Goal: Task Accomplishment & Management: Complete application form

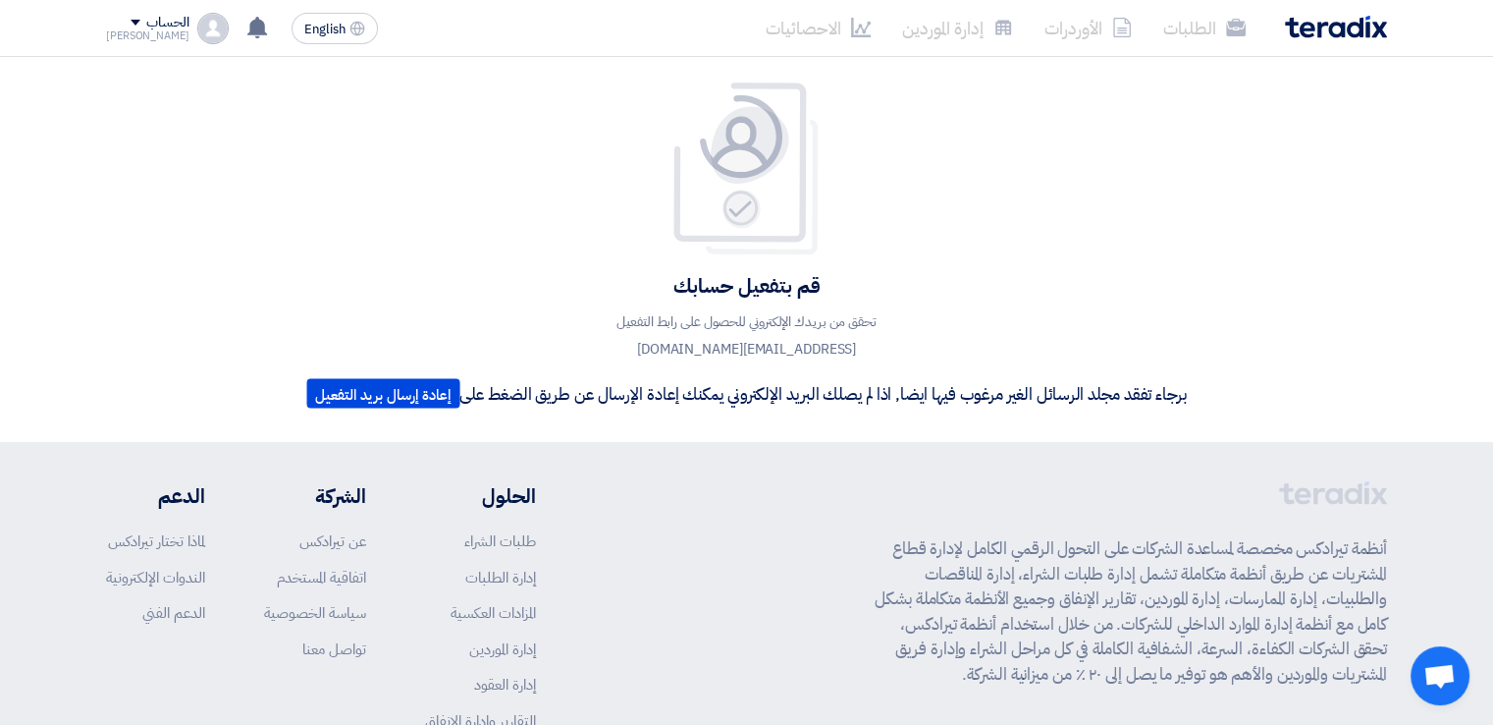
click at [131, 20] on span at bounding box center [136, 23] width 10 height 6
click at [505, 251] on div "قم بتفعيل حسابك تحقق من بريدك الإلكتروني للحصول على رابط التفعيل [EMAIL_ADDRESS…" at bounding box center [746, 249] width 1311 height 337
click at [118, 25] on div "الحساب" at bounding box center [147, 23] width 83 height 17
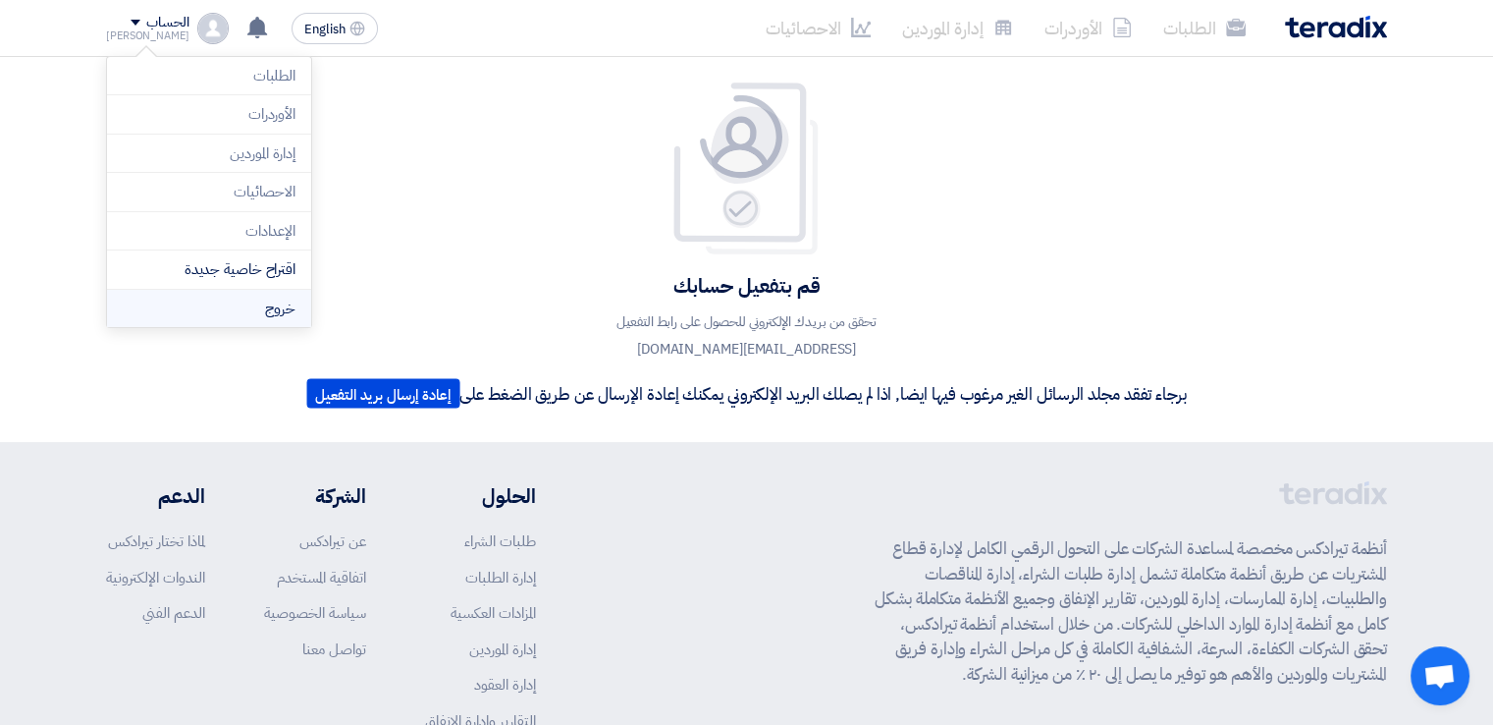
click at [236, 299] on li "خروج" at bounding box center [209, 309] width 204 height 38
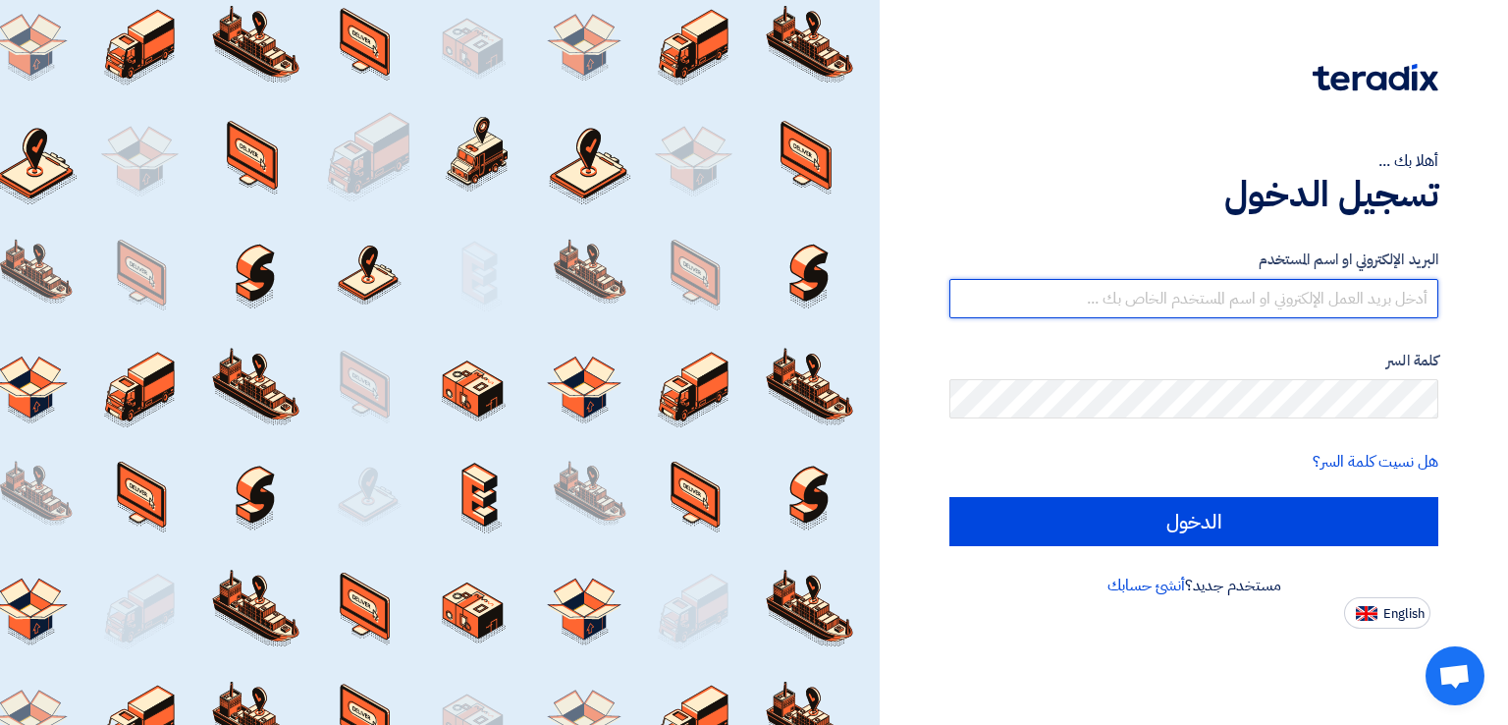
type input "[EMAIL_ADDRESS][DOMAIN_NAME]"
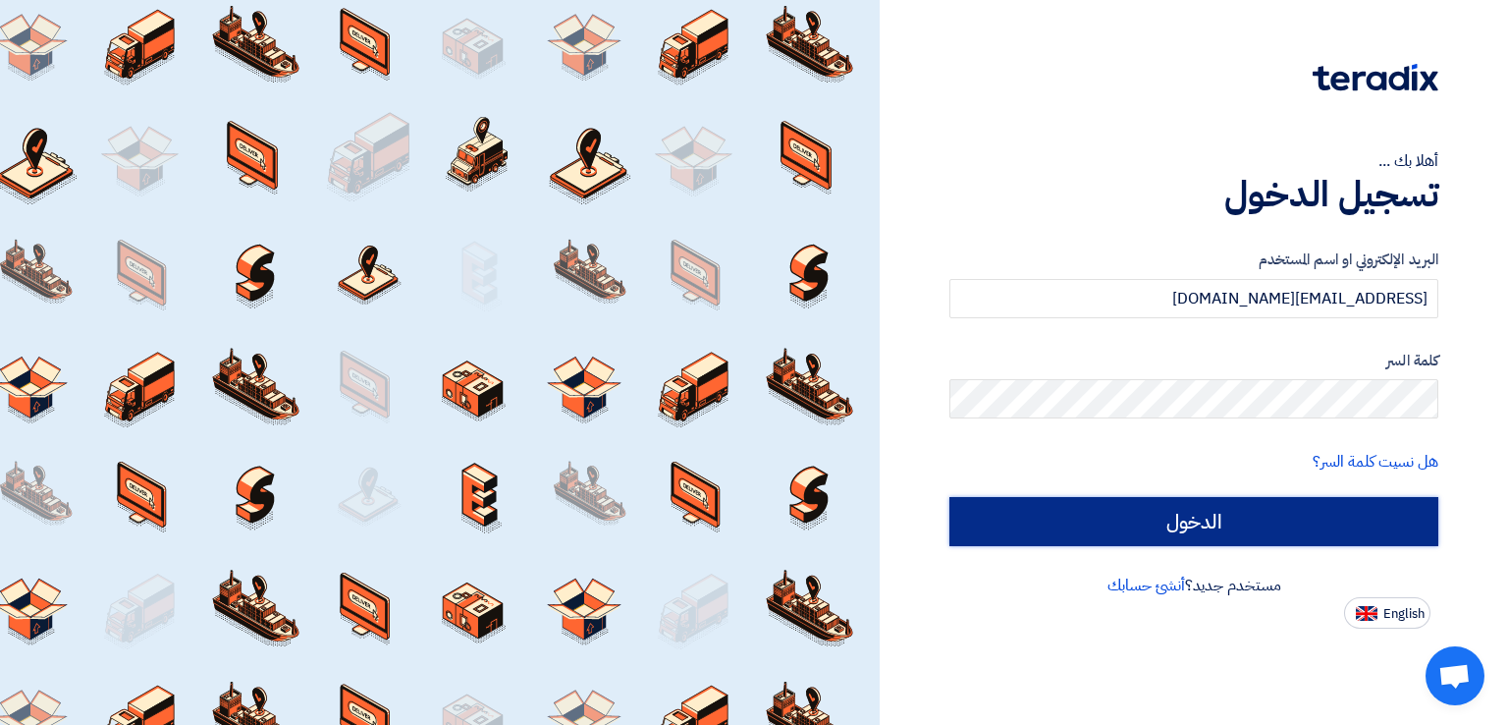
click at [1296, 514] on input "الدخول" at bounding box center [1193, 521] width 489 height 49
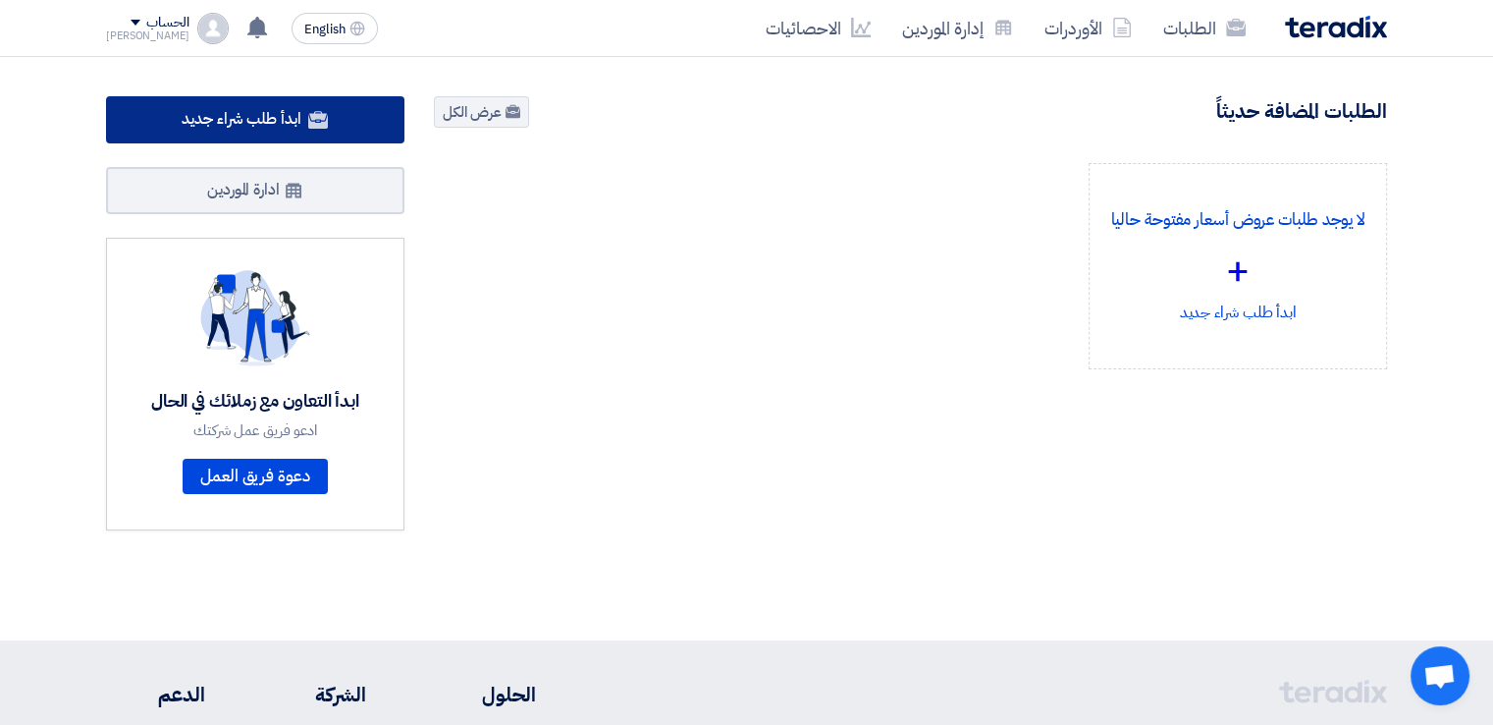
click at [234, 107] on span "ابدأ طلب شراء جديد" at bounding box center [241, 119] width 119 height 24
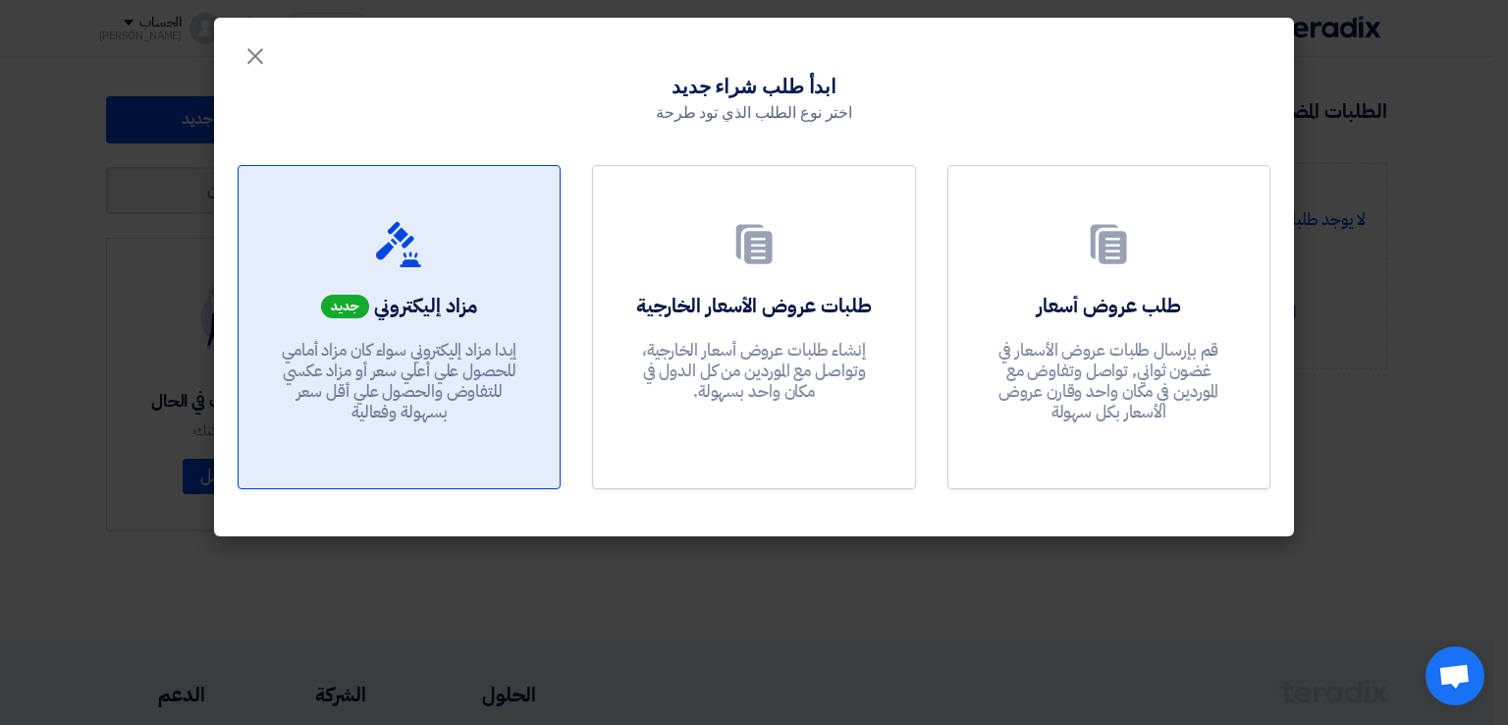
click at [488, 307] on div "مزاد إليكتروني جديد إبدا مزاد إليكتروني سواء كان مزاد أمامي للحصول علي أعلي سعر…" at bounding box center [399, 362] width 274 height 141
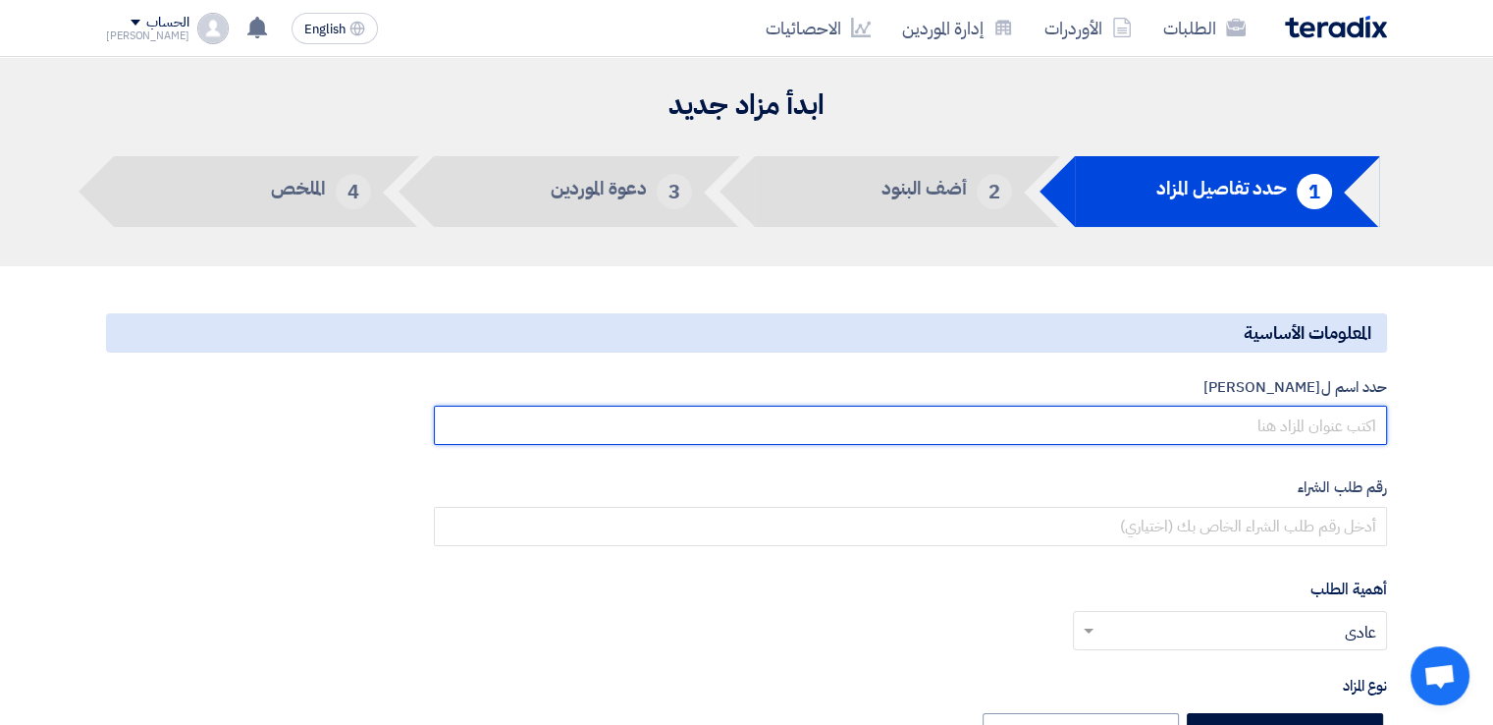
click at [1168, 420] on input "text" at bounding box center [910, 425] width 953 height 39
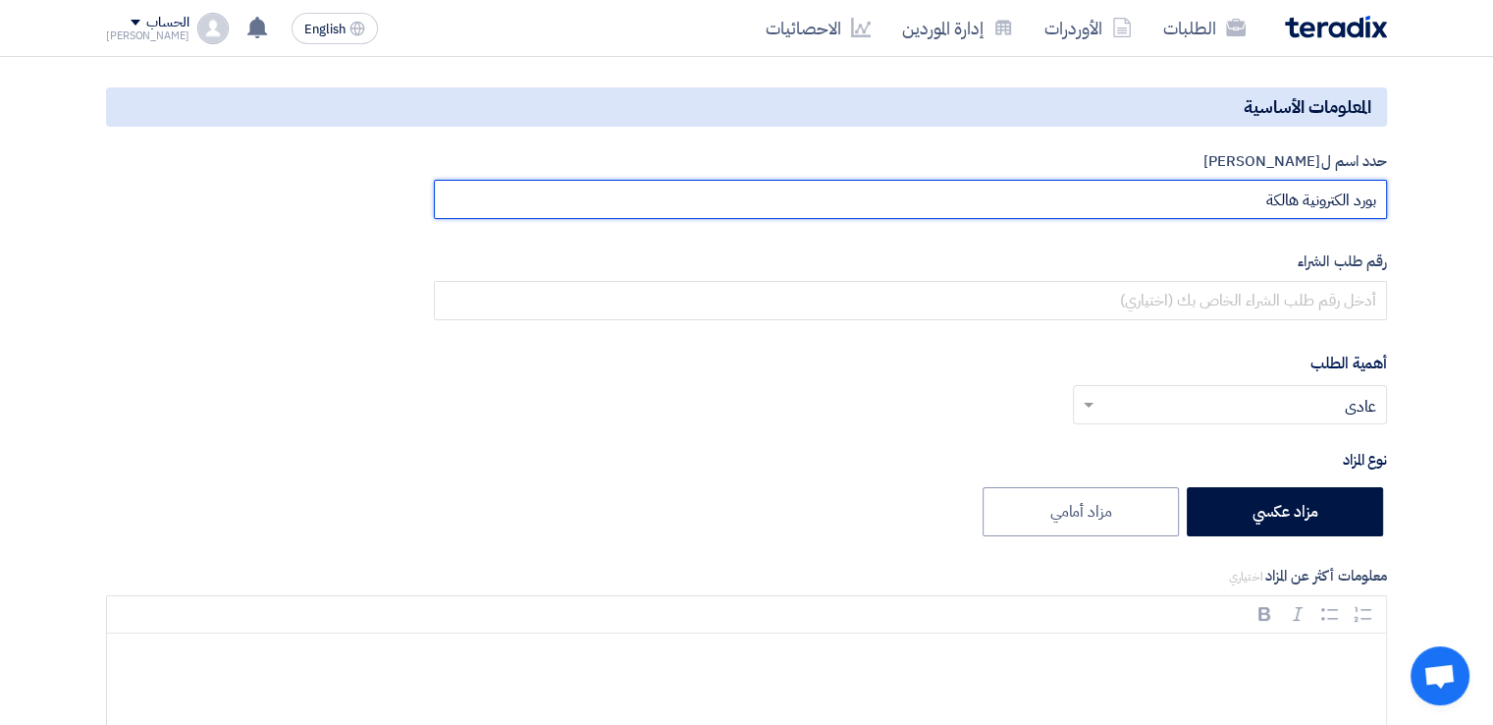
scroll to position [254, 0]
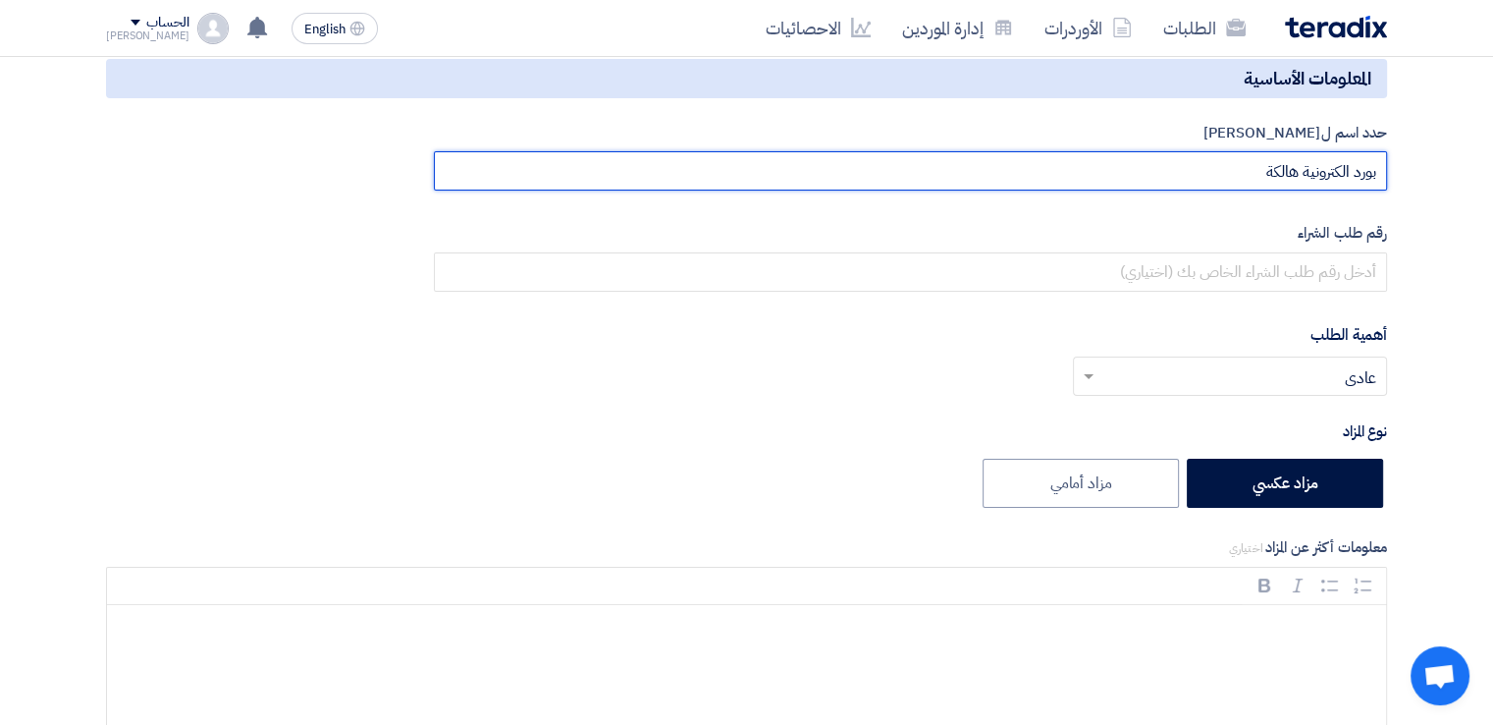
type input "بورد الكترونية هالكة"
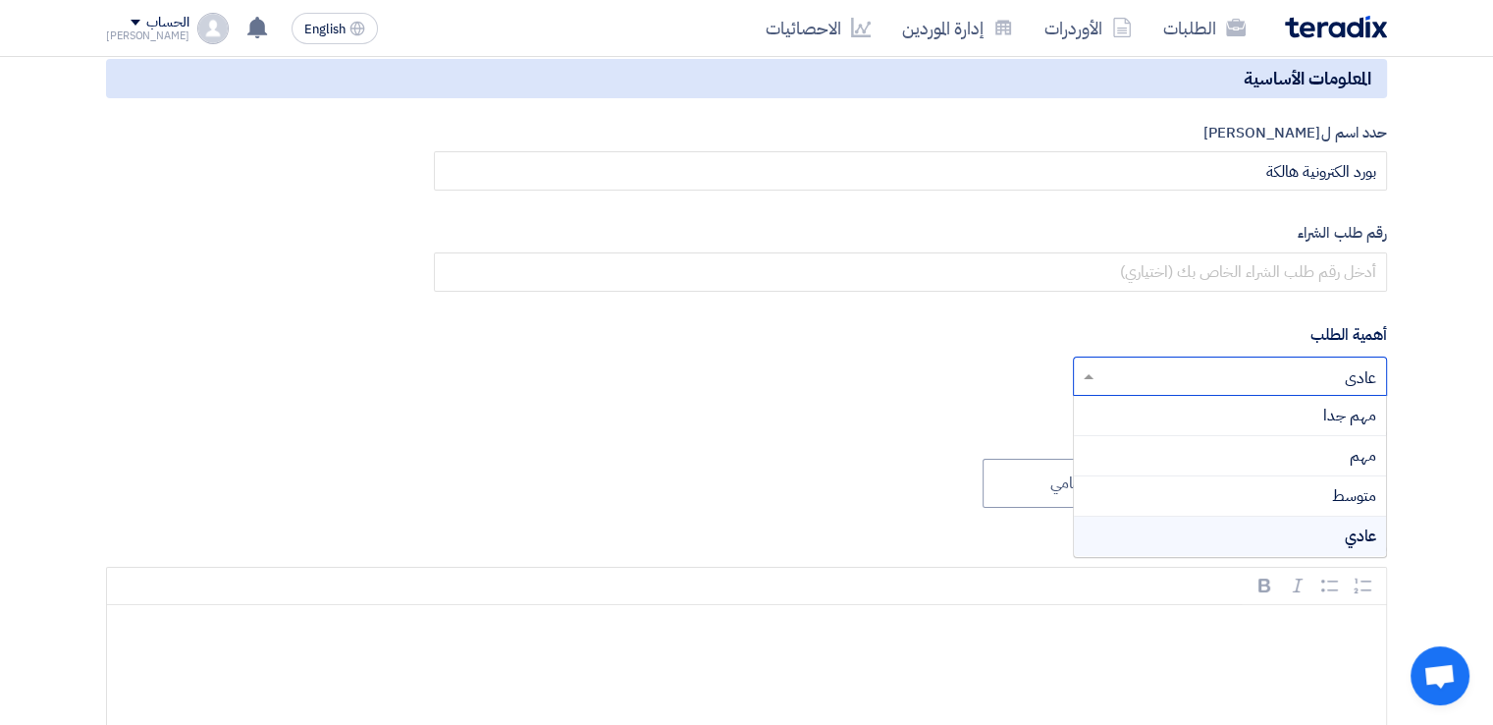
click at [1311, 376] on input "text" at bounding box center [1241, 377] width 275 height 32
click at [1310, 451] on div "مهم" at bounding box center [1230, 456] width 312 height 40
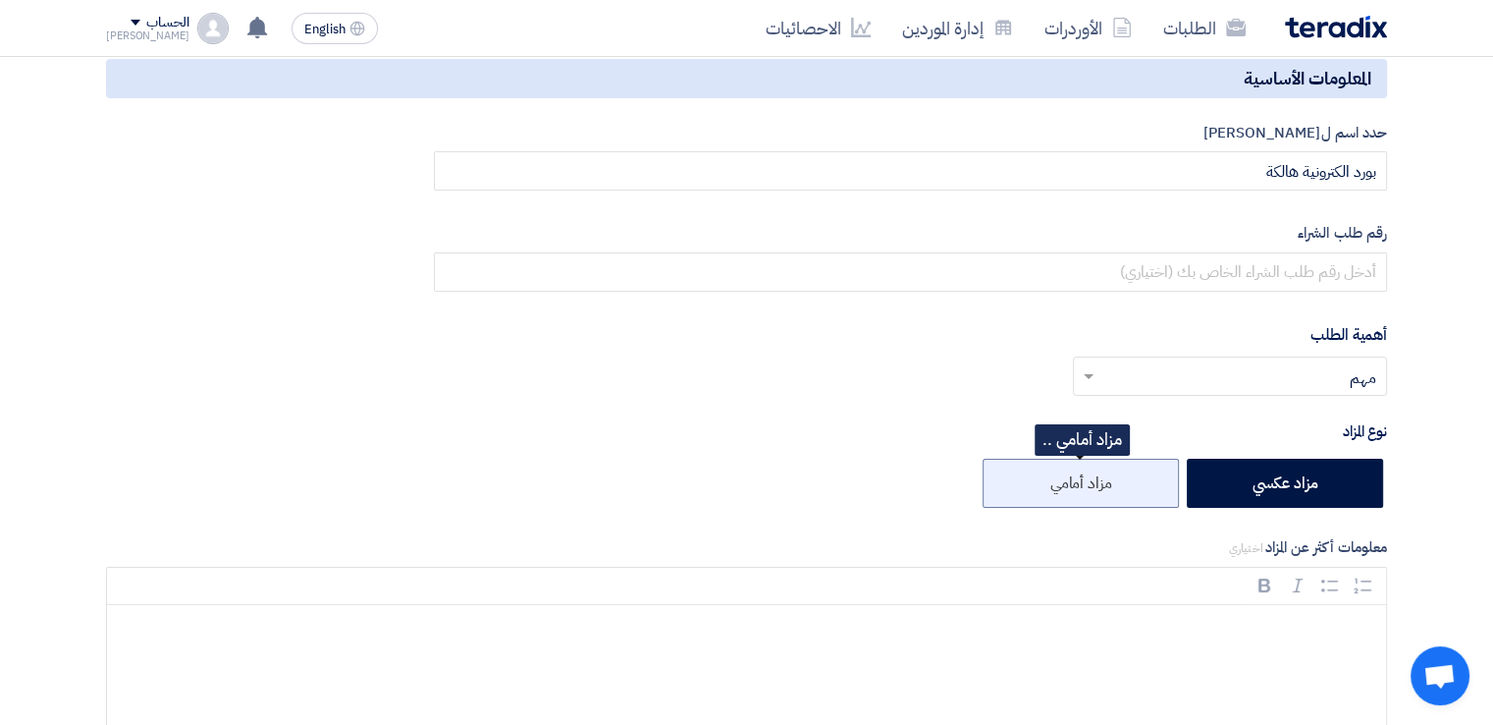
click at [1055, 493] on label "مزاد أمامي" at bounding box center [1081, 483] width 196 height 49
click at [1100, 488] on input "مزاد أمامي" at bounding box center [1106, 481] width 13 height 13
radio input "true"
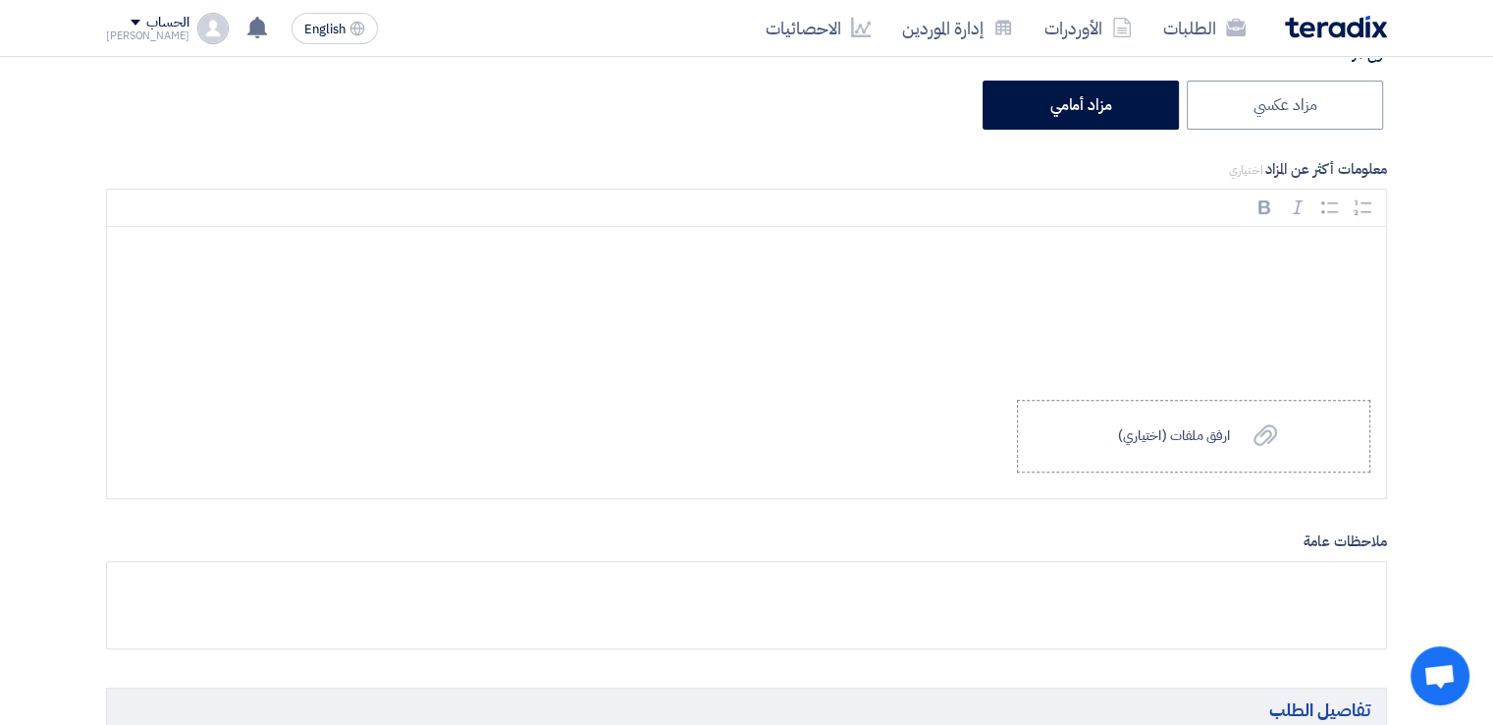
scroll to position [627, 0]
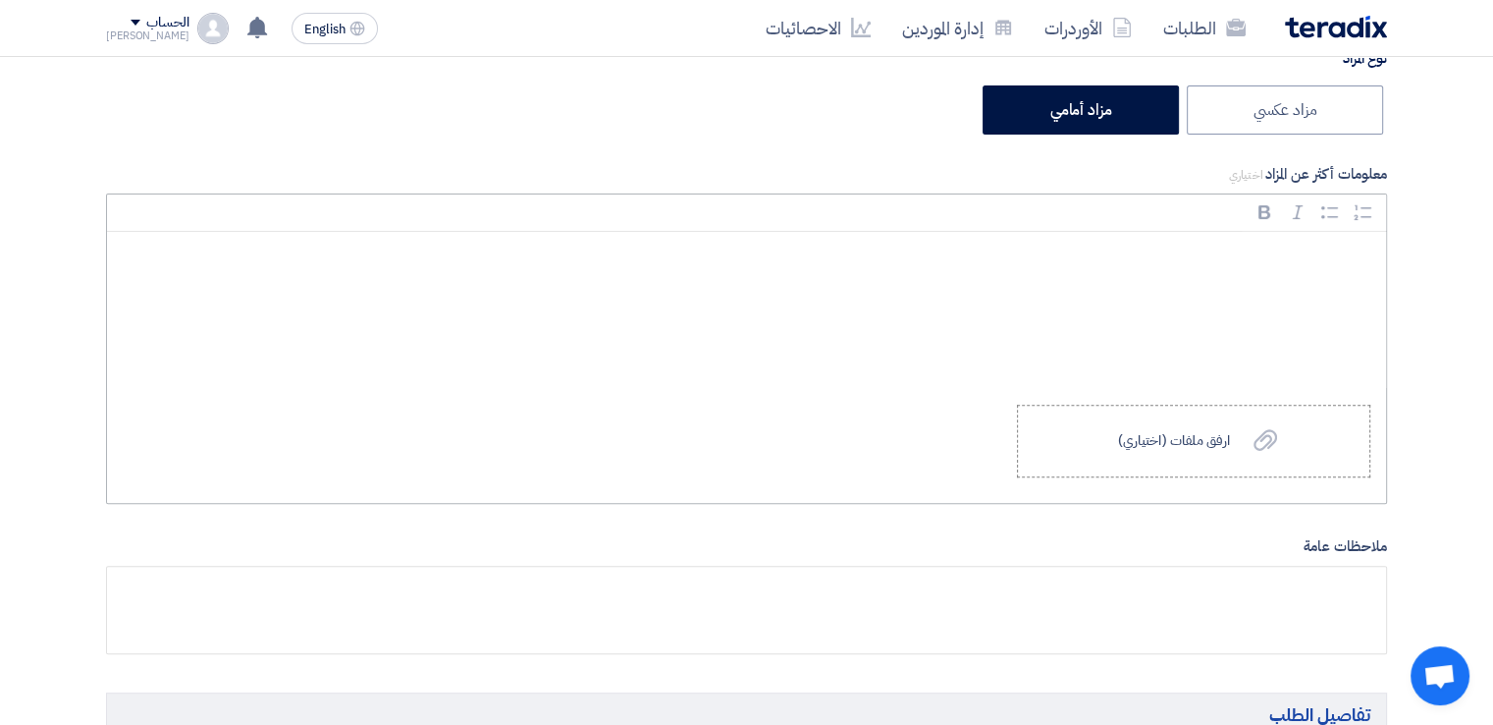
click at [1282, 250] on p "Rich Text Editor, main" at bounding box center [754, 260] width 1246 height 26
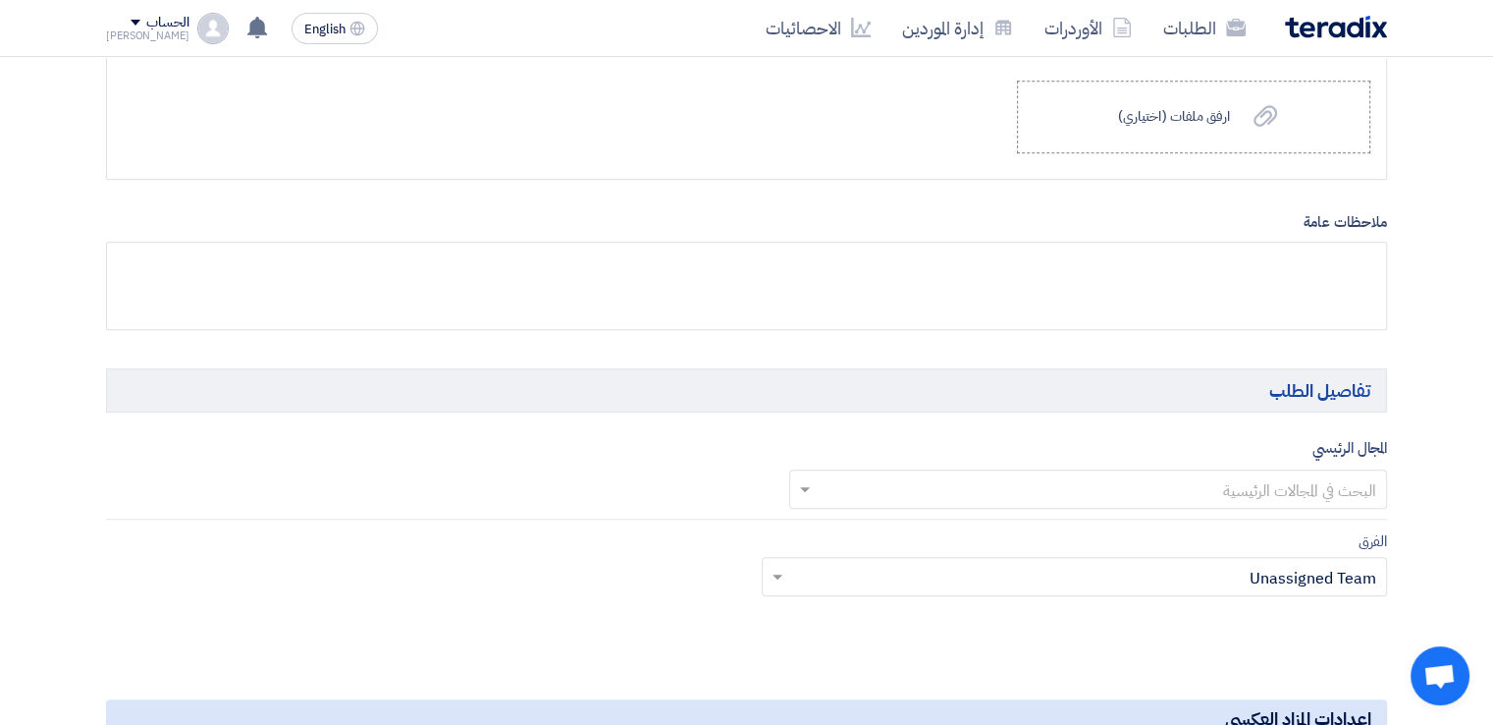
scroll to position [1051, 0]
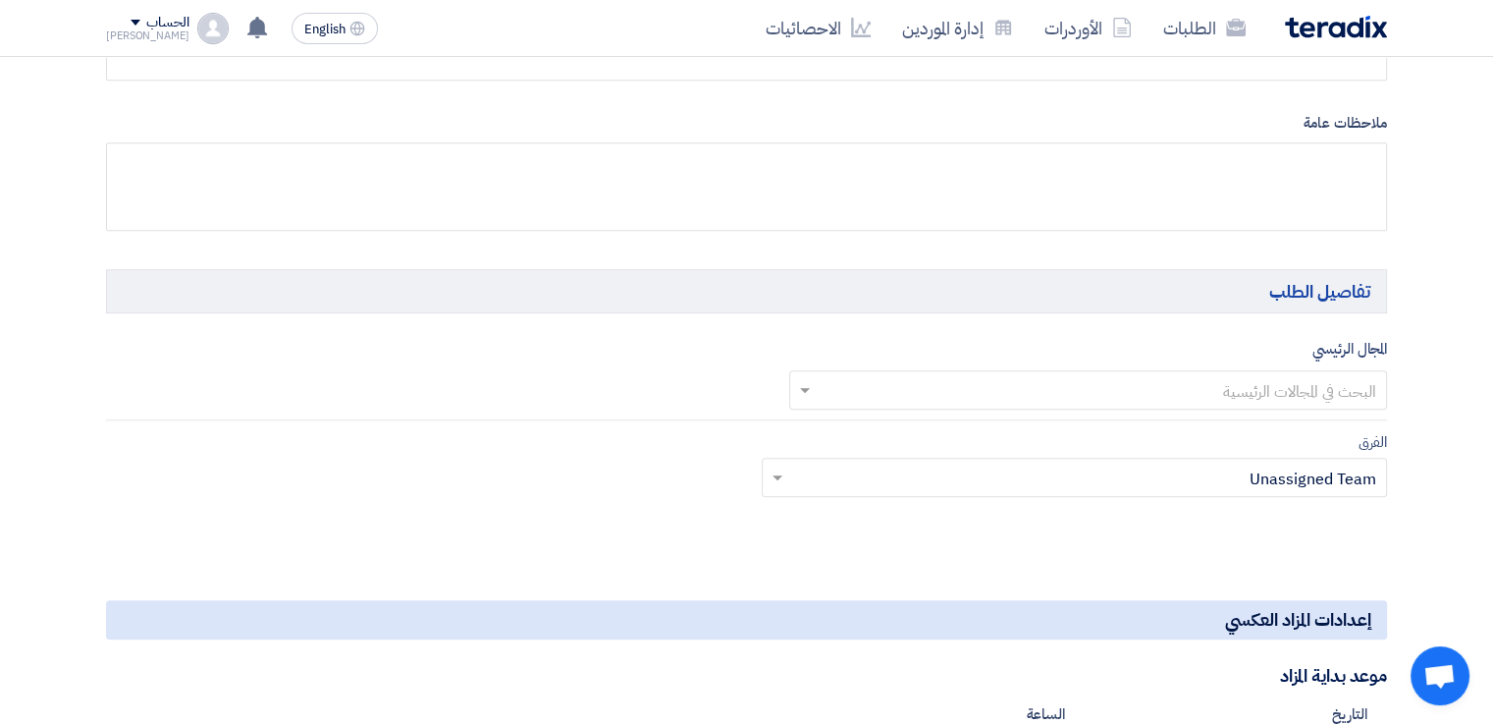
click at [1263, 362] on div "المجال الرئيسي البحث في المجالات الرئيسية" at bounding box center [1088, 373] width 599 height 73
click at [1260, 386] on input "text" at bounding box center [1100, 391] width 560 height 32
click at [1248, 354] on div "المجال الرئيسي البحث في المجالات الرئيسية" at bounding box center [1088, 373] width 599 height 73
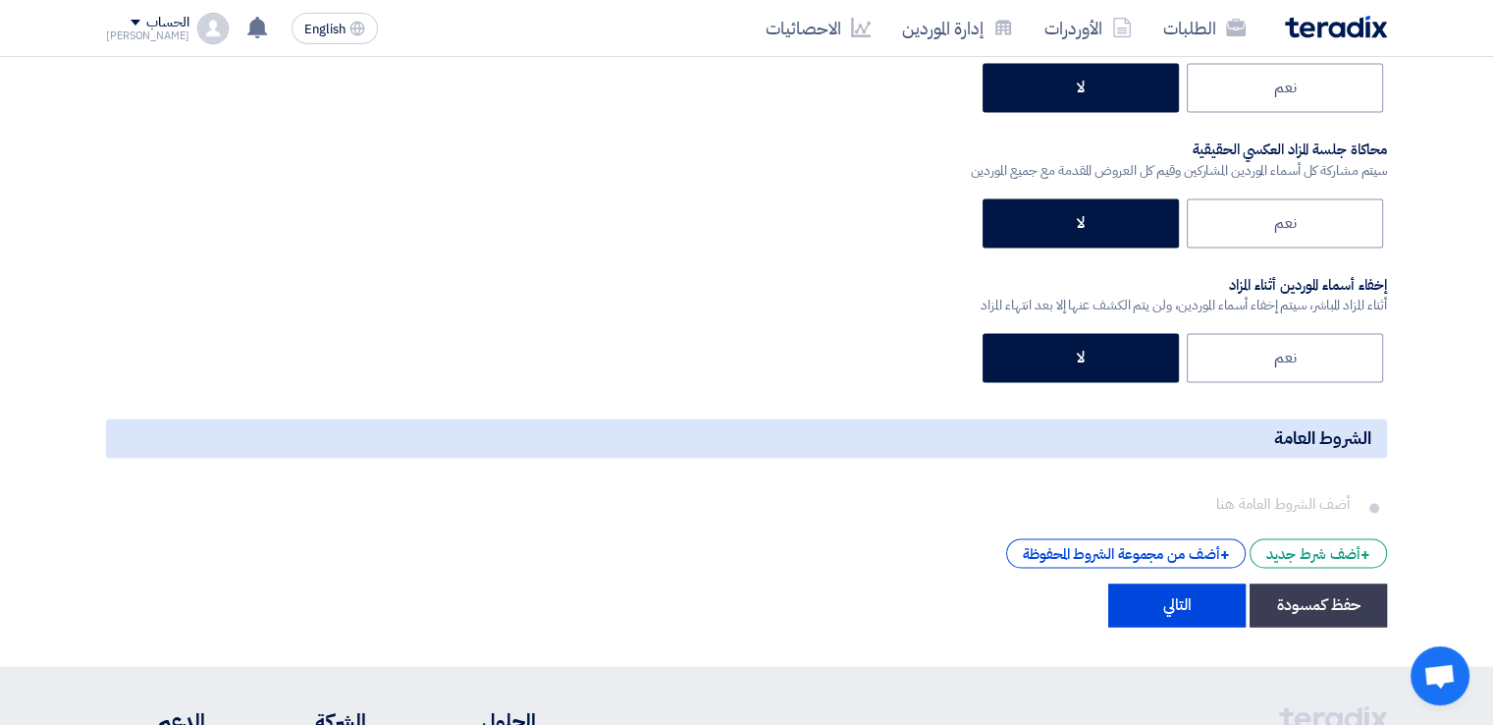
scroll to position [3048, 0]
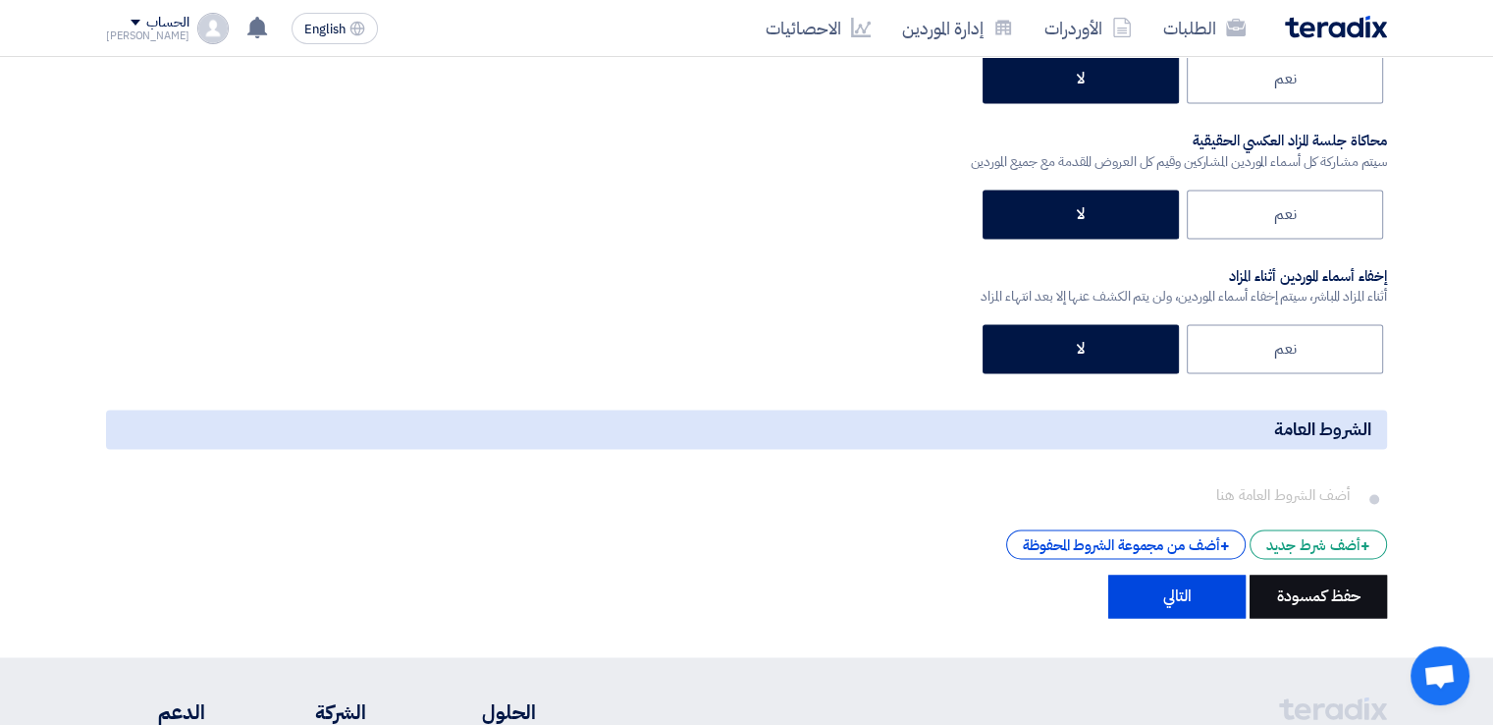
click at [1313, 590] on button "حفظ كمسودة" at bounding box center [1318, 595] width 137 height 43
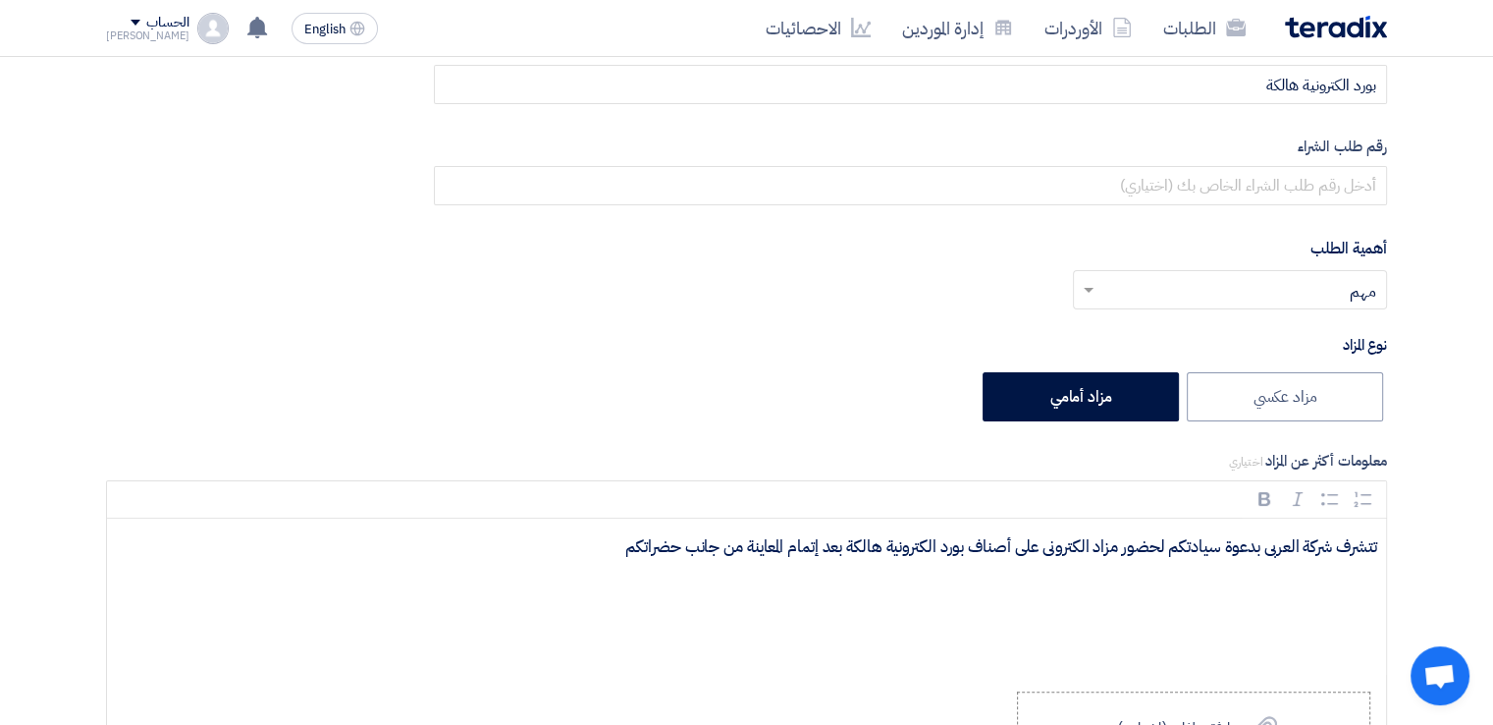
scroll to position [260, 0]
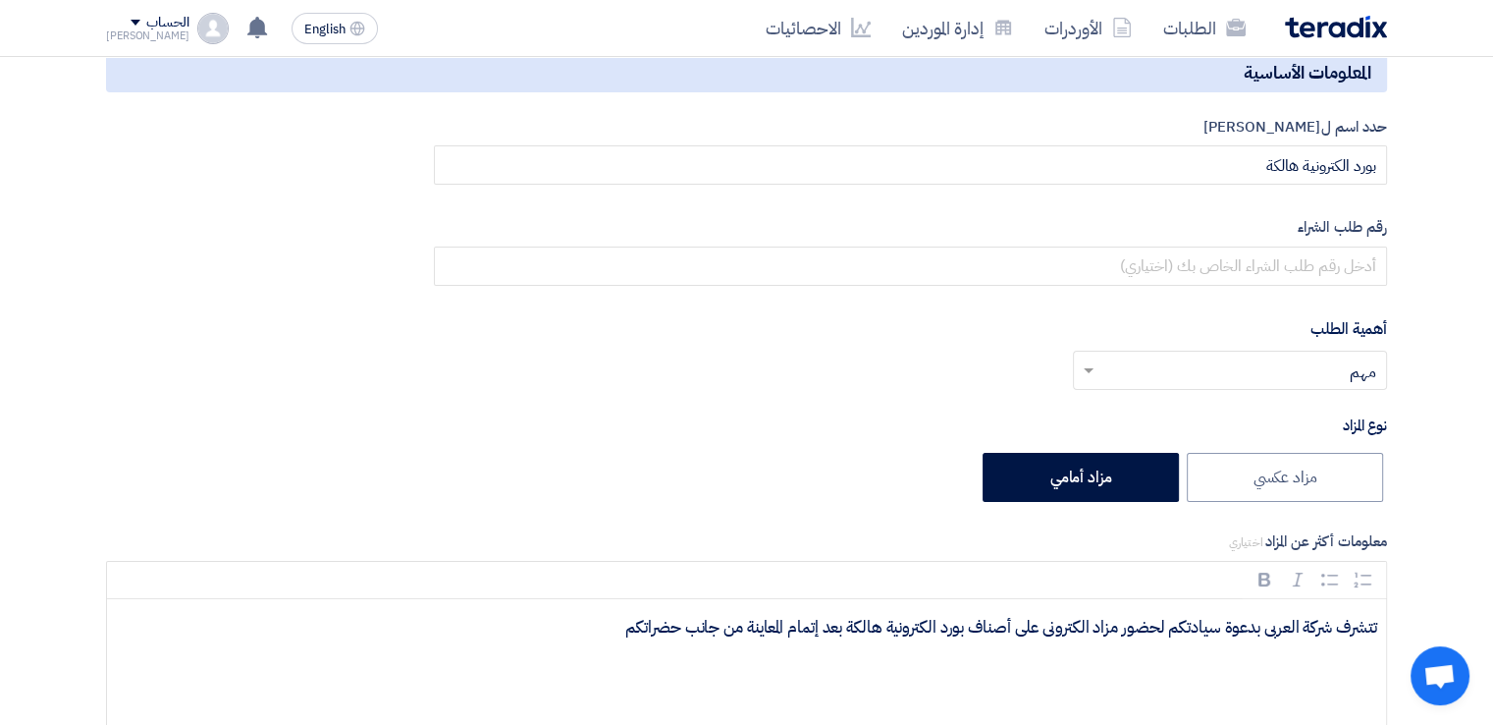
click at [111, 27] on div "الحساب" at bounding box center [147, 23] width 83 height 17
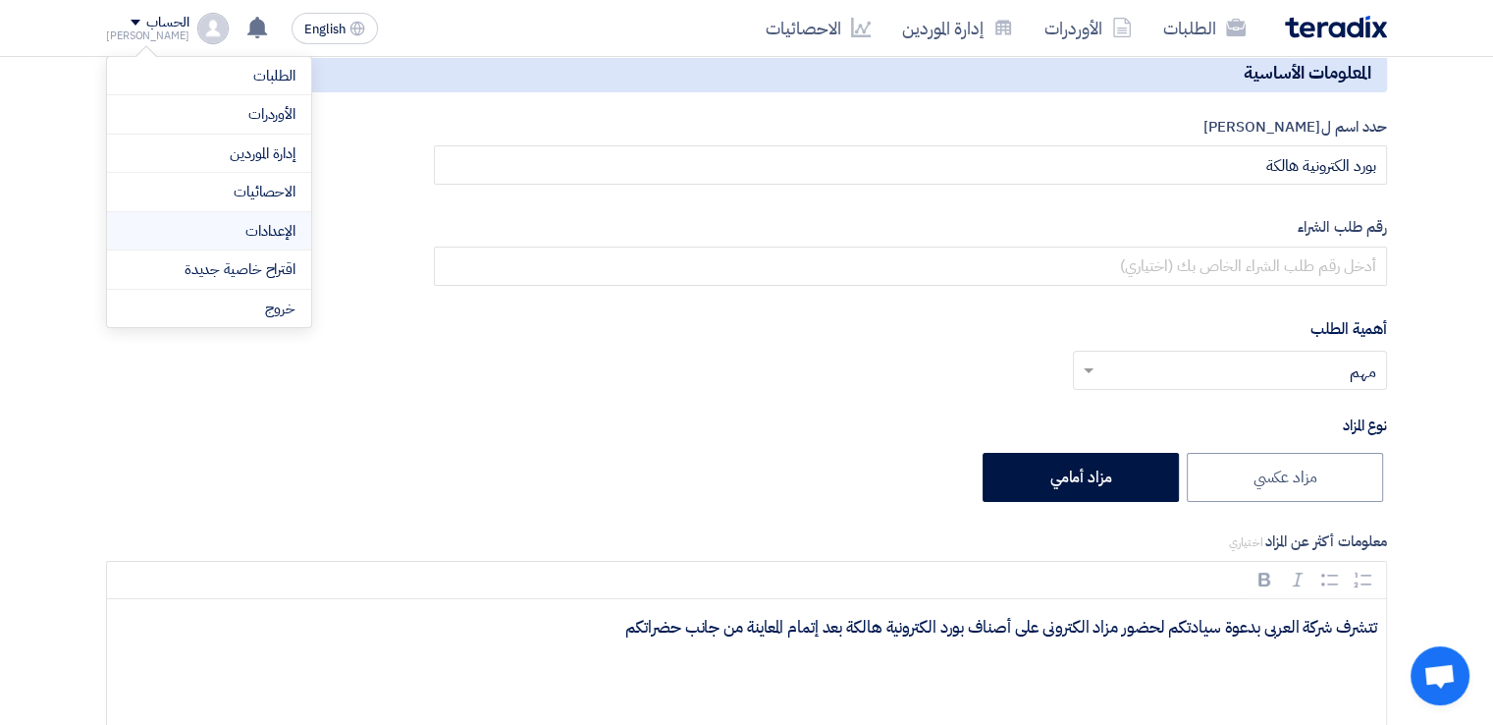
click at [271, 223] on link "الإعدادات" at bounding box center [209, 231] width 173 height 23
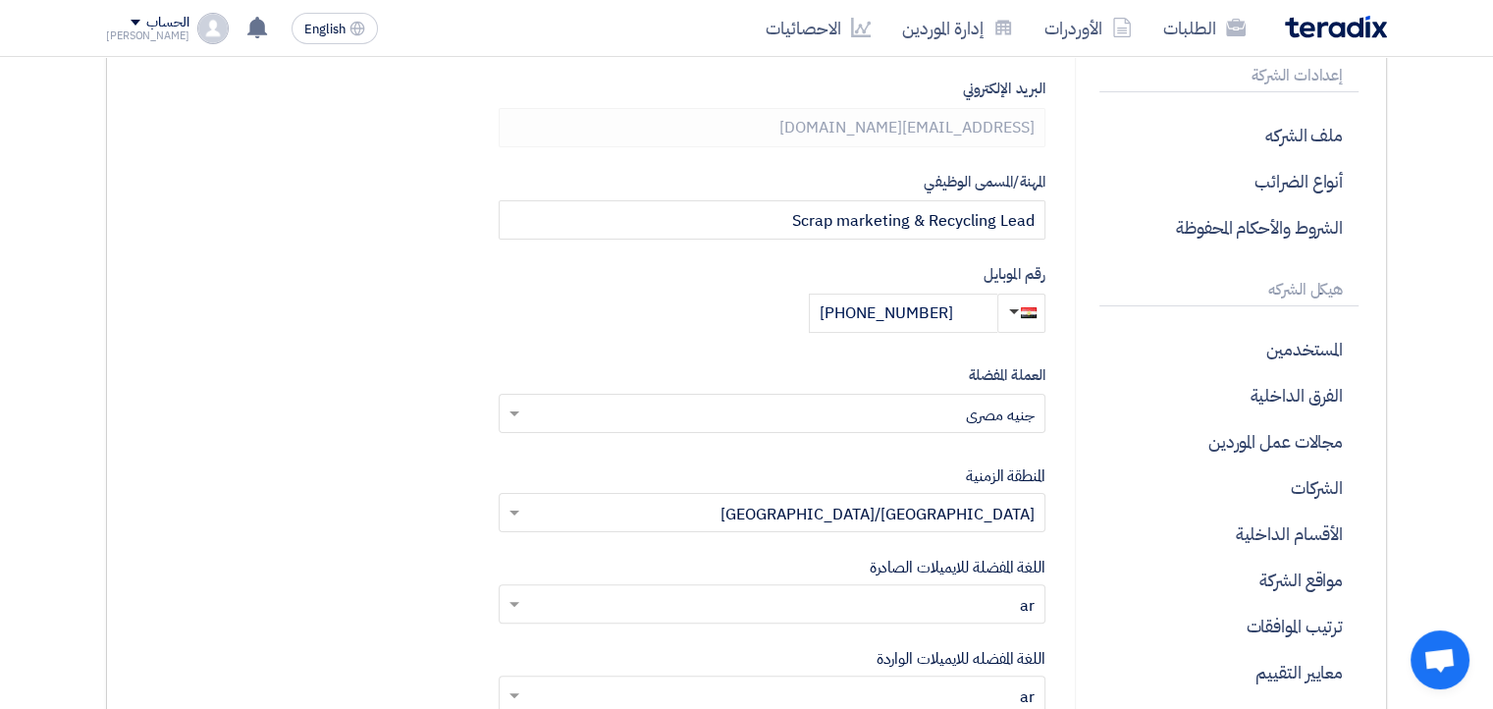
scroll to position [328, 0]
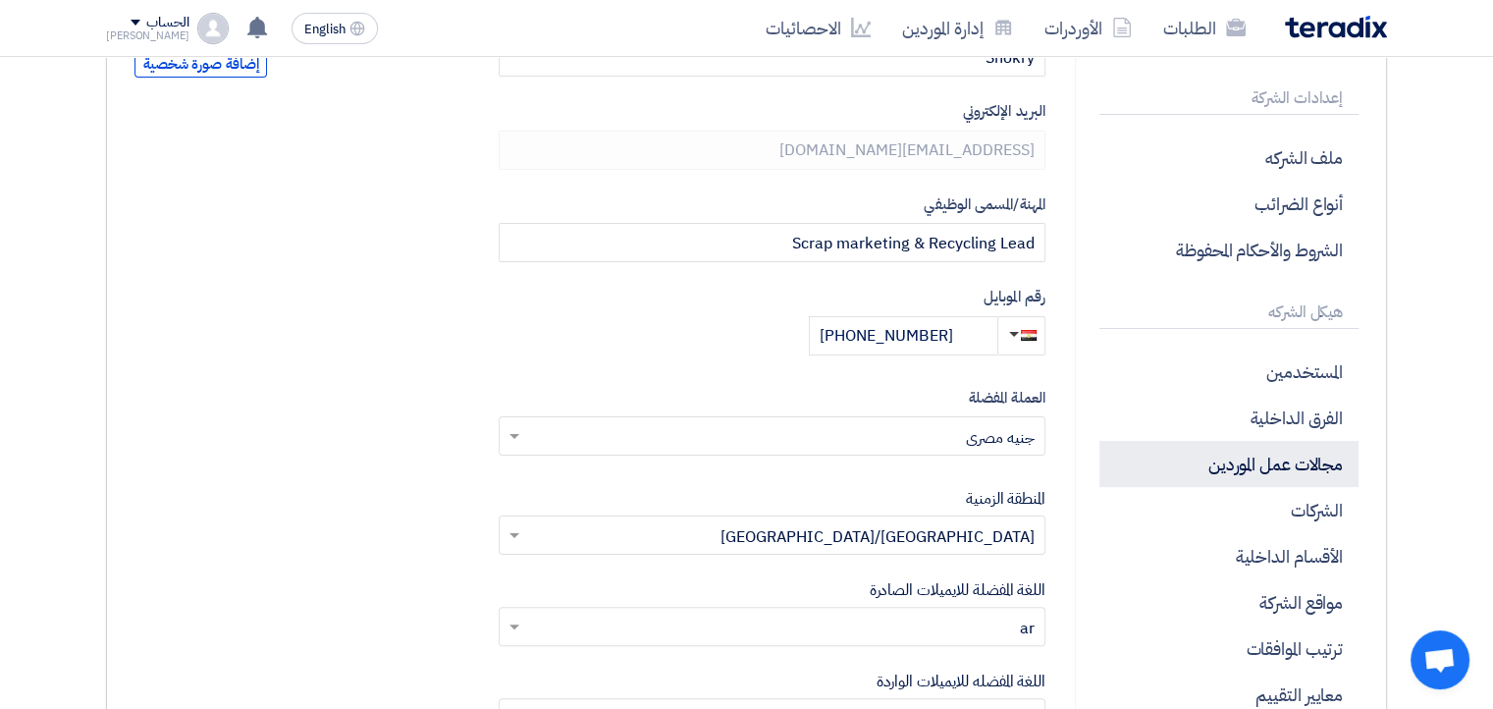
click at [1279, 456] on p "مجالات عمل الموردين" at bounding box center [1229, 464] width 259 height 46
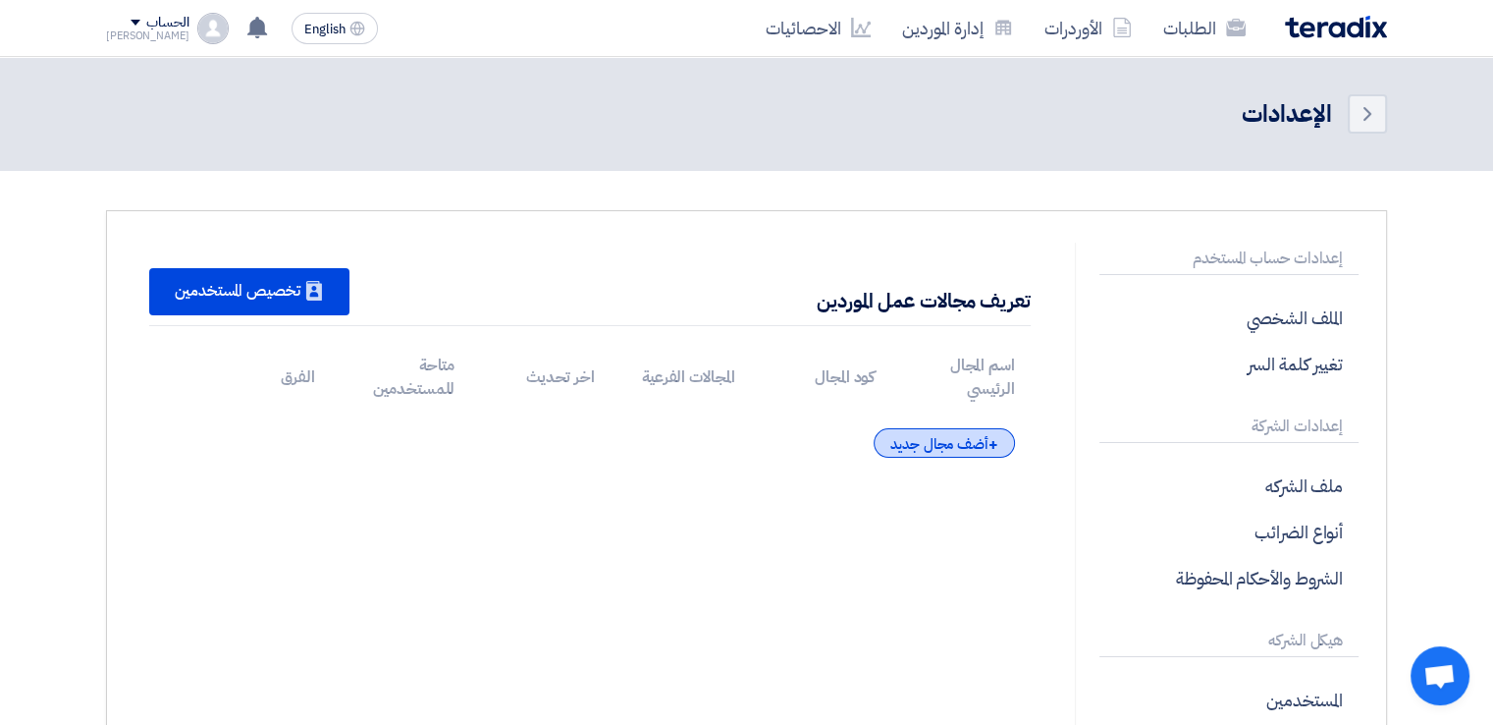
click at [974, 445] on div "+ أضف مجال جديد" at bounding box center [944, 442] width 141 height 29
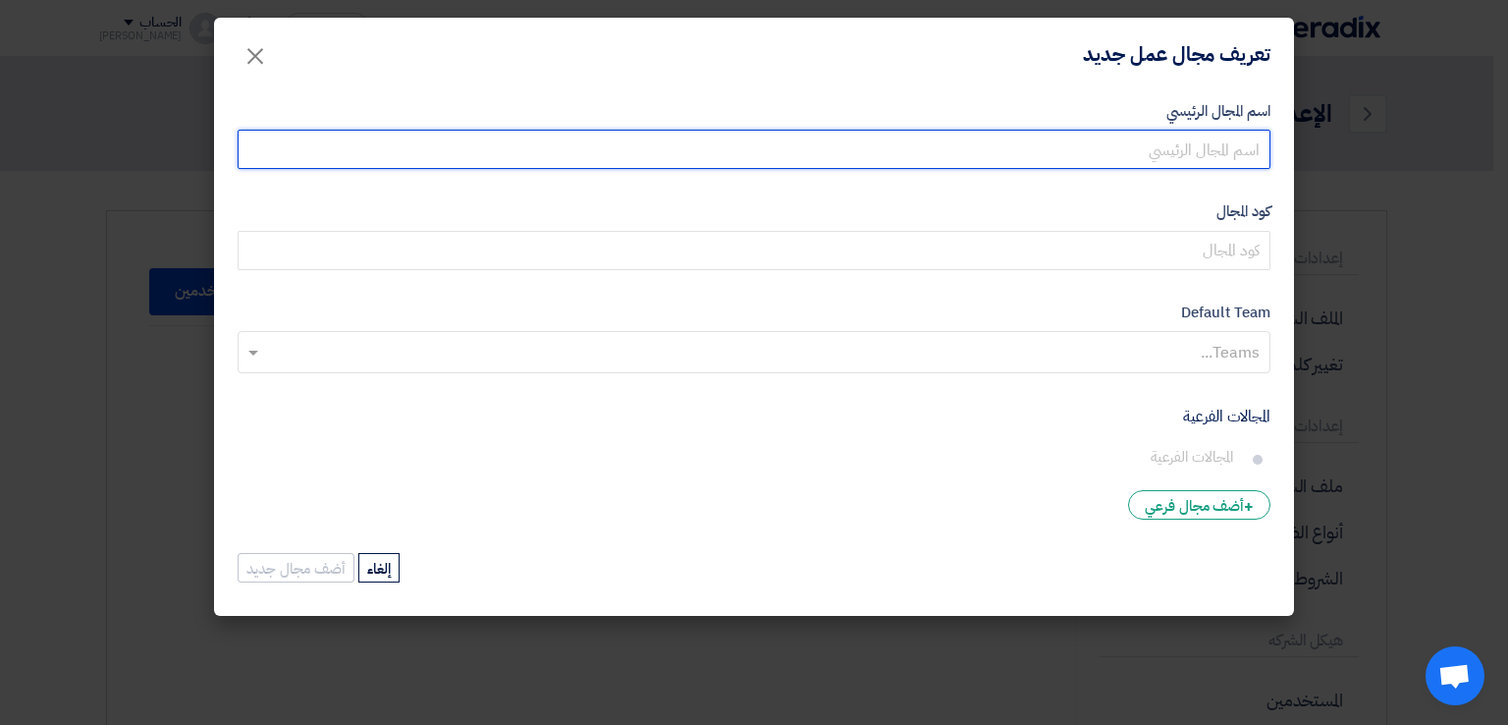
click at [923, 143] on input "اسم المجال الرئيسي" at bounding box center [754, 149] width 1033 height 39
type input "بورد الكترونية"
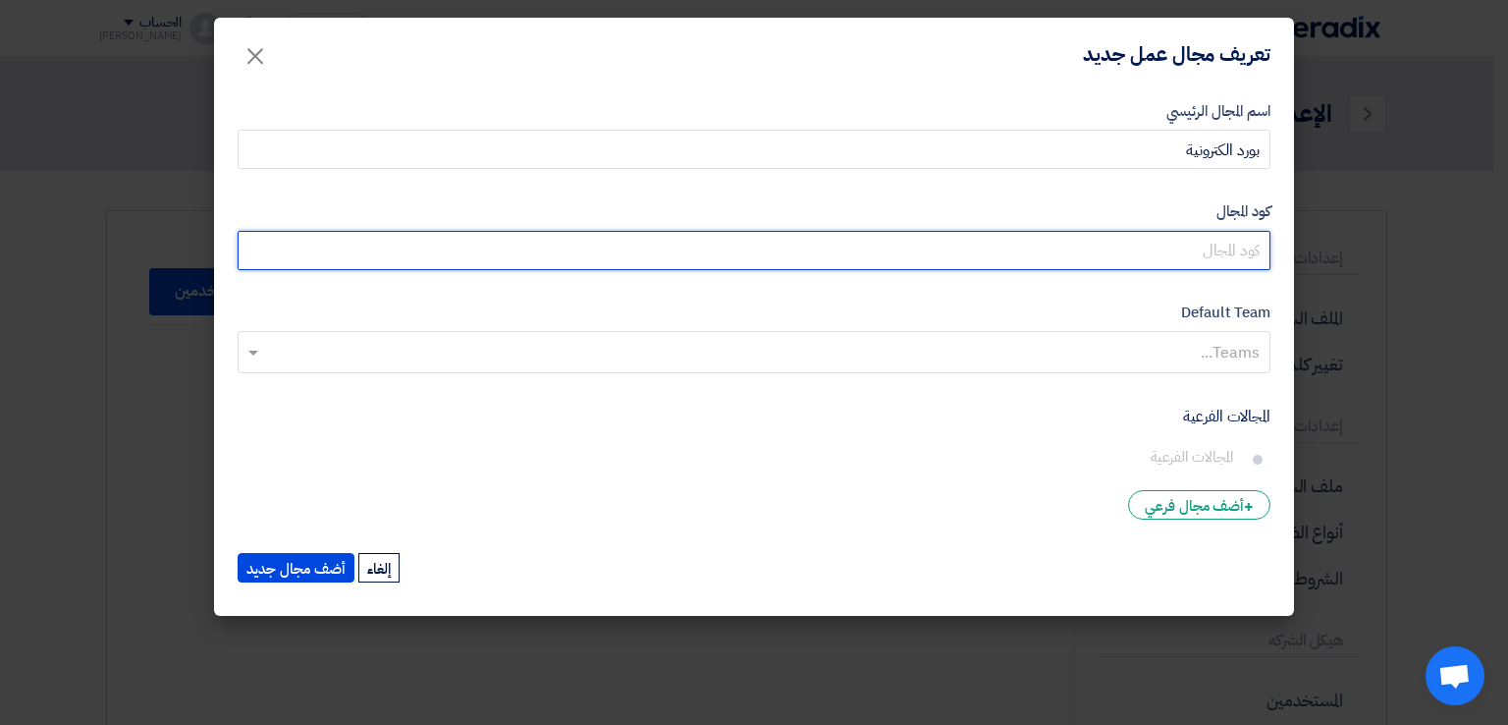
click at [957, 233] on input "كود المجال" at bounding box center [754, 250] width 1033 height 39
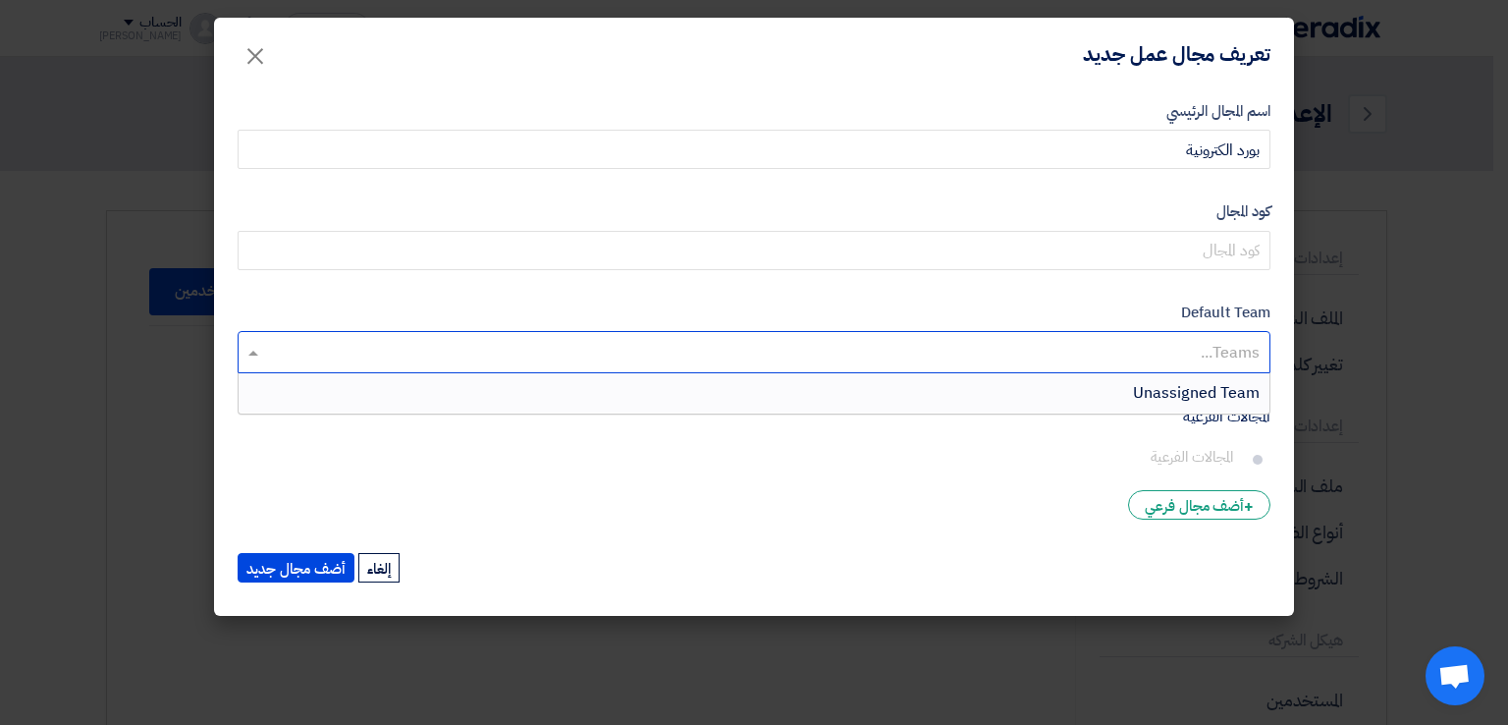
click at [1028, 344] on input "text" at bounding box center [752, 354] width 1013 height 32
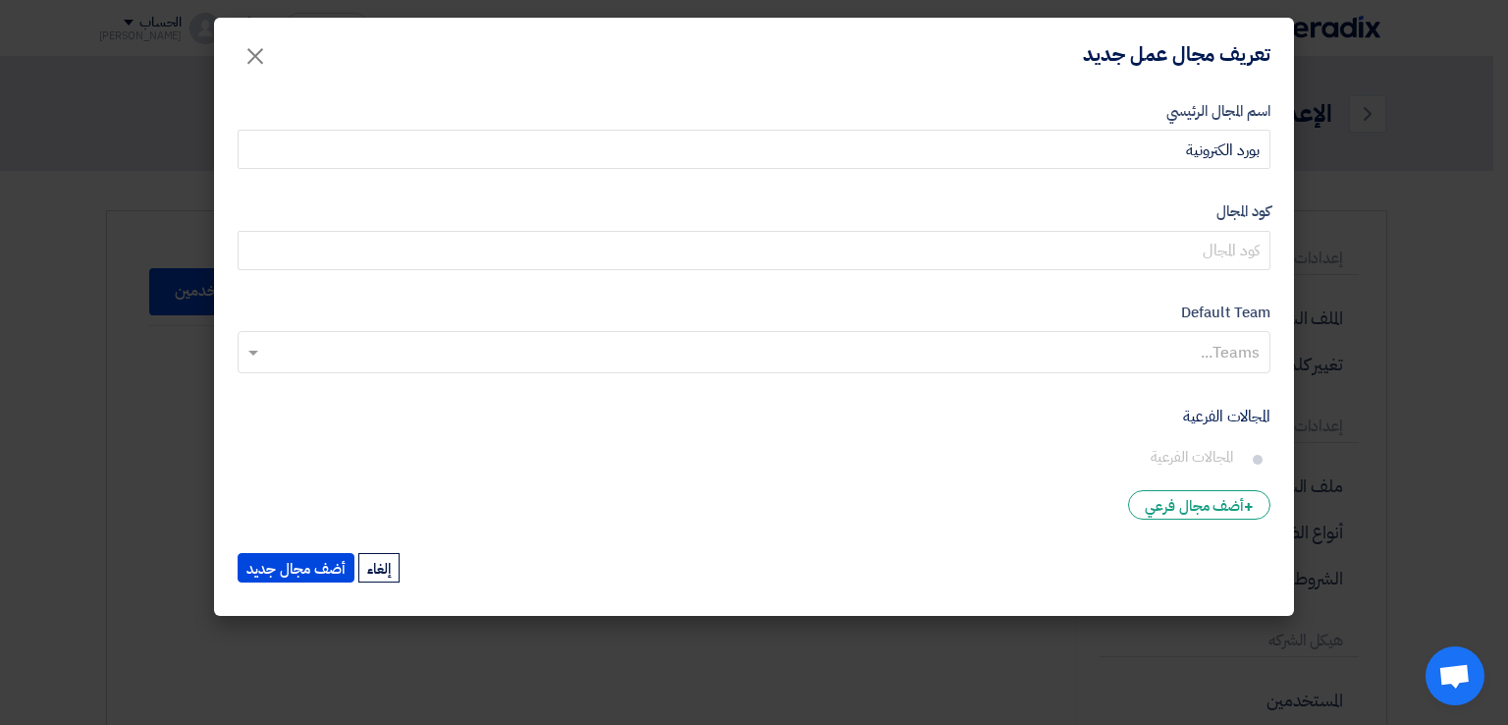
click at [975, 306] on label "Default Team" at bounding box center [754, 312] width 1033 height 23
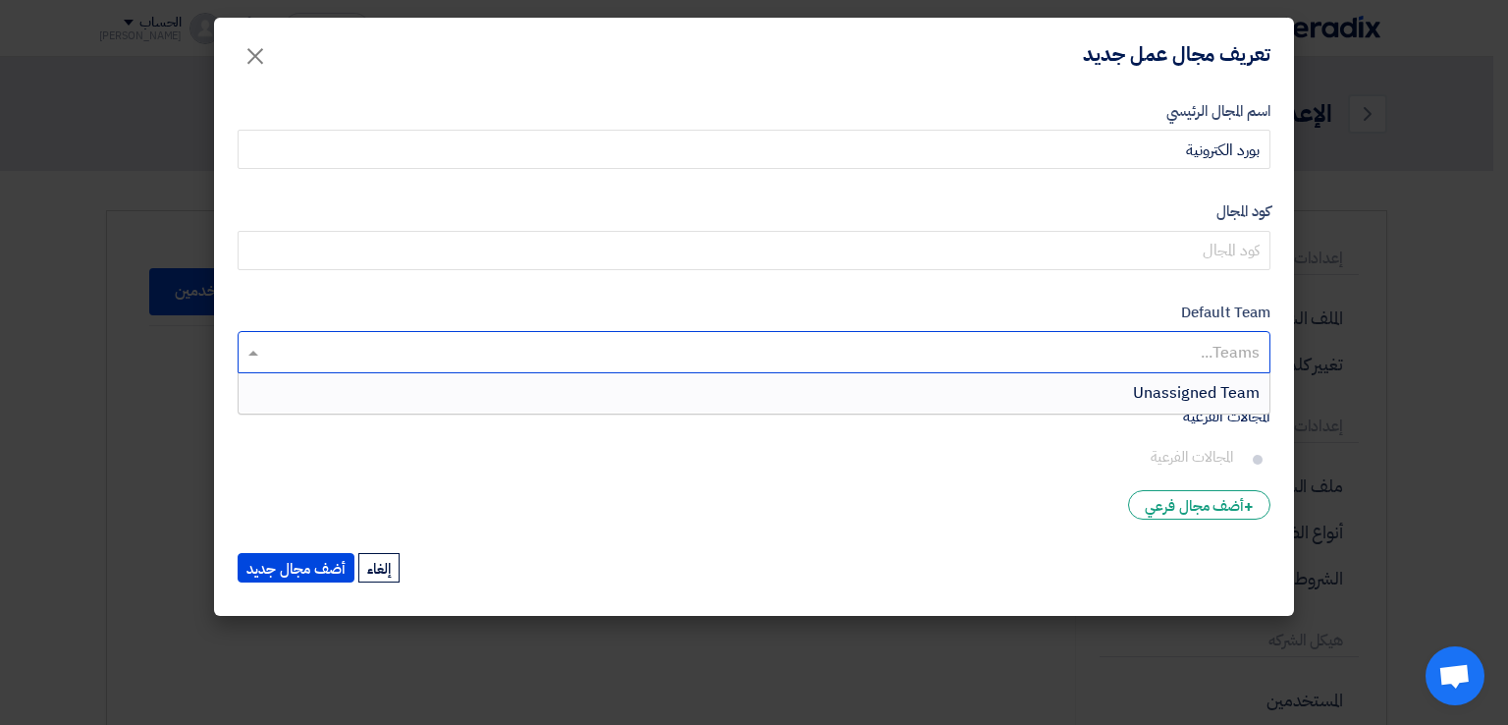
click at [1150, 342] on input "text" at bounding box center [752, 354] width 1013 height 32
click at [1157, 398] on span "Unassigned Team" at bounding box center [1196, 393] width 127 height 24
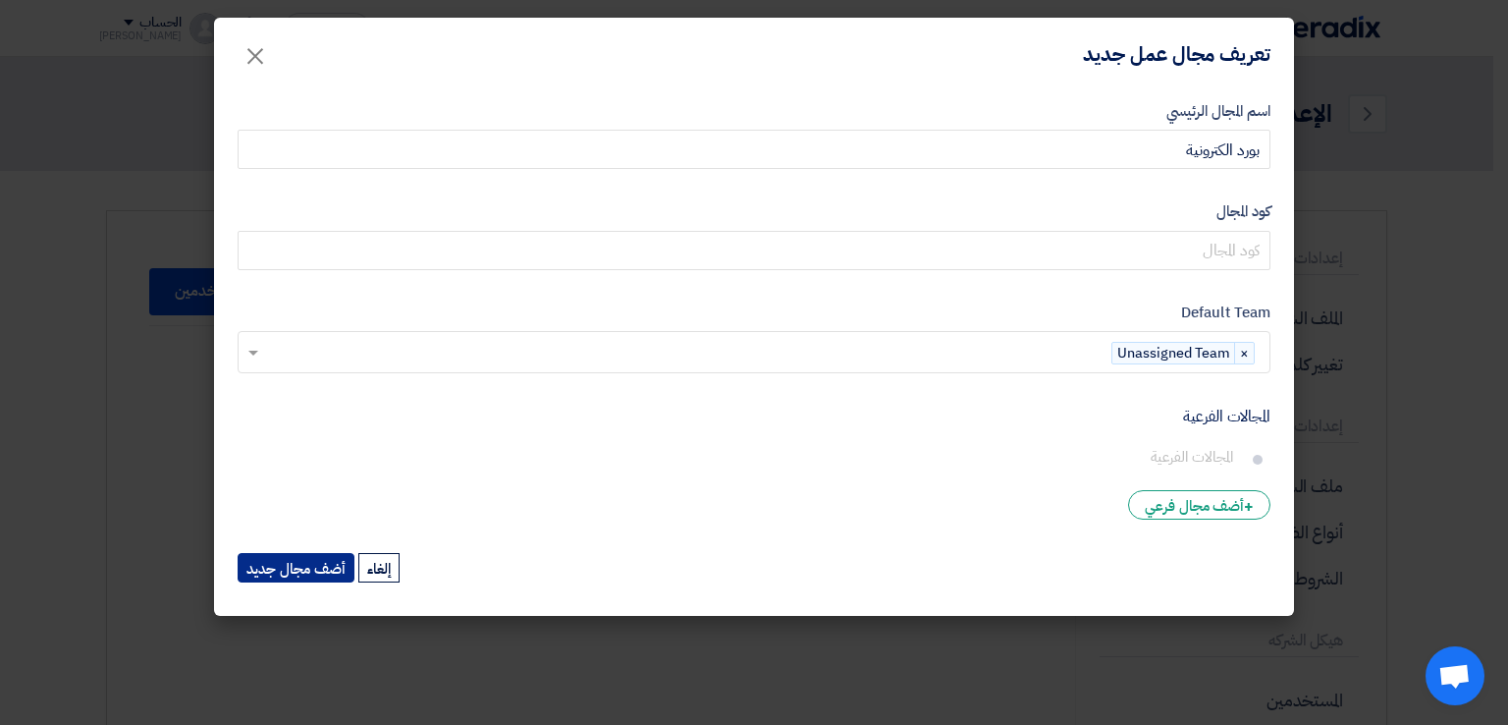
click at [316, 566] on button "أضف مجال جديد" at bounding box center [296, 567] width 117 height 29
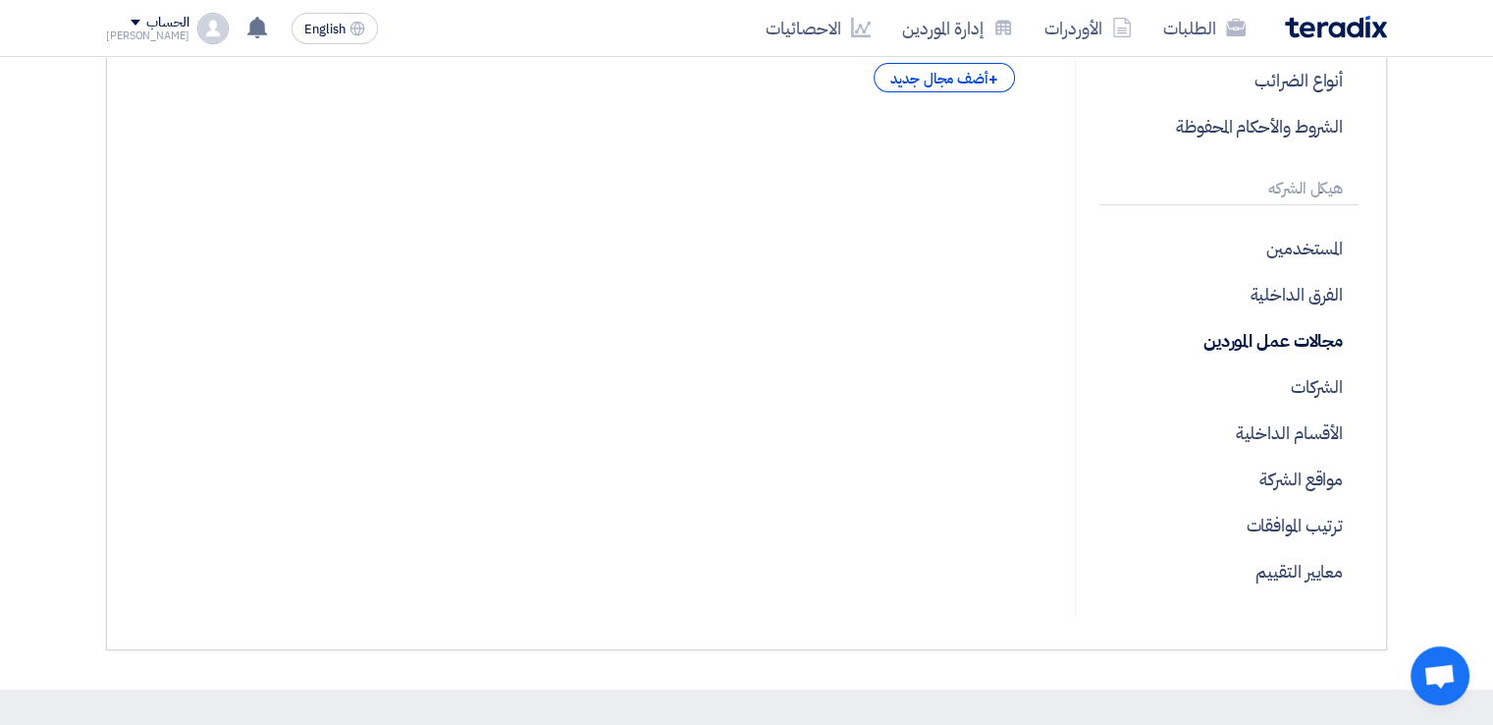
scroll to position [428, 0]
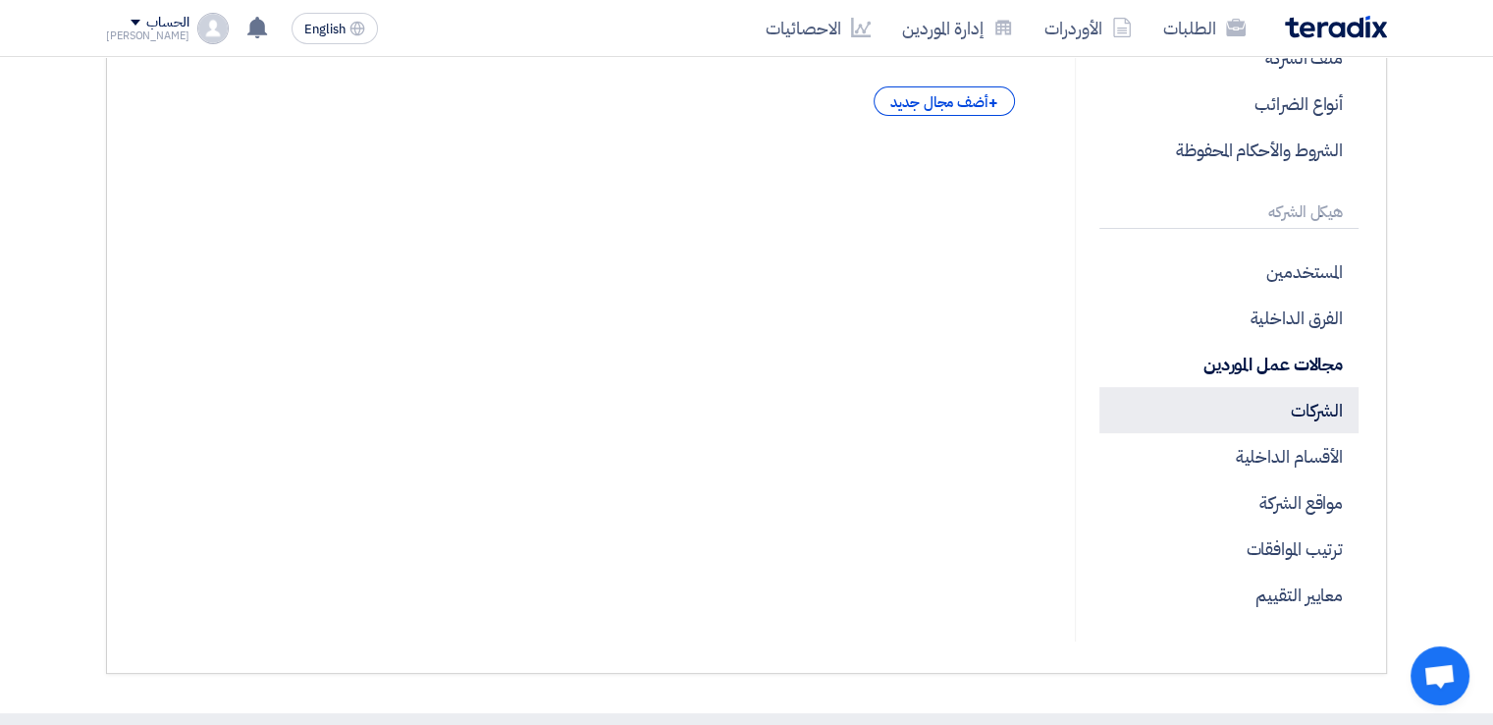
click at [1327, 395] on p "الشركات" at bounding box center [1229, 410] width 259 height 46
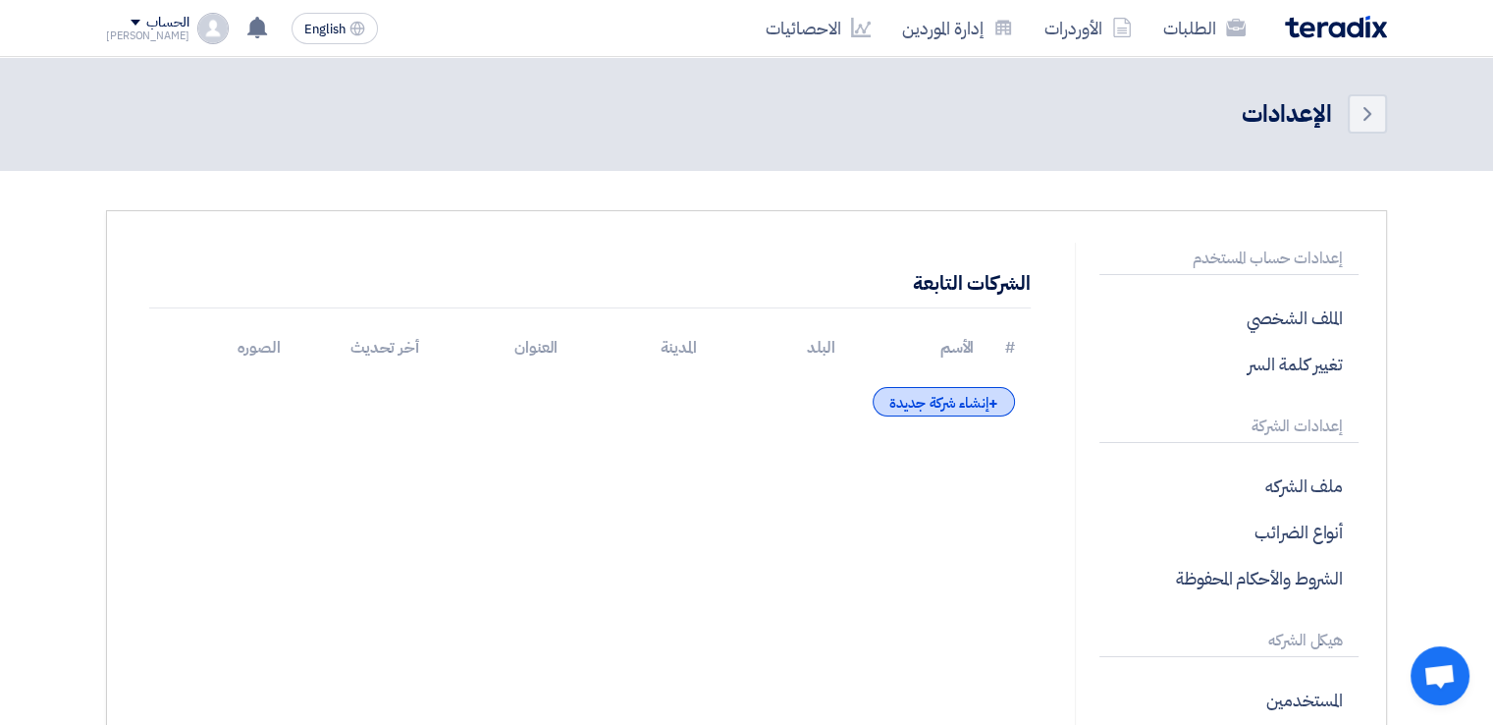
click at [951, 403] on div "+ إنشاء شركة جديدة" at bounding box center [943, 401] width 141 height 29
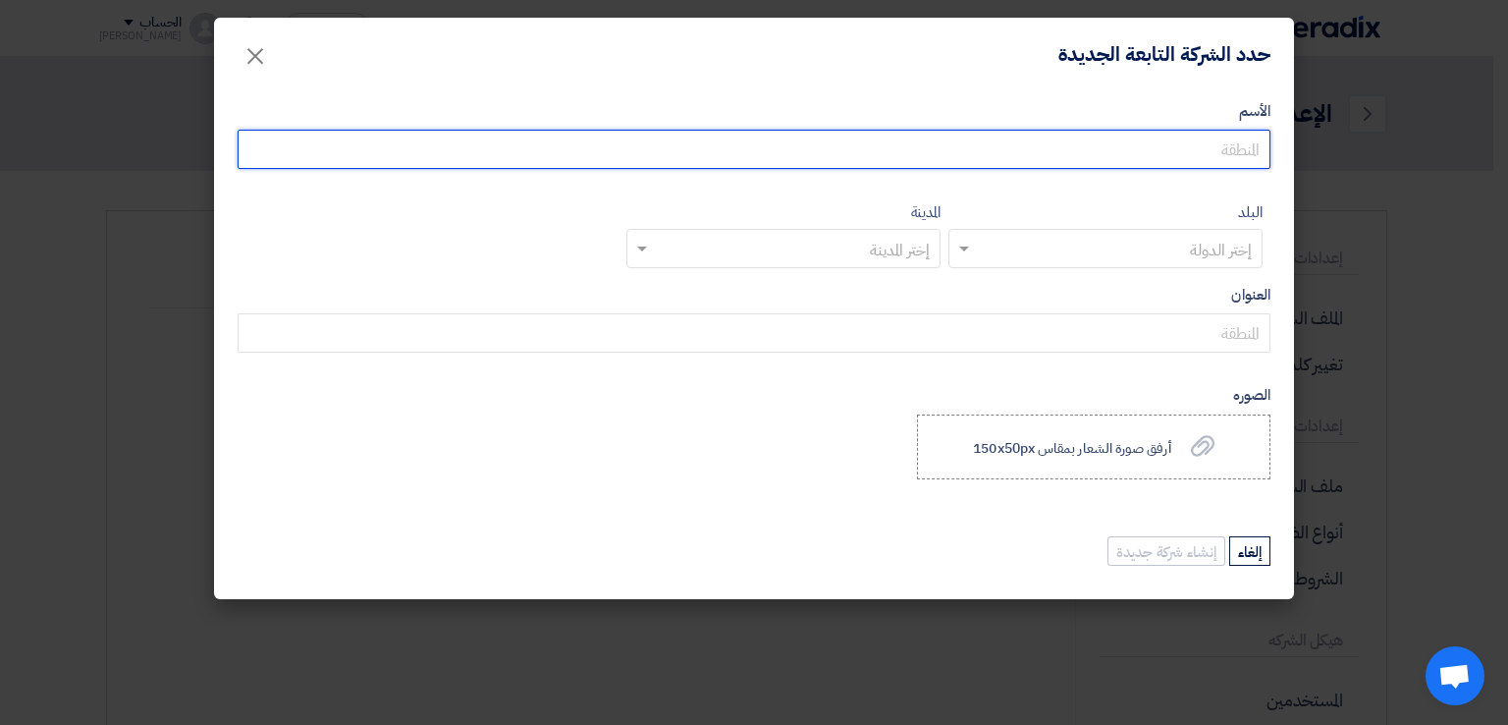
click at [1147, 140] on input "الأسم" at bounding box center [754, 149] width 1033 height 39
type input "Elaraby Group"
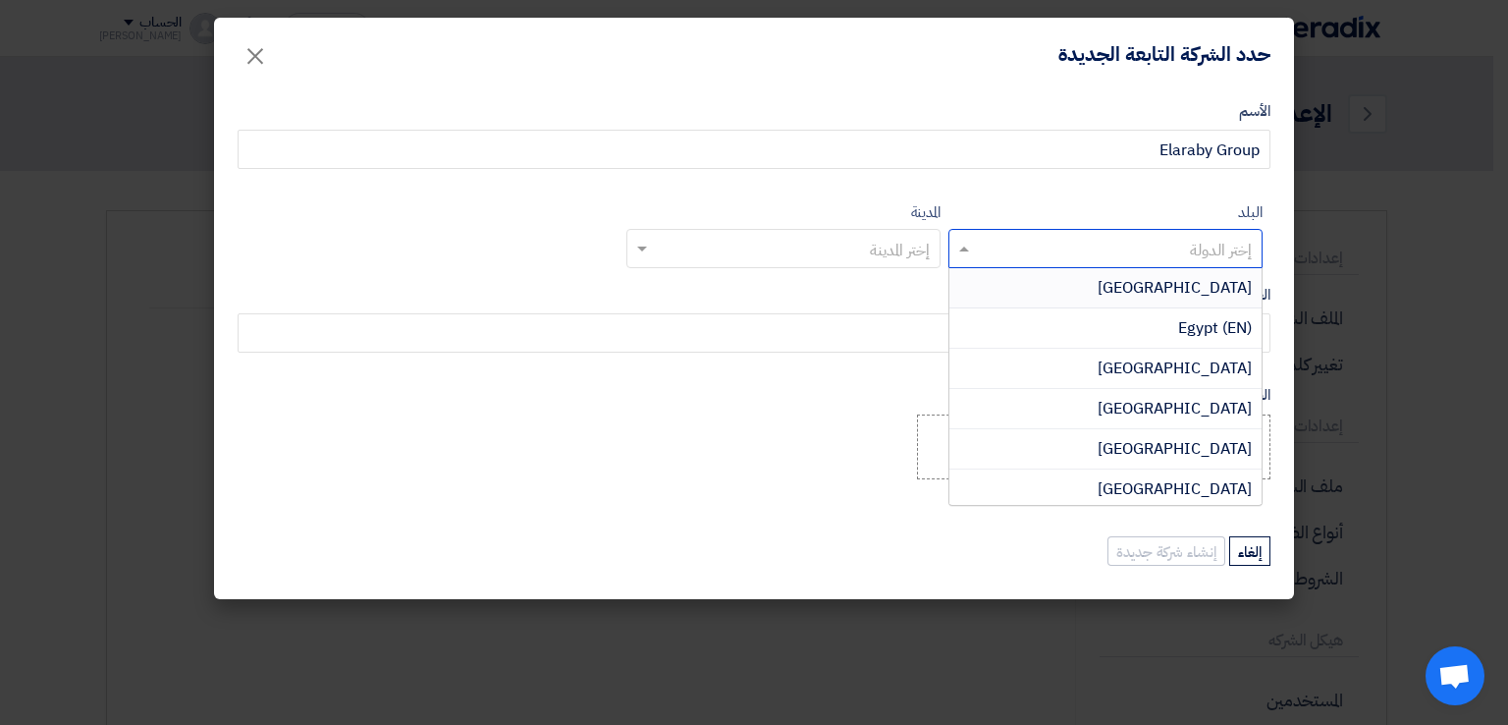
click at [1107, 248] on input "text" at bounding box center [1116, 250] width 275 height 32
click at [1110, 294] on div "[GEOGRAPHIC_DATA]" at bounding box center [1105, 288] width 312 height 40
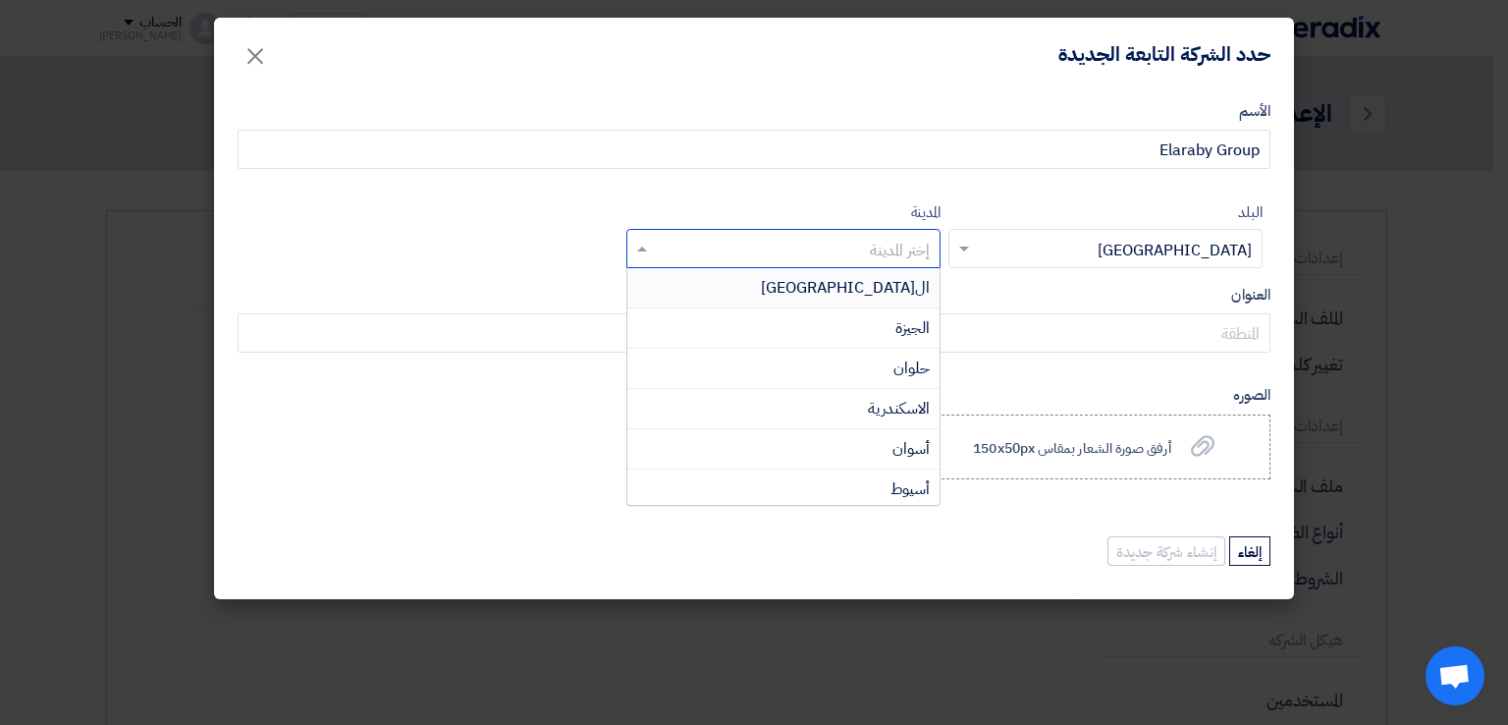
click at [842, 252] on input "text" at bounding box center [794, 250] width 275 height 32
type input "ب"
type input "ق"
type input "المن"
click at [871, 296] on div "المنوفية" at bounding box center [783, 288] width 312 height 40
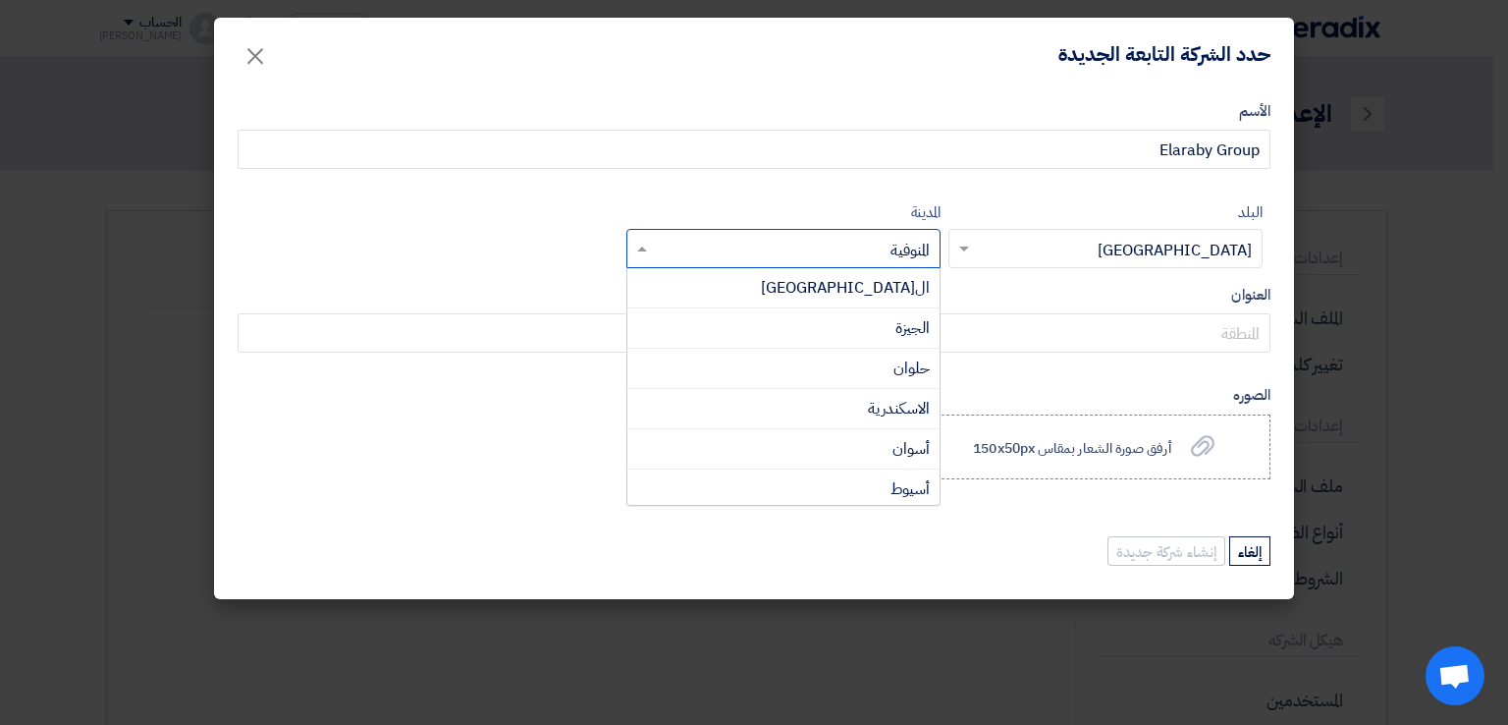
click at [902, 260] on input "text" at bounding box center [794, 250] width 275 height 32
click at [907, 249] on input "text" at bounding box center [794, 250] width 275 height 32
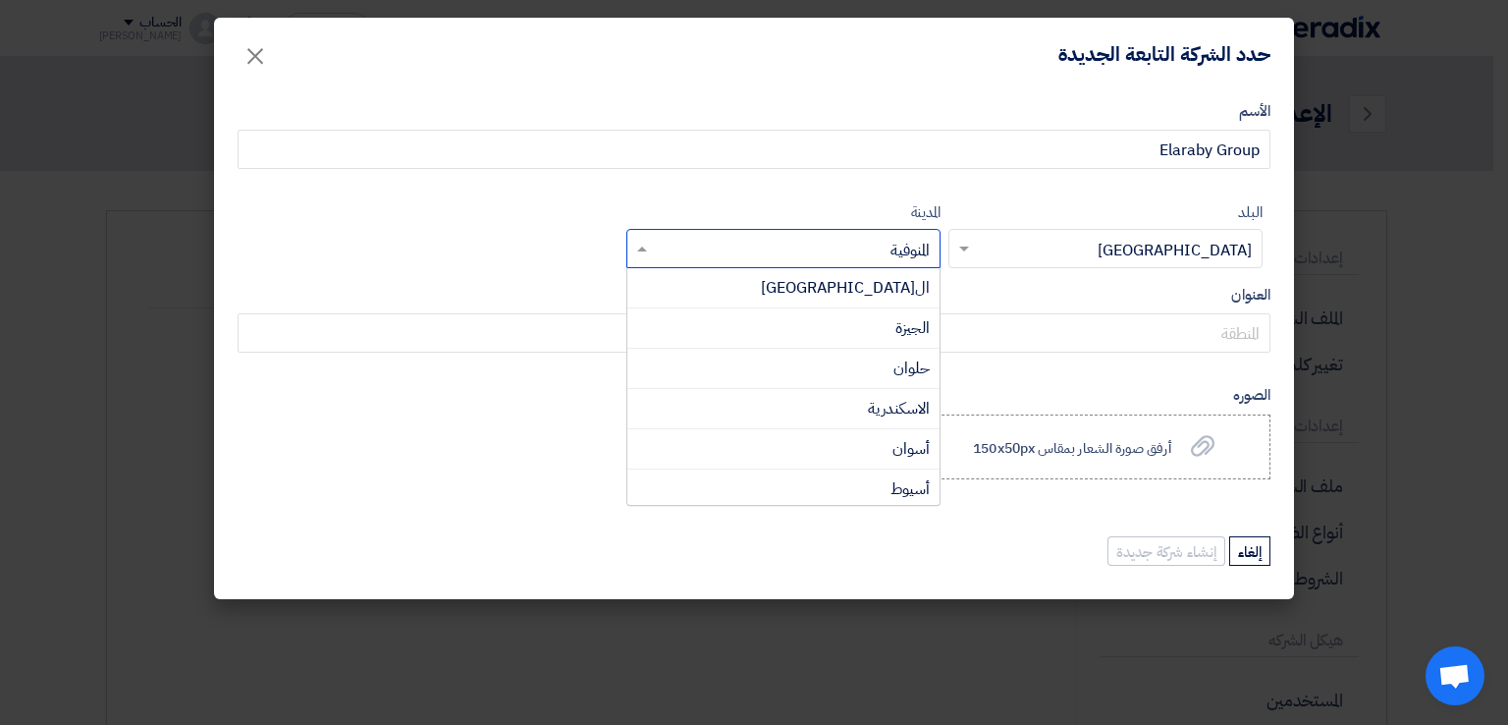
click at [907, 249] on input "text" at bounding box center [794, 250] width 275 height 32
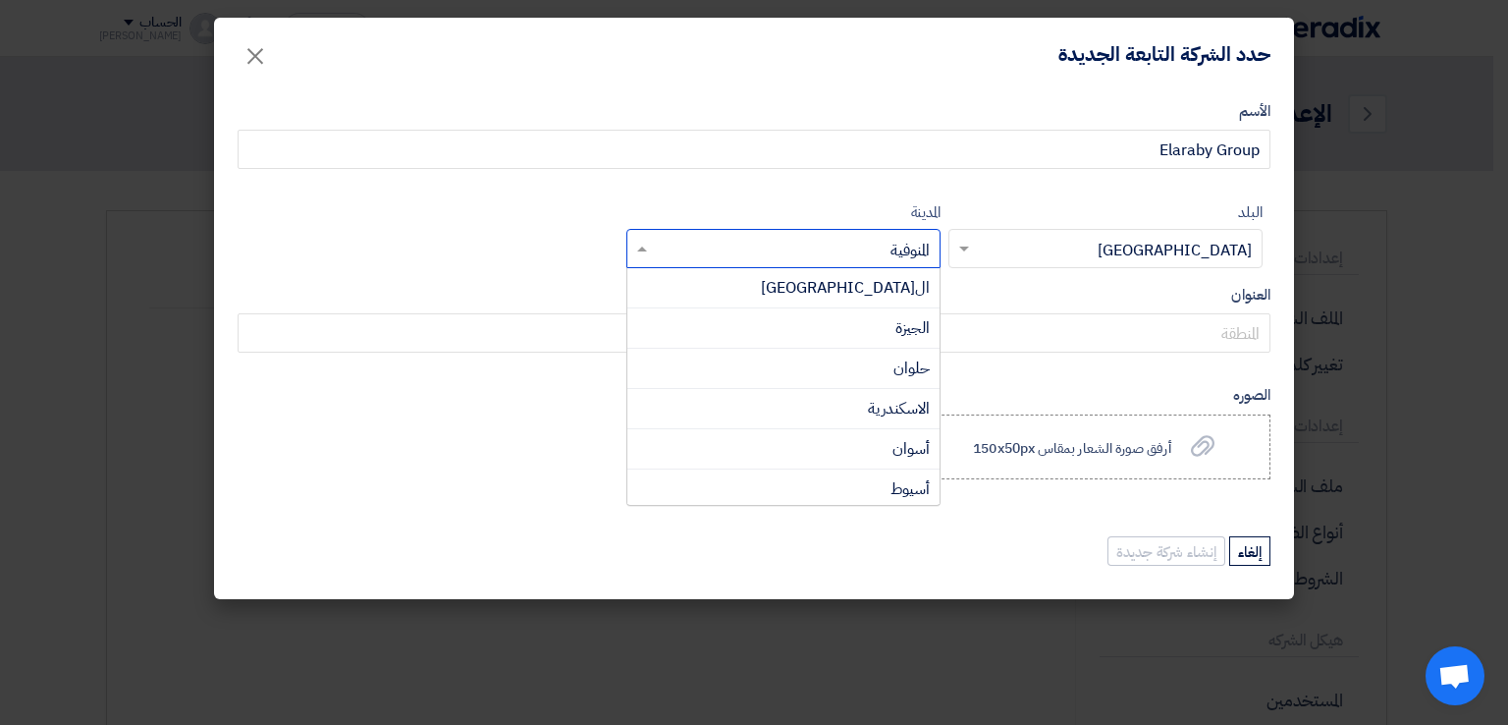
click at [907, 249] on input "text" at bounding box center [794, 250] width 275 height 32
click at [825, 243] on input "text" at bounding box center [794, 250] width 275 height 32
type input "القلي"
click at [903, 288] on span "القليوبية" at bounding box center [906, 288] width 48 height 24
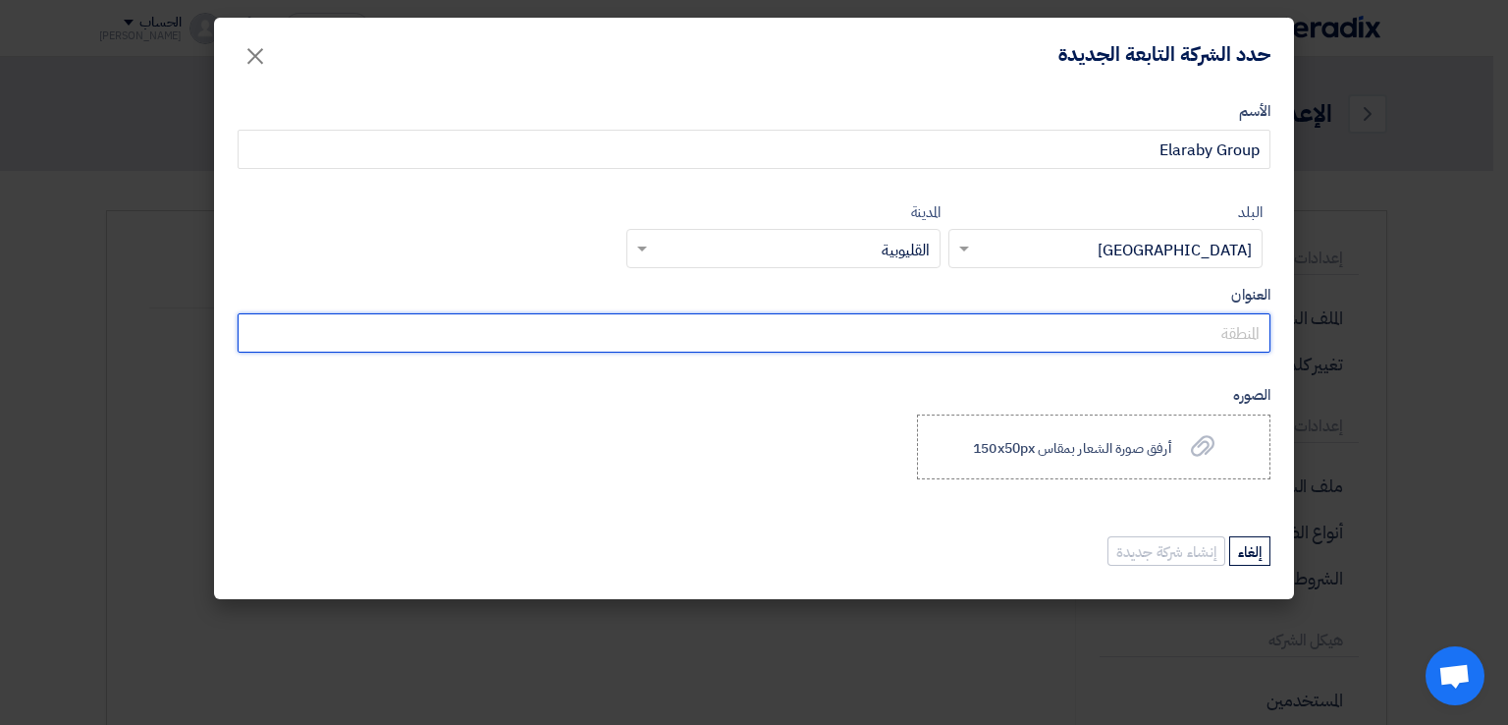
click at [1213, 342] on input "العنوان" at bounding box center [754, 332] width 1033 height 39
type input "ا"
type input "الكيلو 47 - طريق مصر اسكندرية الزراعى"
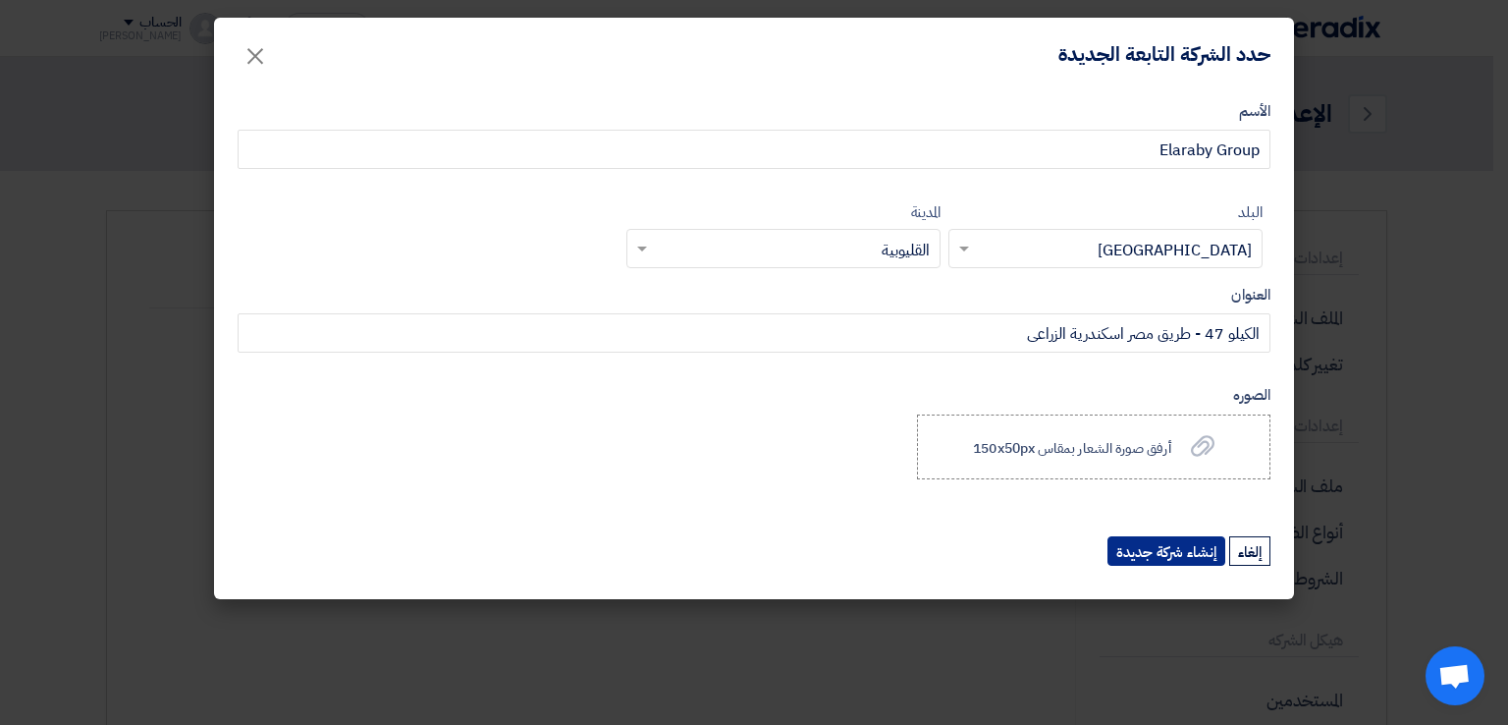
click at [1162, 551] on button "إنشاء شركة جديدة" at bounding box center [1167, 550] width 118 height 29
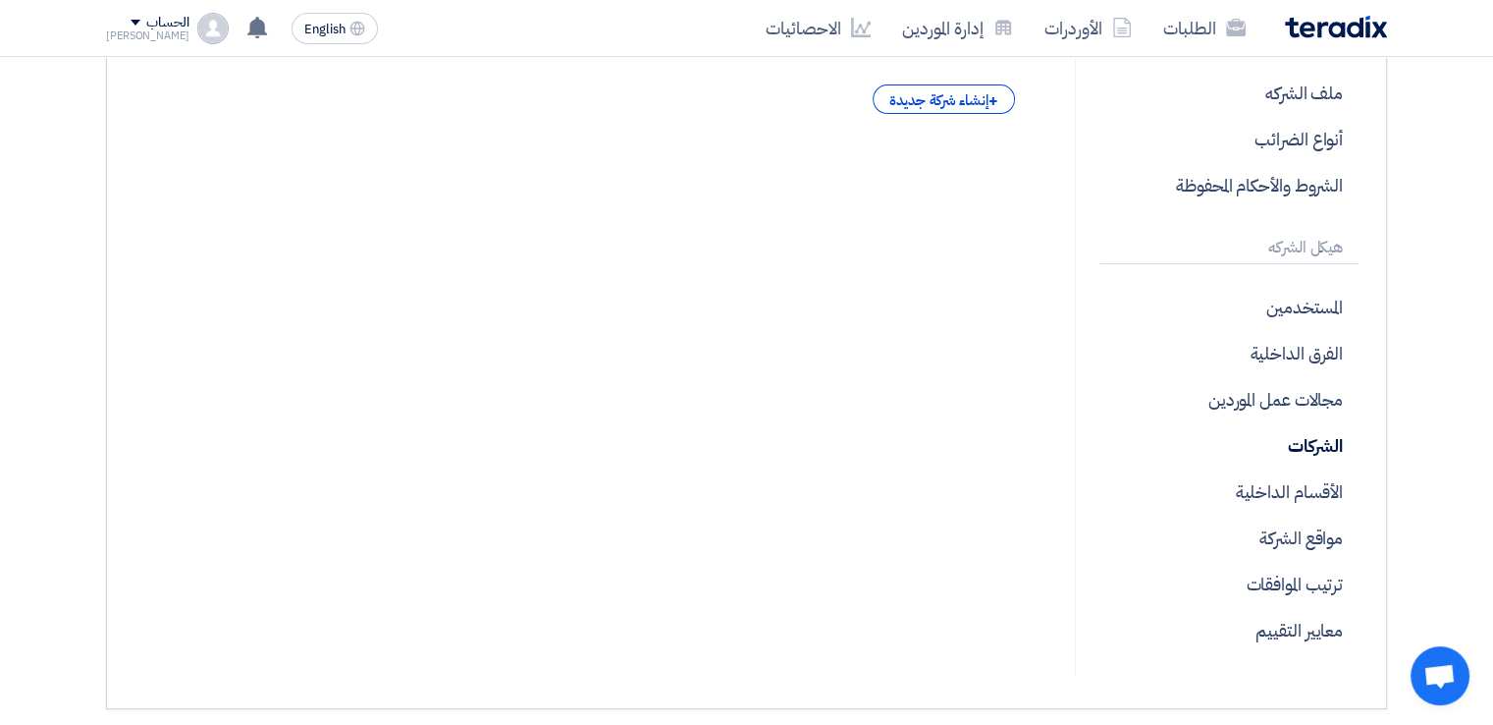
scroll to position [397, 0]
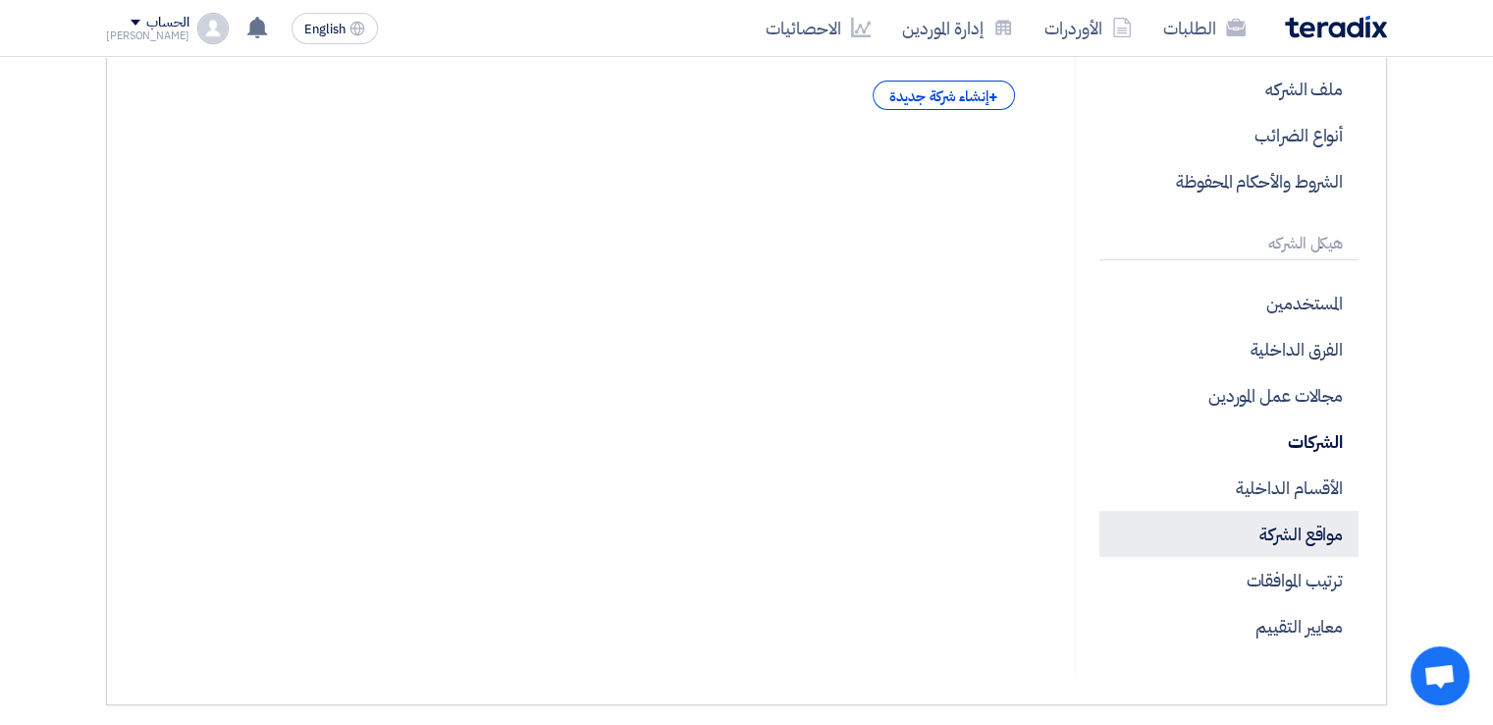
click at [1241, 550] on p "مواقع الشركة" at bounding box center [1229, 534] width 259 height 46
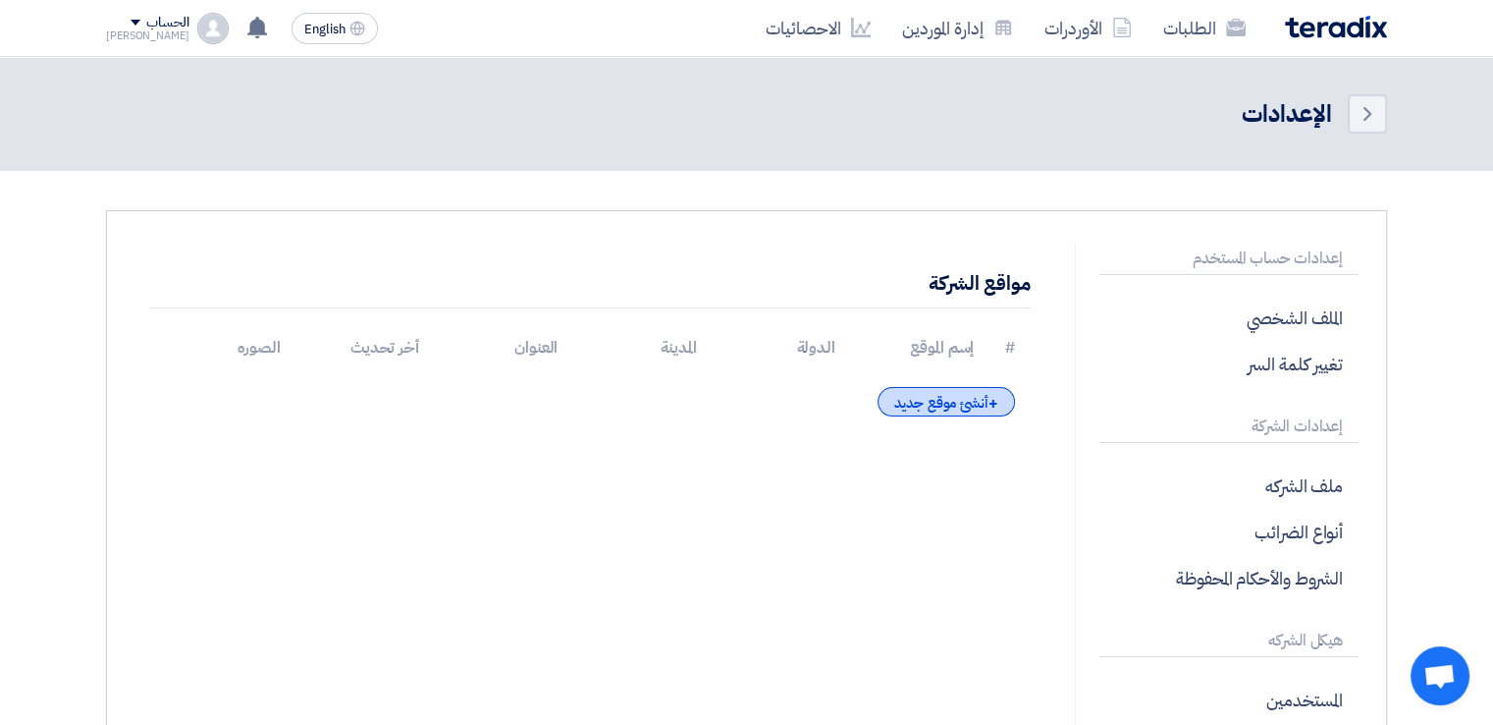
click at [965, 394] on div "+ أنشئ موقع جديد" at bounding box center [946, 401] width 137 height 29
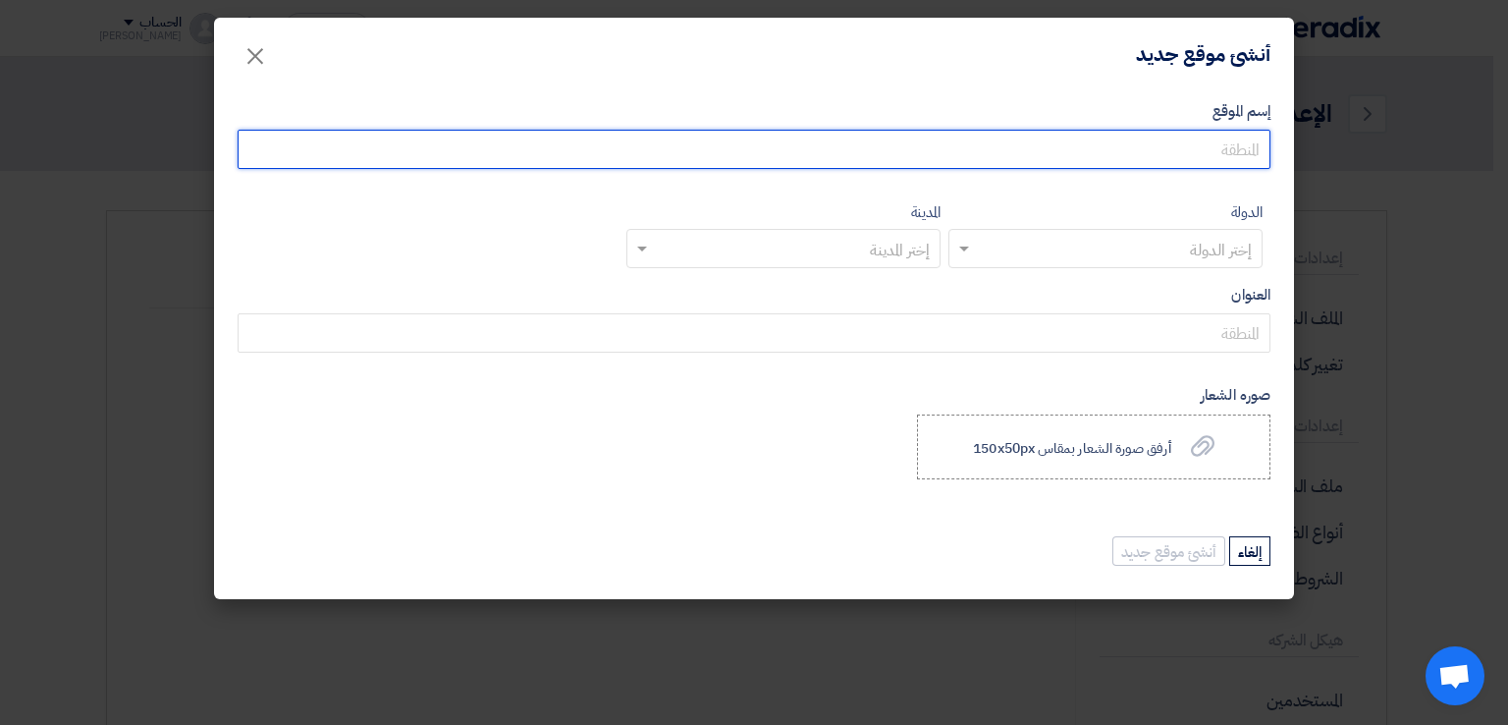
click at [1157, 163] on input "إسم الموقع" at bounding box center [754, 149] width 1033 height 39
type input "Elaraby Group"
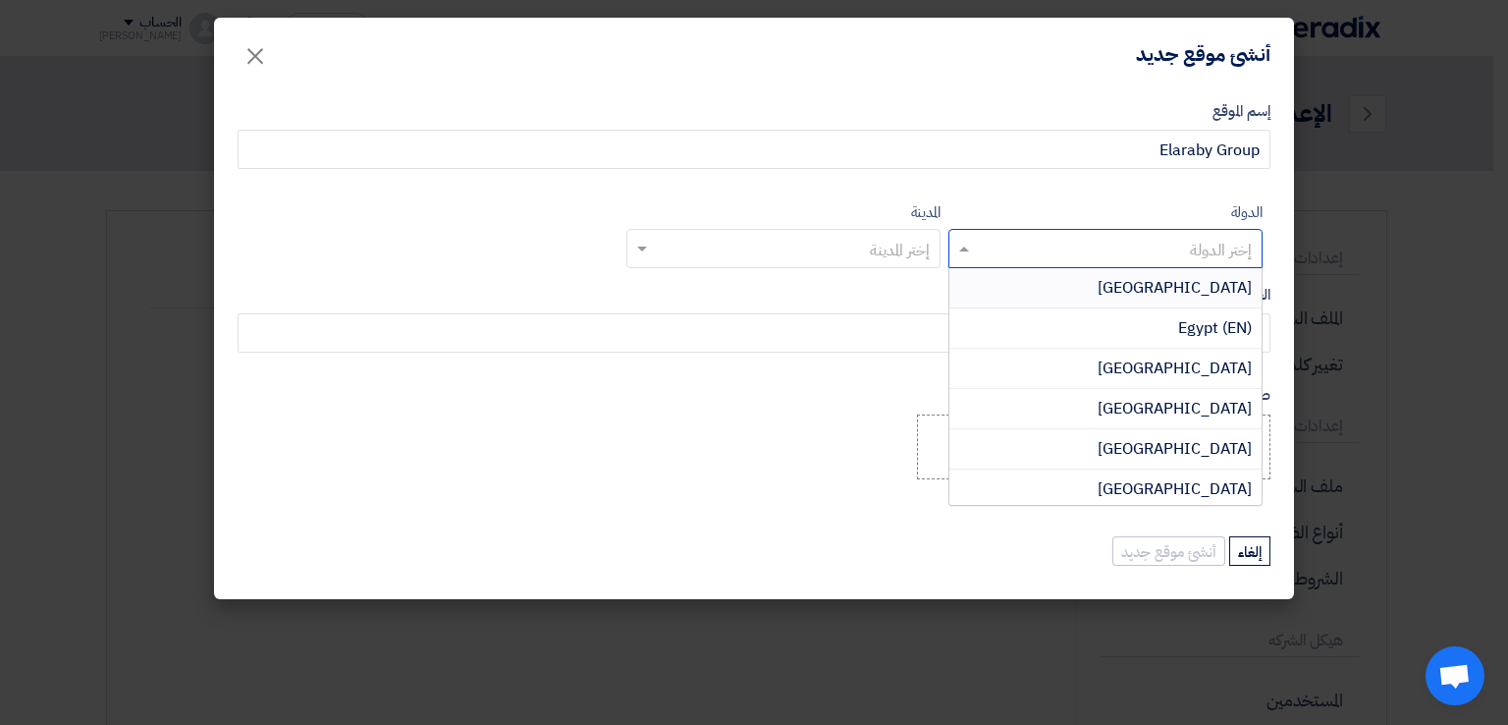
click at [1143, 260] on input "text" at bounding box center [1116, 250] width 275 height 32
click at [1151, 287] on div "[GEOGRAPHIC_DATA]" at bounding box center [1105, 288] width 312 height 40
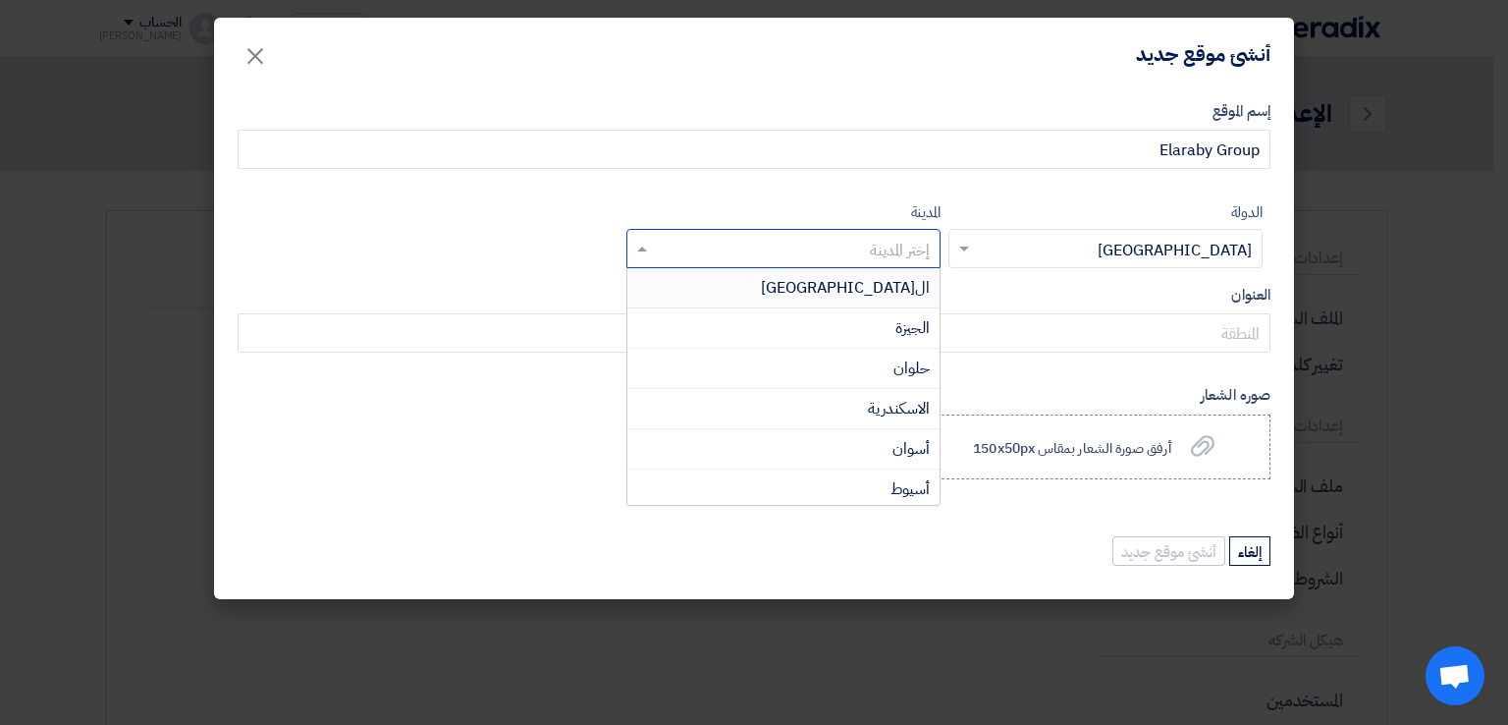
click at [850, 252] on input "text" at bounding box center [794, 250] width 275 height 32
type input "المن"
click at [861, 279] on div "المنوفية" at bounding box center [783, 288] width 312 height 40
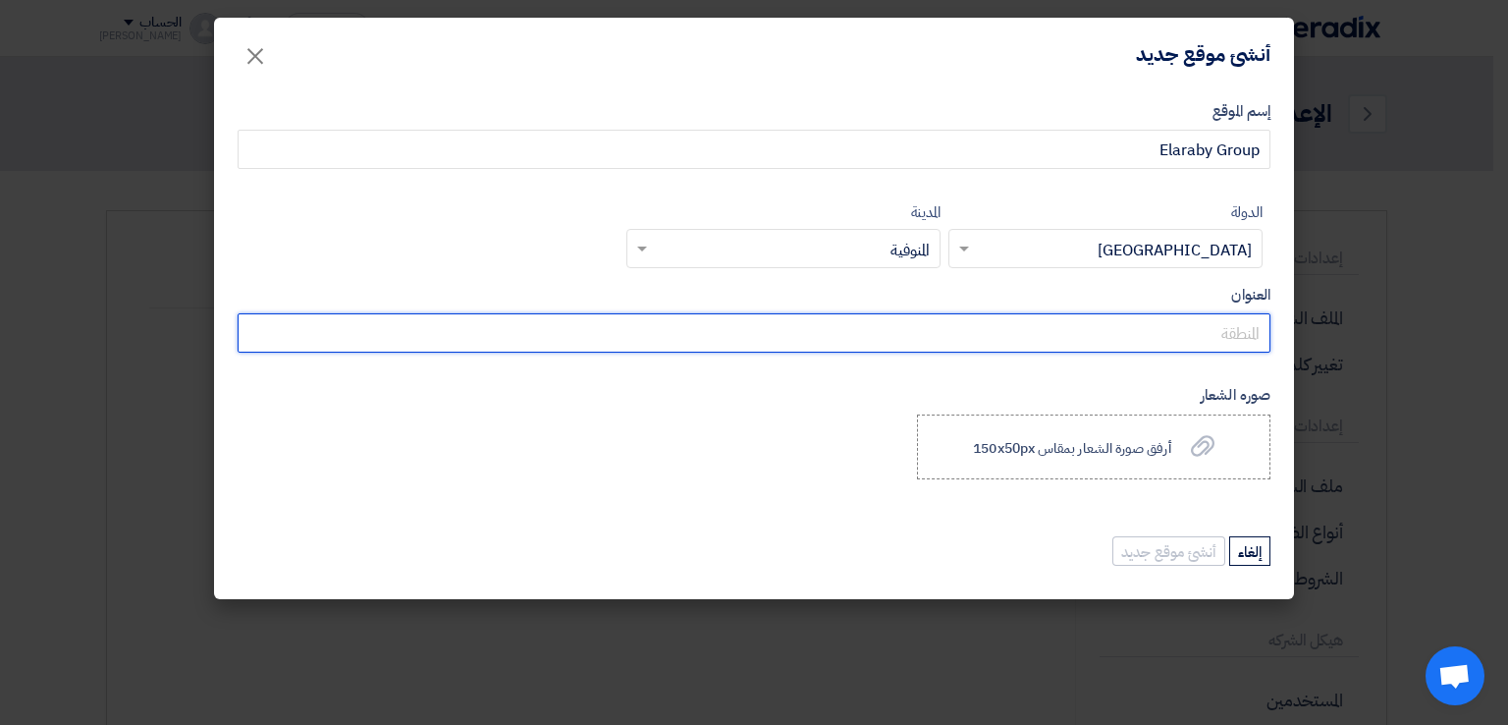
click at [1186, 342] on input "العنوان" at bounding box center [754, 332] width 1033 height 39
click at [1240, 336] on input "المنقطة الصناعة بقويسنا" at bounding box center [754, 332] width 1033 height 39
click at [1100, 327] on input "المنطقة الصناعة بقويسنا" at bounding box center [754, 332] width 1033 height 39
type input "المنطقة الصناعة بقويسنا- المنوفية"
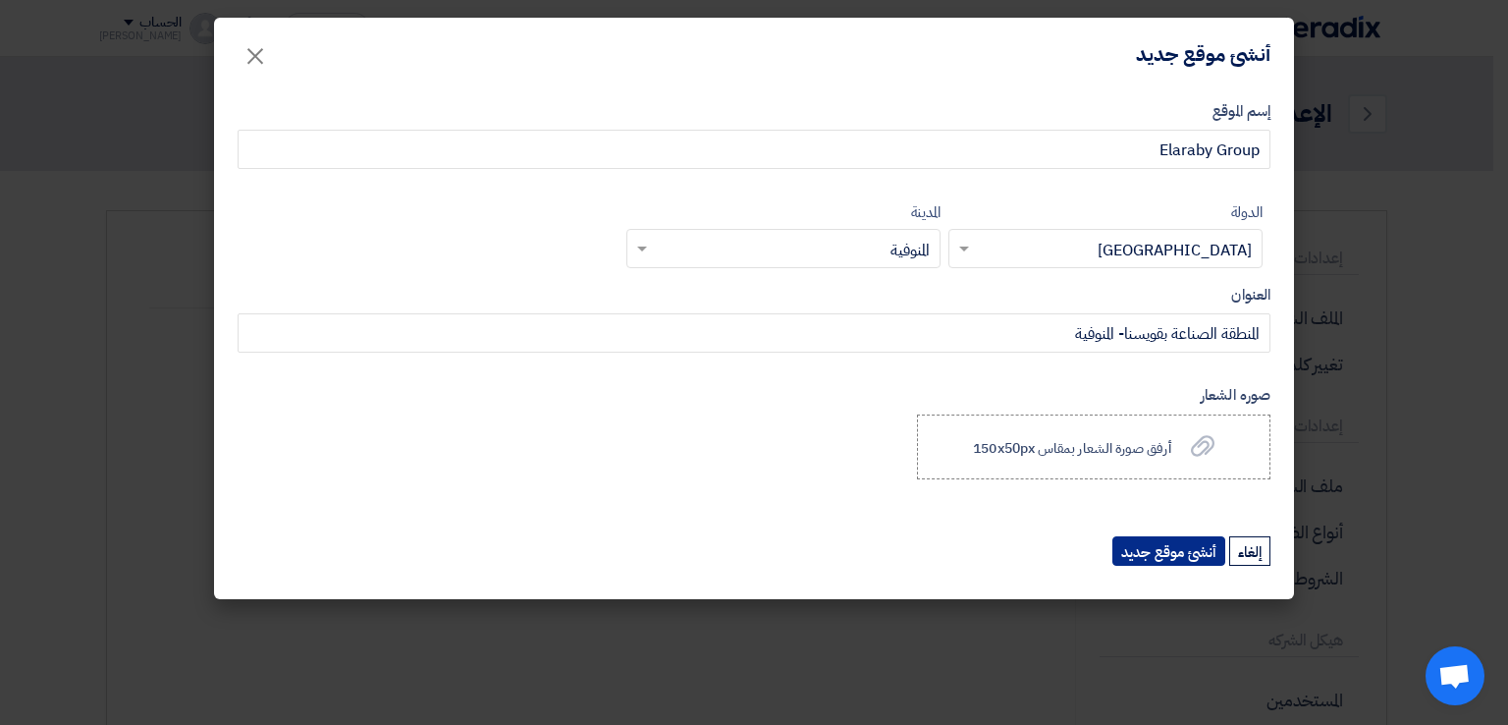
click at [1194, 541] on button "أنشئ موقع جديد" at bounding box center [1168, 550] width 113 height 29
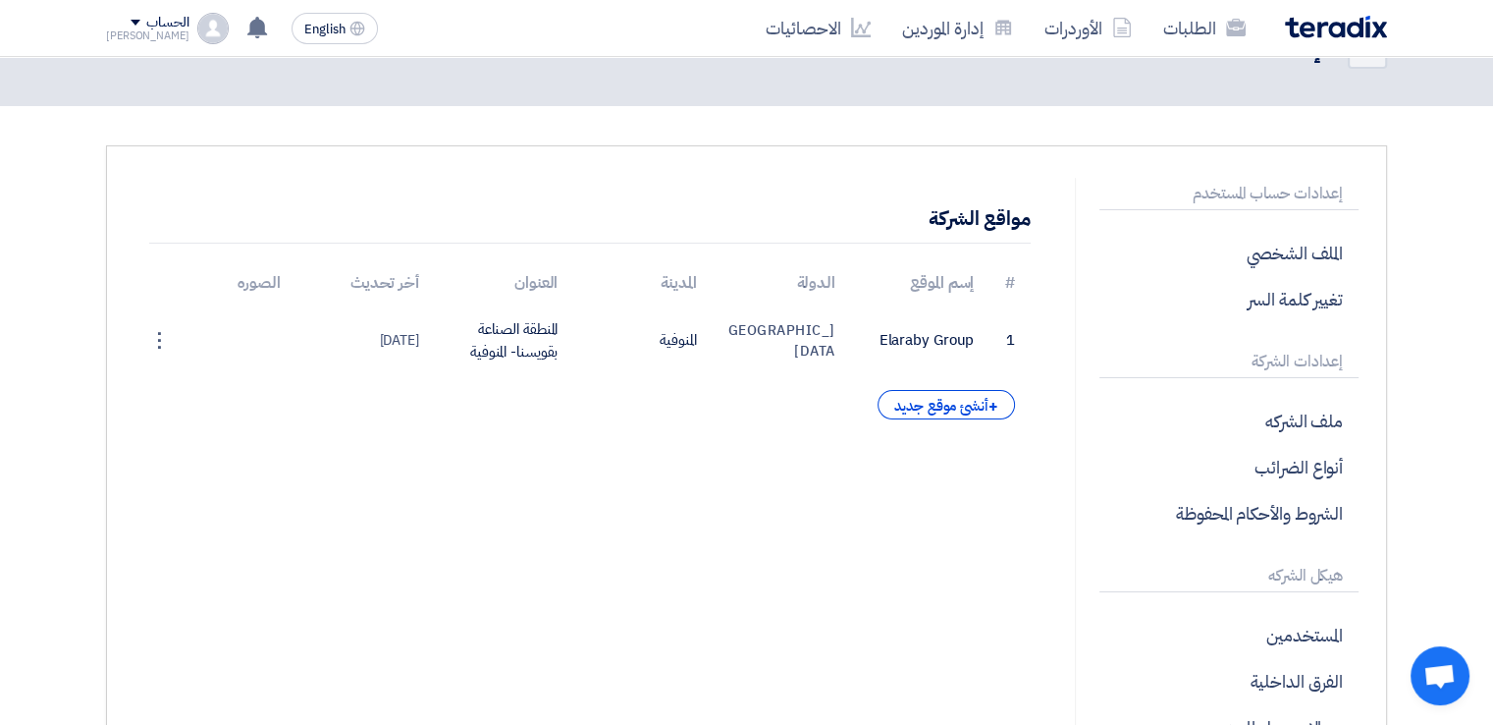
scroll to position [71, 0]
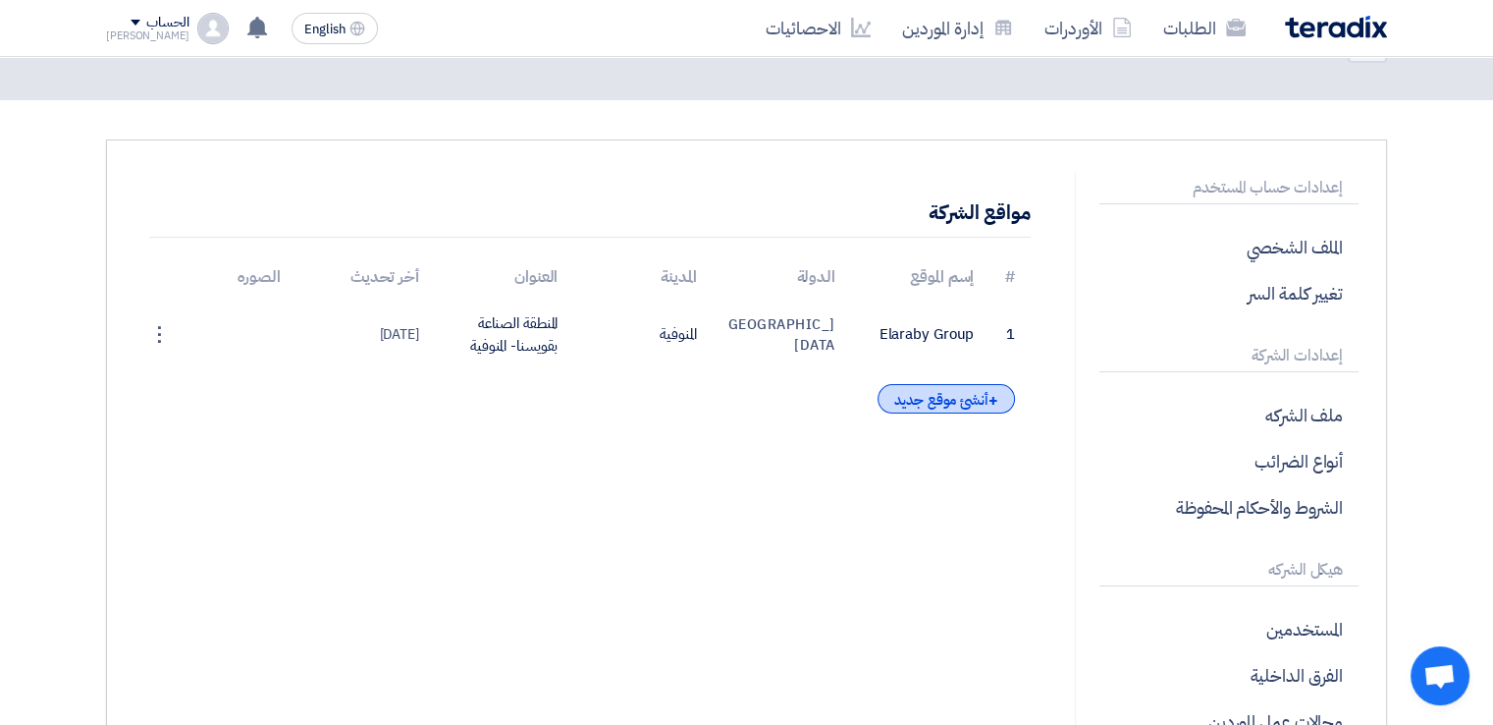
click at [966, 402] on div "+ أنشئ موقع جديد" at bounding box center [946, 398] width 137 height 29
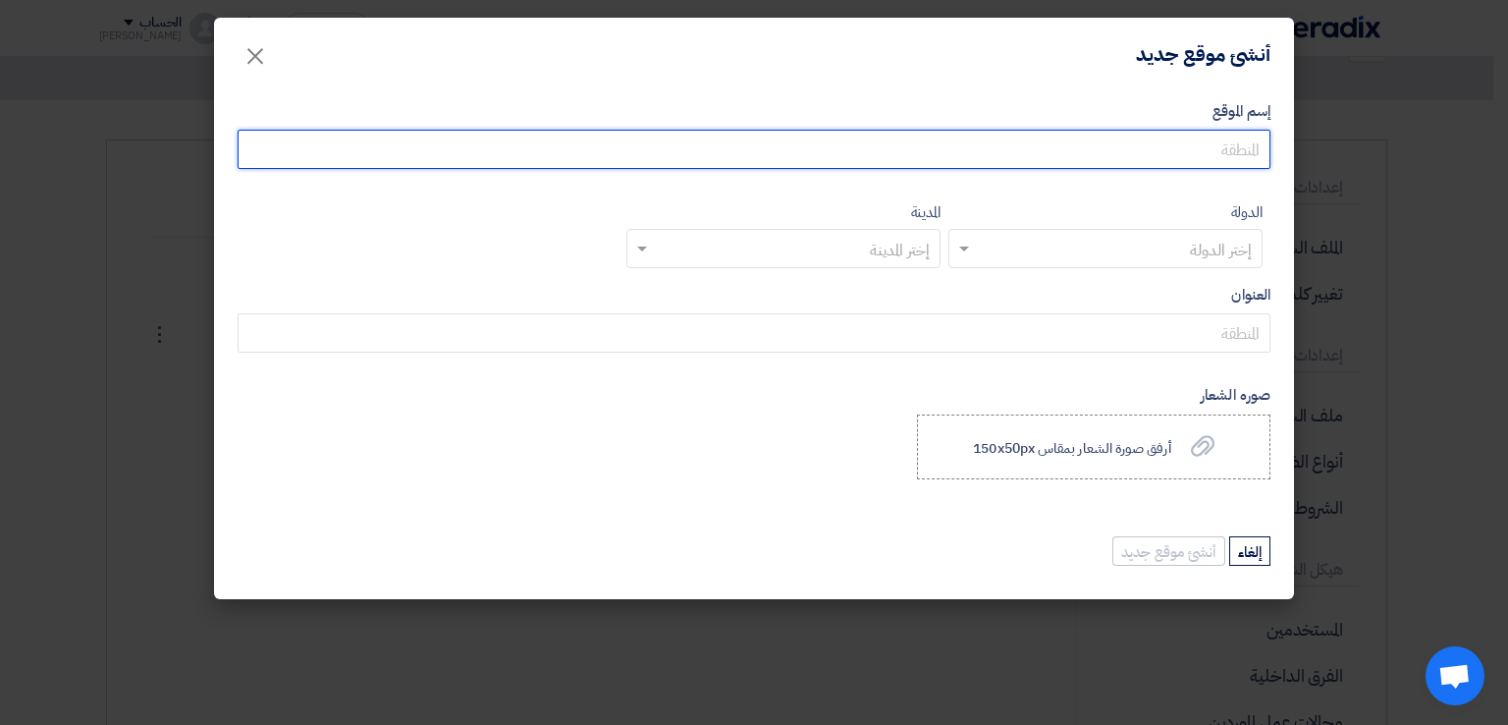
click at [1121, 146] on input "إسم الموقع" at bounding box center [754, 149] width 1033 height 39
type input "Elaraby Group"
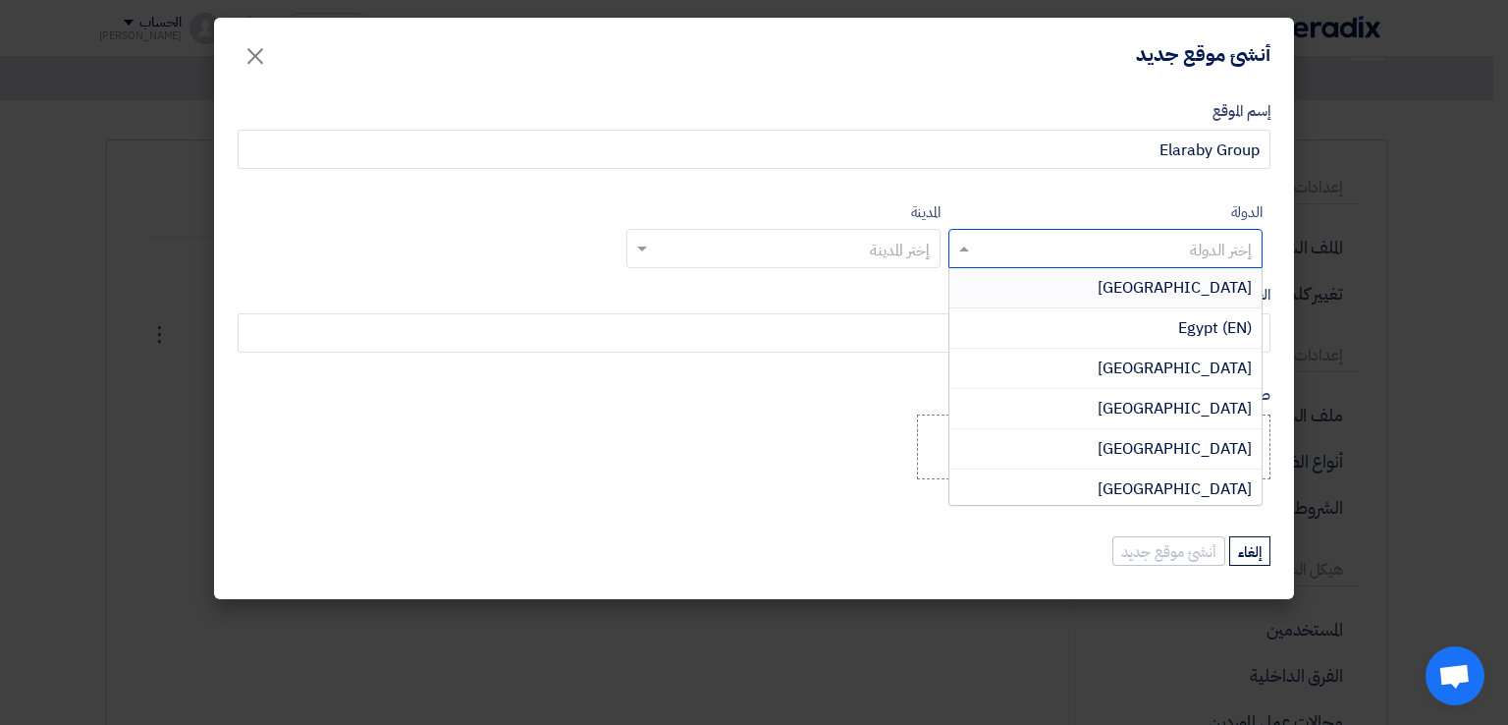
click at [1103, 253] on input "text" at bounding box center [1116, 250] width 275 height 32
click at [1101, 288] on div "[GEOGRAPHIC_DATA]" at bounding box center [1105, 288] width 312 height 40
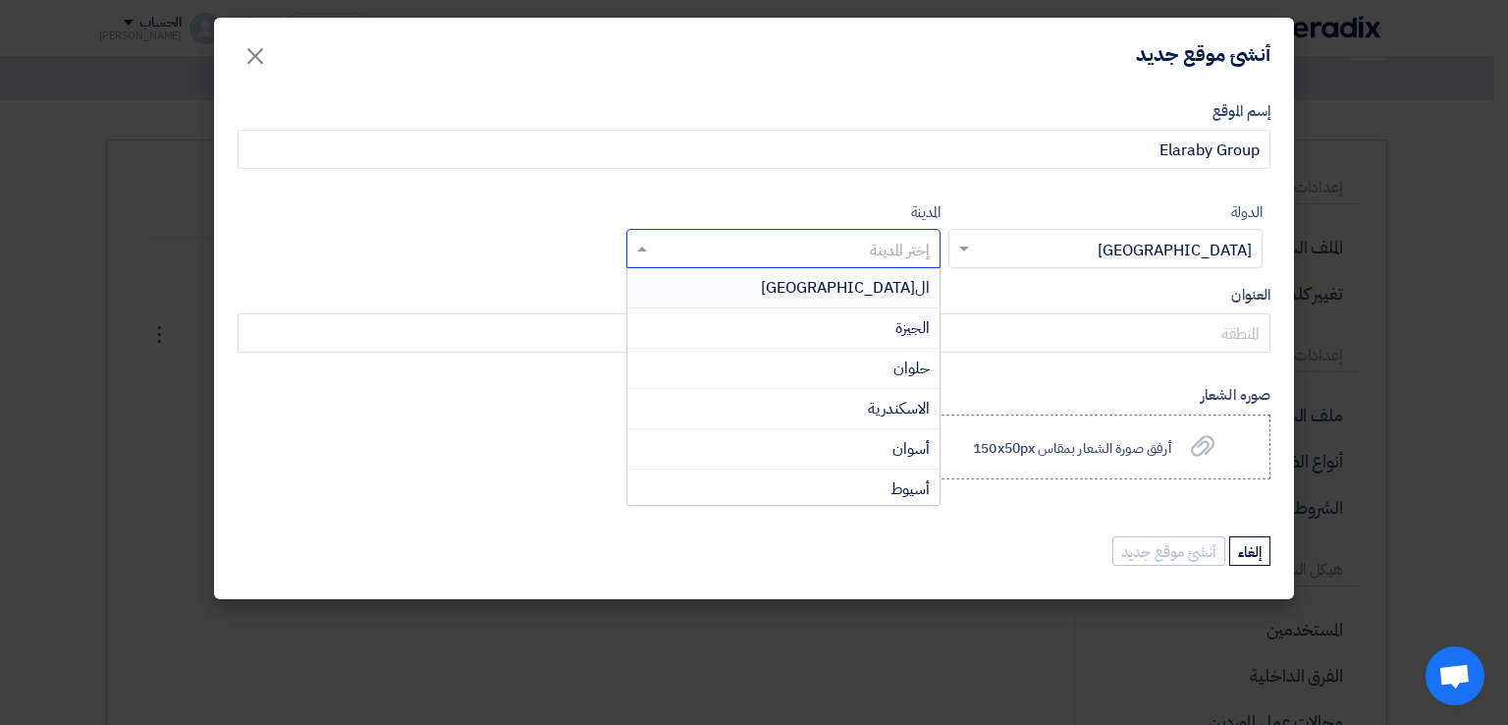
click at [841, 267] on ng-select "إختر المدينة ال[GEOGRAPHIC_DATA] الجيزة [GEOGRAPHIC_DATA] الاسكندرية [GEOGRAPHI…" at bounding box center [783, 248] width 314 height 39
type input "الق"
click at [857, 323] on div "القليوبية" at bounding box center [783, 327] width 312 height 39
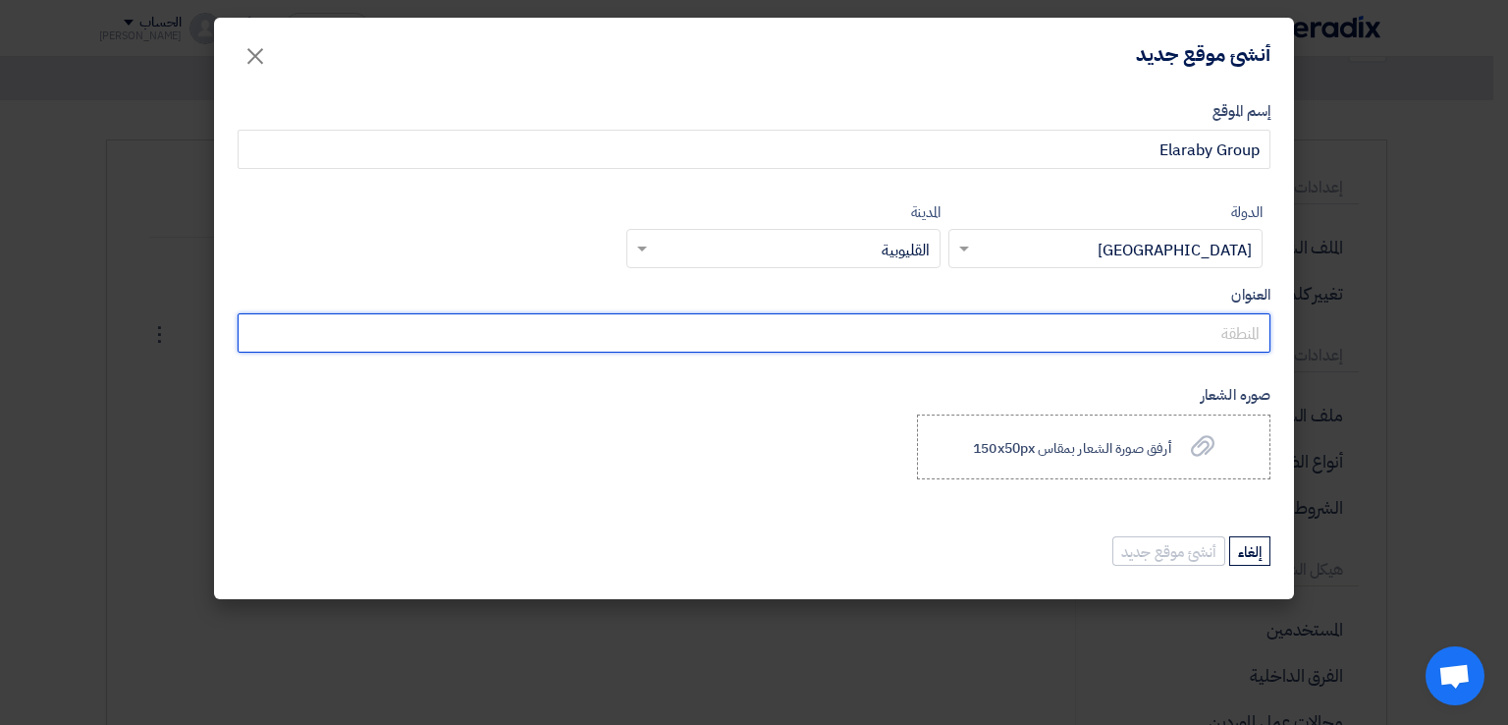
click at [1049, 339] on input "العنوان" at bounding box center [754, 332] width 1033 height 39
type input "الكيلو 47 - طريق مصر اسكندرية الزراعى"
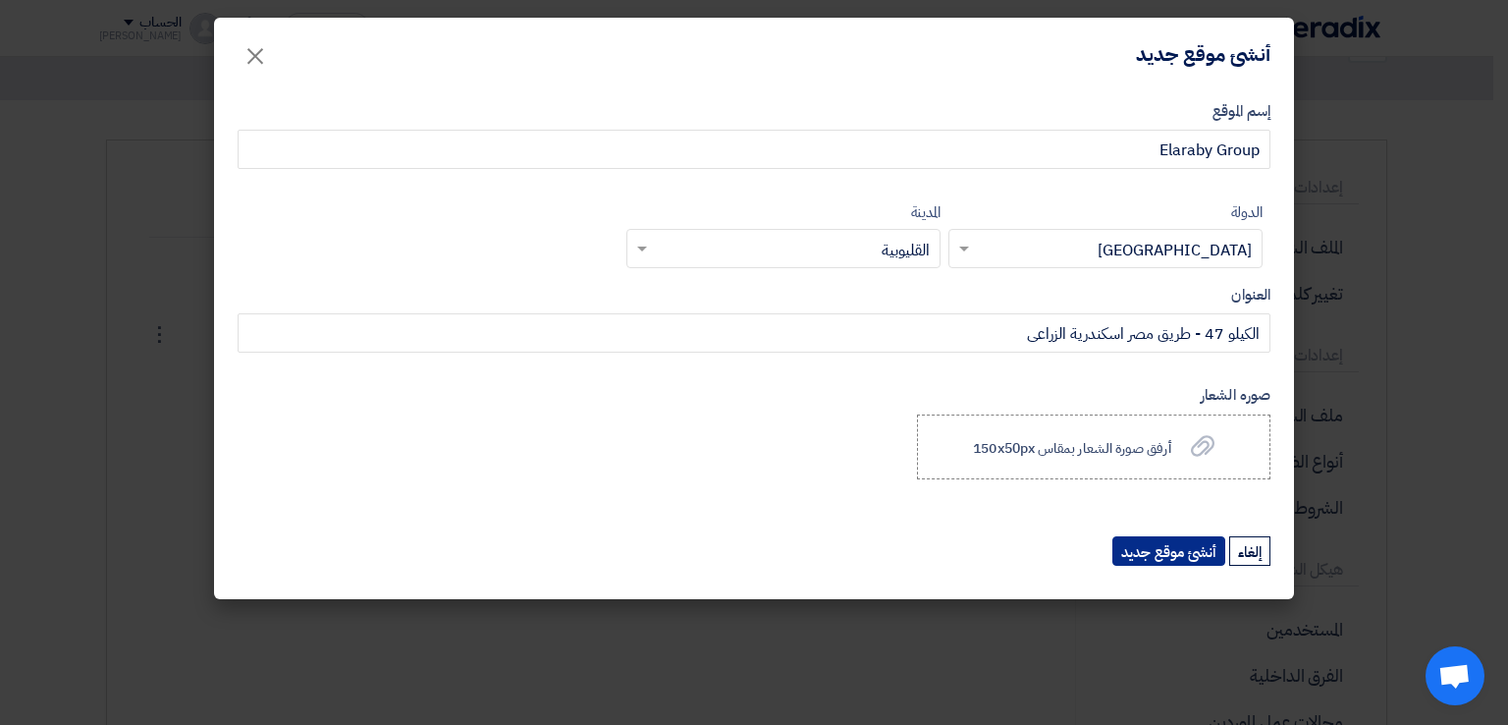
click at [1150, 551] on button "أنشئ موقع جديد" at bounding box center [1168, 550] width 113 height 29
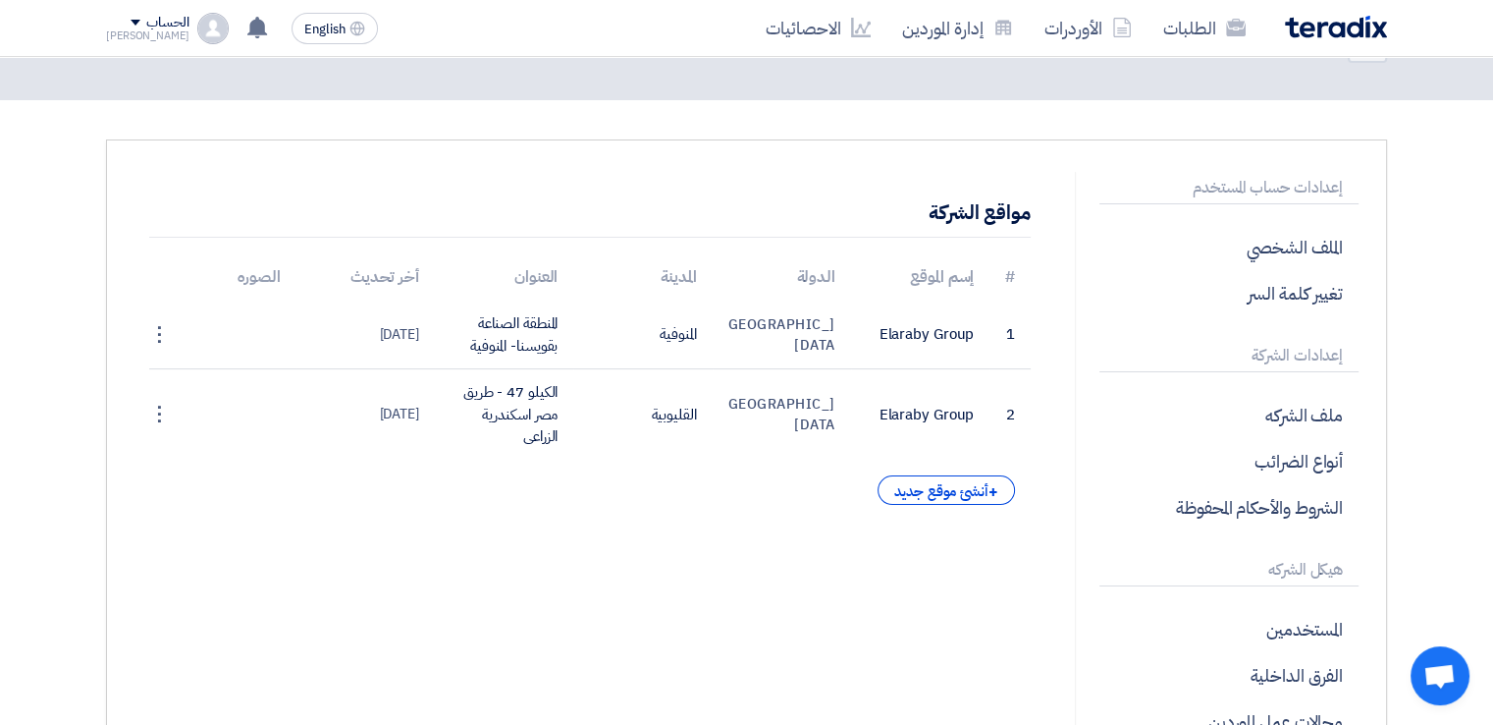
click at [114, 36] on div "[PERSON_NAME]" at bounding box center [147, 35] width 83 height 11
click at [206, 70] on link "الطلبات" at bounding box center [209, 76] width 173 height 23
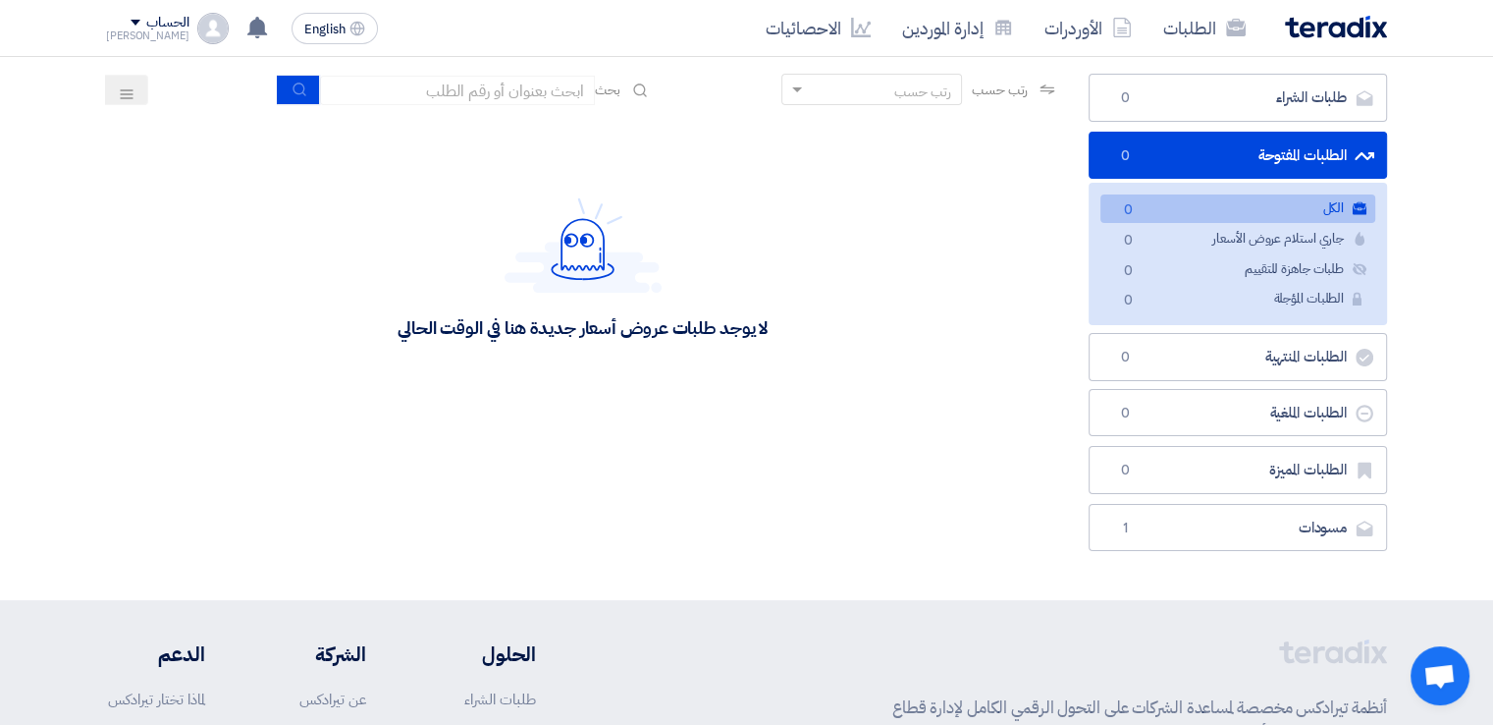
scroll to position [126, 0]
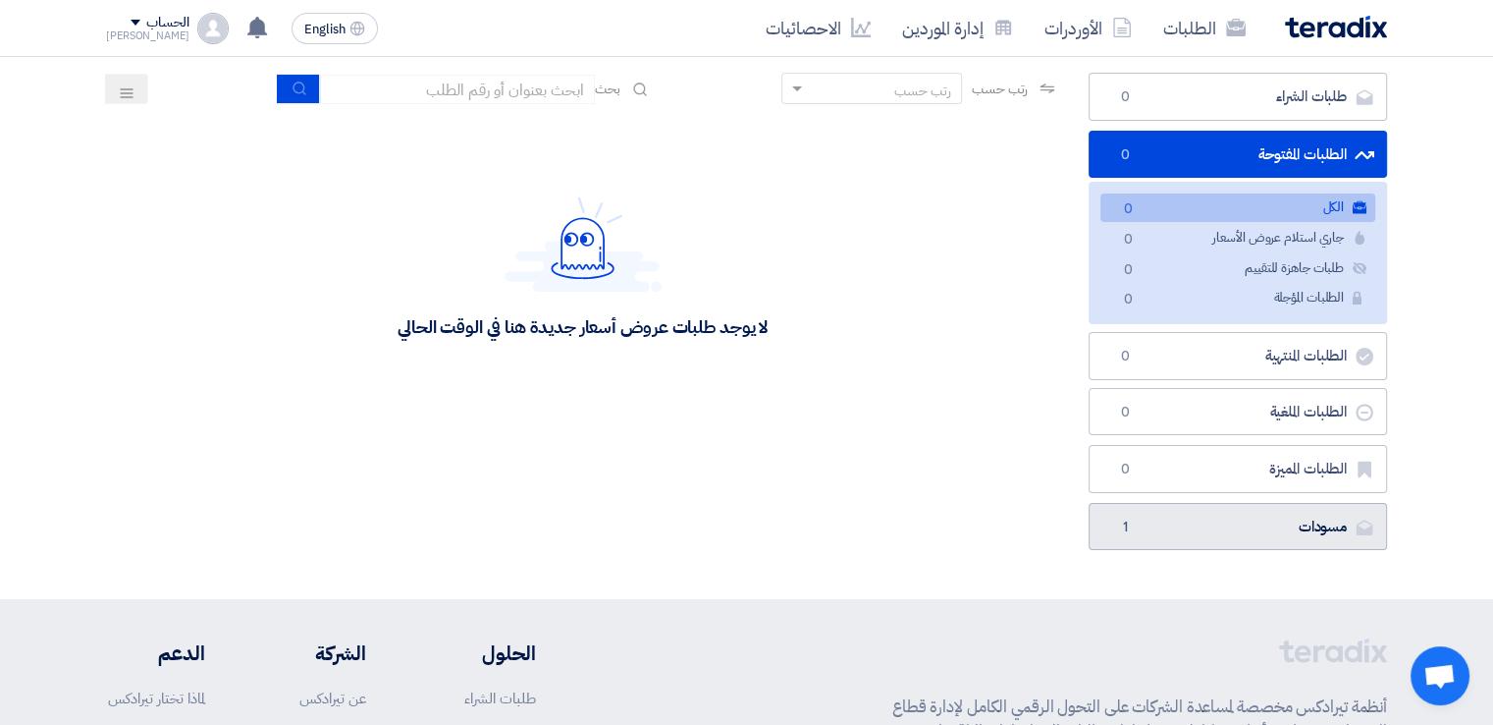
click at [1259, 528] on link "مسودات [GEOGRAPHIC_DATA] 1" at bounding box center [1238, 527] width 298 height 48
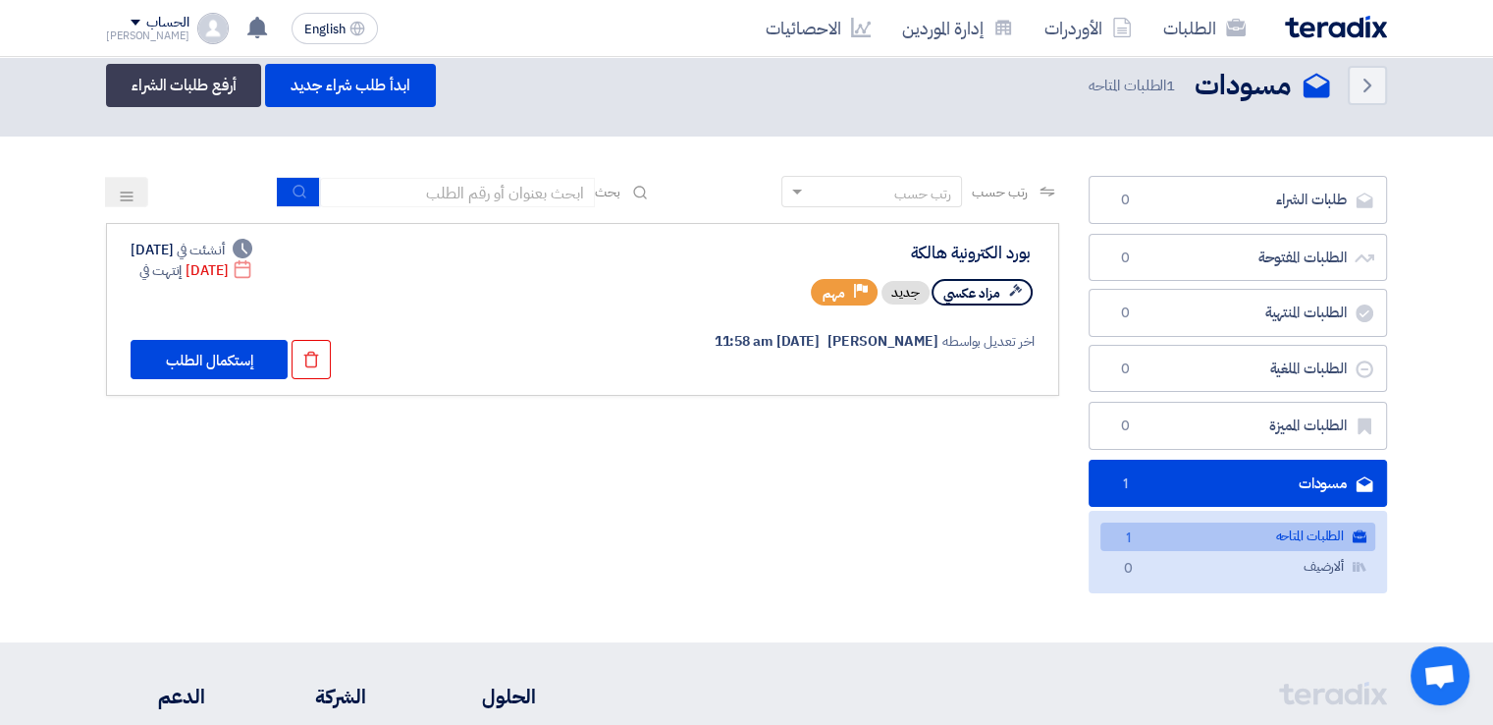
scroll to position [16, 0]
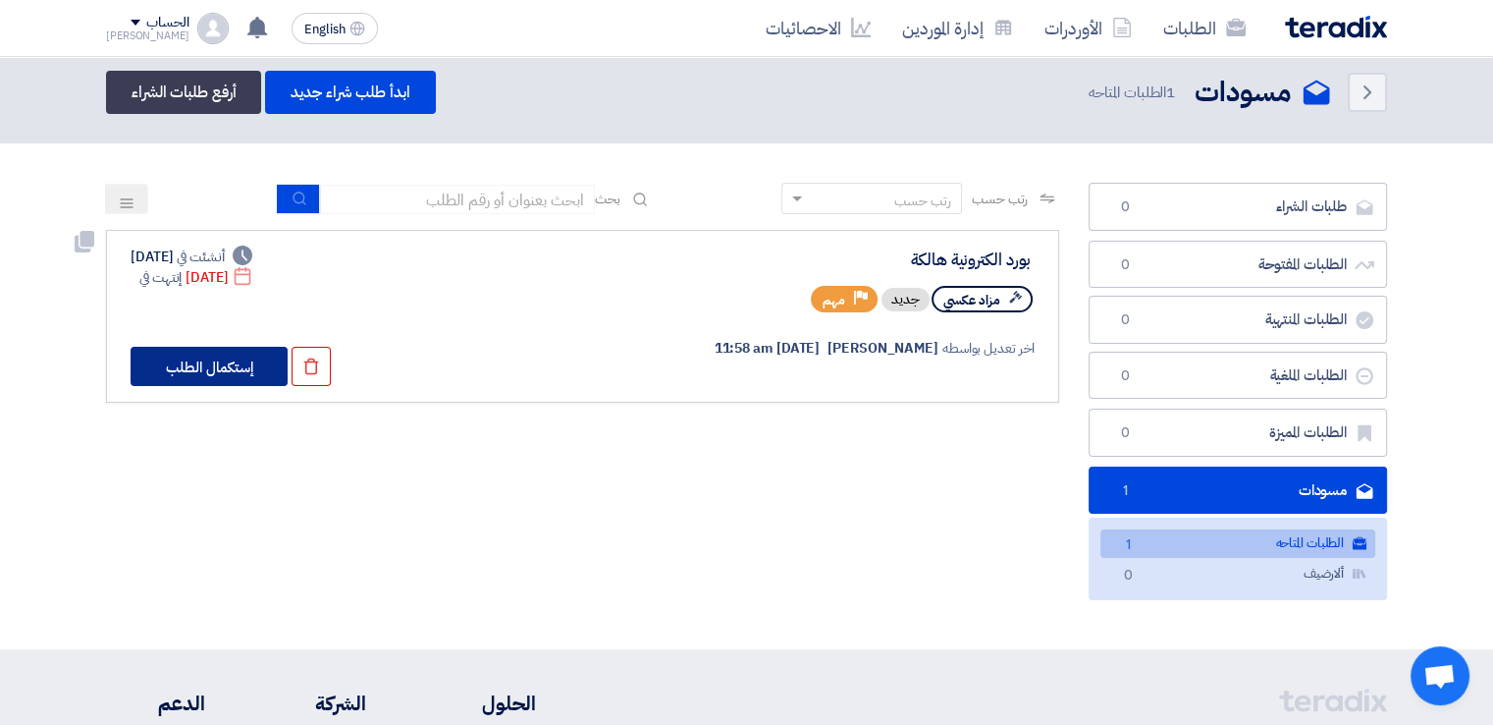
click at [232, 376] on button "إستكمال الطلب" at bounding box center [209, 366] width 157 height 39
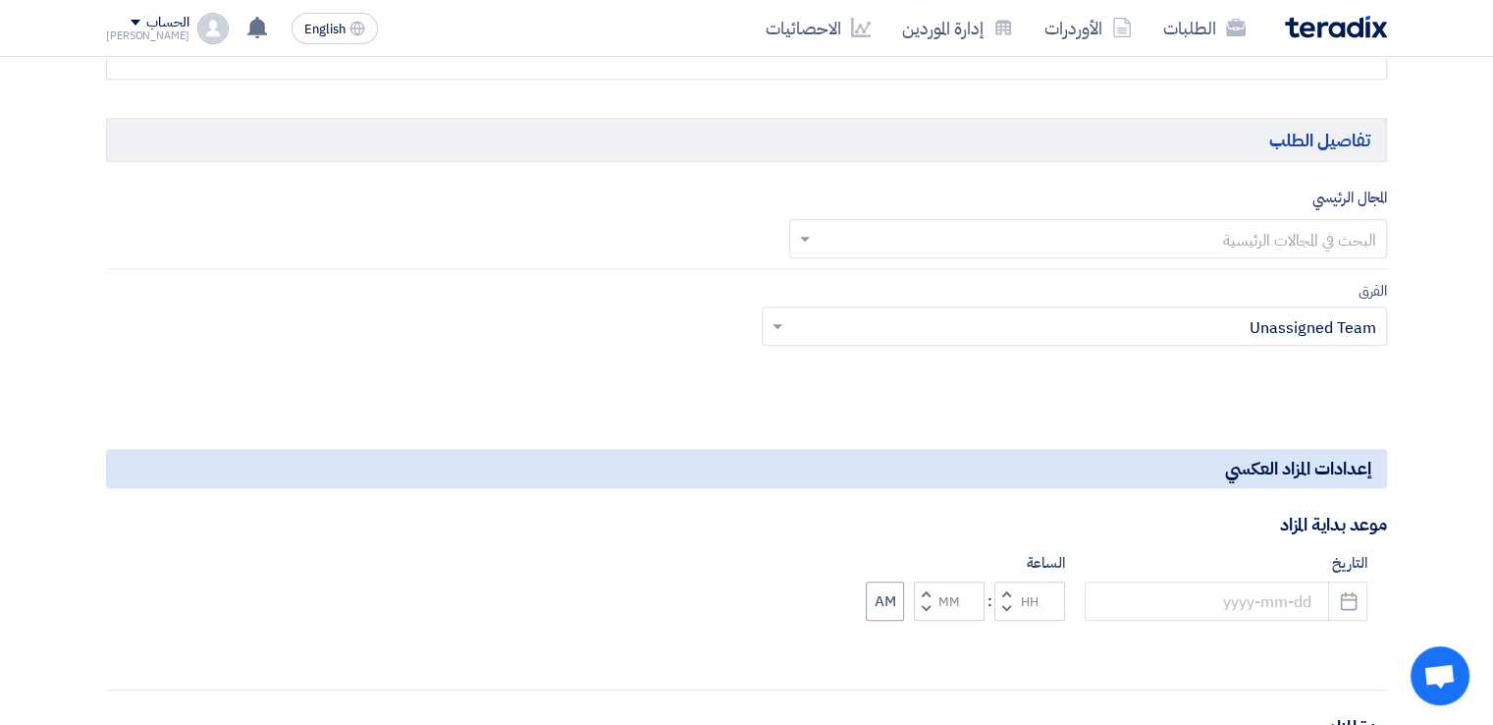
scroll to position [1159, 0]
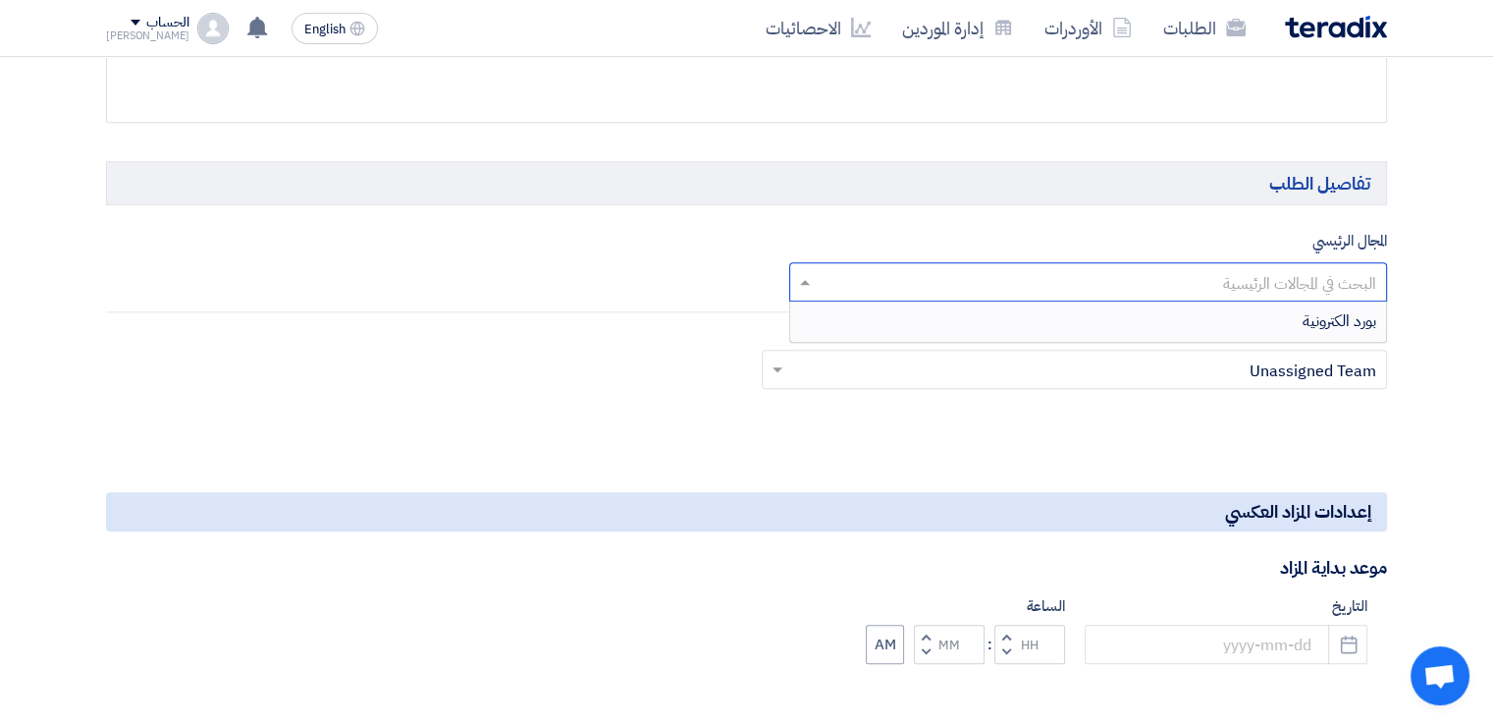
click at [1278, 268] on input "text" at bounding box center [1100, 283] width 560 height 32
click at [1284, 311] on div "بورد الكترونية" at bounding box center [1088, 320] width 597 height 39
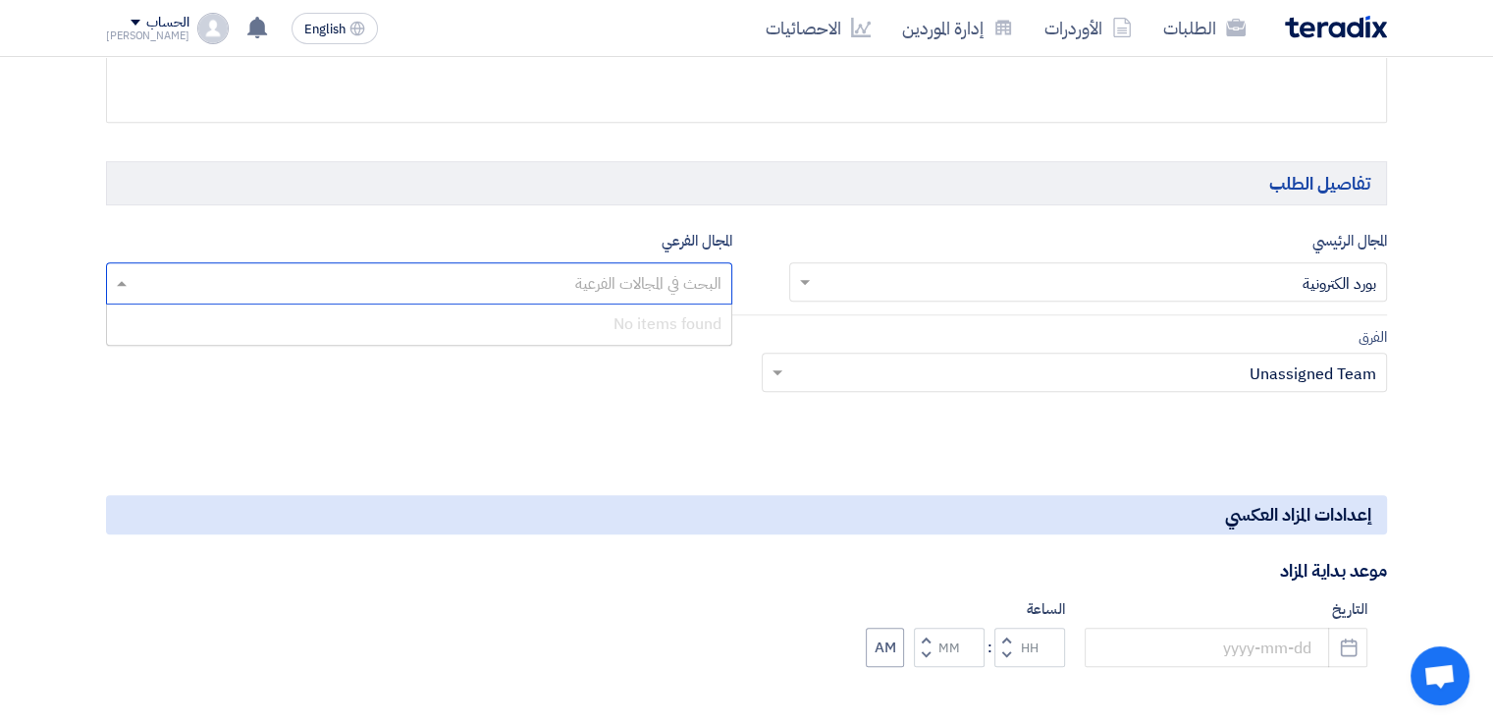
click at [673, 290] on input "text" at bounding box center [418, 285] width 607 height 32
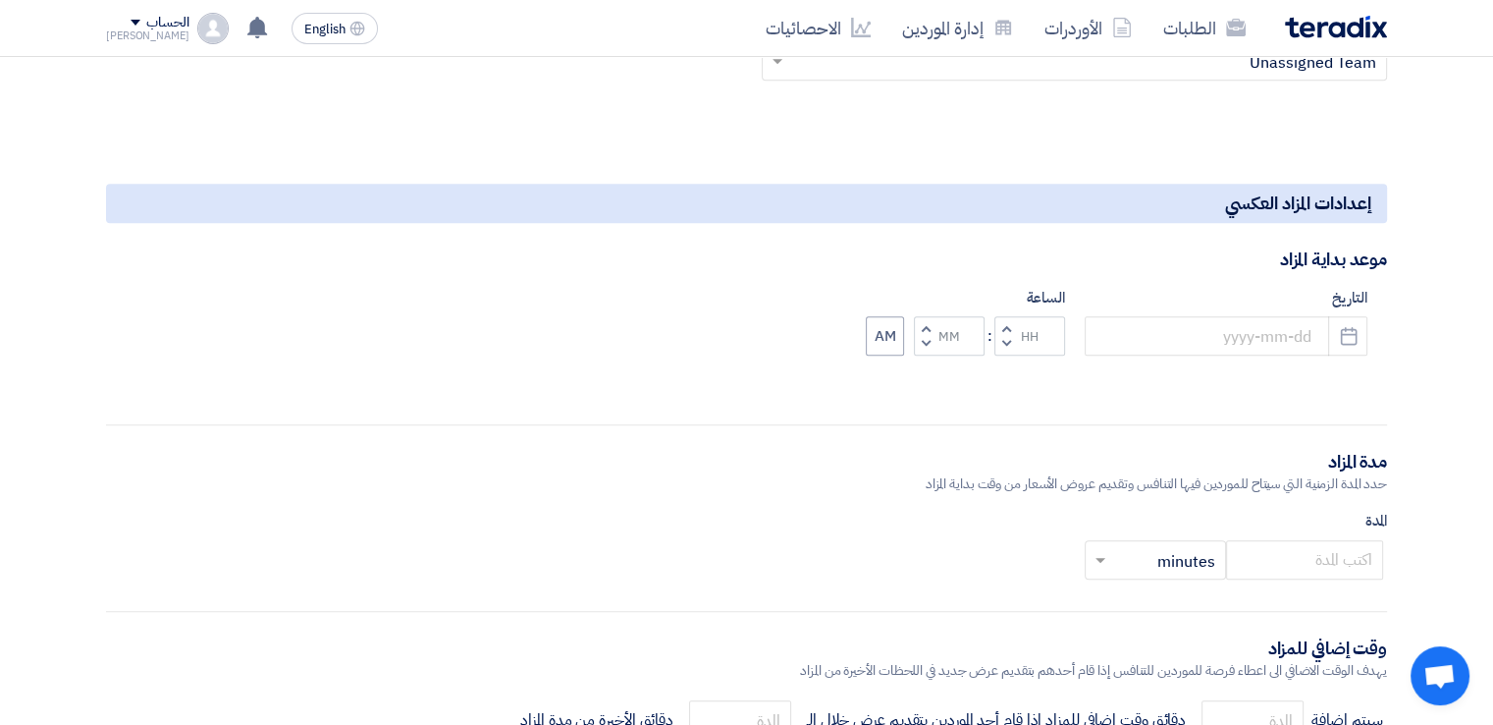
scroll to position [1532, 0]
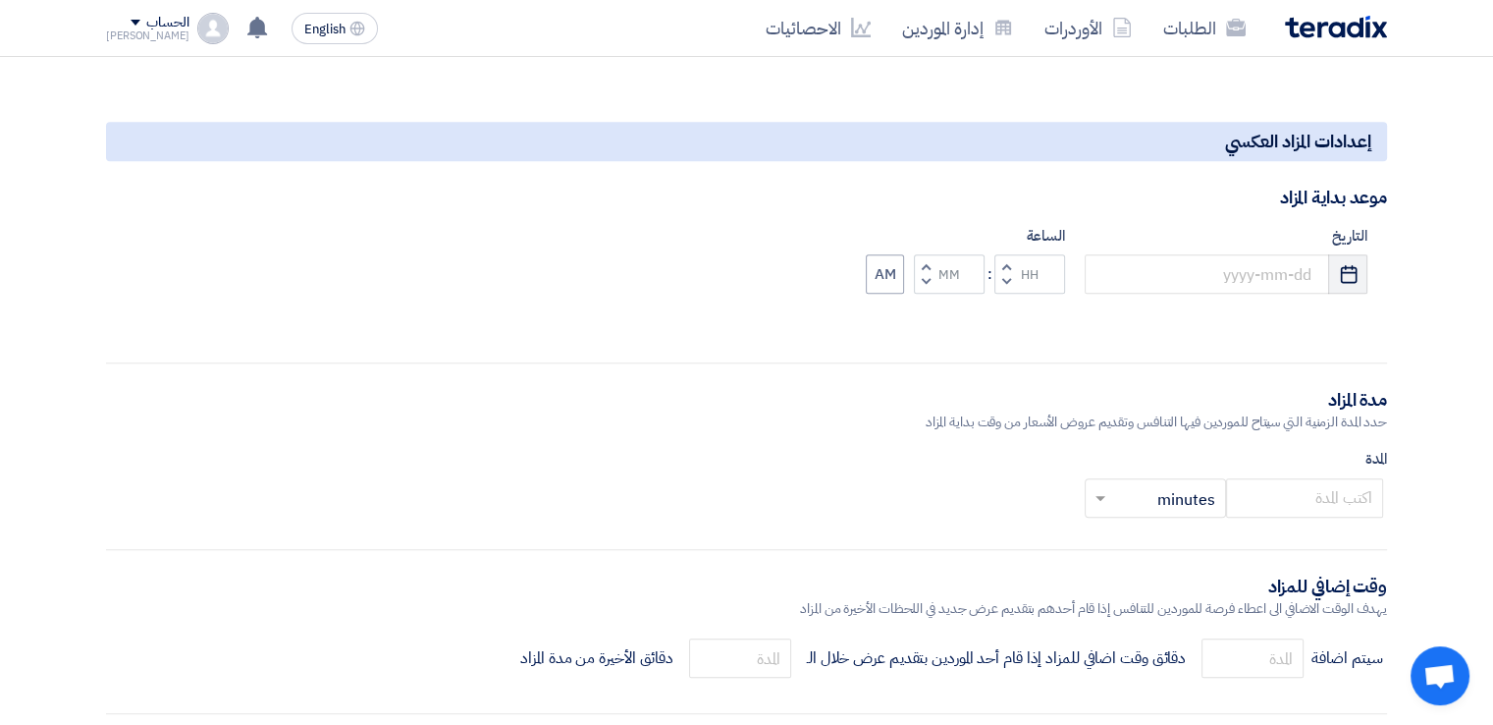
click at [1360, 275] on button "Pick a date" at bounding box center [1347, 273] width 39 height 39
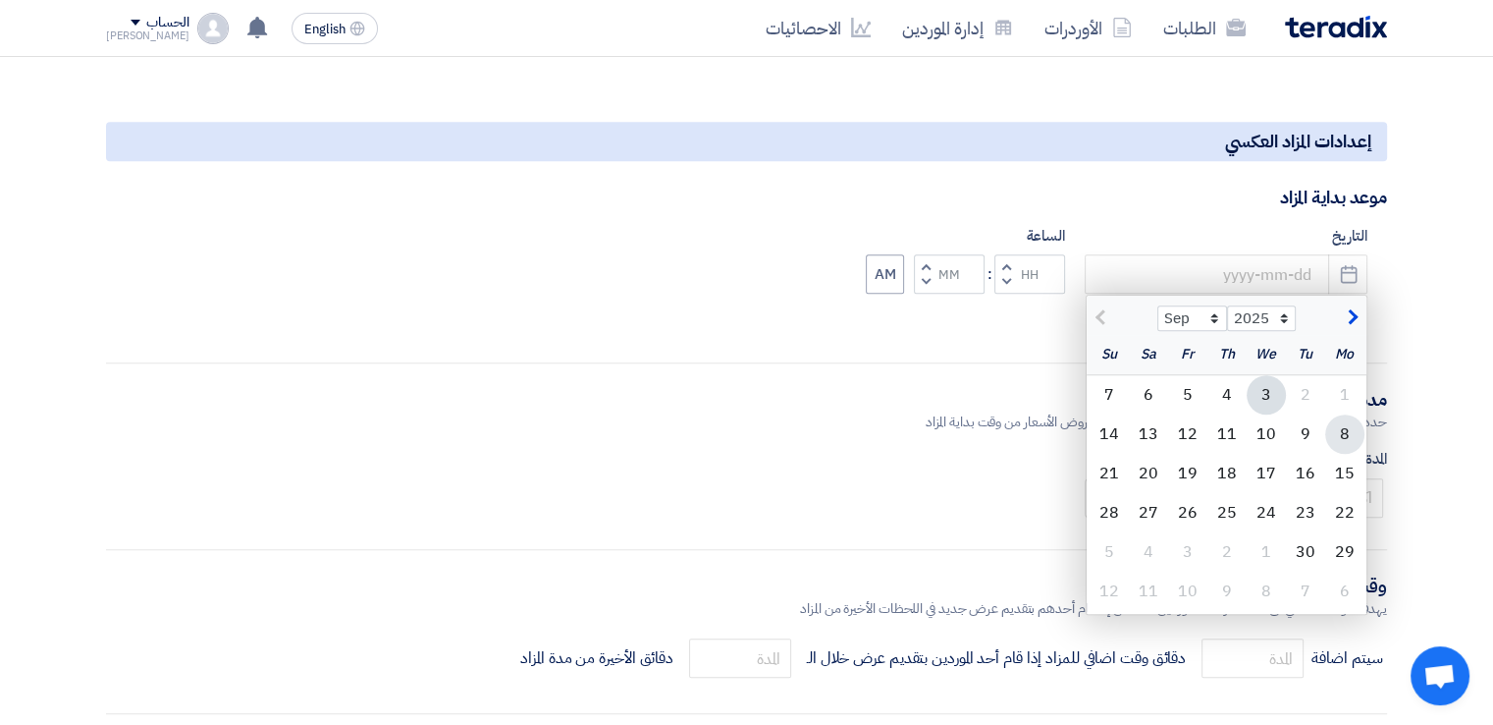
click at [1339, 425] on div "8" at bounding box center [1345, 433] width 39 height 39
type input "[DATE]"
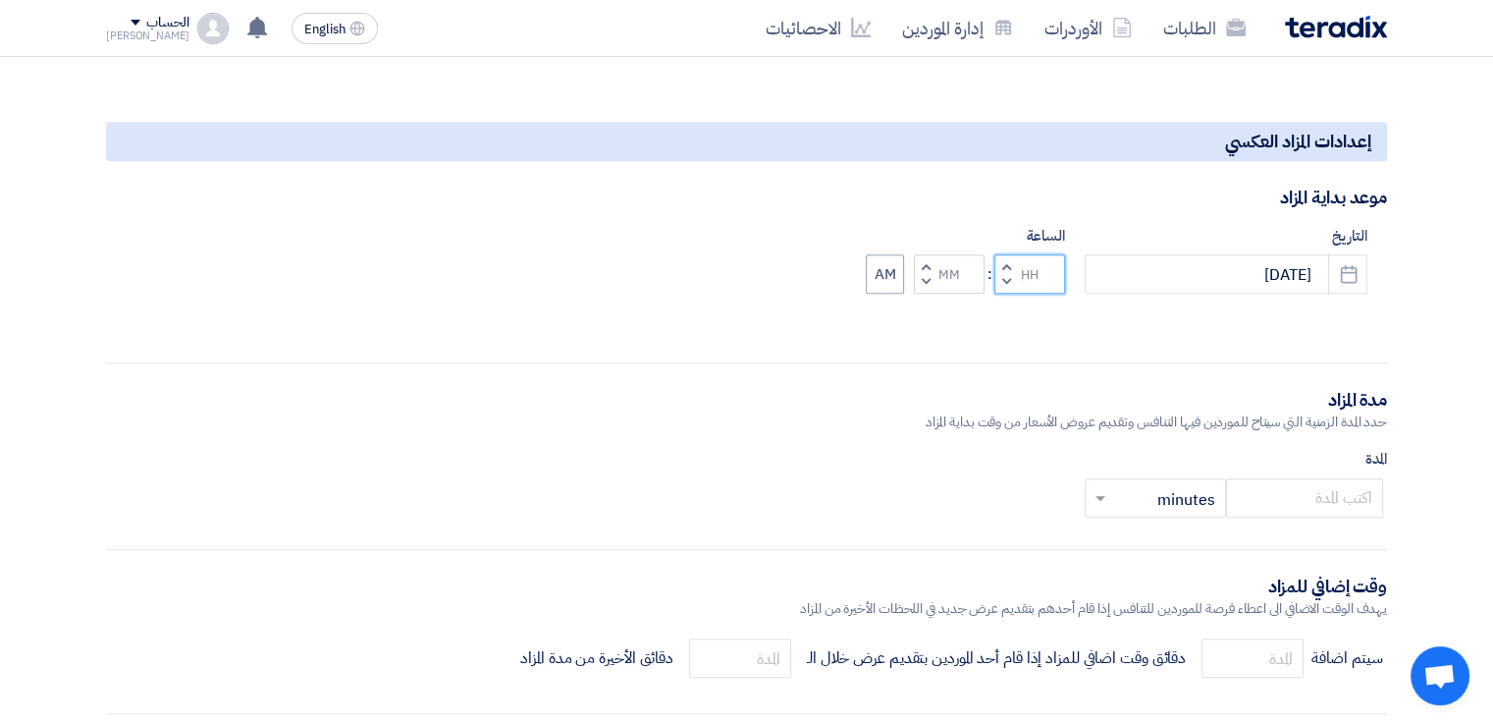
click at [1025, 284] on input "Hours" at bounding box center [1030, 273] width 71 height 39
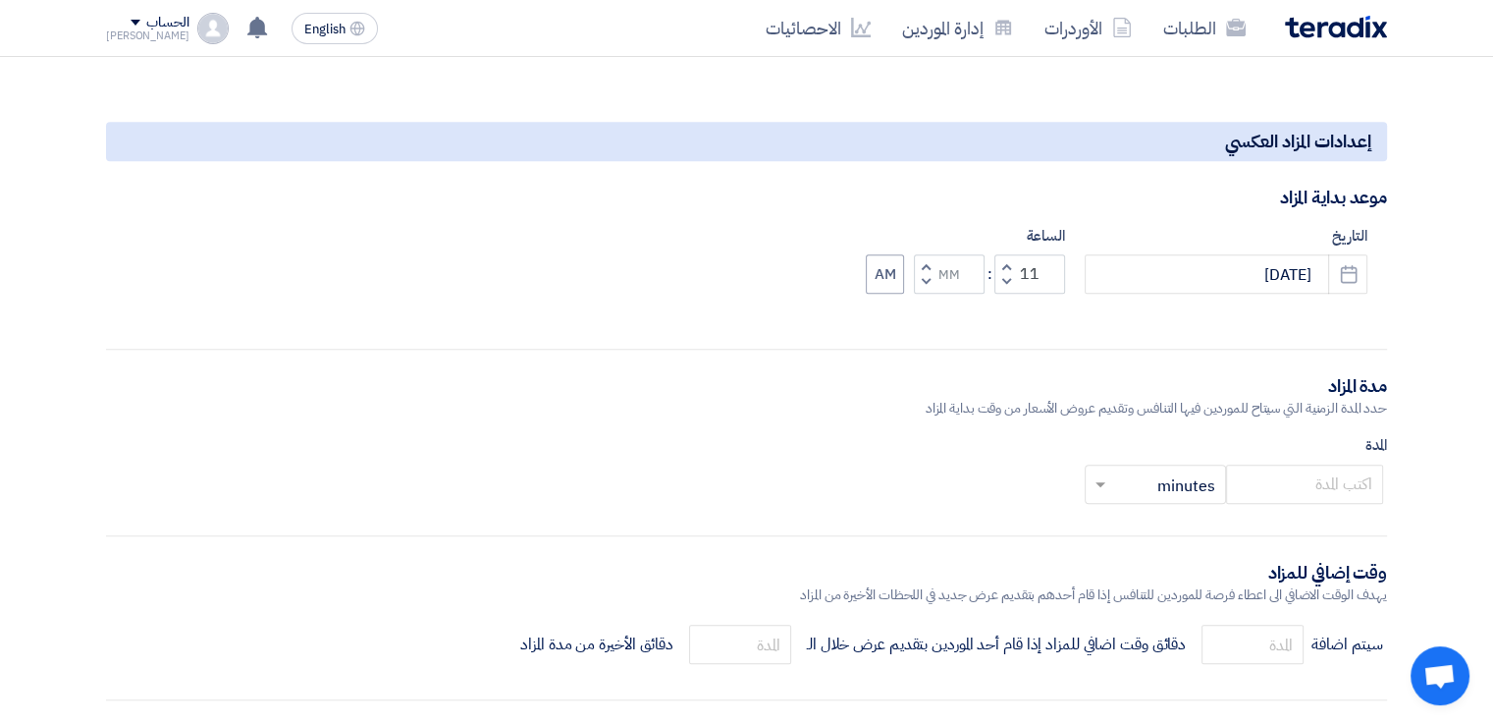
click at [930, 276] on span "button" at bounding box center [926, 281] width 7 height 15
type input "10"
type input "59"
click at [921, 260] on button "Increment minutes" at bounding box center [926, 266] width 24 height 25
type input "11"
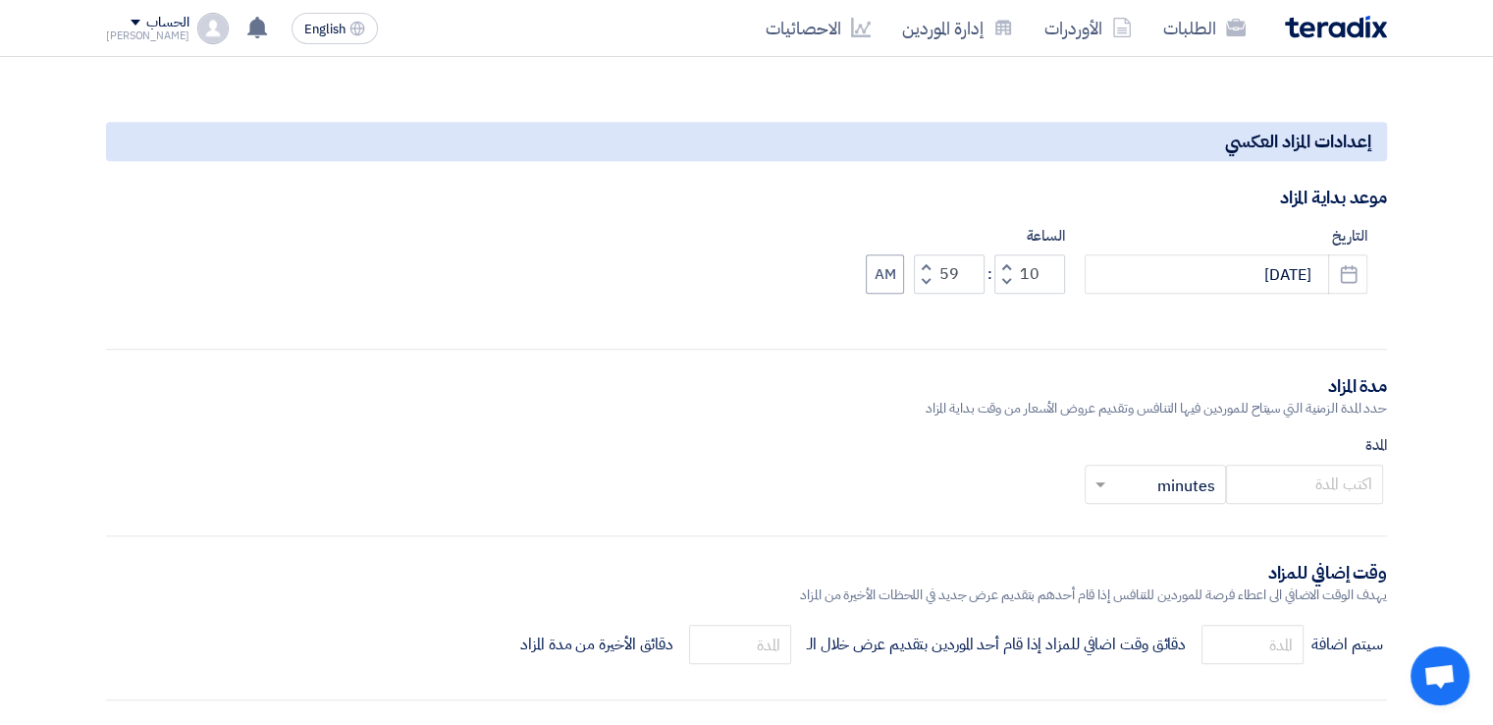
type input "00"
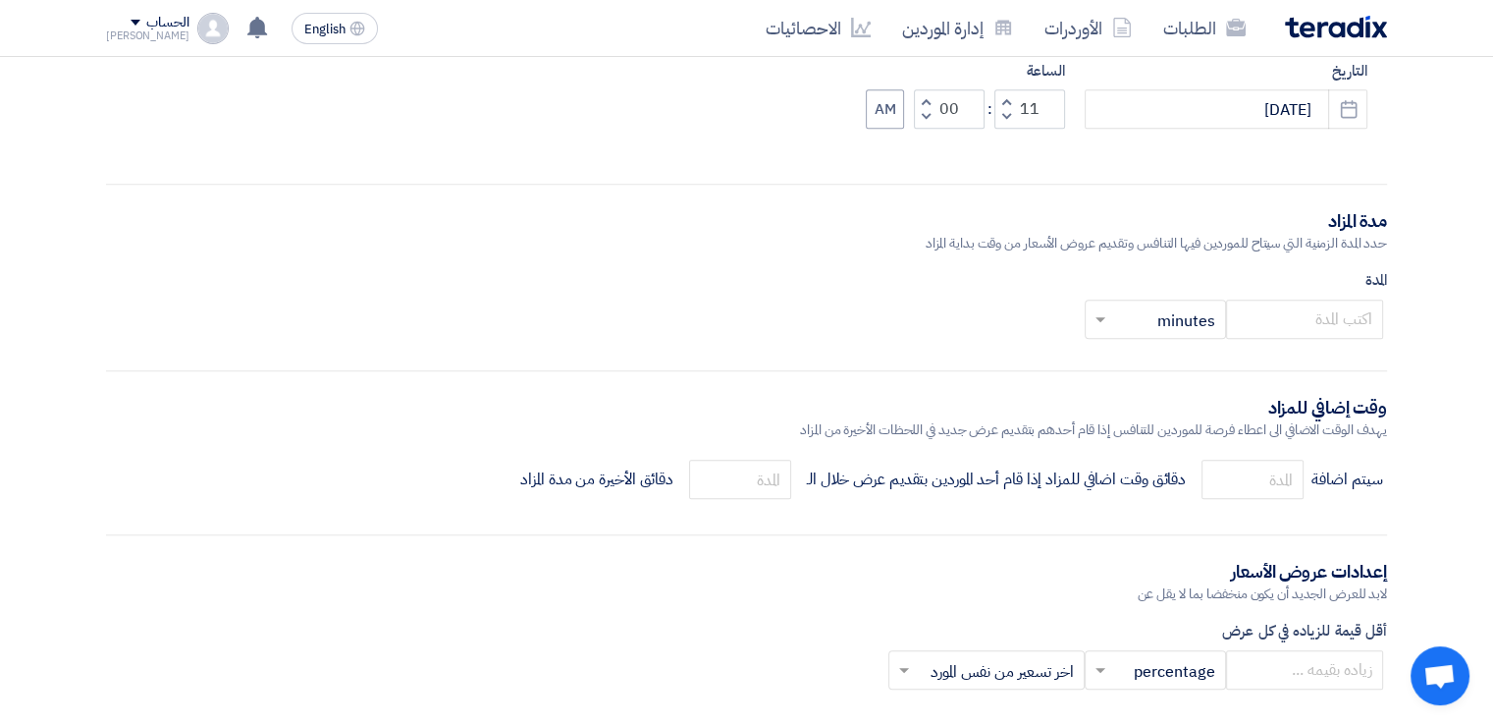
scroll to position [1701, 0]
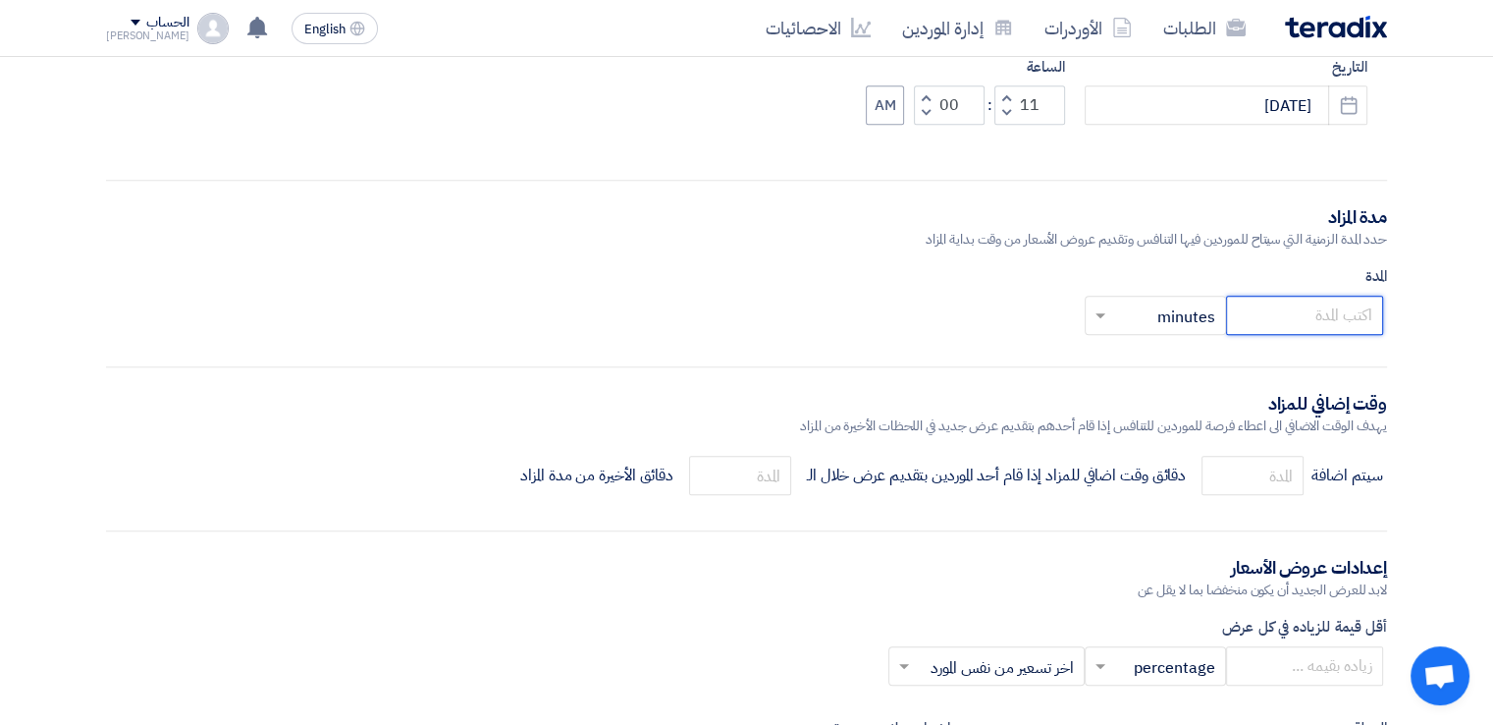
click at [1325, 318] on input "number" at bounding box center [1304, 315] width 157 height 39
click at [1268, 477] on input "number" at bounding box center [1253, 475] width 102 height 39
click at [1355, 317] on input "30" at bounding box center [1304, 315] width 157 height 39
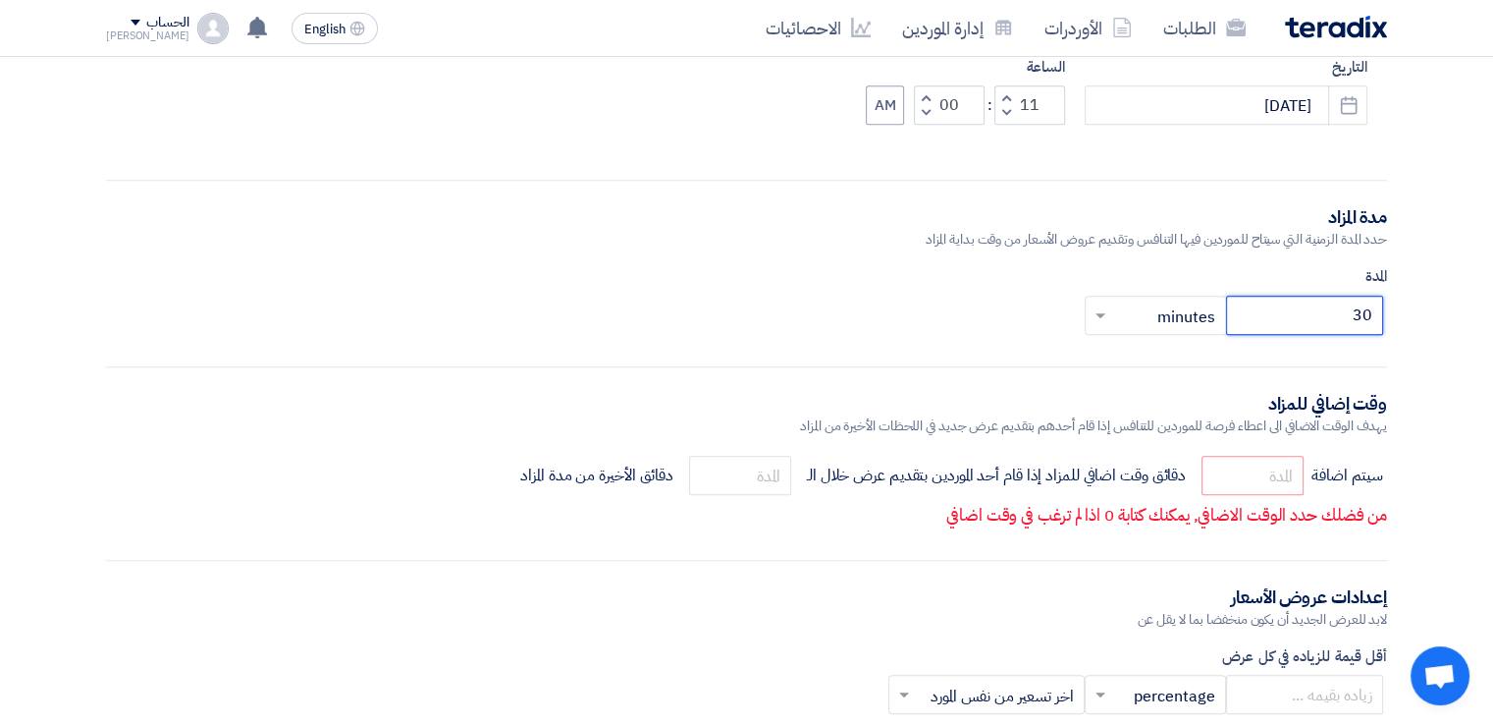
click at [1355, 317] on input "30" at bounding box center [1304, 315] width 157 height 39
click at [1367, 315] on input "30" at bounding box center [1304, 315] width 157 height 39
type input "45"
click at [1263, 463] on input "number" at bounding box center [1253, 475] width 102 height 39
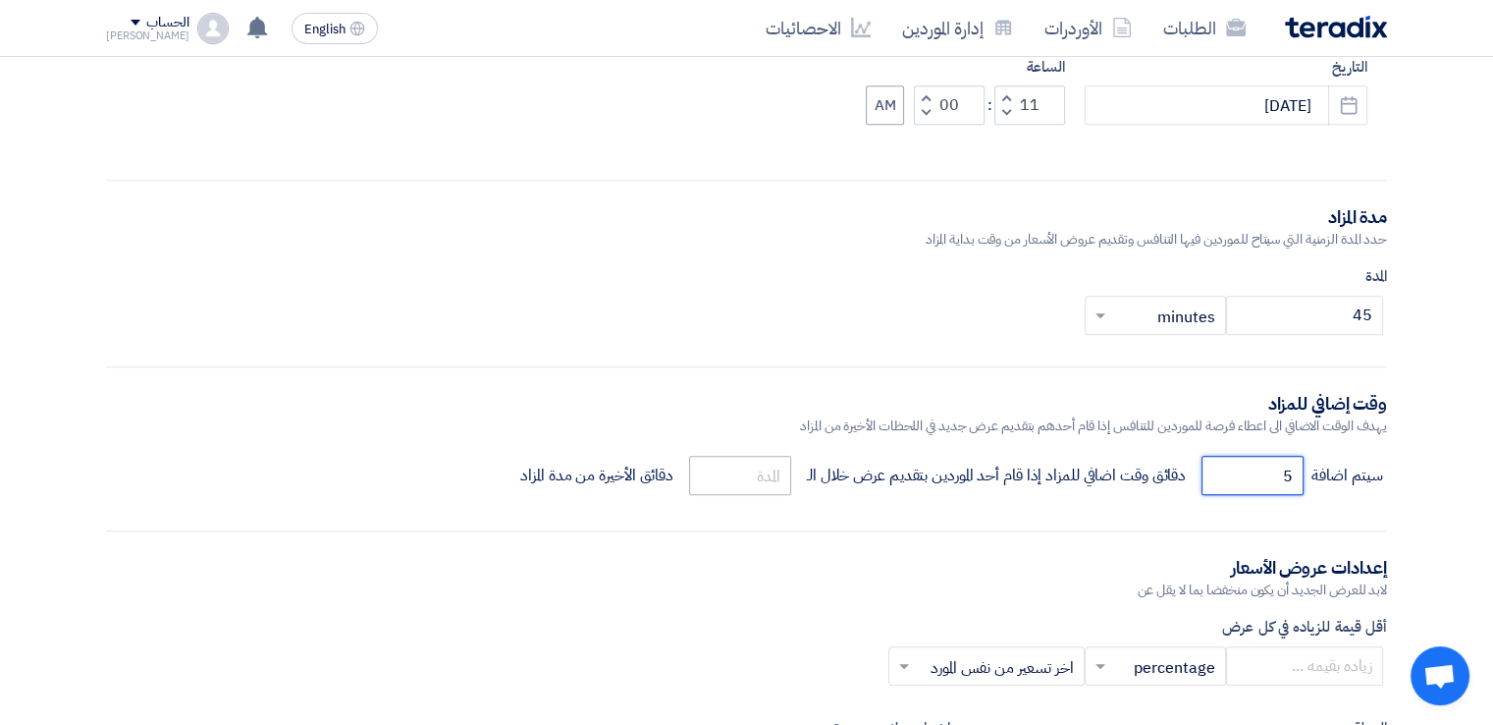
type input "5"
click at [746, 464] on input "number" at bounding box center [740, 475] width 102 height 39
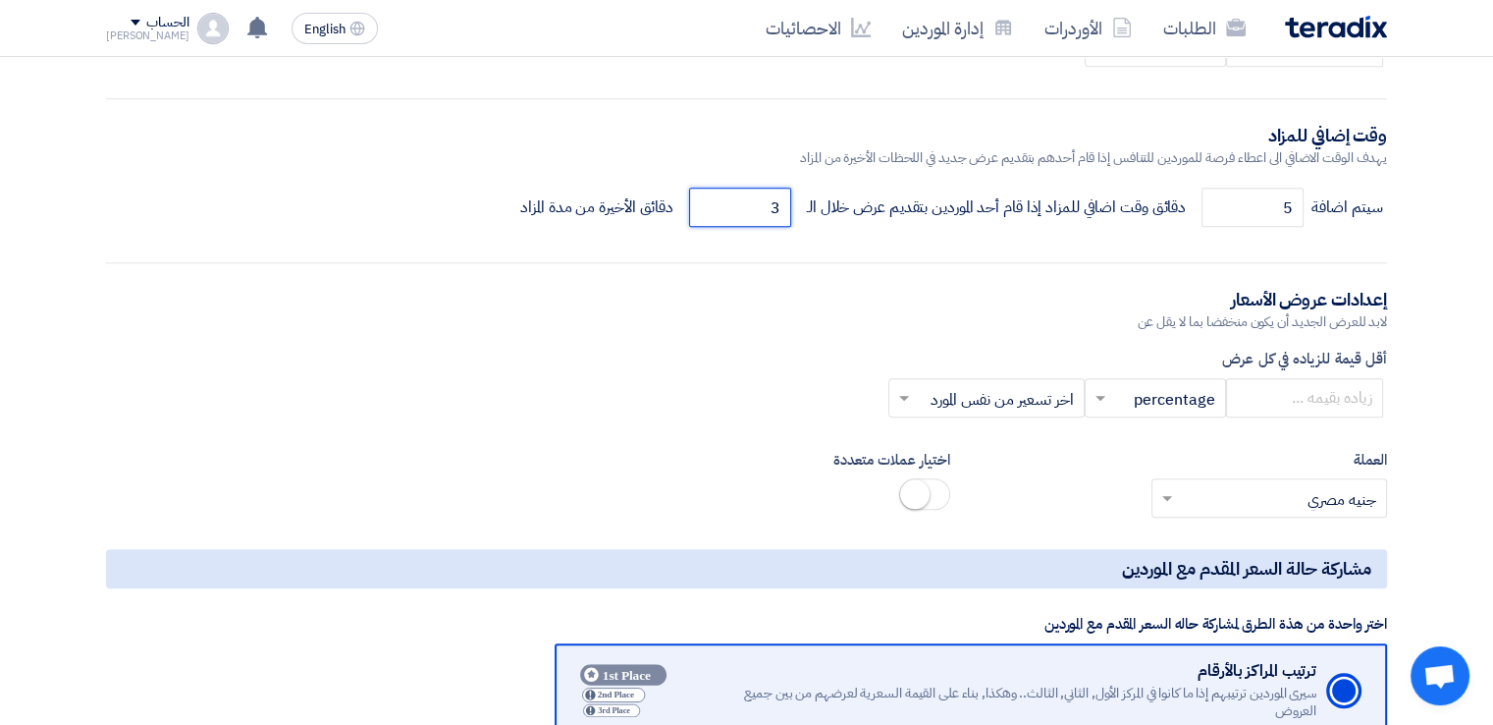
scroll to position [1974, 0]
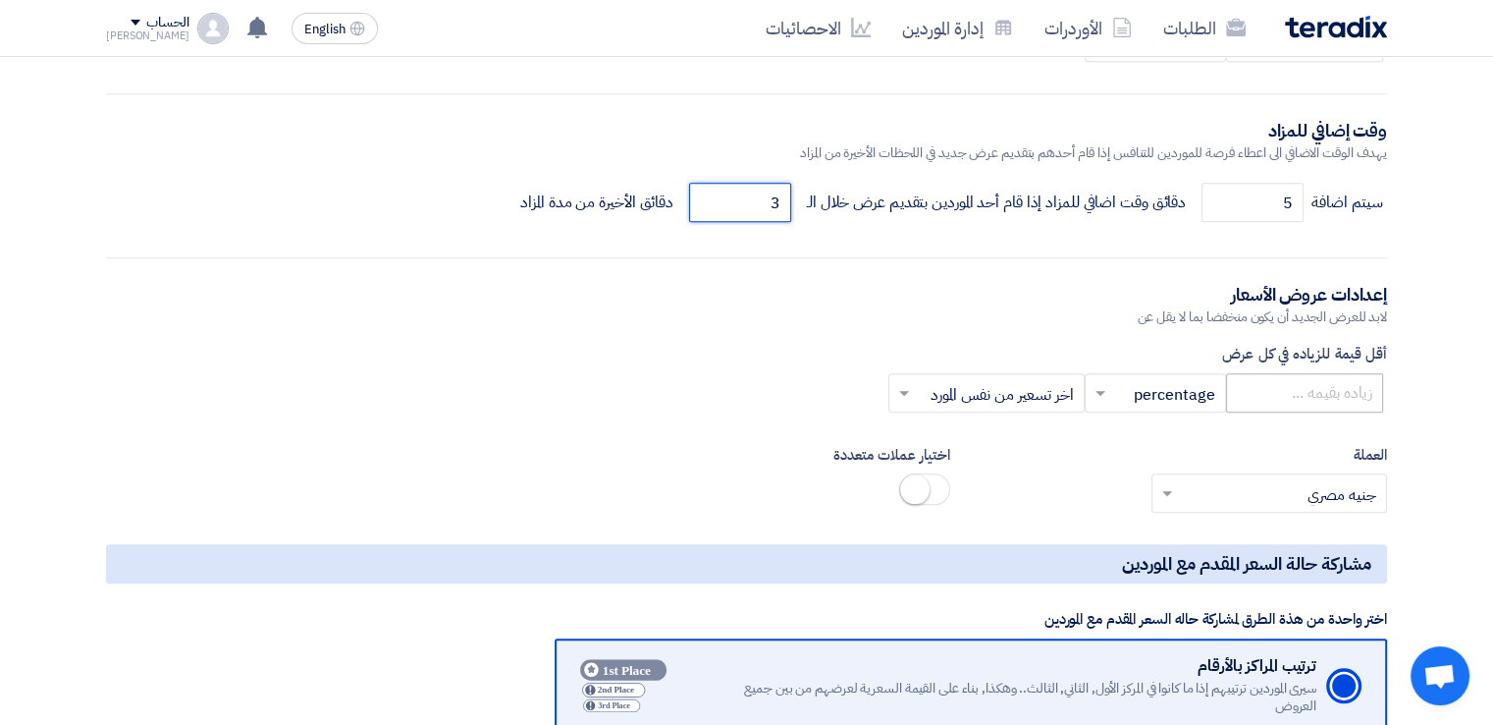
type input "3"
click at [1335, 403] on input "number" at bounding box center [1304, 392] width 157 height 39
type input "5000"
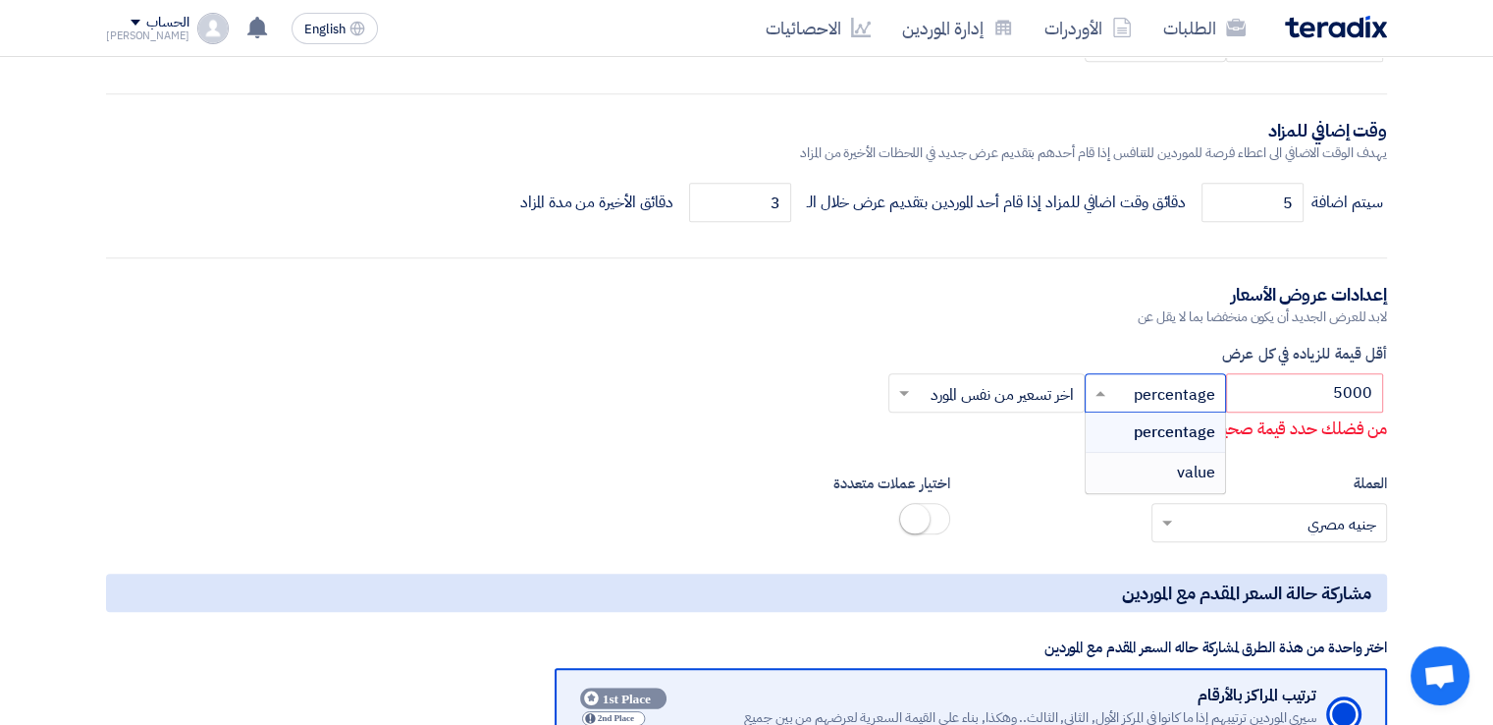
drag, startPoint x: 1132, startPoint y: 393, endPoint x: 1149, endPoint y: 463, distance: 72.6
click at [1149, 412] on ng-select "× percentage × percentage value" at bounding box center [1155, 392] width 141 height 39
click at [1149, 463] on div "value" at bounding box center [1155, 472] width 139 height 39
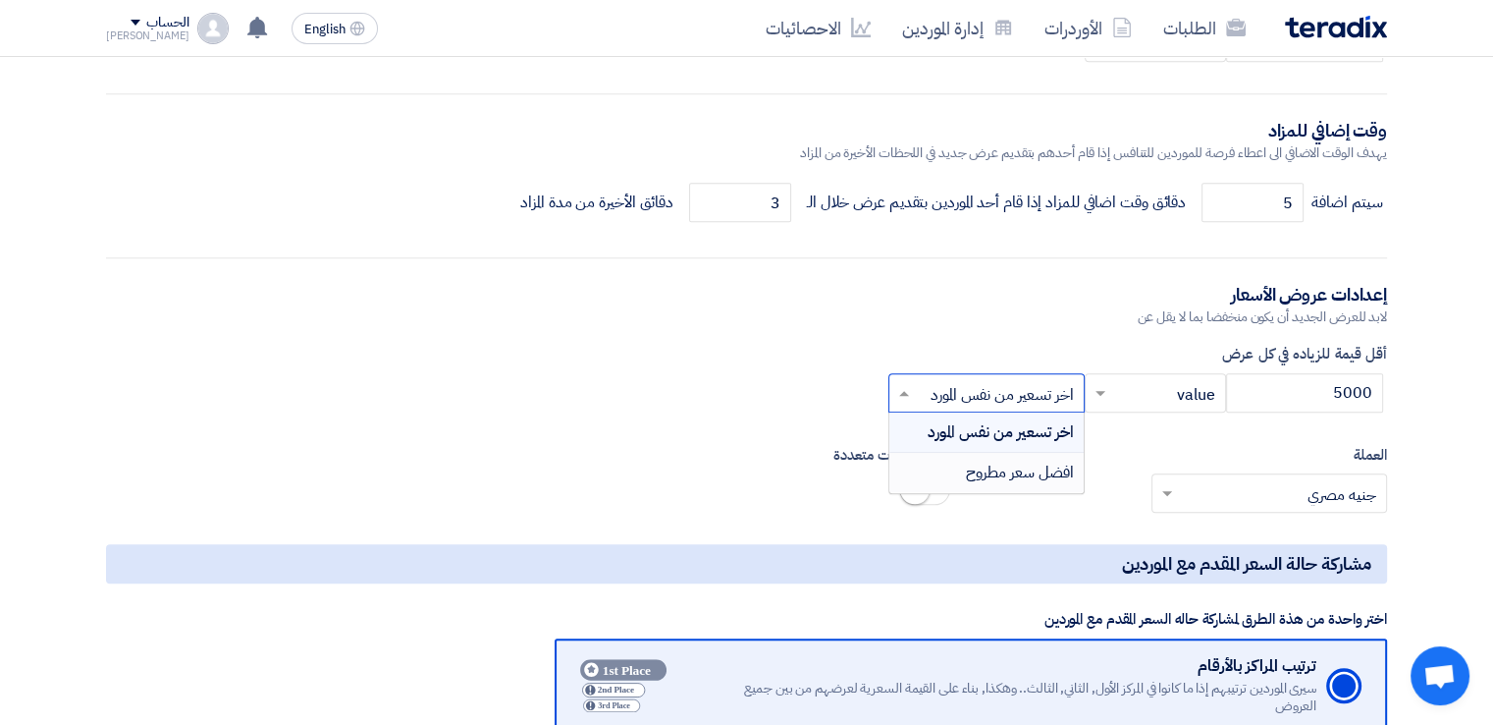
drag, startPoint x: 1028, startPoint y: 394, endPoint x: 1018, endPoint y: 478, distance: 85.0
click at [1018, 412] on ng-select "× اخر تسعير من نفس المورد × اخر تسعير من نفس المورد افضل سعر مطروح" at bounding box center [987, 392] width 196 height 39
click at [1018, 478] on span "افضل سعر مطروح" at bounding box center [1020, 472] width 108 height 24
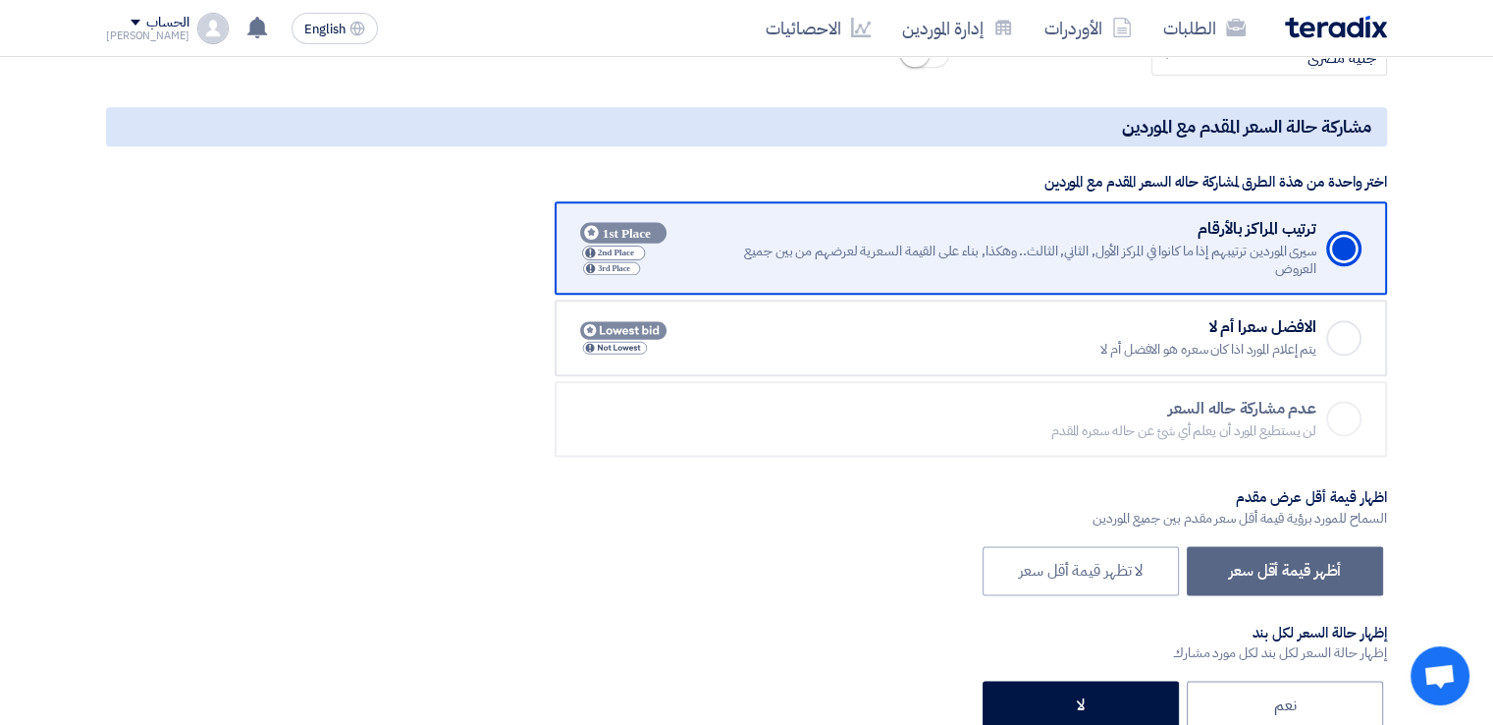
scroll to position [2406, 0]
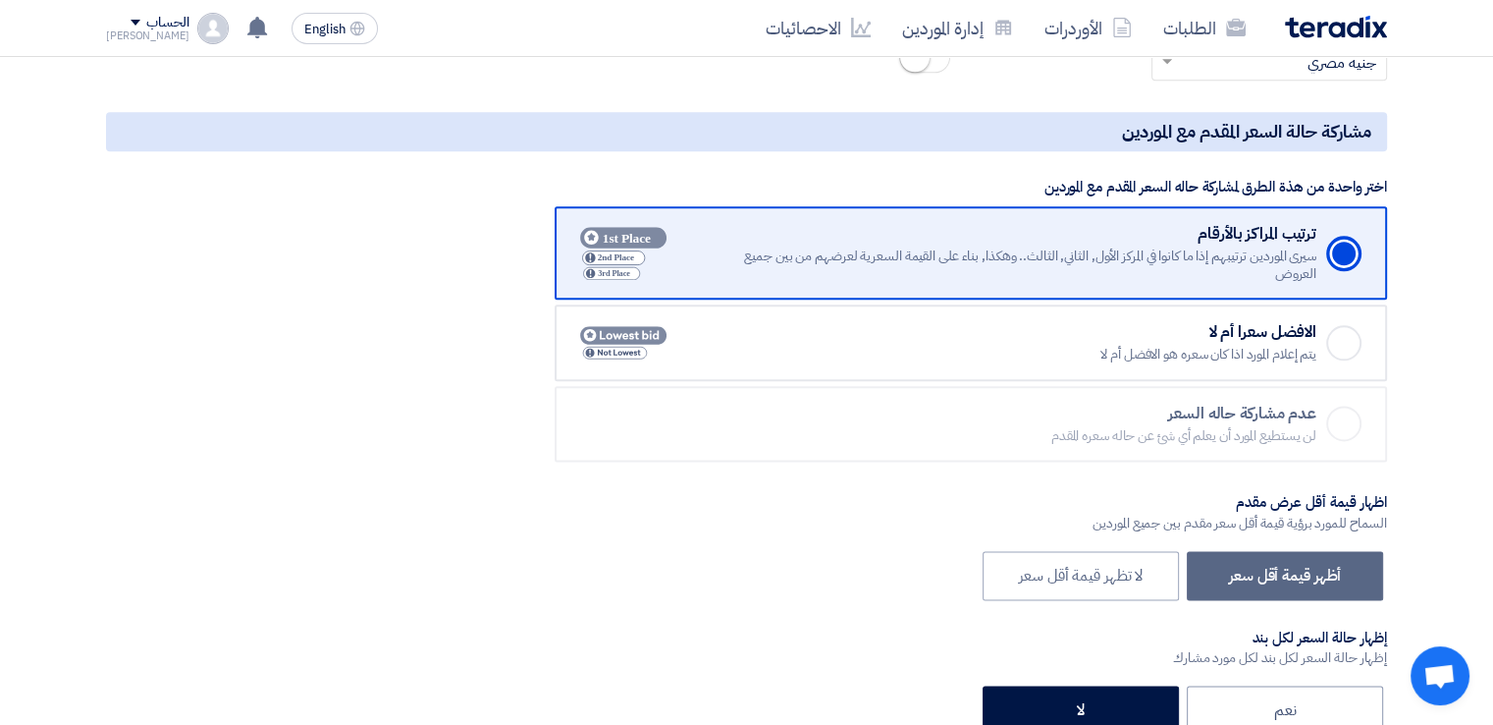
click at [1308, 368] on label "Checked الافضل سعرا أم لا يتم إعلام المورد اذا كان سعره هو الافضل أم لا" at bounding box center [971, 342] width 833 height 77
click at [0, 0] on input "Checked الافضل سعرا أم لا يتم إعلام المورد اذا كان سعره هو الافضل أم لا" at bounding box center [0, 0] width 0 height 0
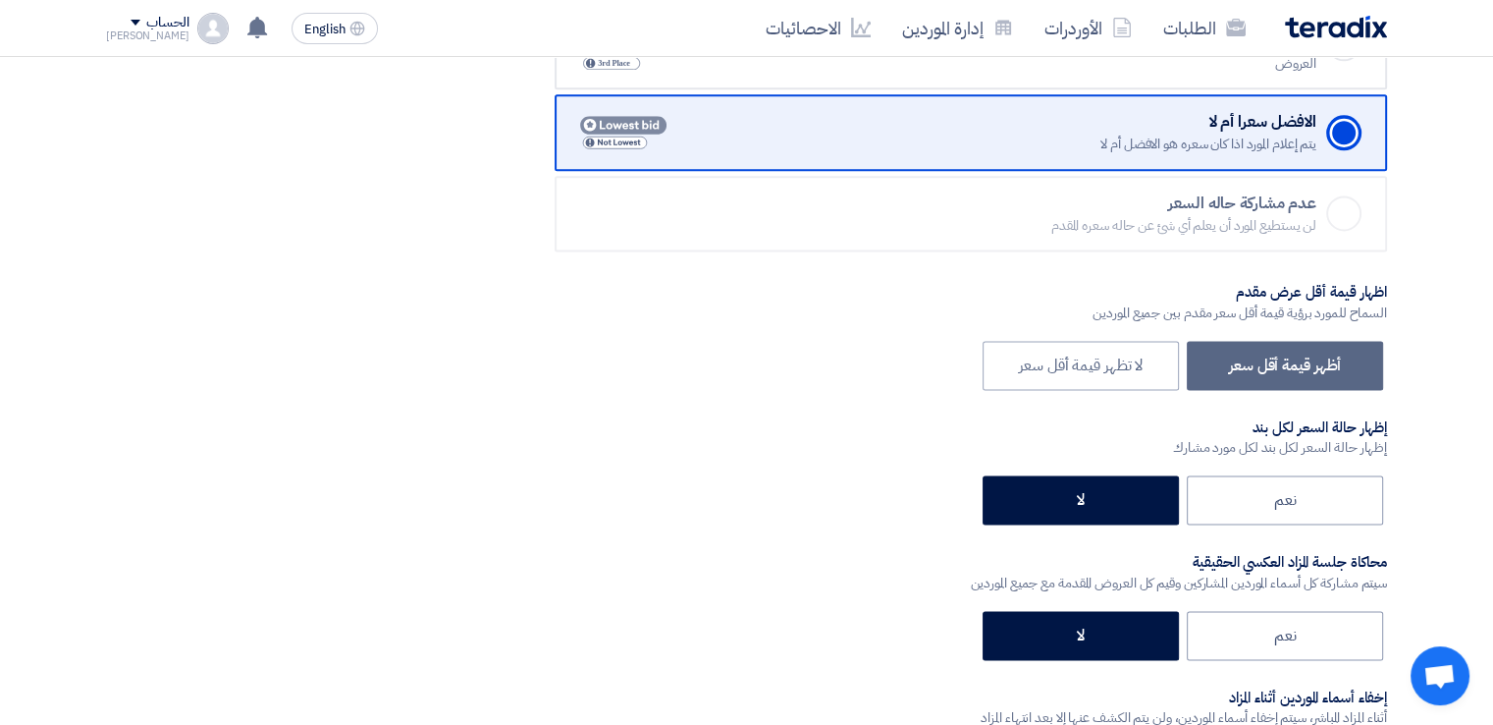
scroll to position [2583, 0]
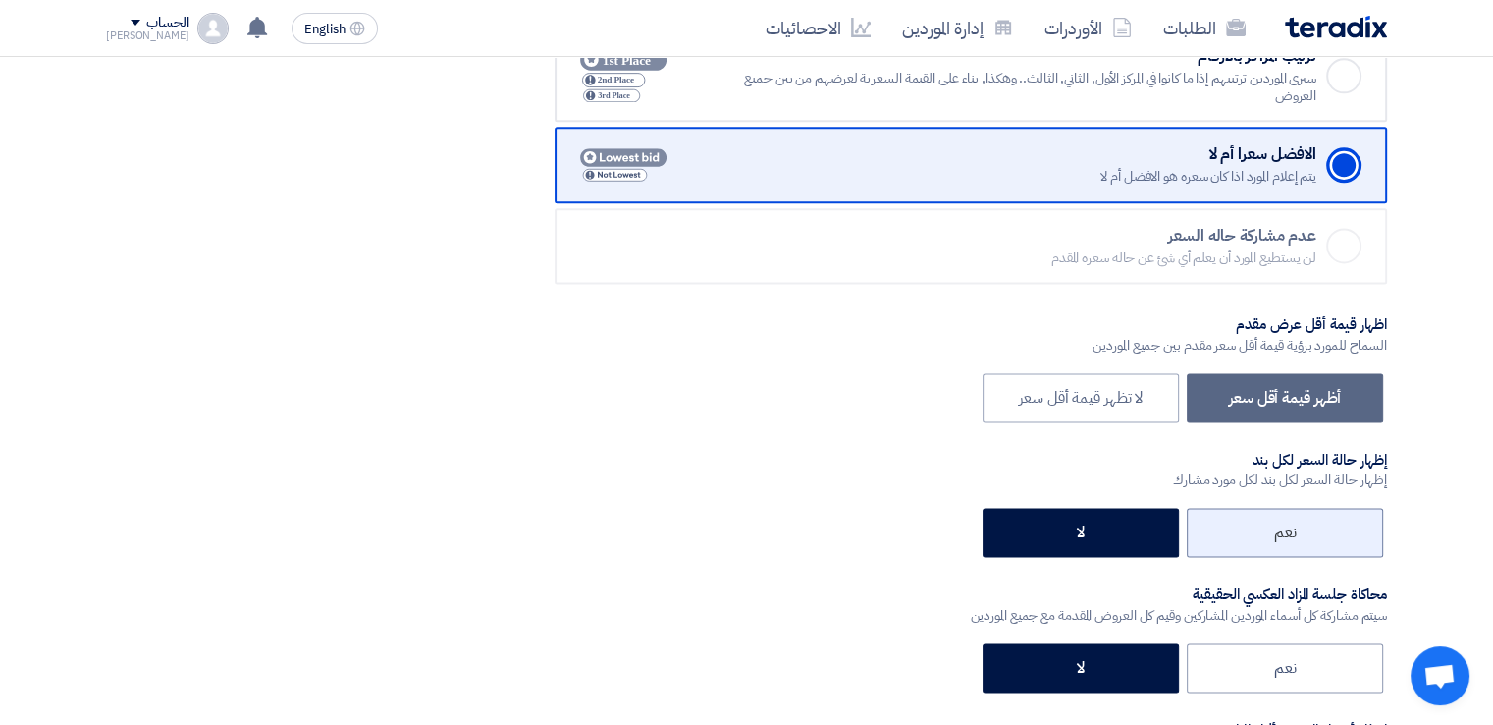
click at [1327, 517] on label "نعم" at bounding box center [1285, 532] width 196 height 49
click at [1296, 524] on input "نعم" at bounding box center [1289, 530] width 13 height 13
radio input "true"
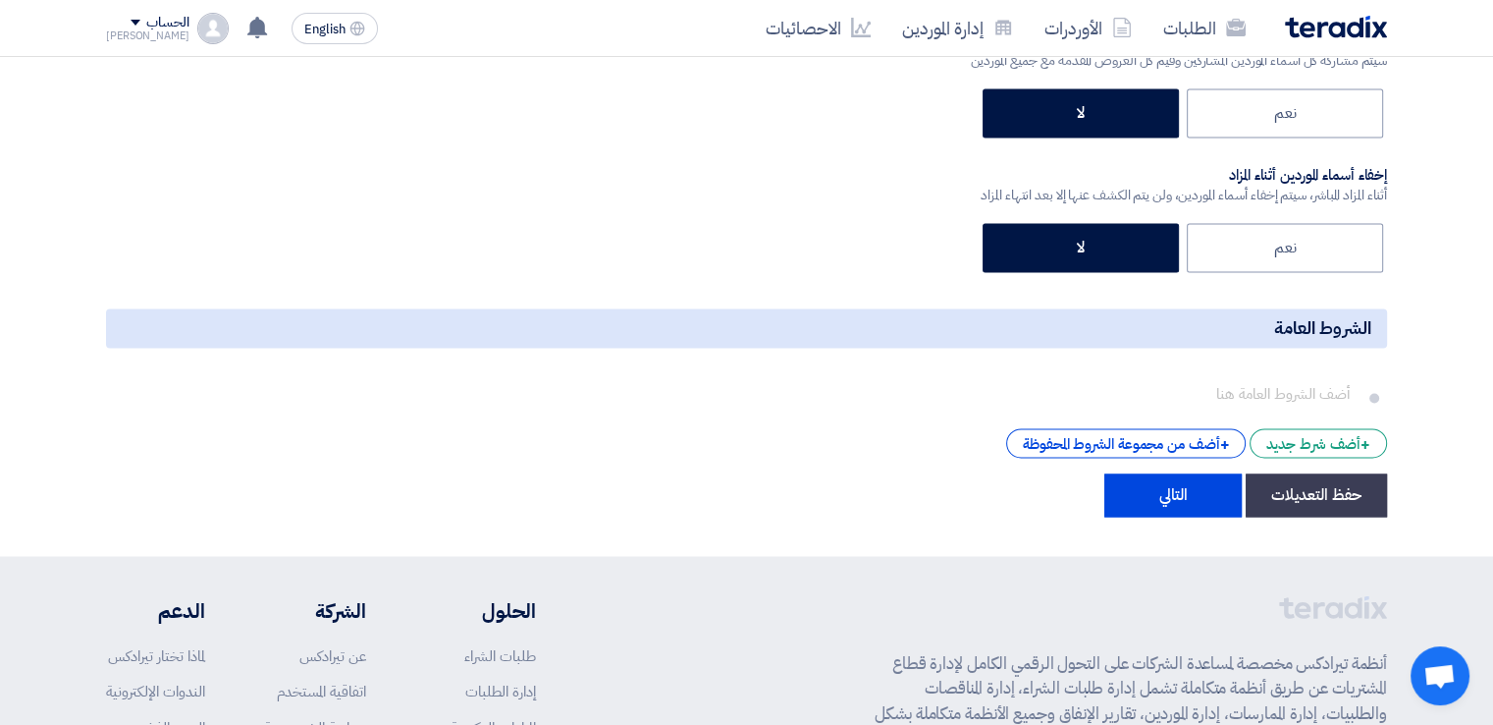
scroll to position [3134, 0]
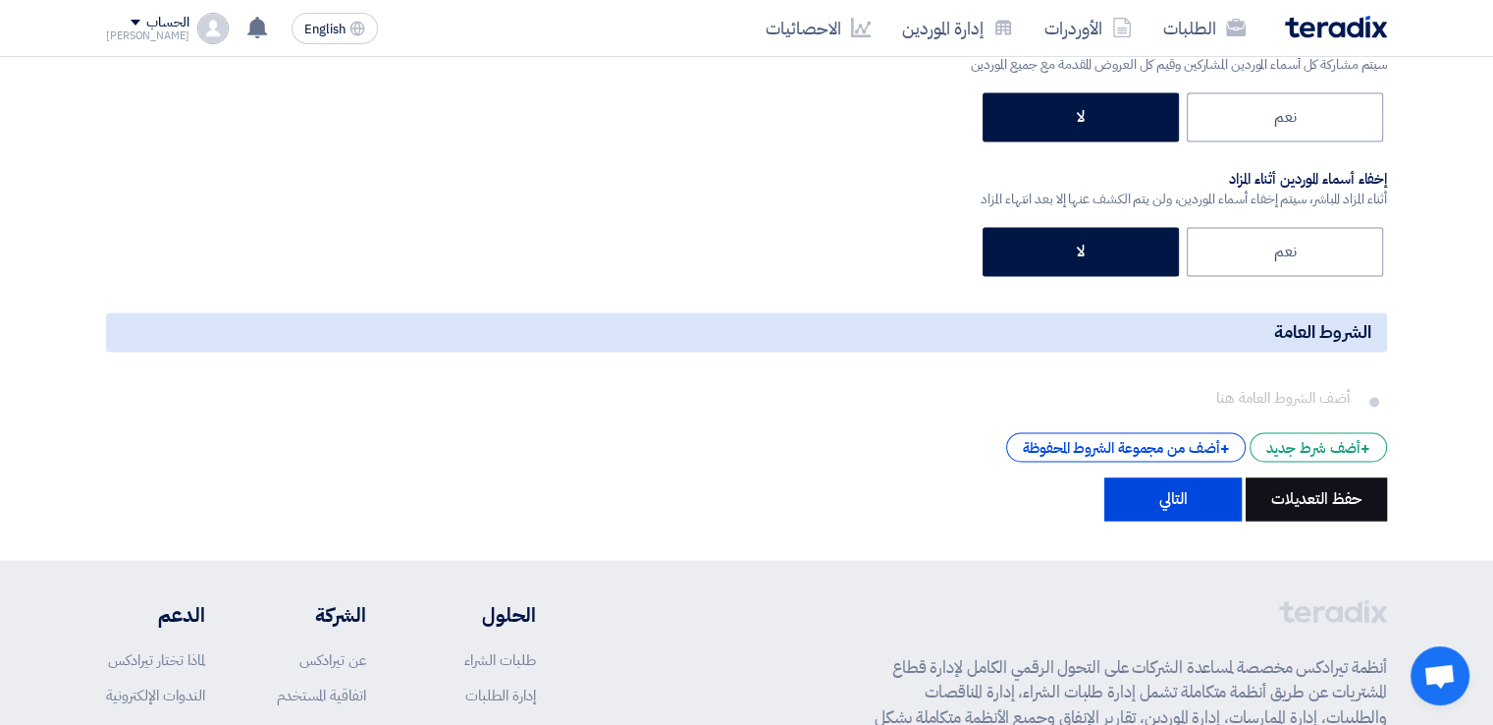
click at [1320, 487] on button "حفظ التعديلات" at bounding box center [1316, 498] width 141 height 43
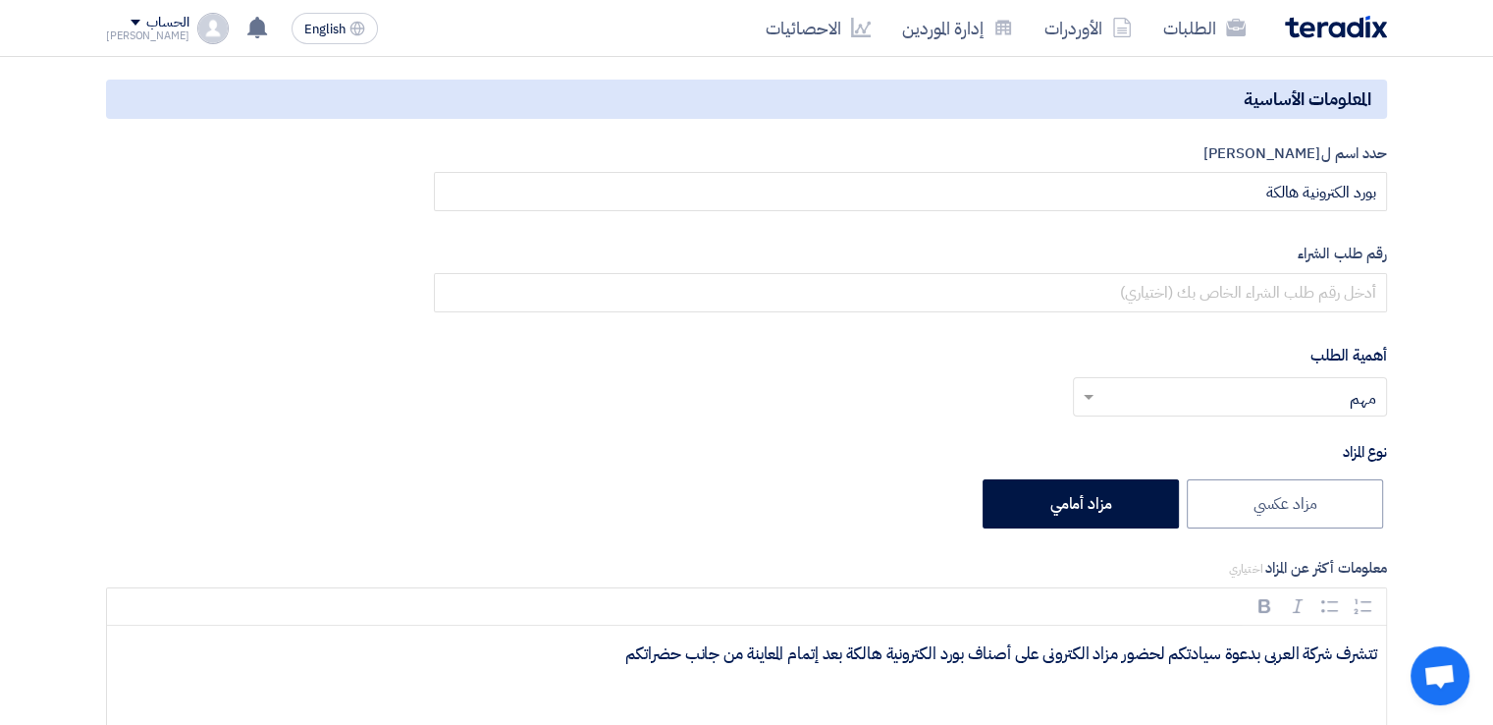
scroll to position [144, 0]
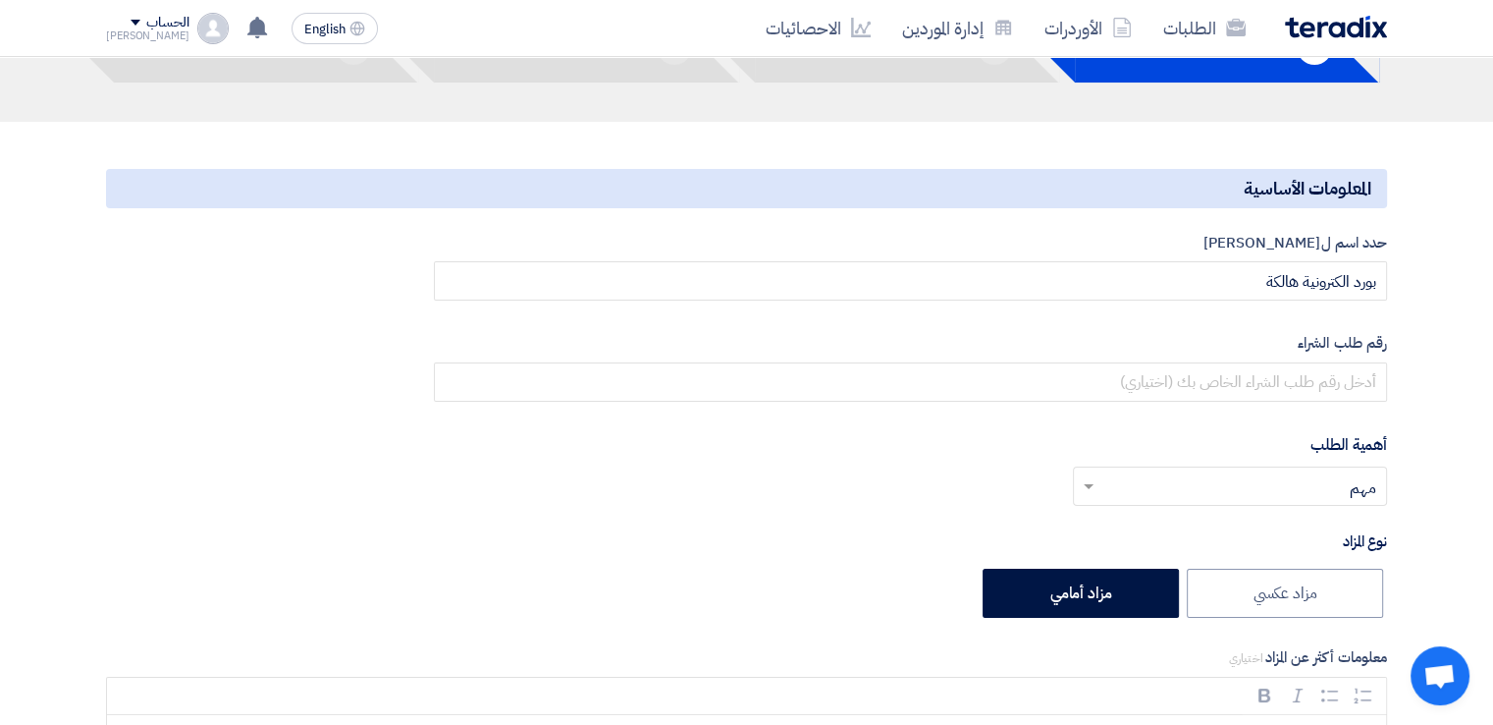
click at [119, 24] on div "الحساب" at bounding box center [147, 23] width 83 height 17
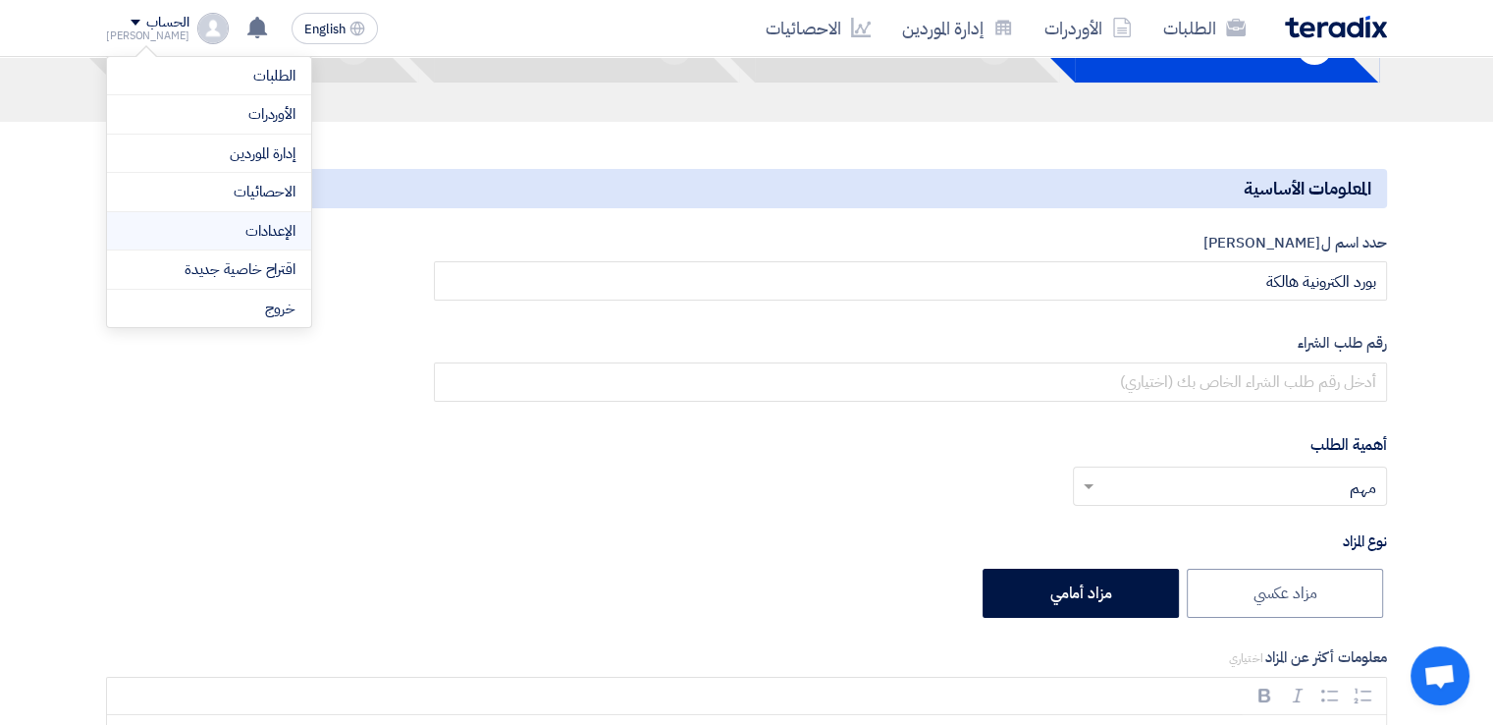
click at [251, 221] on link "الإعدادات" at bounding box center [209, 231] width 173 height 23
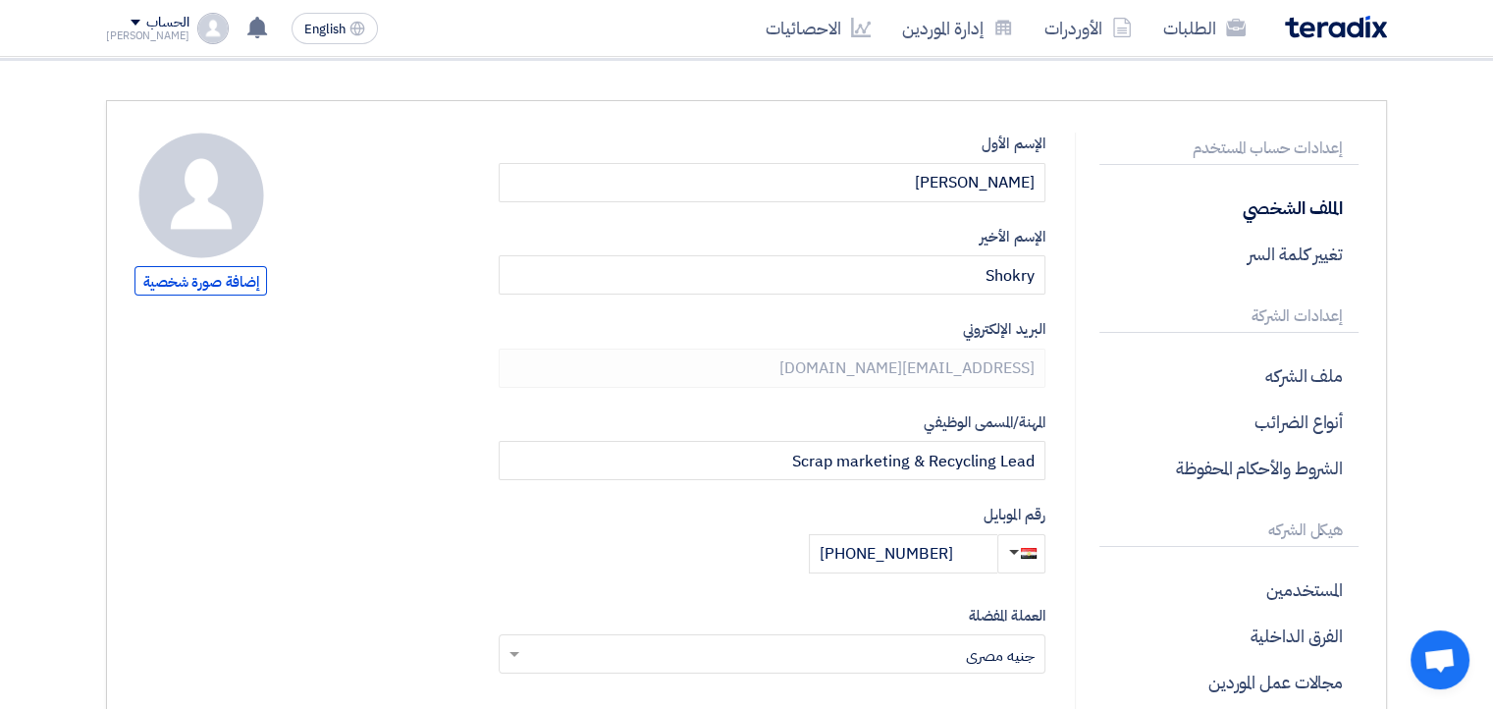
scroll to position [112, 0]
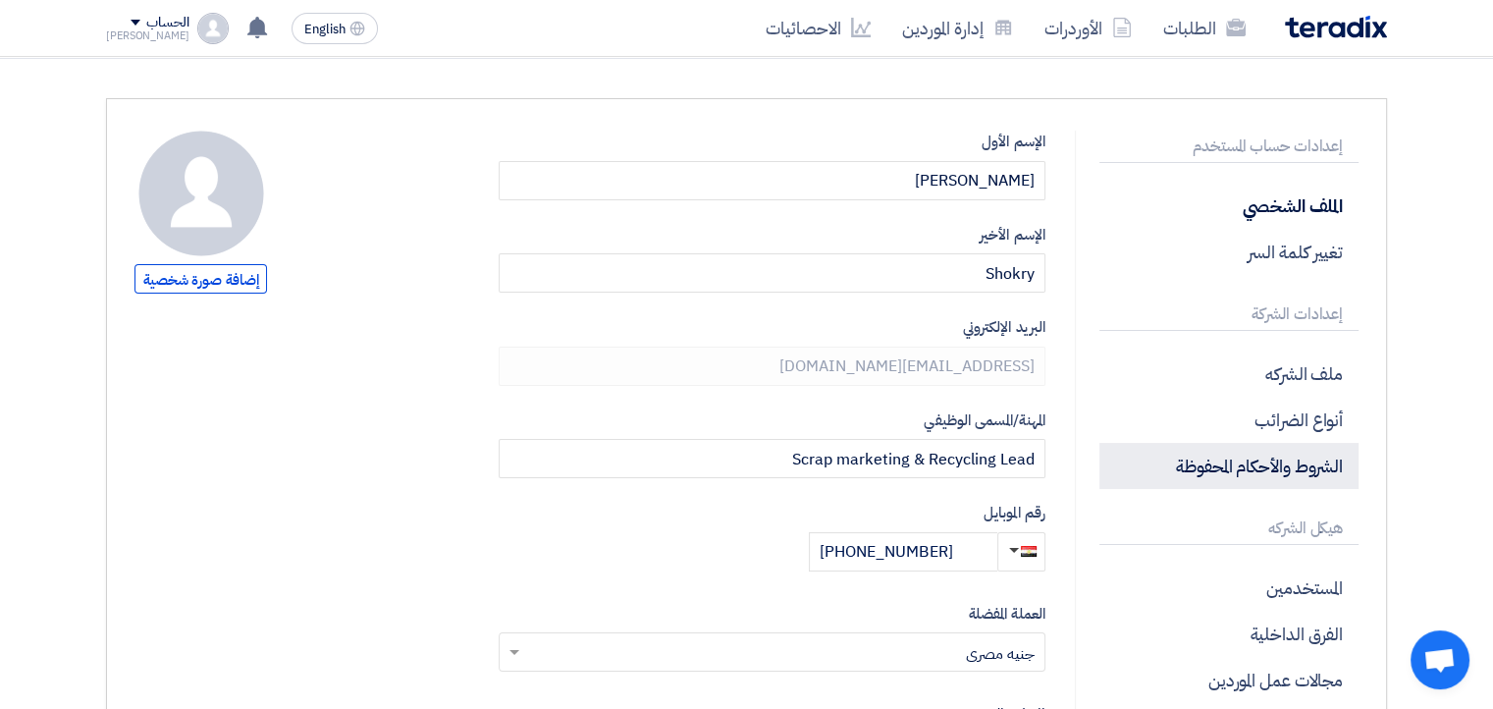
click at [1307, 465] on p "الشروط والأحكام المحفوظة" at bounding box center [1229, 466] width 259 height 46
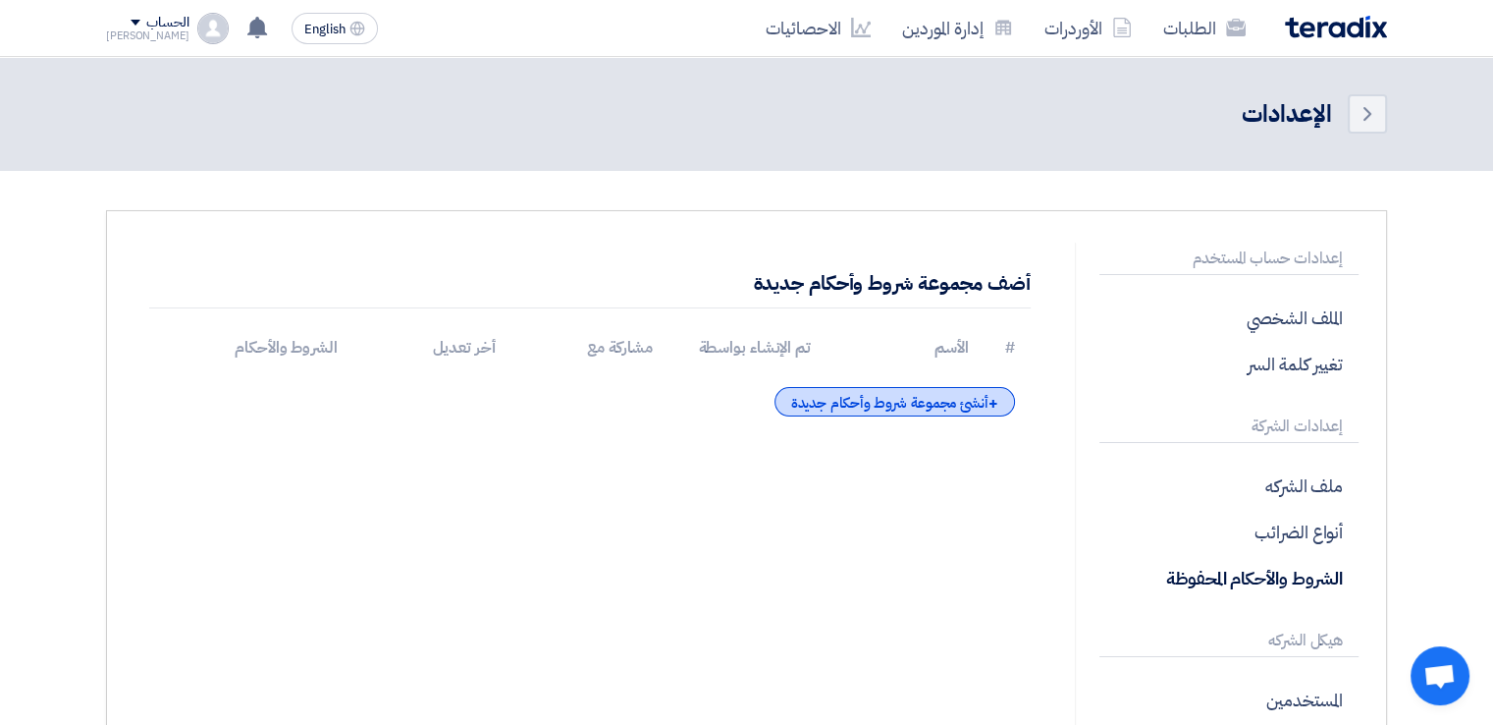
click at [906, 406] on div "+ أنشئ مجموعة شروط وأحكام جديدة" at bounding box center [895, 401] width 241 height 29
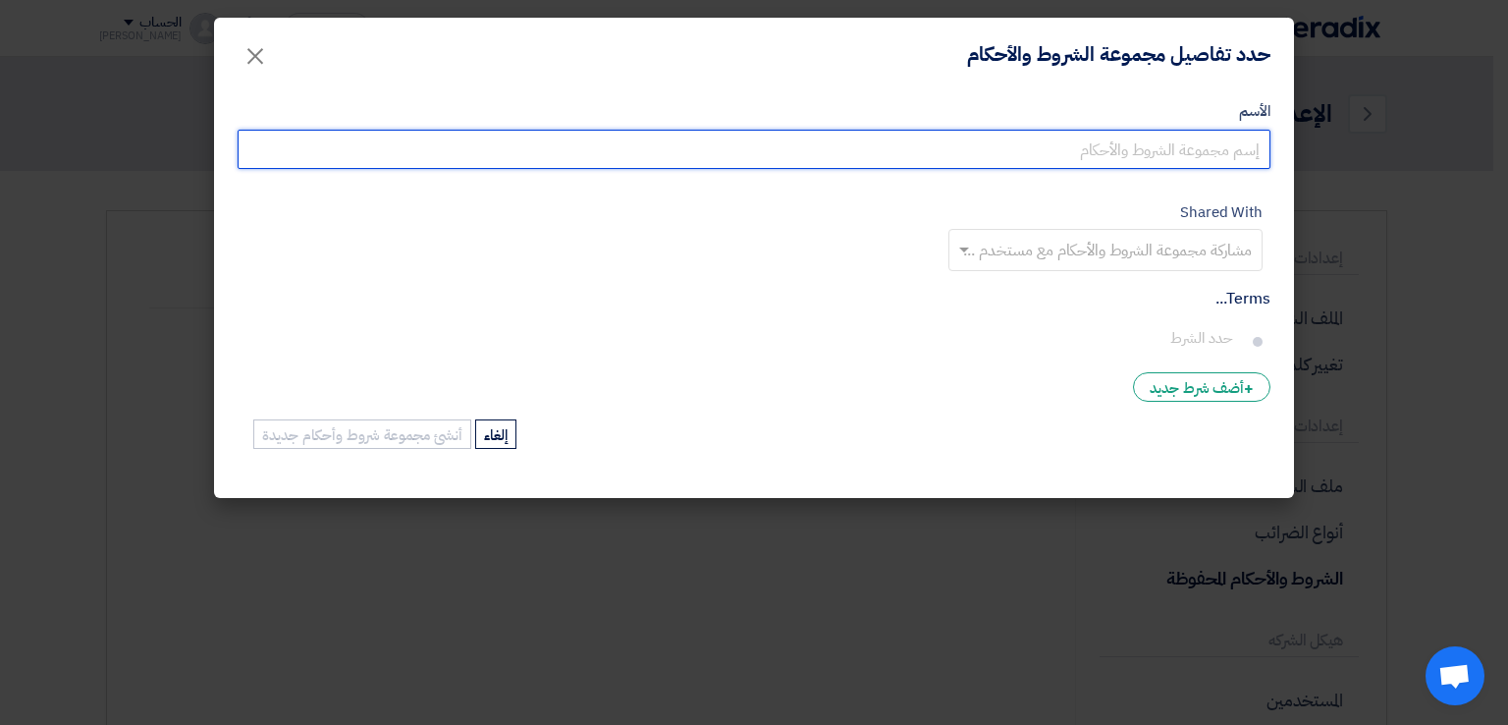
click at [1028, 161] on input "الأسم" at bounding box center [754, 149] width 1033 height 39
type input "ا"
type input "شروط واحكام عامة"
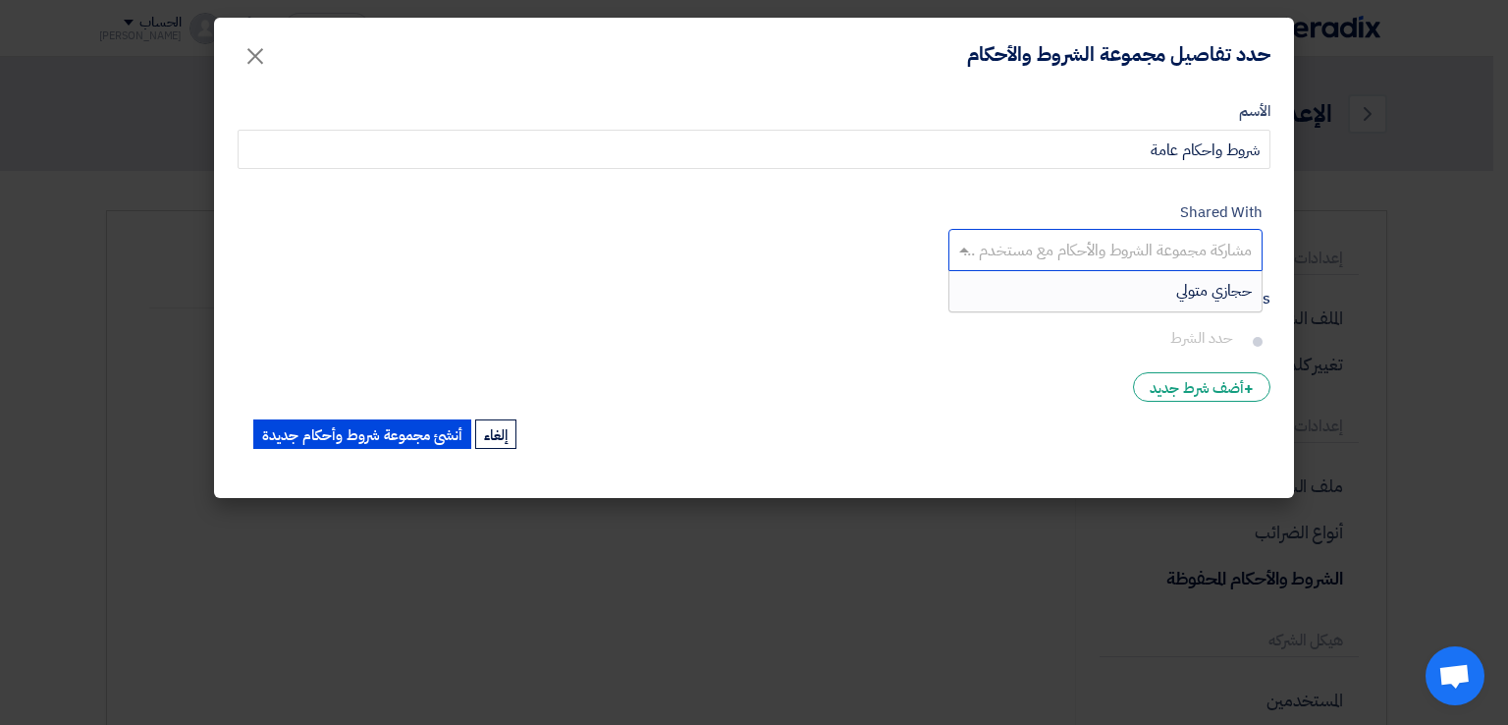
click at [1041, 247] on input "text" at bounding box center [1104, 252] width 295 height 32
click at [998, 212] on div "Shared With مشاركة مجموعة الشروط والأحكام مع مستخدم ..." at bounding box center [1105, 235] width 314 height 71
click at [1041, 253] on input "text" at bounding box center [1104, 252] width 295 height 32
click at [1049, 288] on div "حجازي متولي" at bounding box center [1105, 290] width 312 height 39
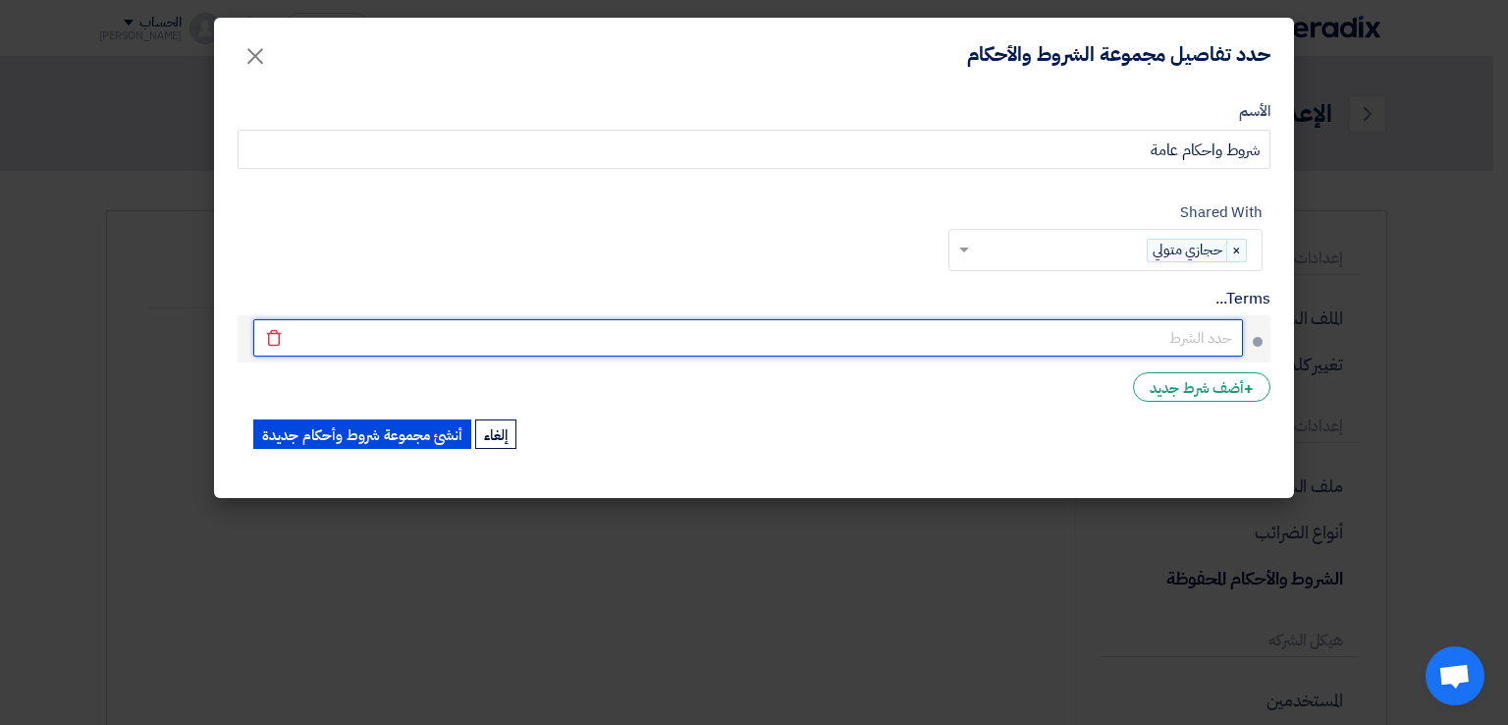
click at [1124, 345] on input "text" at bounding box center [748, 337] width 990 height 37
type input "ا"
type input "البيع سيكون وفقاً للوزن الفعلى بعد التحميل علماً بأن الأوزان المذكورة هى أوزان …"
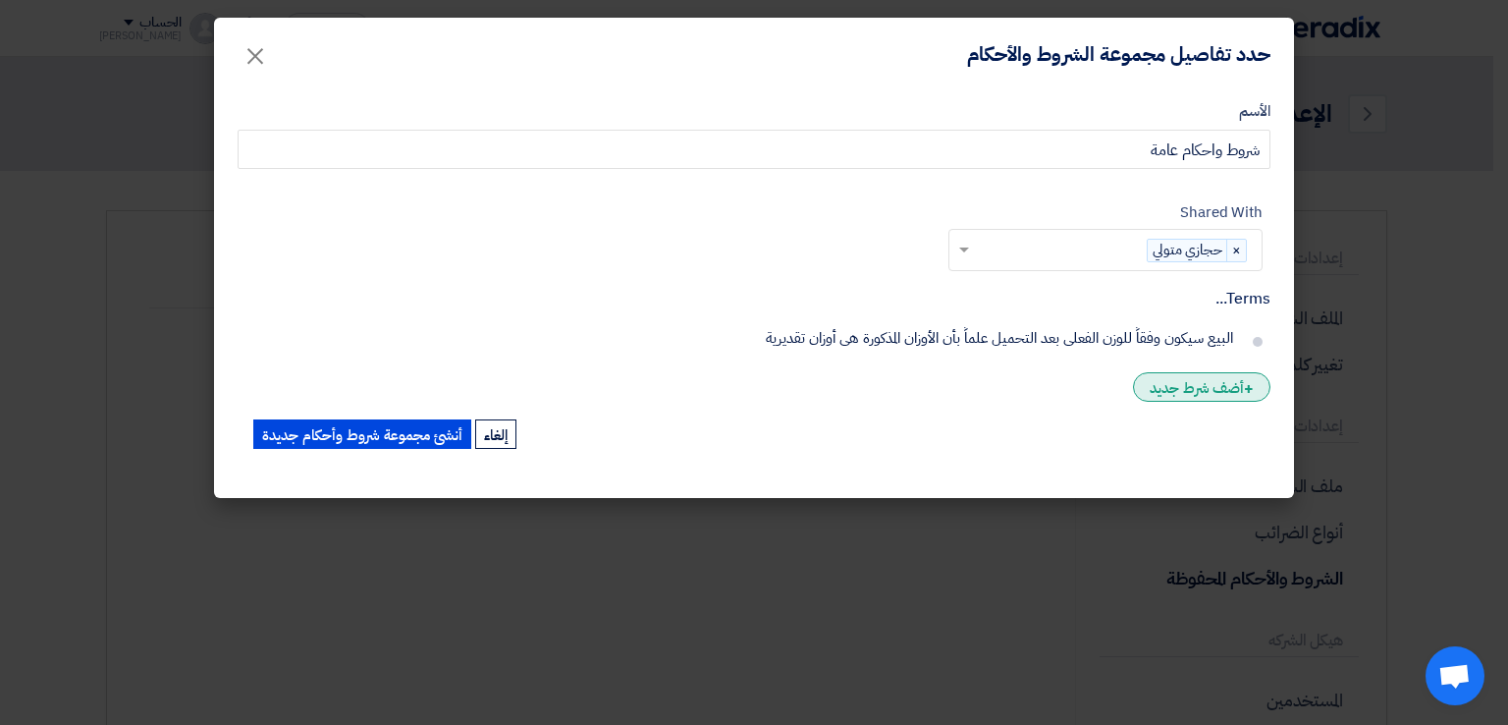
click at [1166, 393] on div "+ أضف شرط جديد" at bounding box center [1201, 386] width 137 height 29
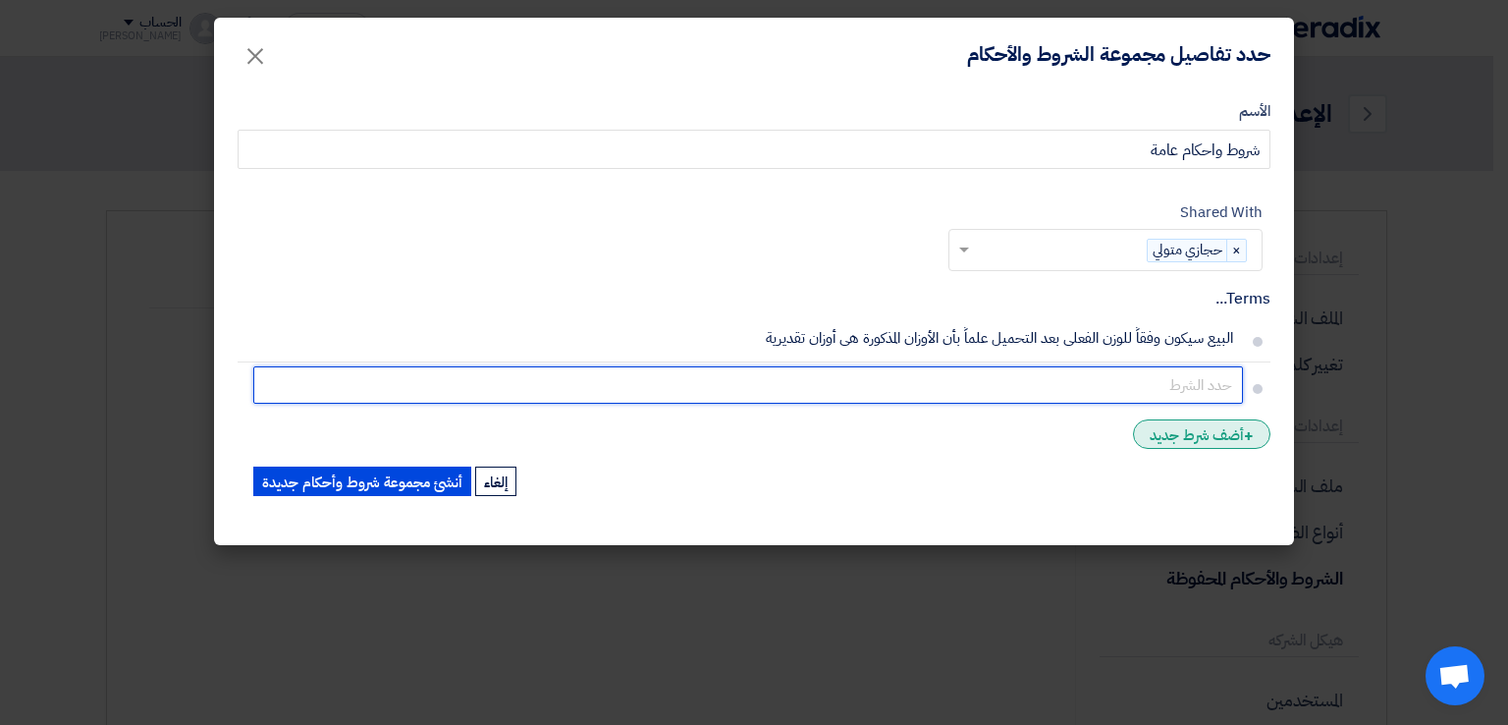
click at [1166, 393] on input "text" at bounding box center [748, 384] width 990 height 37
type input "الأسعار تكون شاملة ضريبة القيمة المضافة ( 14 % )"
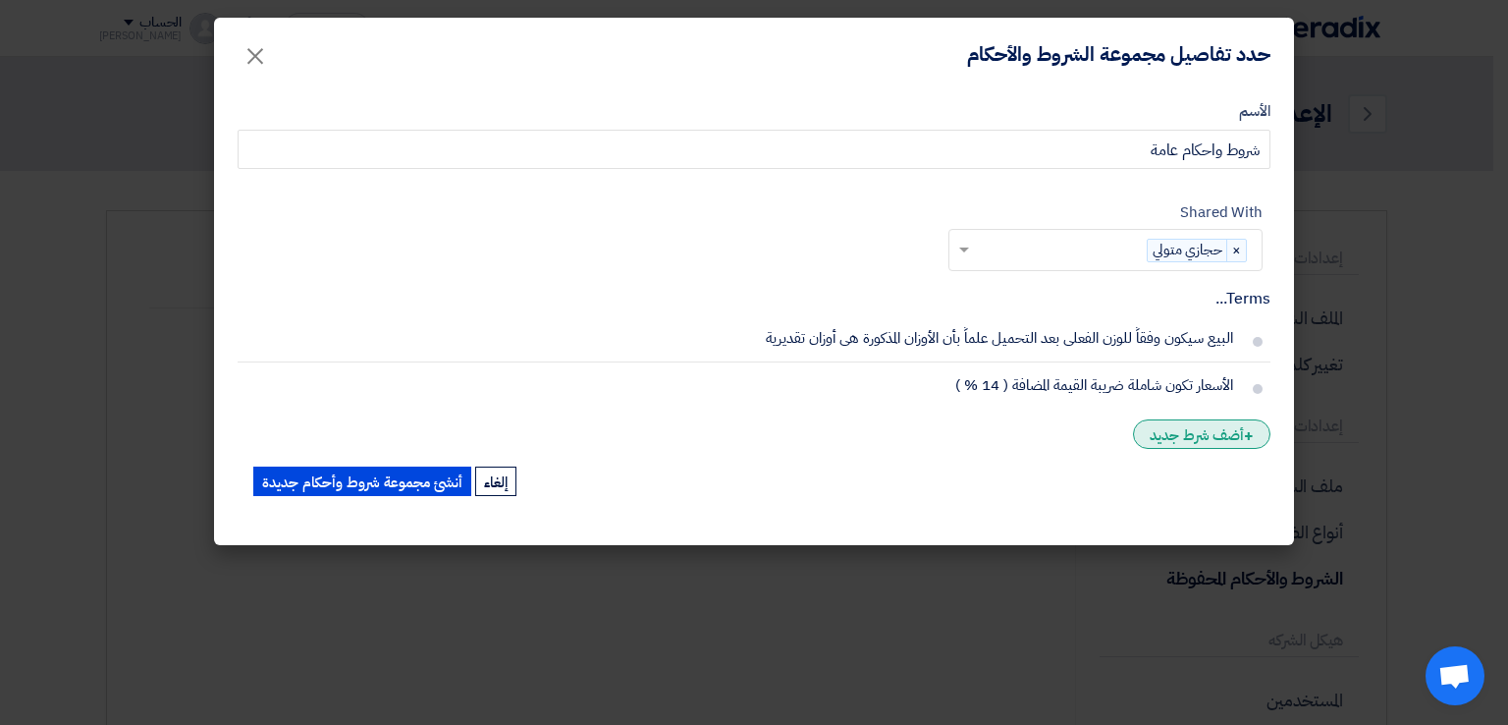
click at [1202, 426] on div "+ أضف شرط جديد" at bounding box center [1201, 433] width 137 height 29
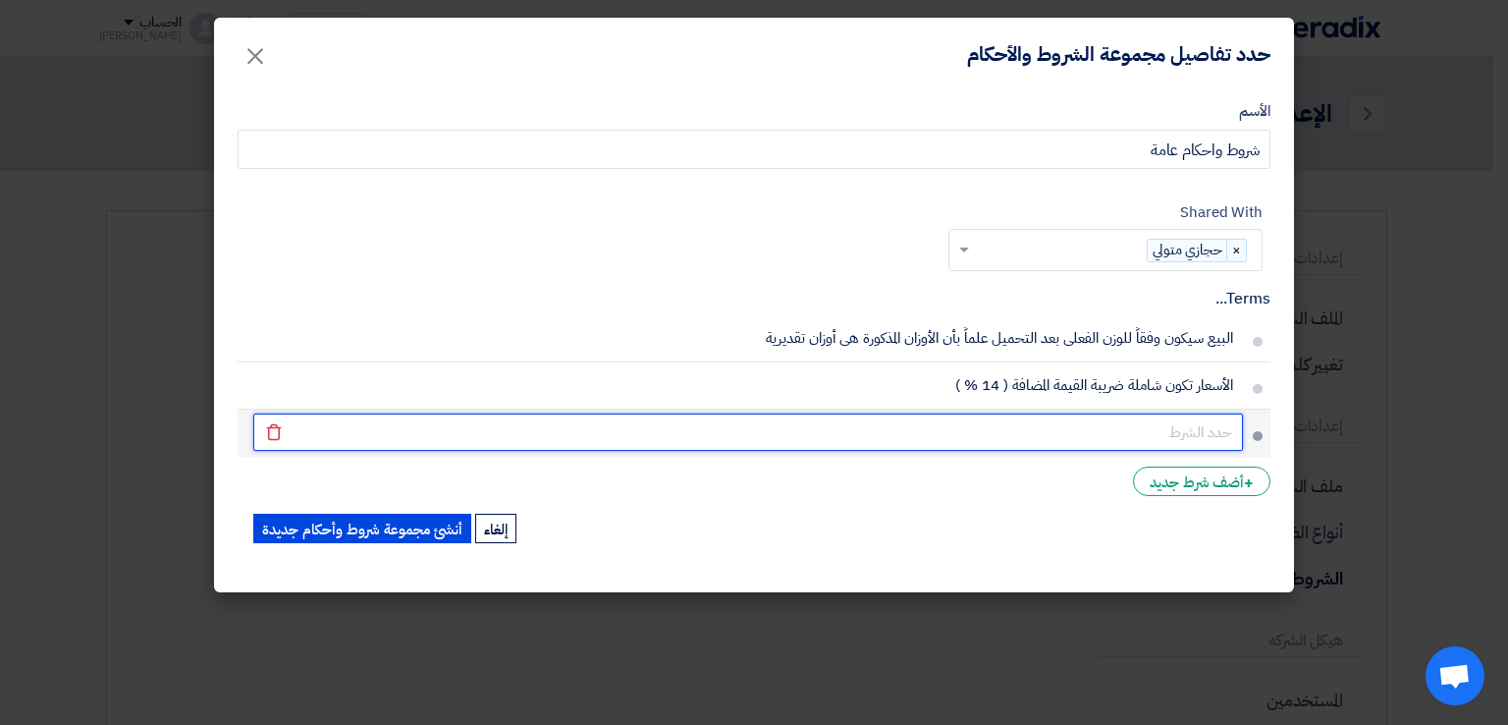
click at [1183, 431] on input "text" at bounding box center [748, 431] width 990 height 37
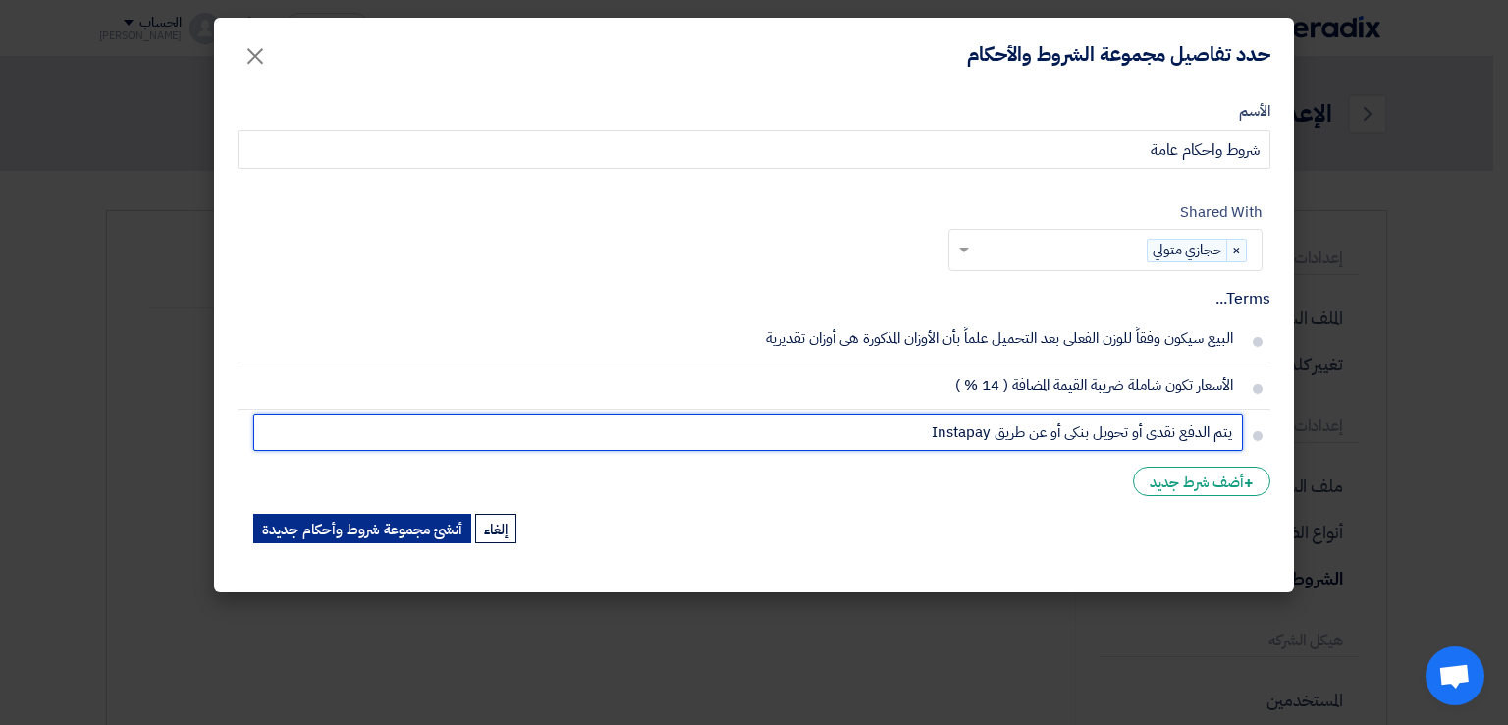
type input "يتم الدفع نقدى أو تحويل بنكى أو عن طريق Instapay"
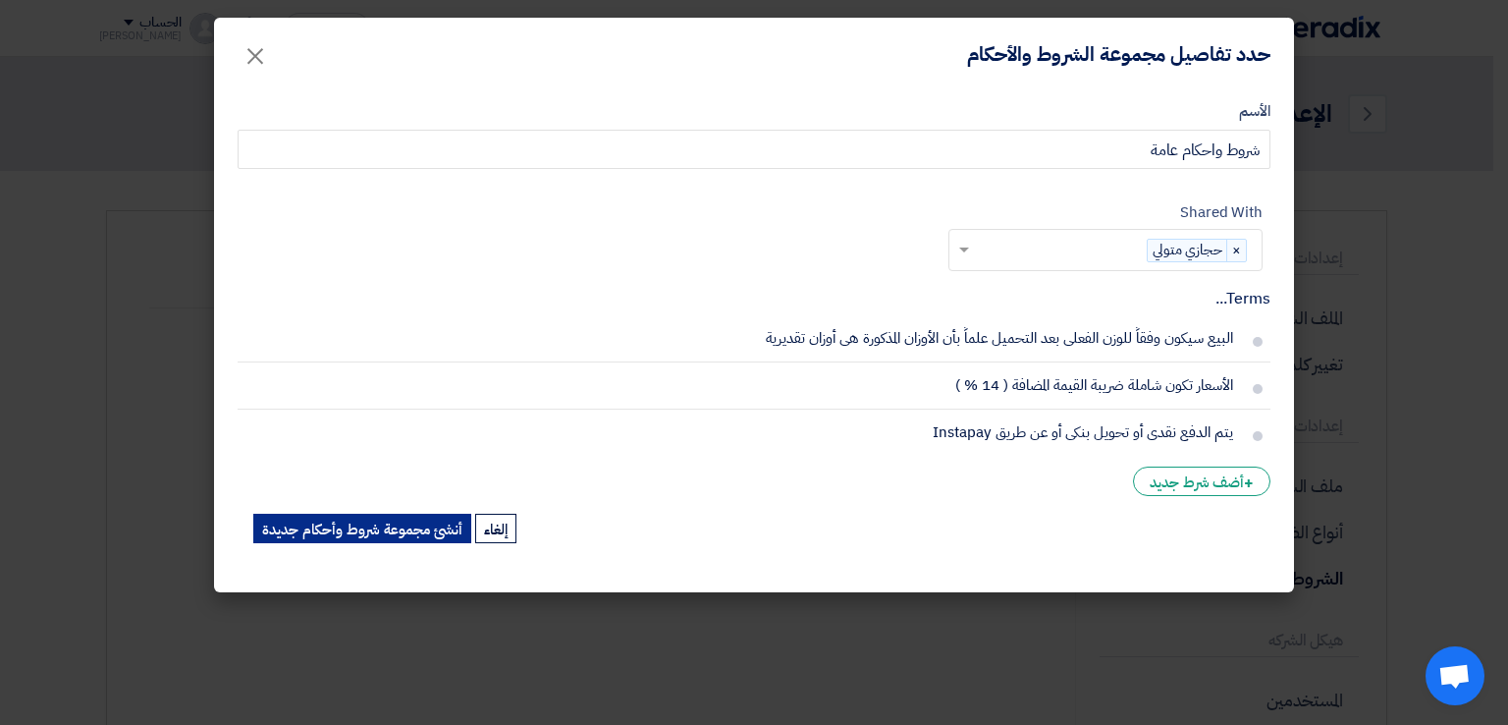
click at [428, 534] on button "أنشئ مجموعة شروط وأحكام جديدة" at bounding box center [362, 528] width 218 height 29
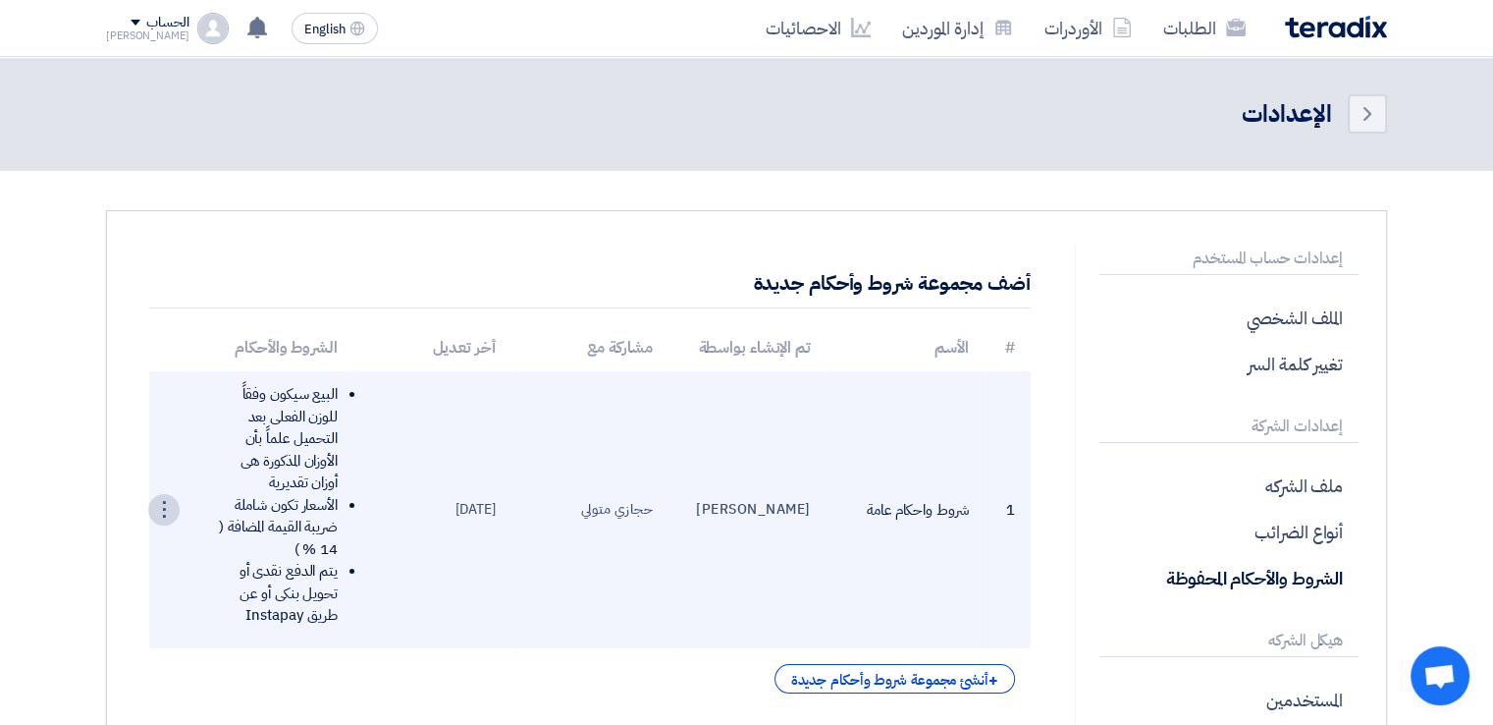
click at [160, 507] on div "⋮" at bounding box center [163, 509] width 31 height 31
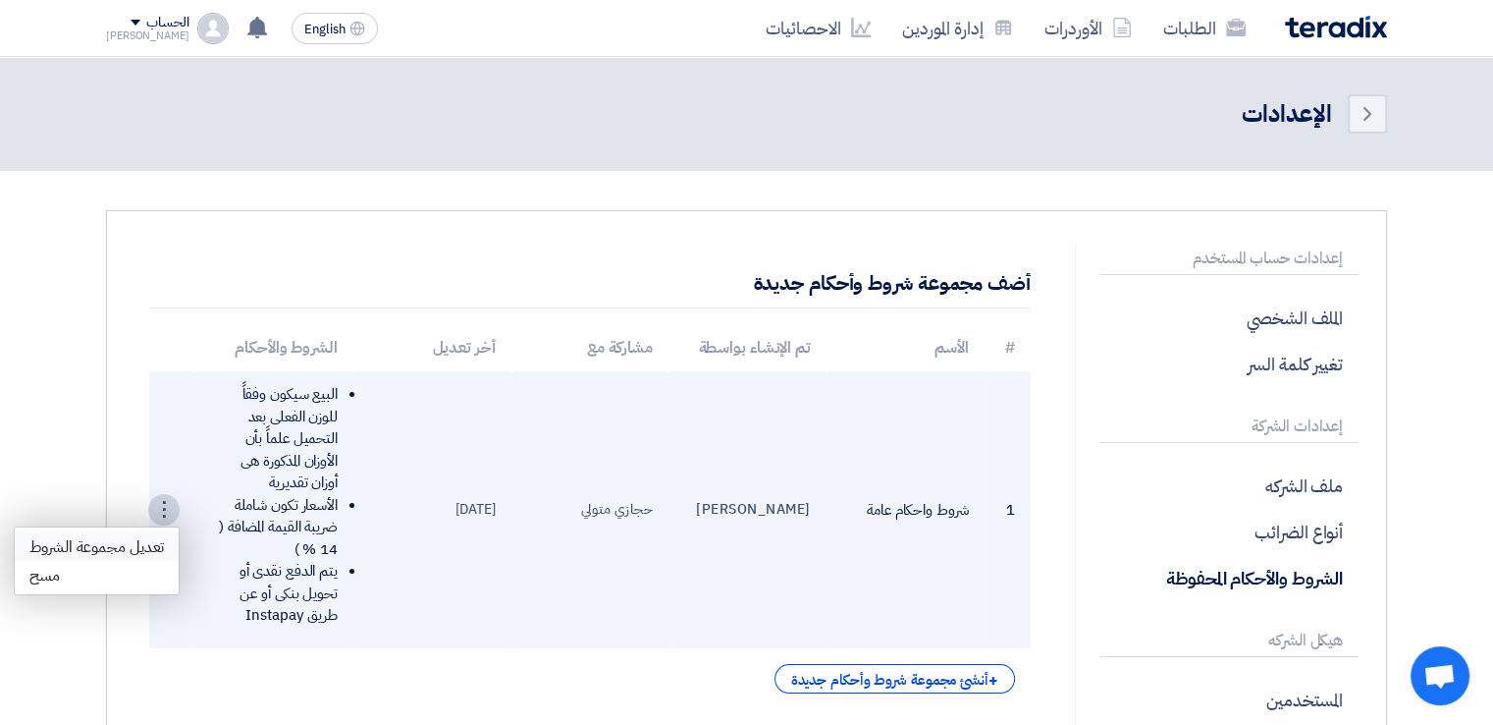
click at [138, 547] on link "تعديل مجموعة الشروط" at bounding box center [97, 546] width 164 height 28
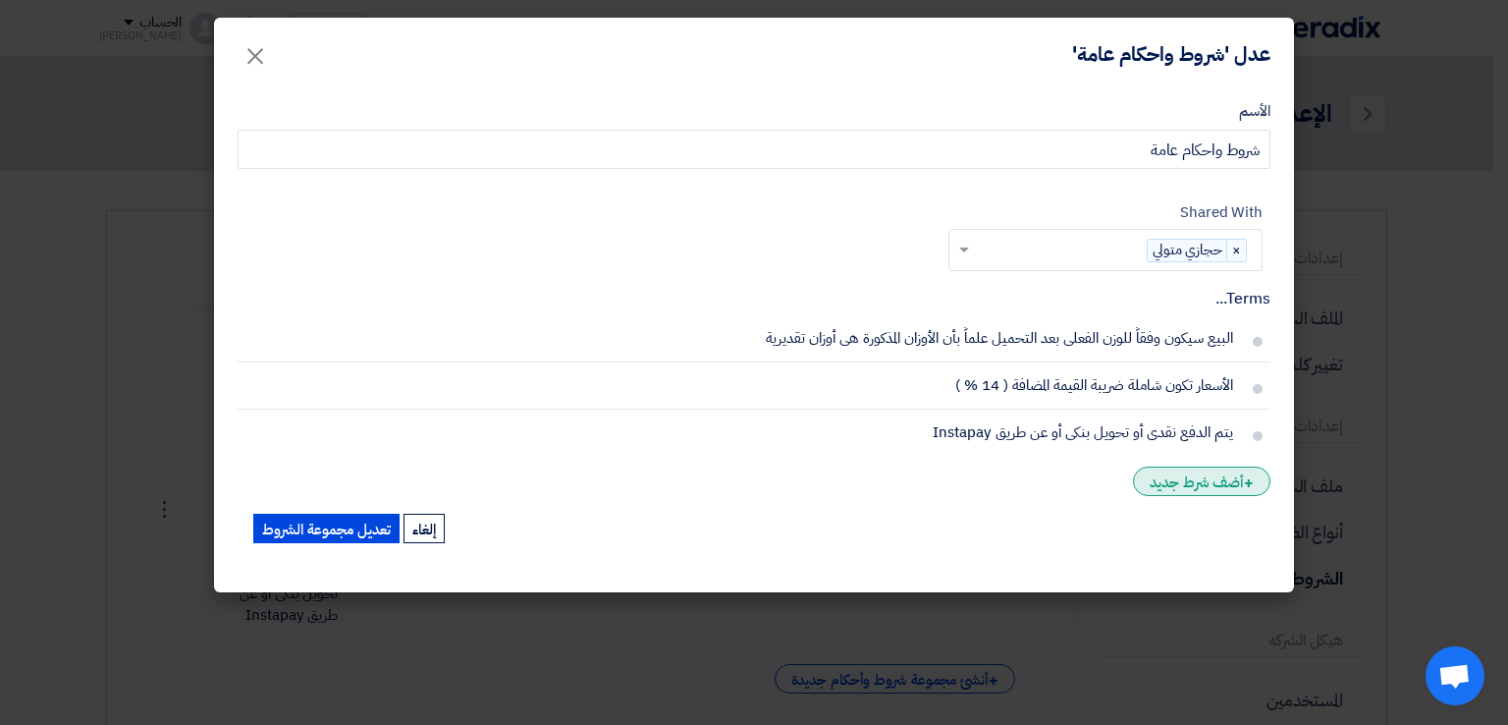
click at [1237, 488] on div "+ أضف شرط جديد" at bounding box center [1201, 480] width 137 height 29
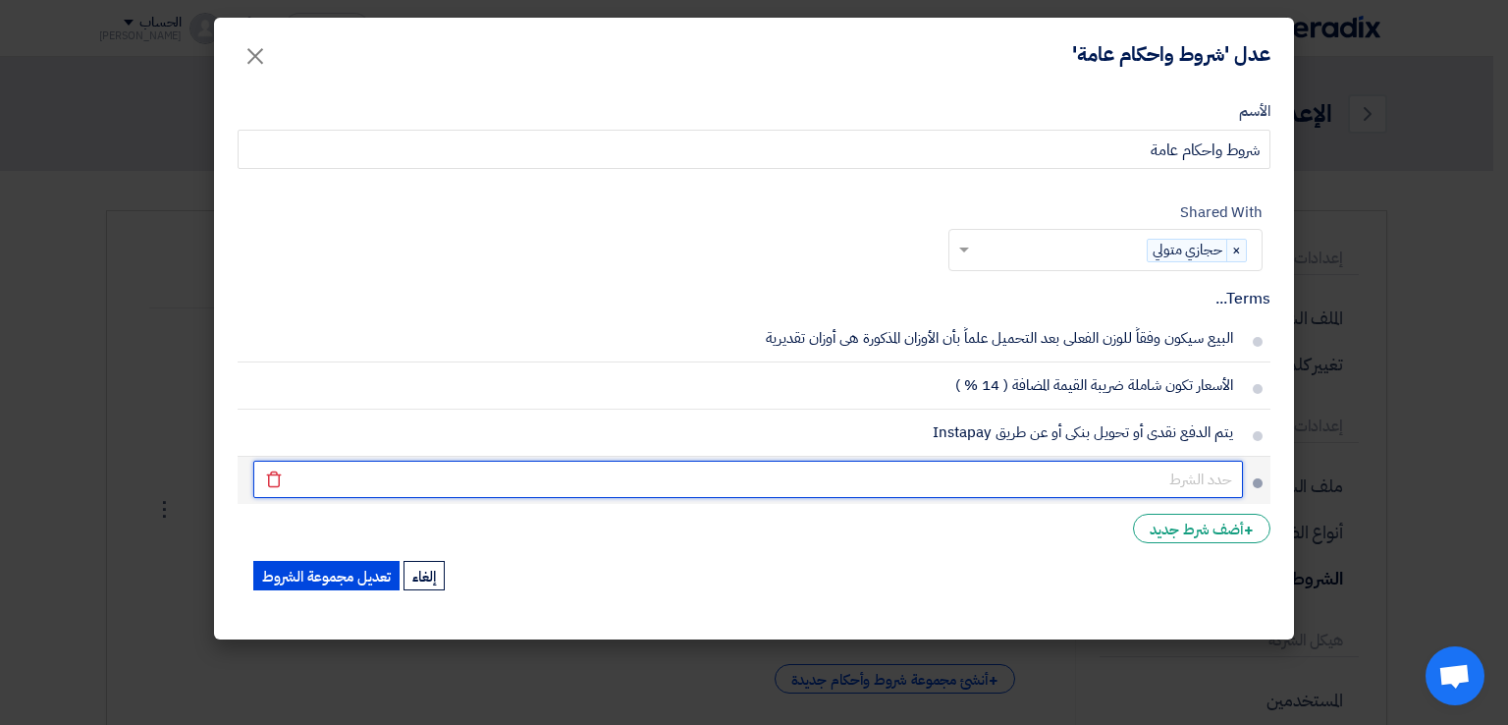
click at [1191, 484] on input "text" at bounding box center [748, 478] width 990 height 37
type input "d"
type input "يجب توافر الشهادة البيئية"
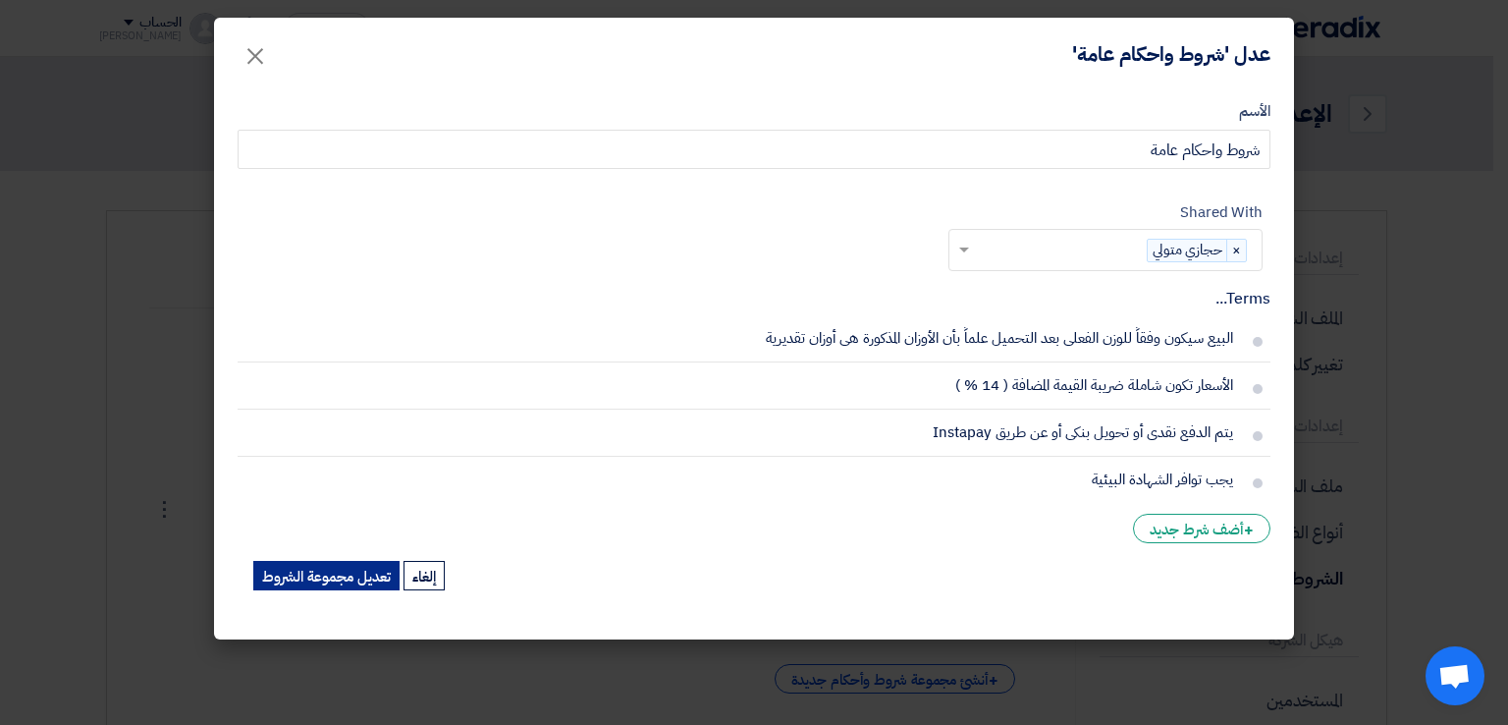
click at [338, 576] on button "تعديل مجموعة الشروط" at bounding box center [326, 575] width 146 height 29
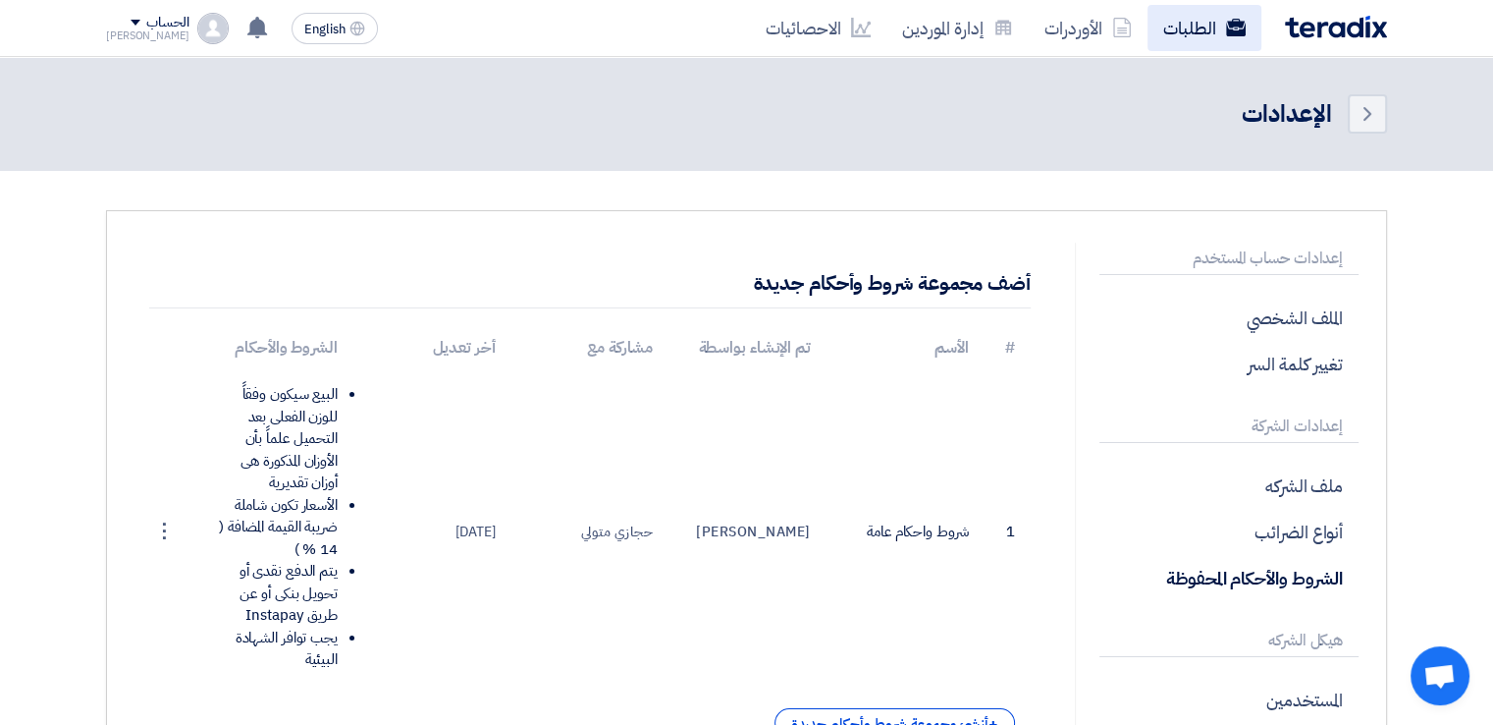
click at [1189, 23] on link "الطلبات" at bounding box center [1205, 28] width 114 height 46
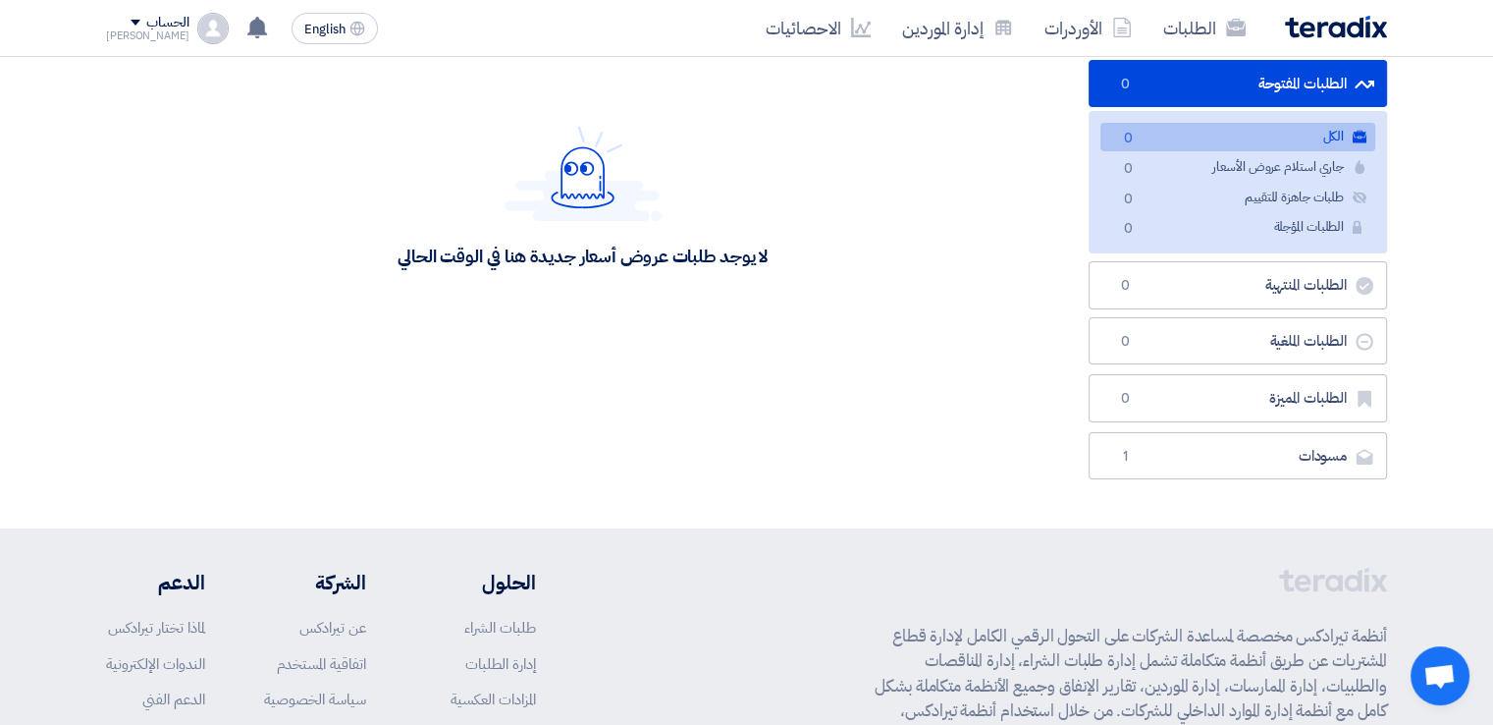
scroll to position [210, 0]
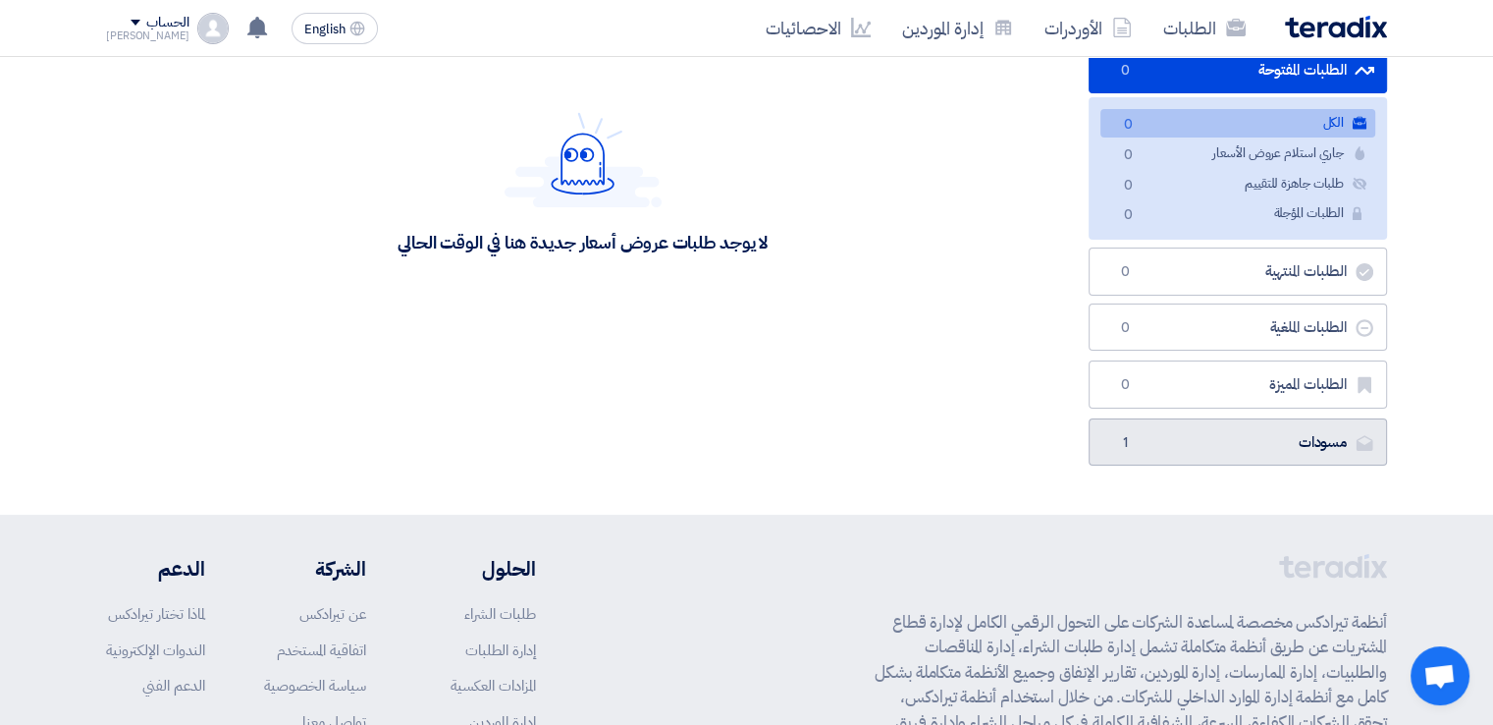
click at [1290, 428] on link "مسودات [GEOGRAPHIC_DATA] 1" at bounding box center [1238, 442] width 298 height 48
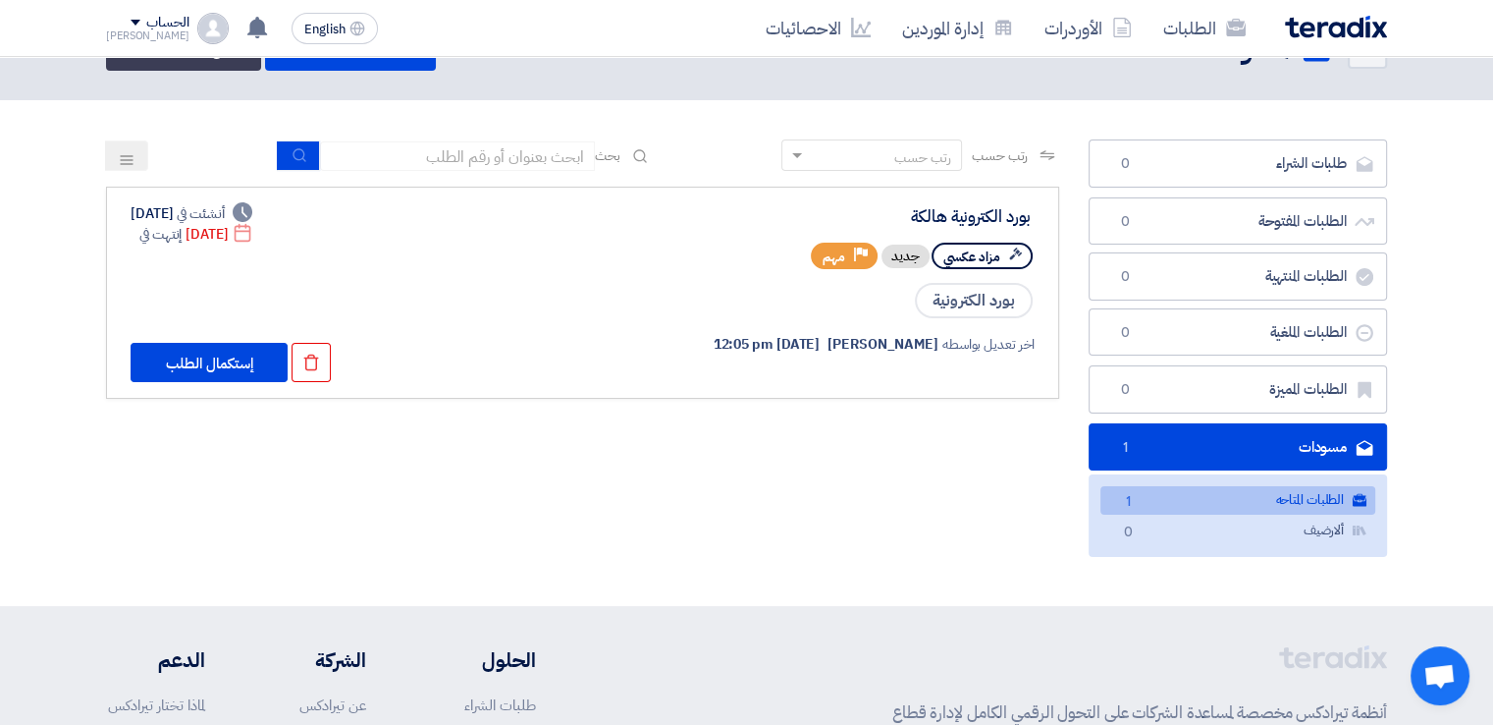
scroll to position [55, 0]
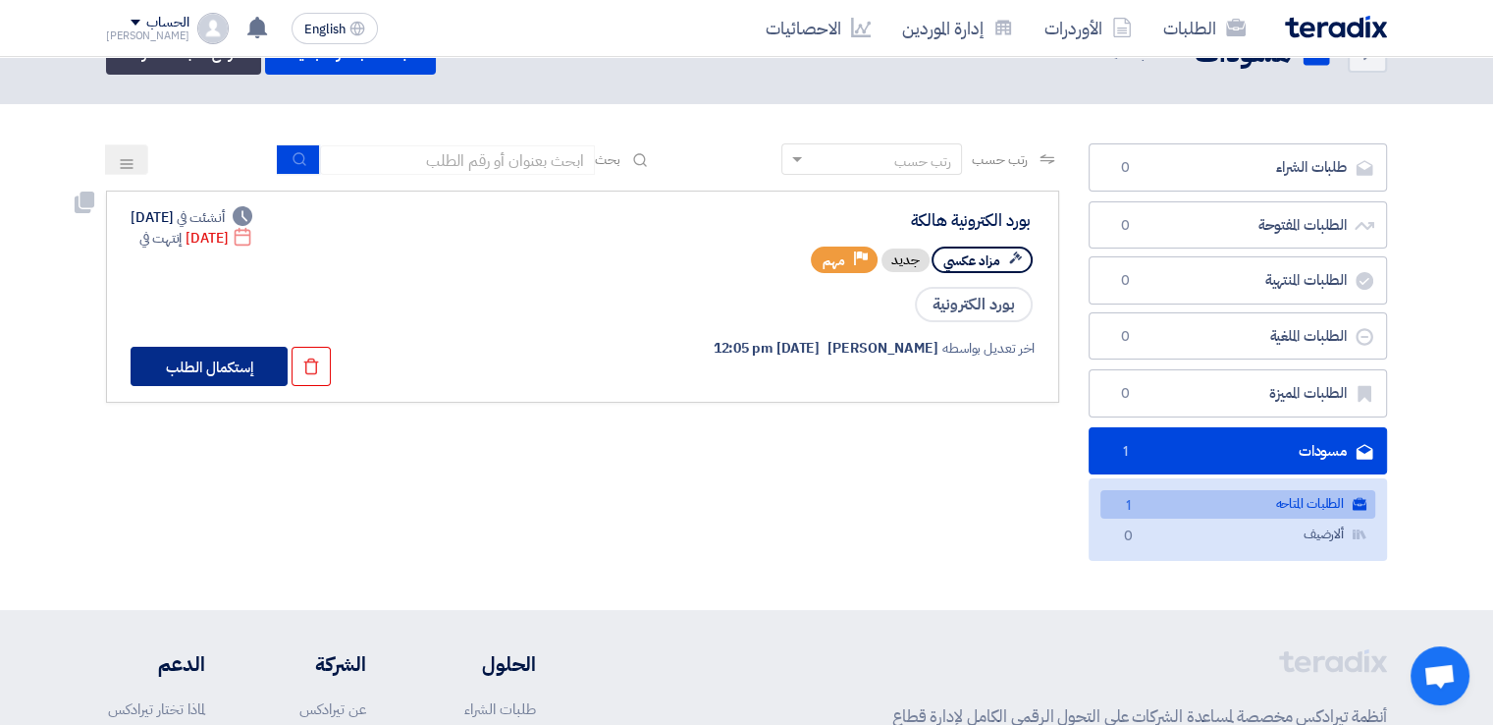
click at [195, 362] on button "إستكمال الطلب" at bounding box center [209, 366] width 157 height 39
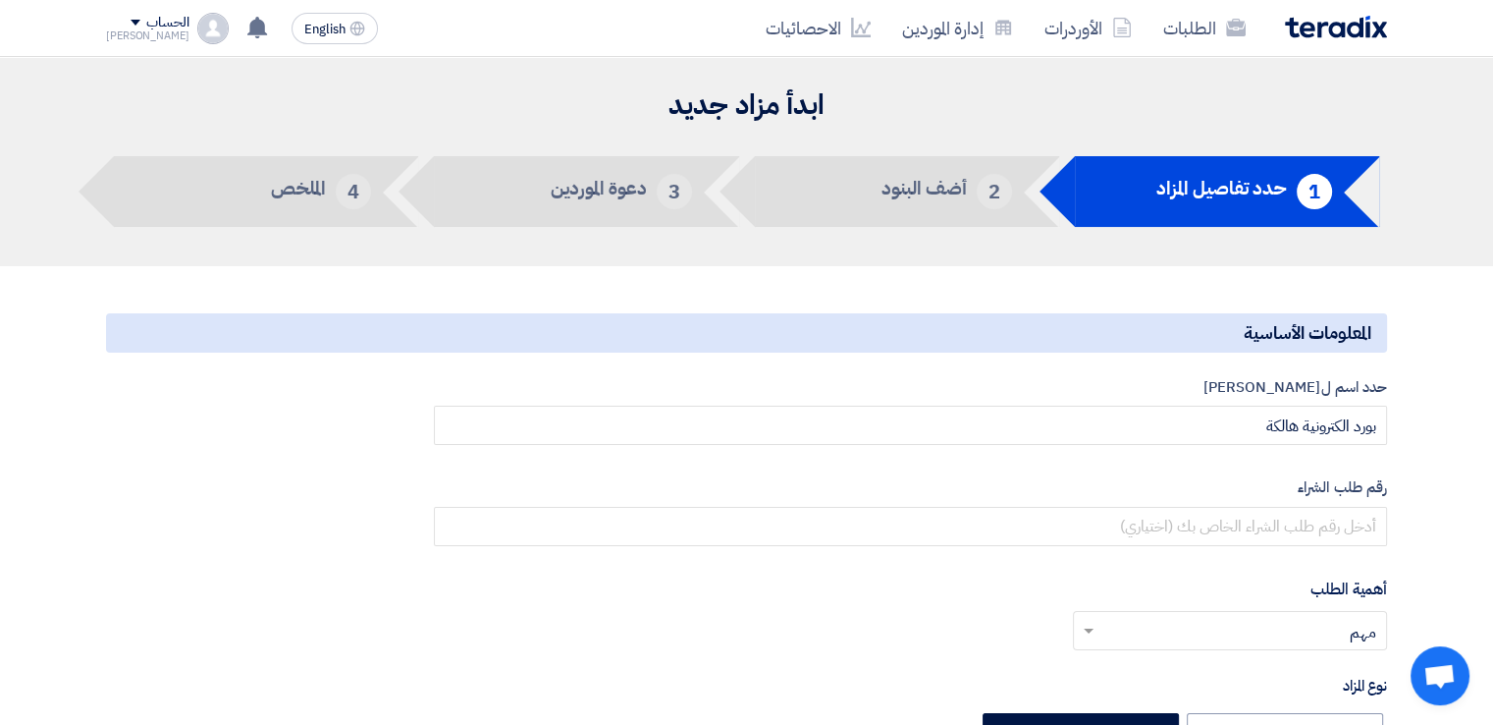
type input "[DATE]"
type input "11"
type input "00"
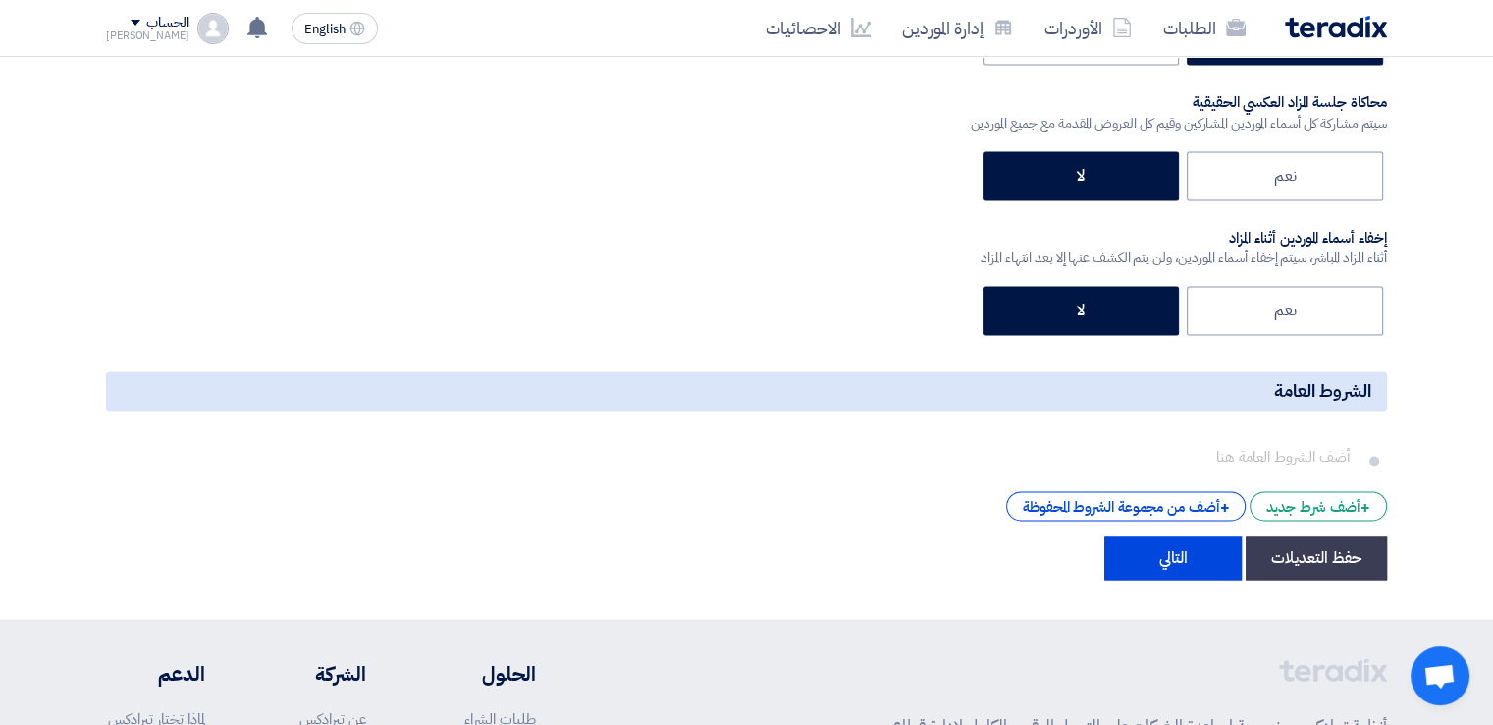
scroll to position [3094, 0]
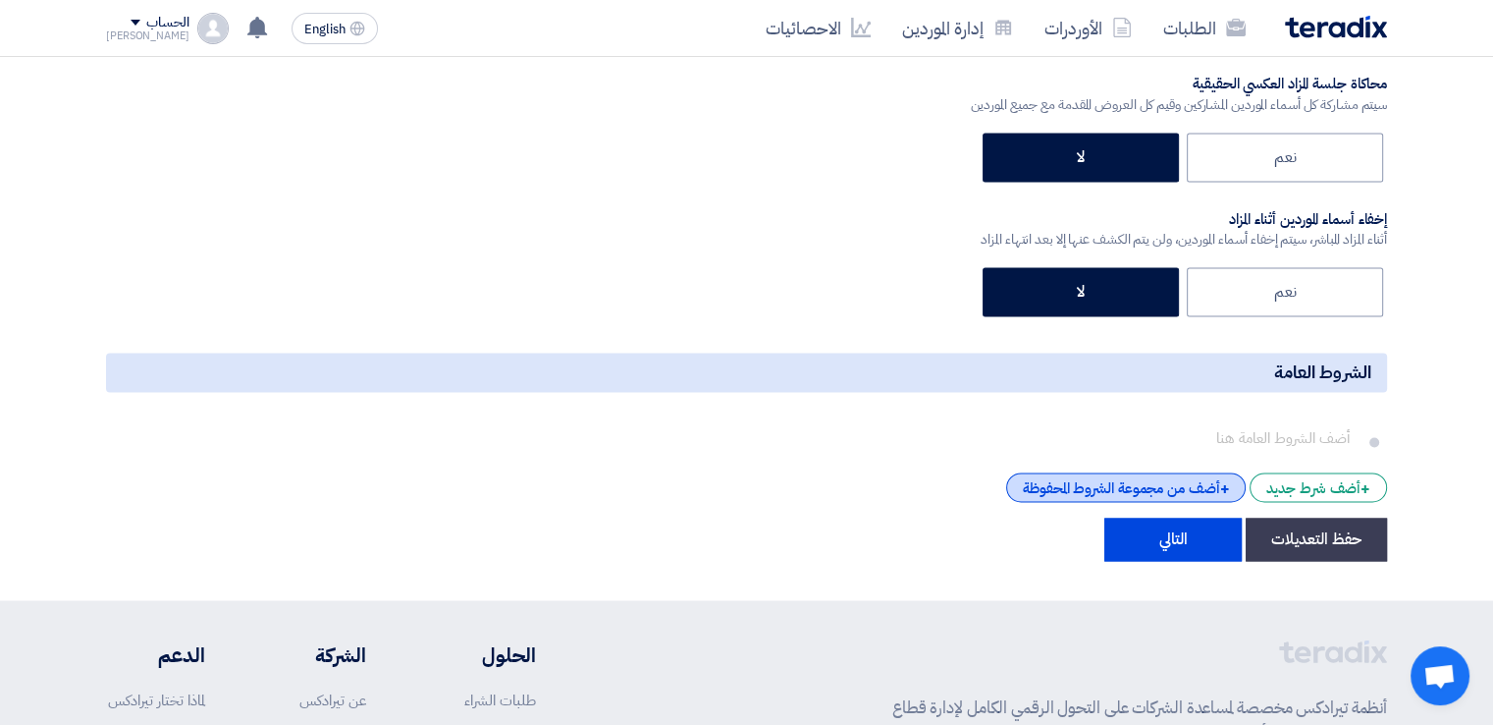
click at [1092, 474] on div "+ أضف من مجموعة الشروط المحفوظة" at bounding box center [1126, 486] width 240 height 29
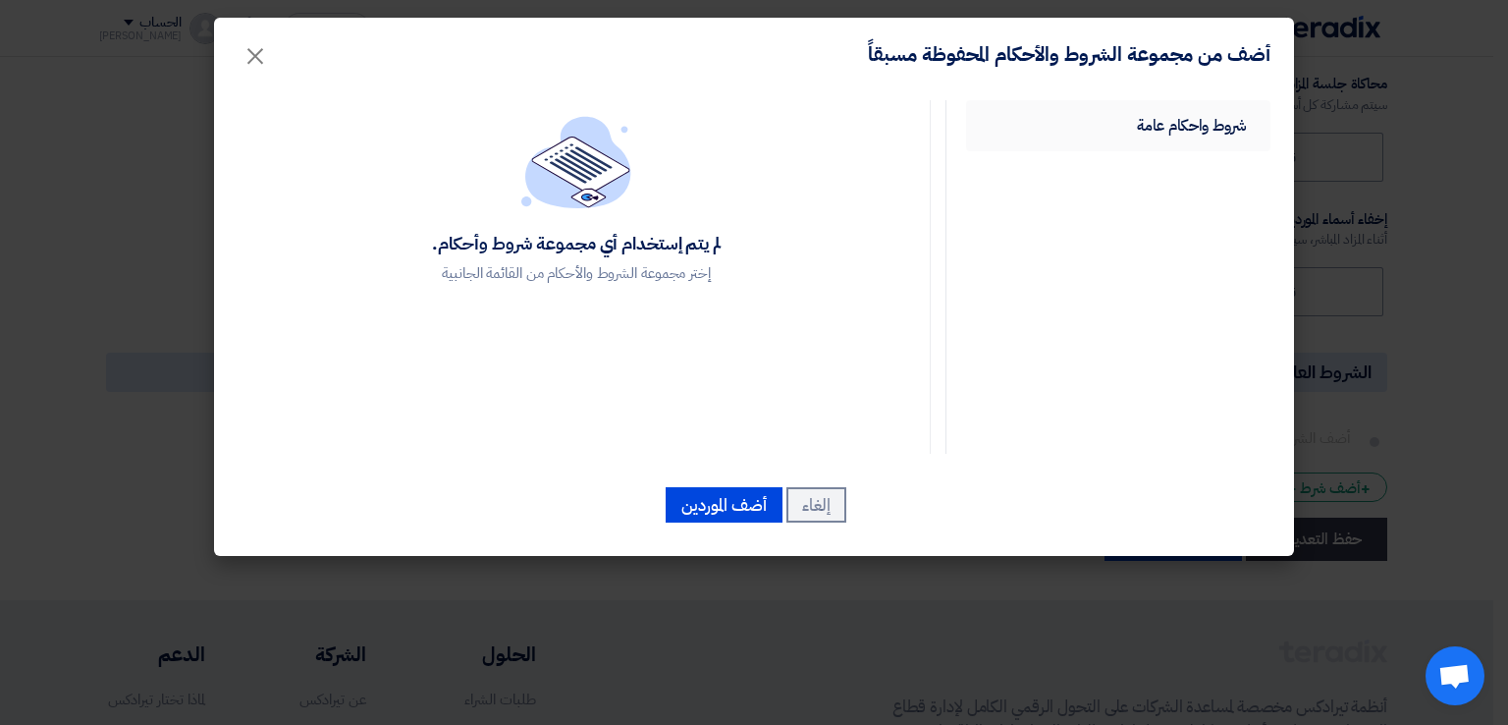
click at [1125, 124] on link "شروط واحكام عامة" at bounding box center [1118, 125] width 304 height 51
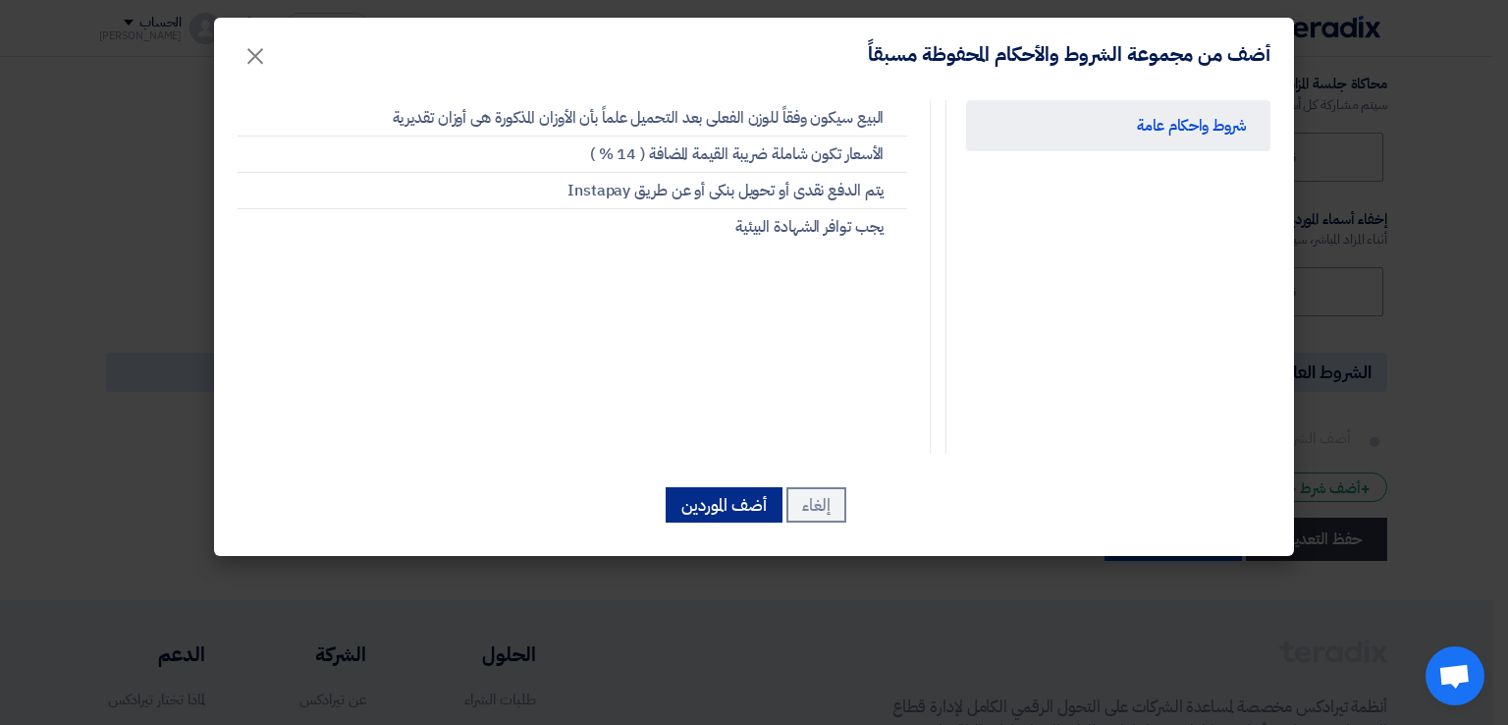
click at [749, 515] on button "أضف الموردين" at bounding box center [724, 504] width 117 height 35
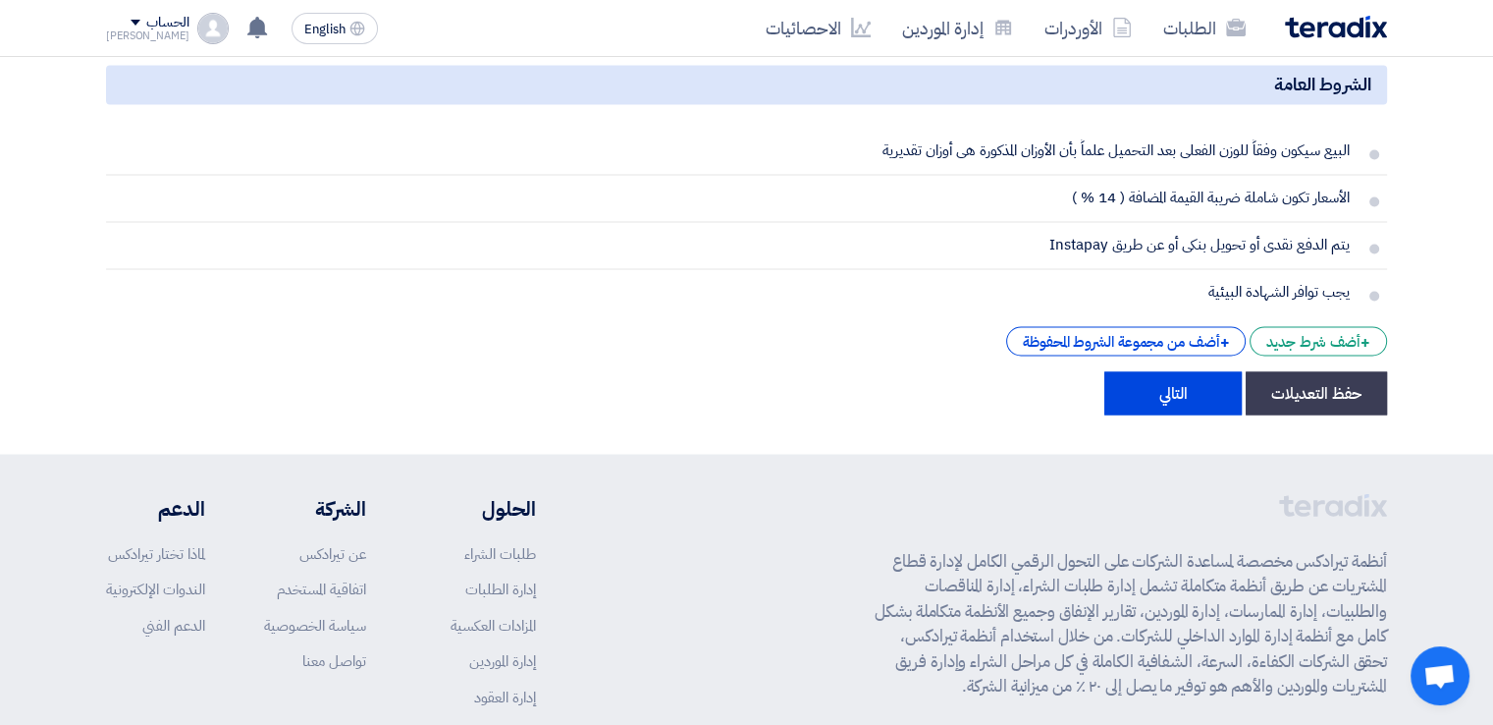
scroll to position [3376, 0]
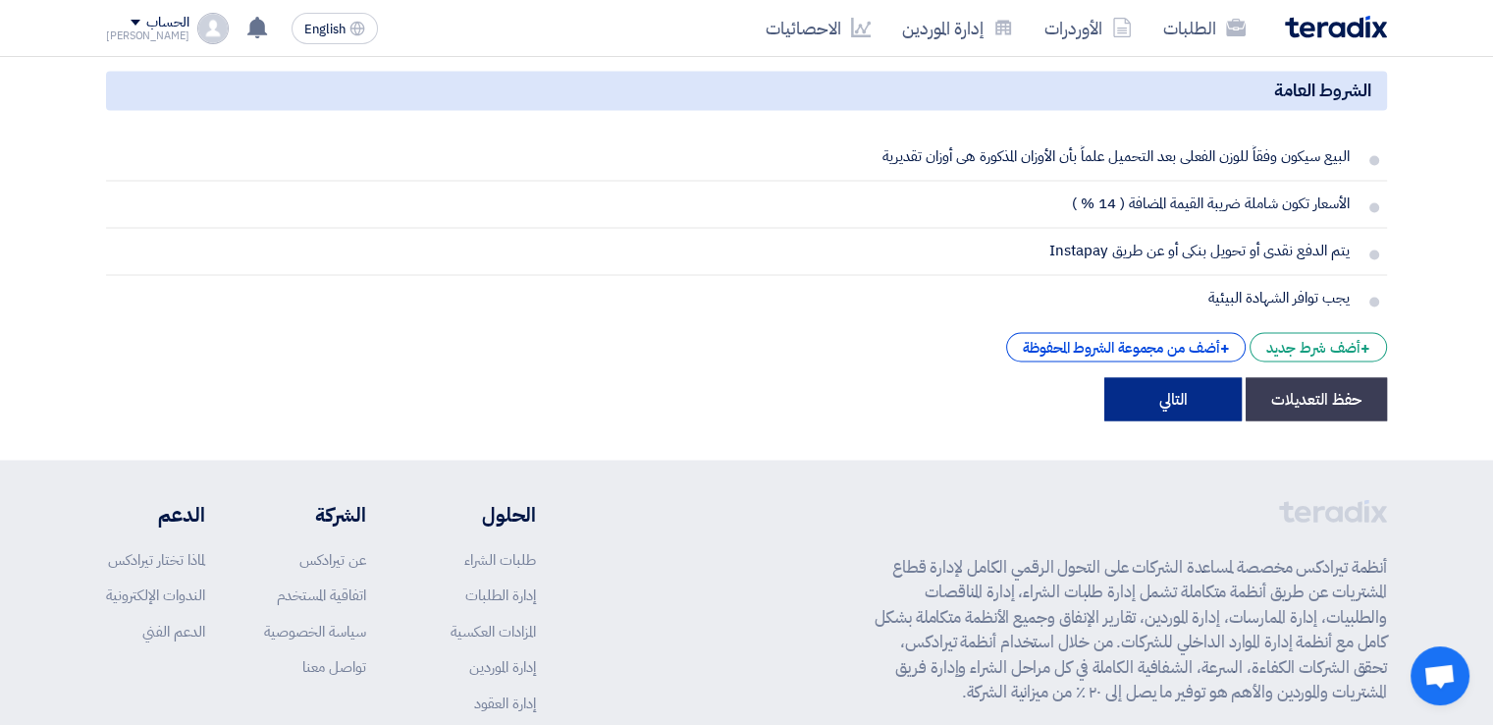
click at [1184, 395] on button "التالي" at bounding box center [1173, 398] width 137 height 43
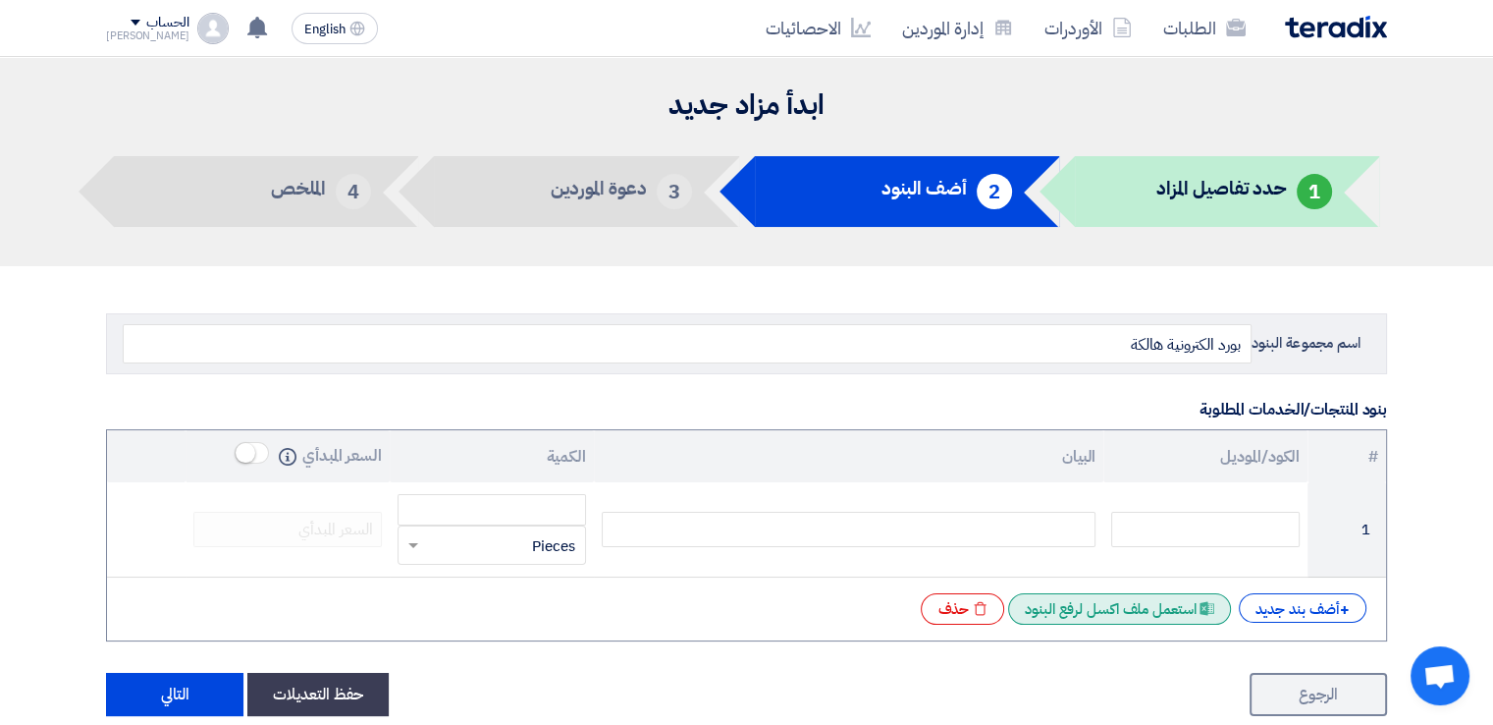
click at [1163, 604] on div "Excel file استعمل ملف اكسل لرفع البنود" at bounding box center [1119, 608] width 223 height 31
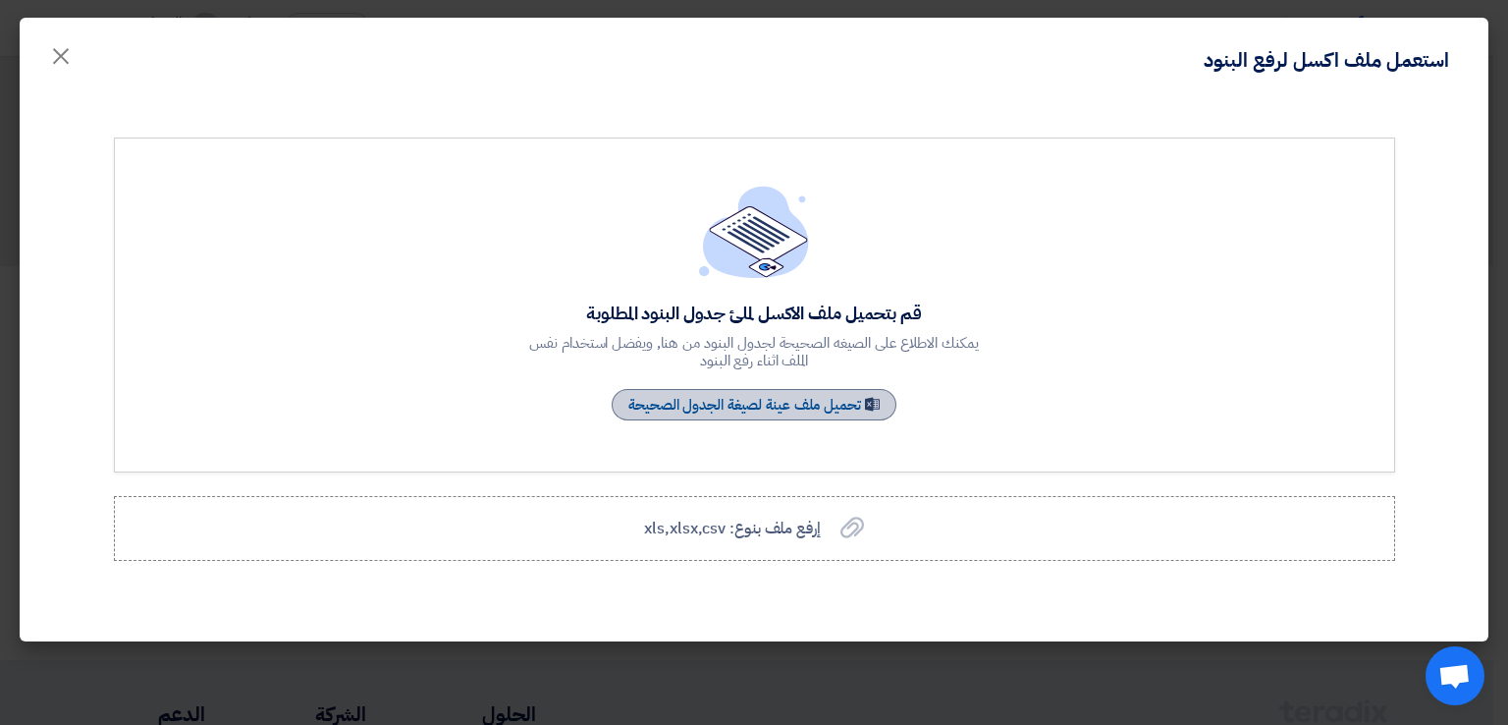
click at [812, 402] on link "Sample Sheet تحميل ملف عينة لصيغة الجدول الصحيحة" at bounding box center [754, 404] width 285 height 31
click at [801, 531] on span "إرفع ملف بنوع: xls,xlsx,csv" at bounding box center [732, 528] width 176 height 24
click at [0, 0] on input "إرفع ملف بنوع: xls,xlsx,csv إرفع ملف بنوع: xls,xlsx,csv" at bounding box center [0, 0] width 0 height 0
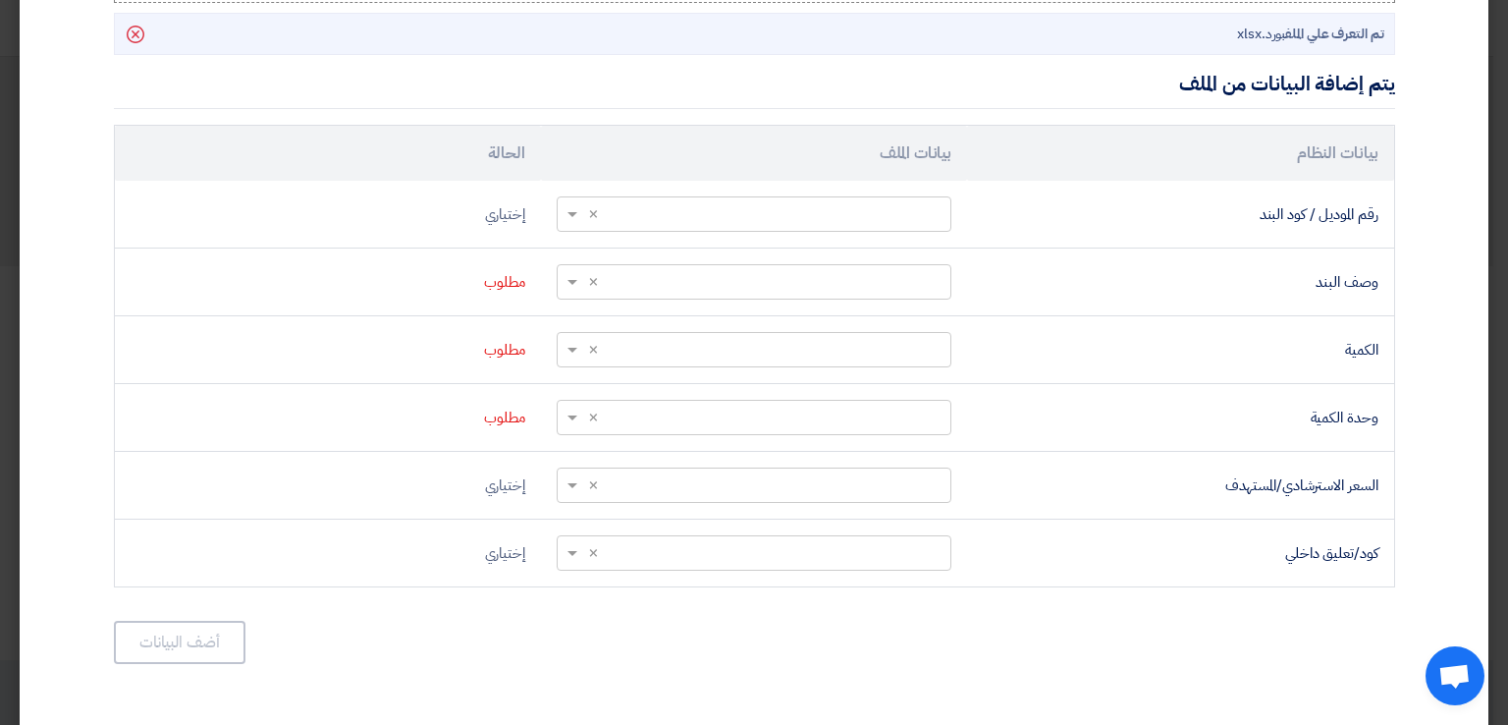
scroll to position [556, 0]
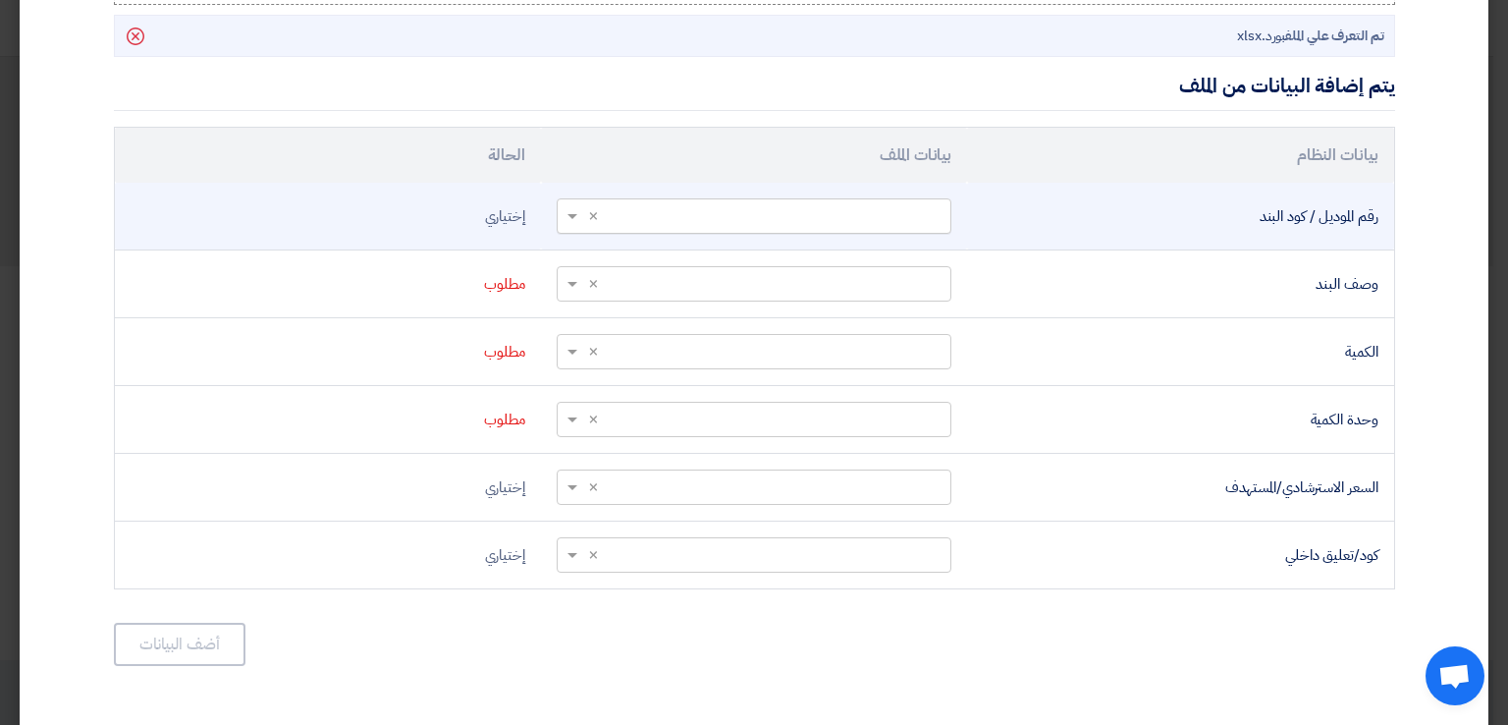
click at [829, 213] on input "text" at bounding box center [764, 215] width 355 height 32
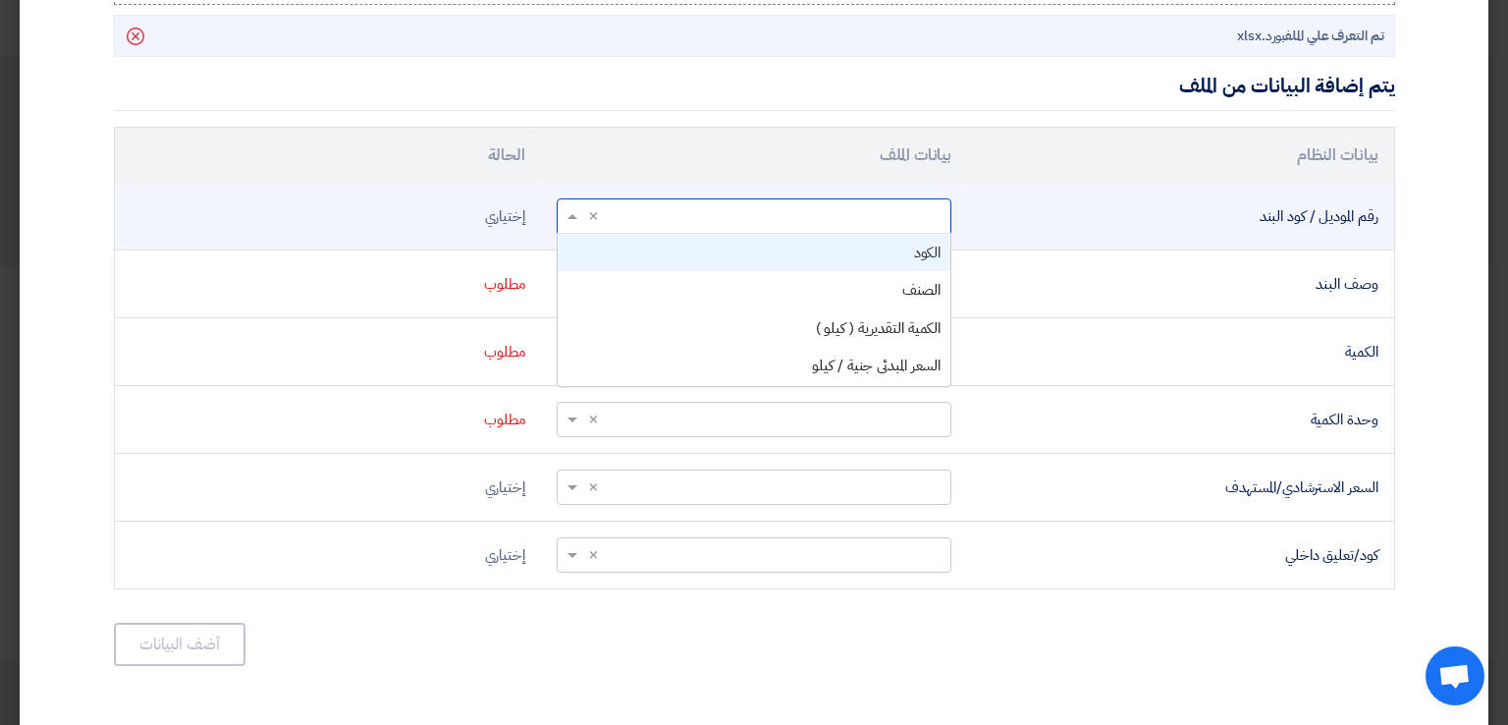
click at [833, 248] on div "الكود" at bounding box center [754, 253] width 393 height 38
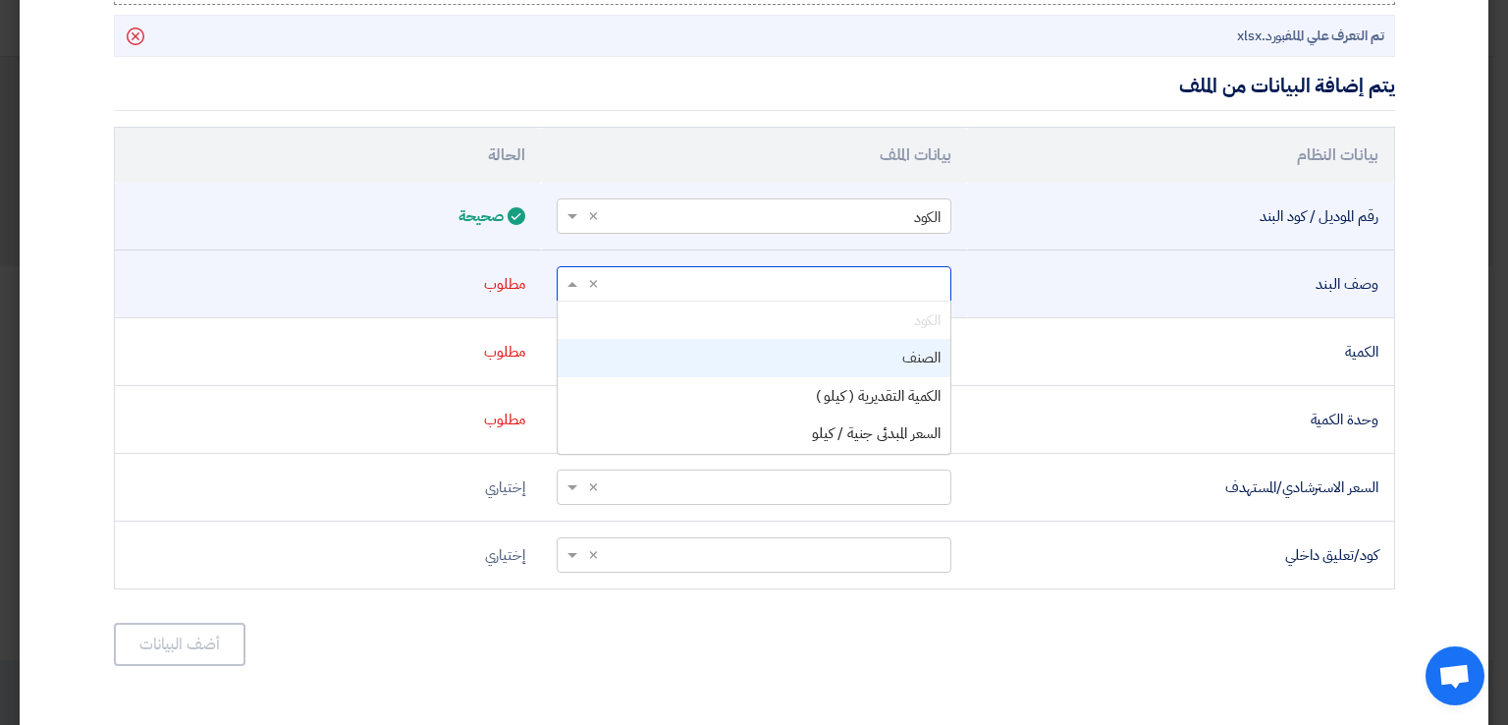
click at [840, 282] on input "text" at bounding box center [764, 283] width 355 height 32
click at [847, 363] on div "الصنف" at bounding box center [754, 358] width 393 height 38
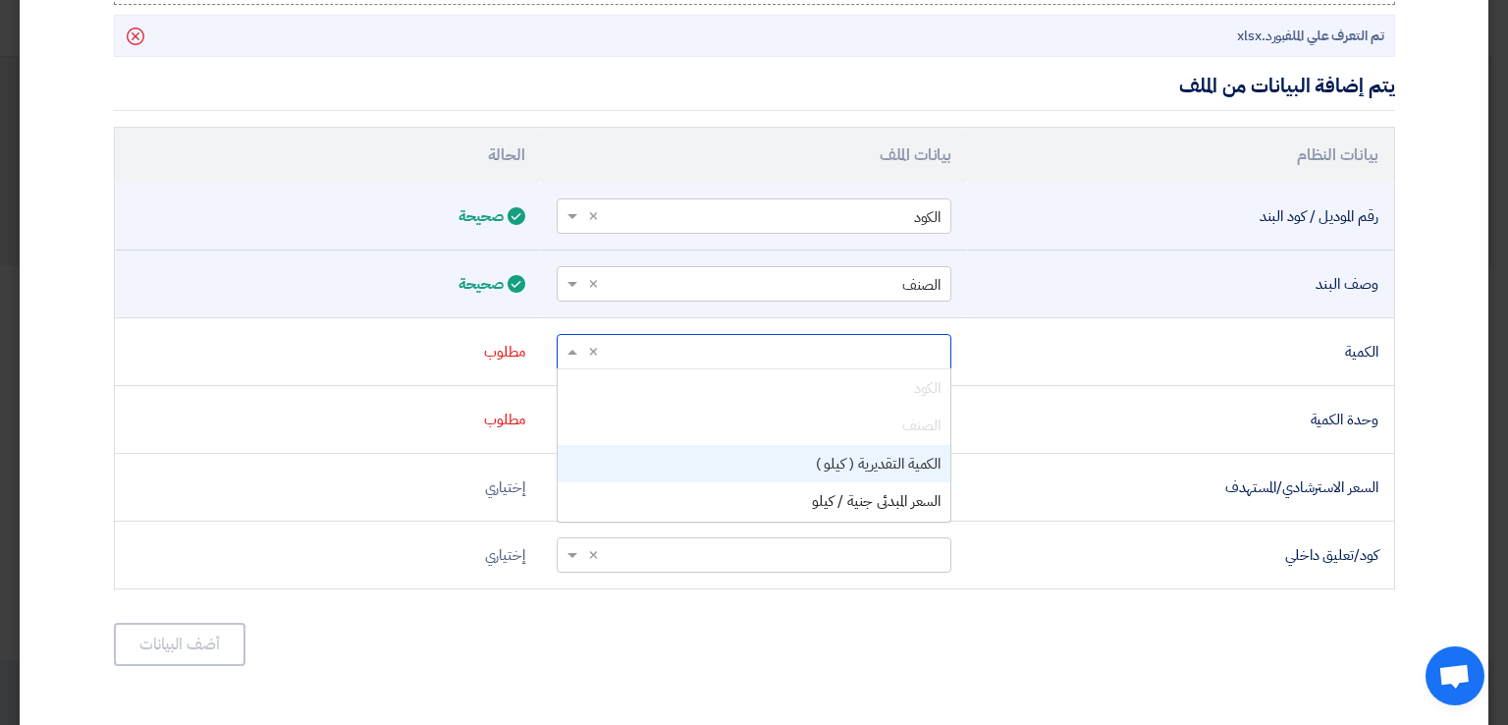
click at [847, 363] on ng-select "أختر عمود... × × الكود الصنف الكمية التقديرية ( كيلو ) السعر المبدئى جنية / كيلو" at bounding box center [754, 351] width 395 height 35
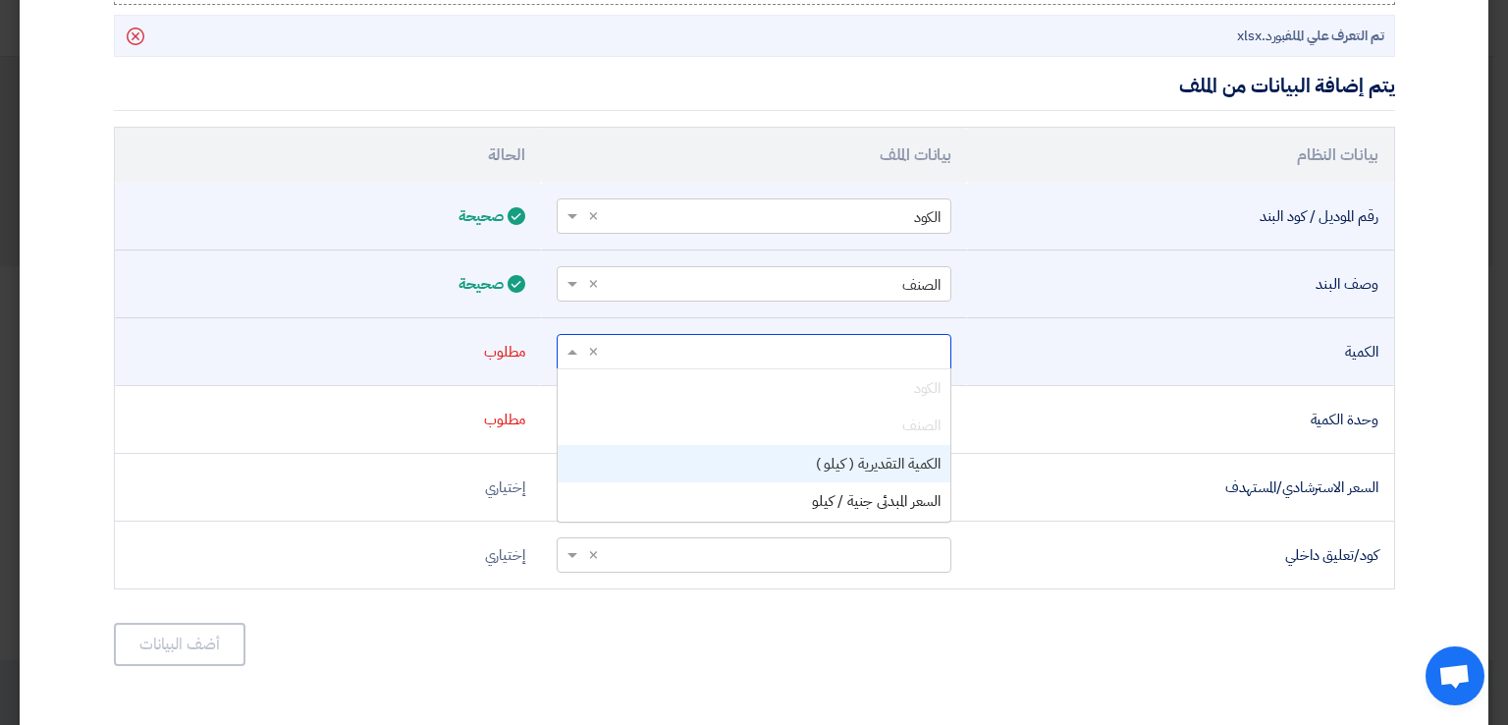
click at [877, 460] on span "الكمية التقديرية ( كيلو )" at bounding box center [879, 464] width 126 height 22
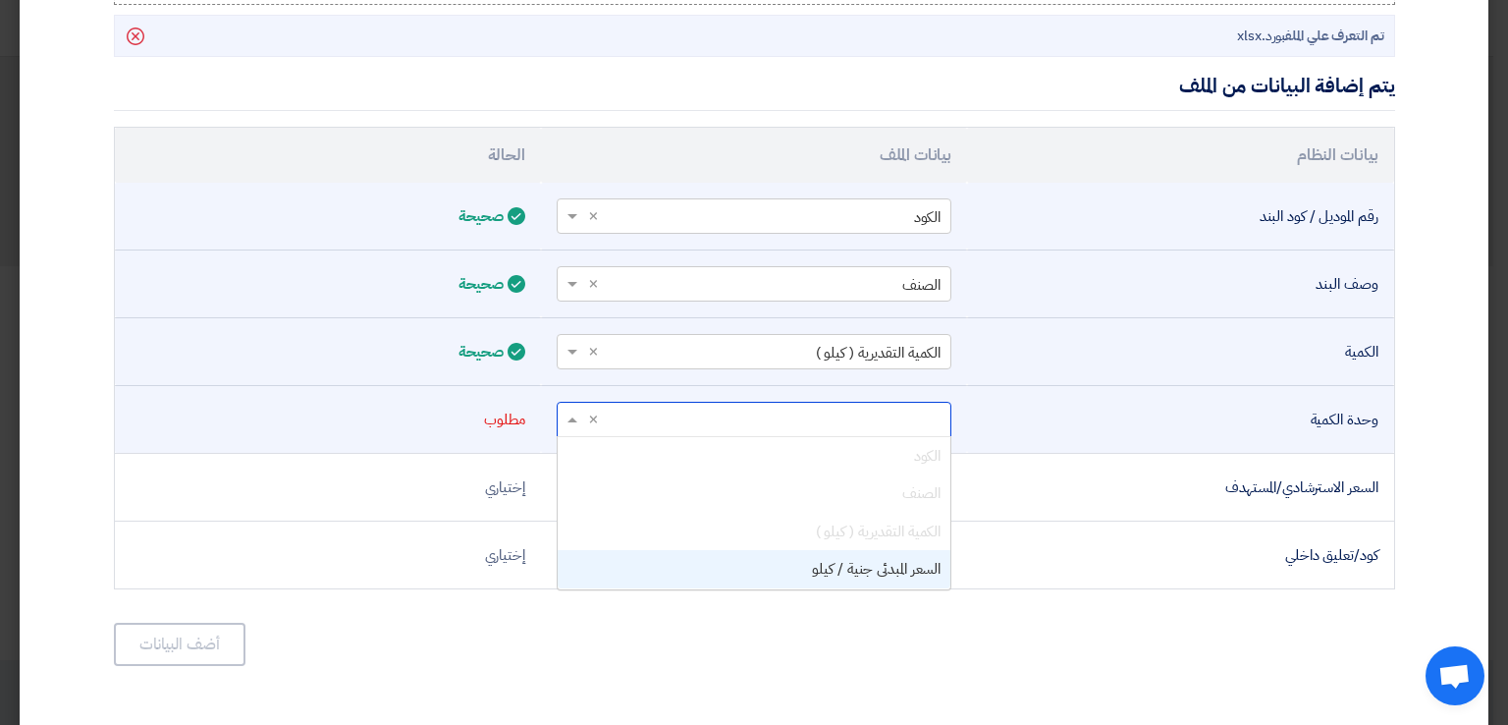
click at [866, 420] on input "text" at bounding box center [764, 419] width 355 height 32
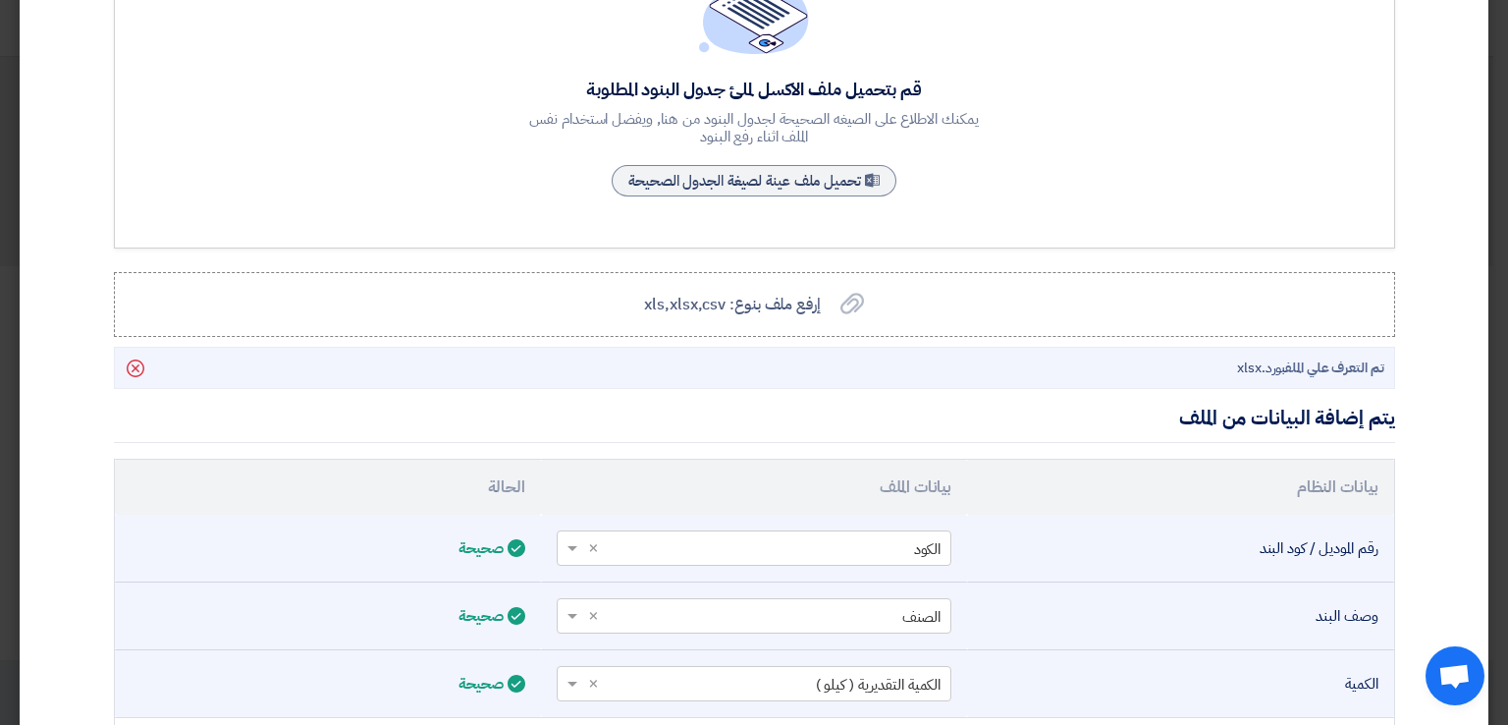
scroll to position [221, 0]
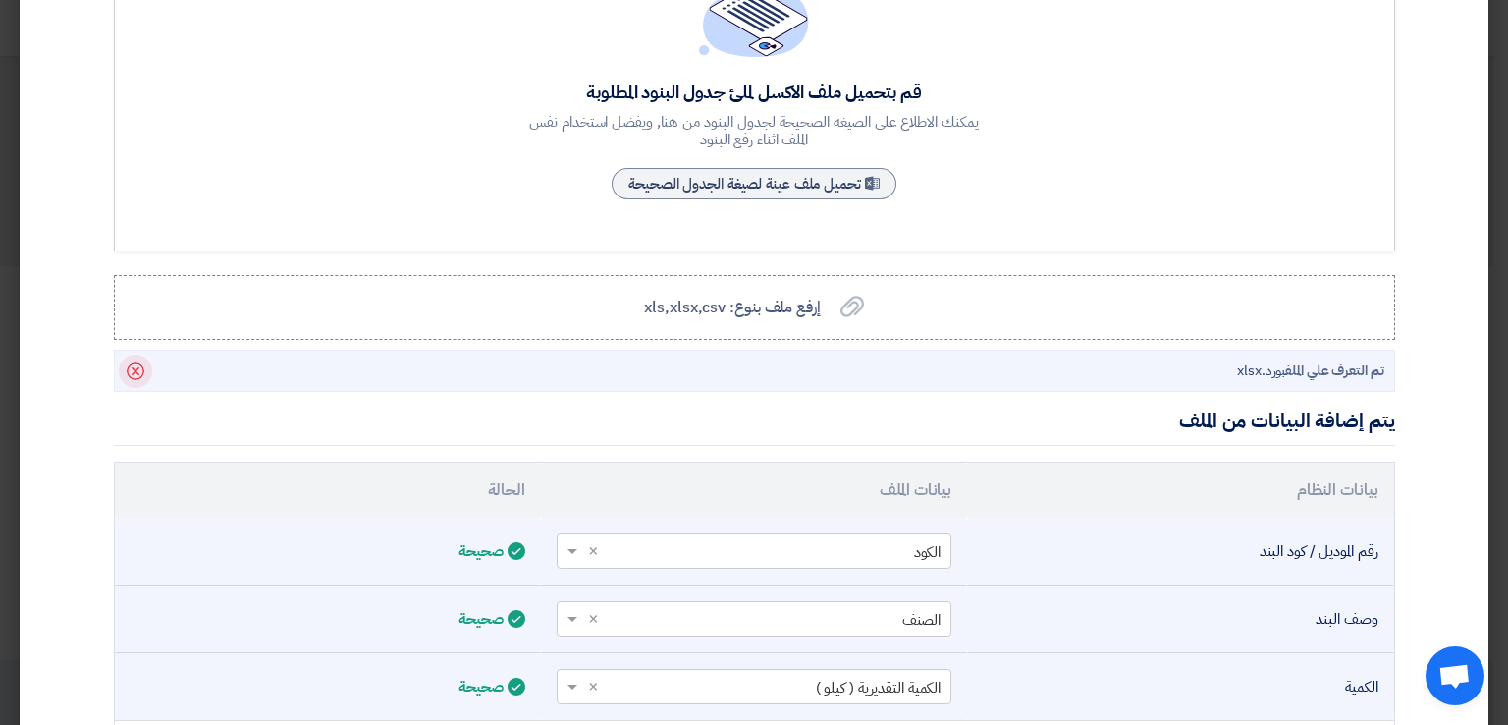
click at [135, 369] on icon "Delete" at bounding box center [135, 370] width 33 height 33
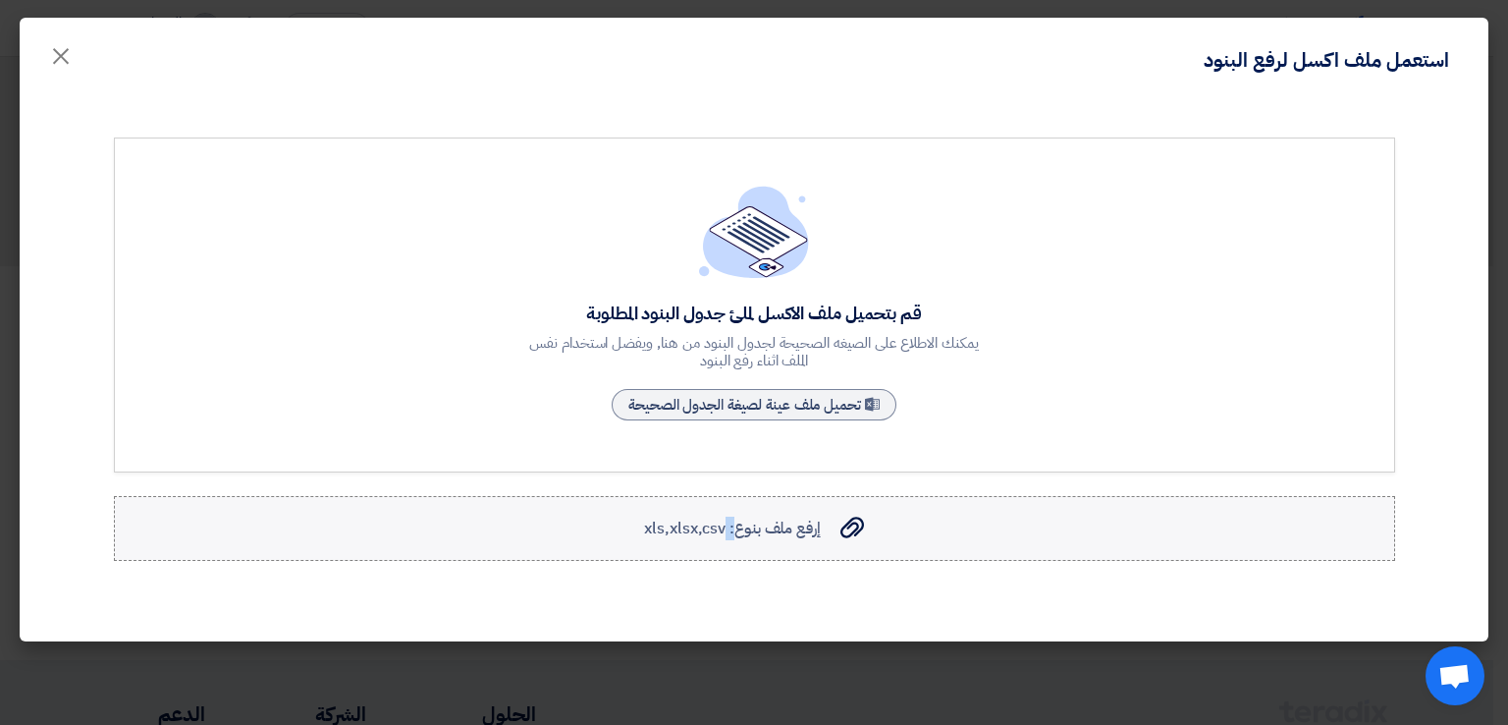
drag, startPoint x: 722, startPoint y: 543, endPoint x: 734, endPoint y: 535, distance: 15.0
click at [734, 535] on label "إرفع ملف بنوع: xls,xlsx,csv إرفع ملف بنوع: xls,xlsx,csv" at bounding box center [754, 528] width 1281 height 65
click at [734, 535] on span "إرفع ملف بنوع: xls,xlsx,csv" at bounding box center [732, 528] width 176 height 24
click at [0, 0] on input "إرفع ملف بنوع: xls,xlsx,csv إرفع ملف بنوع: xls,xlsx,csv" at bounding box center [0, 0] width 0 height 0
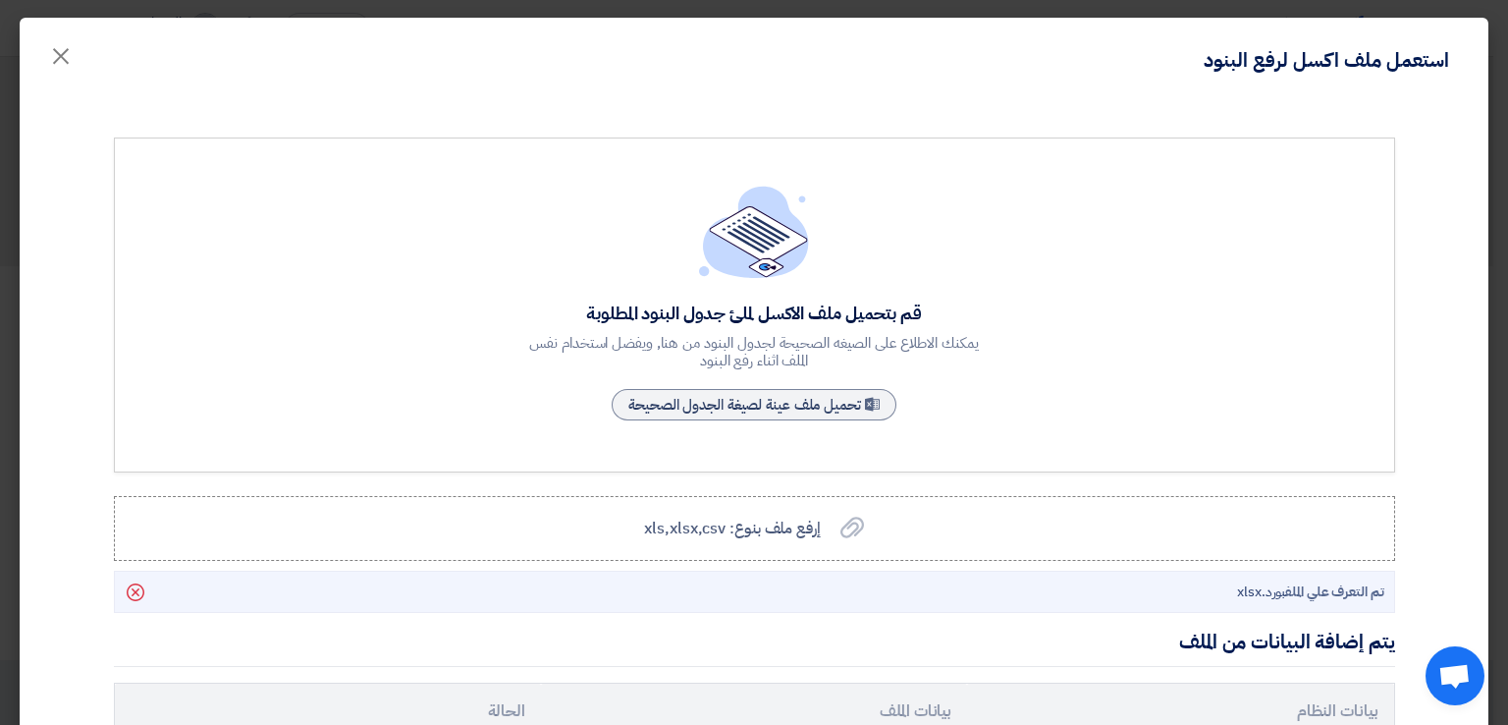
click at [1141, 566] on div "قم بتحميل ملف الاكسل لملئ جدول البنود المطلوبة يمكنك الاطلاع على الصيغه الصحيحة…" at bounding box center [754, 680] width 1311 height 1086
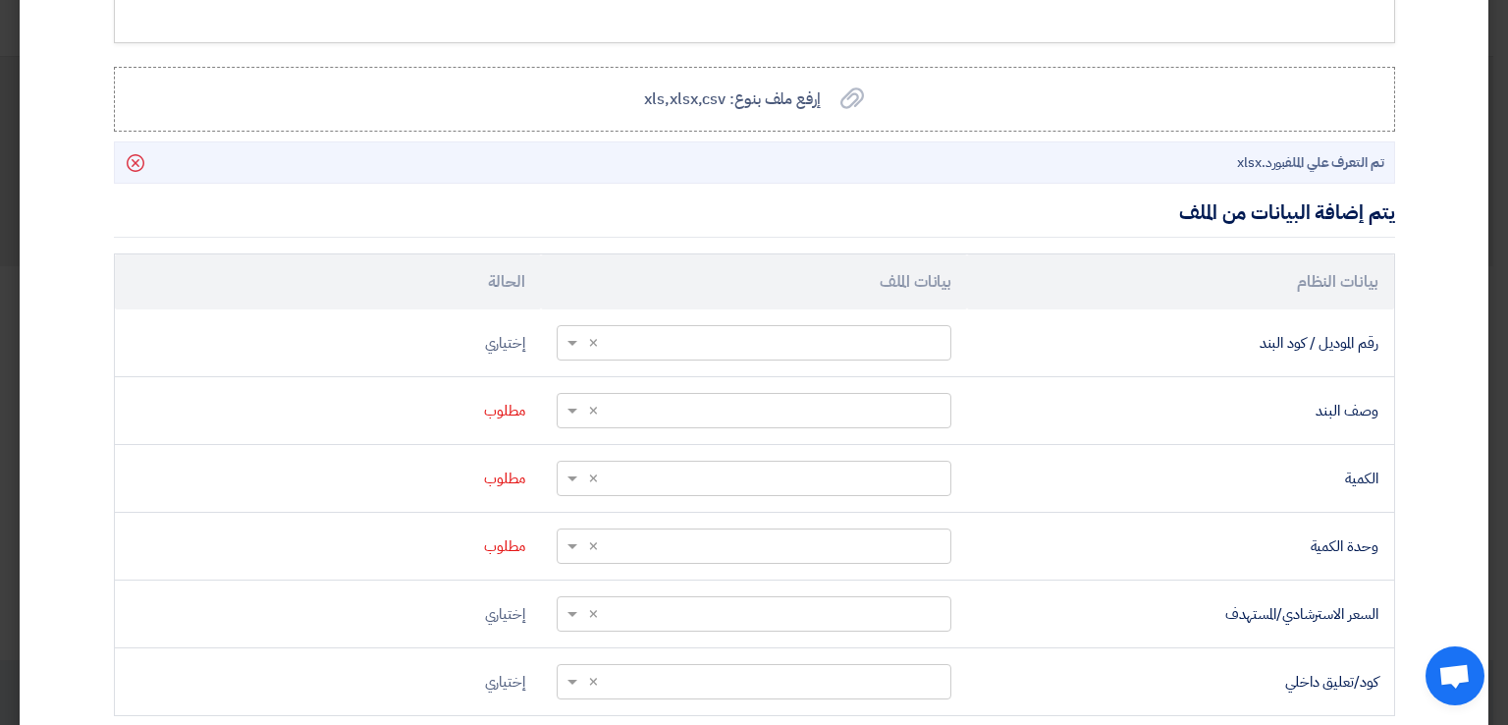
scroll to position [428, 0]
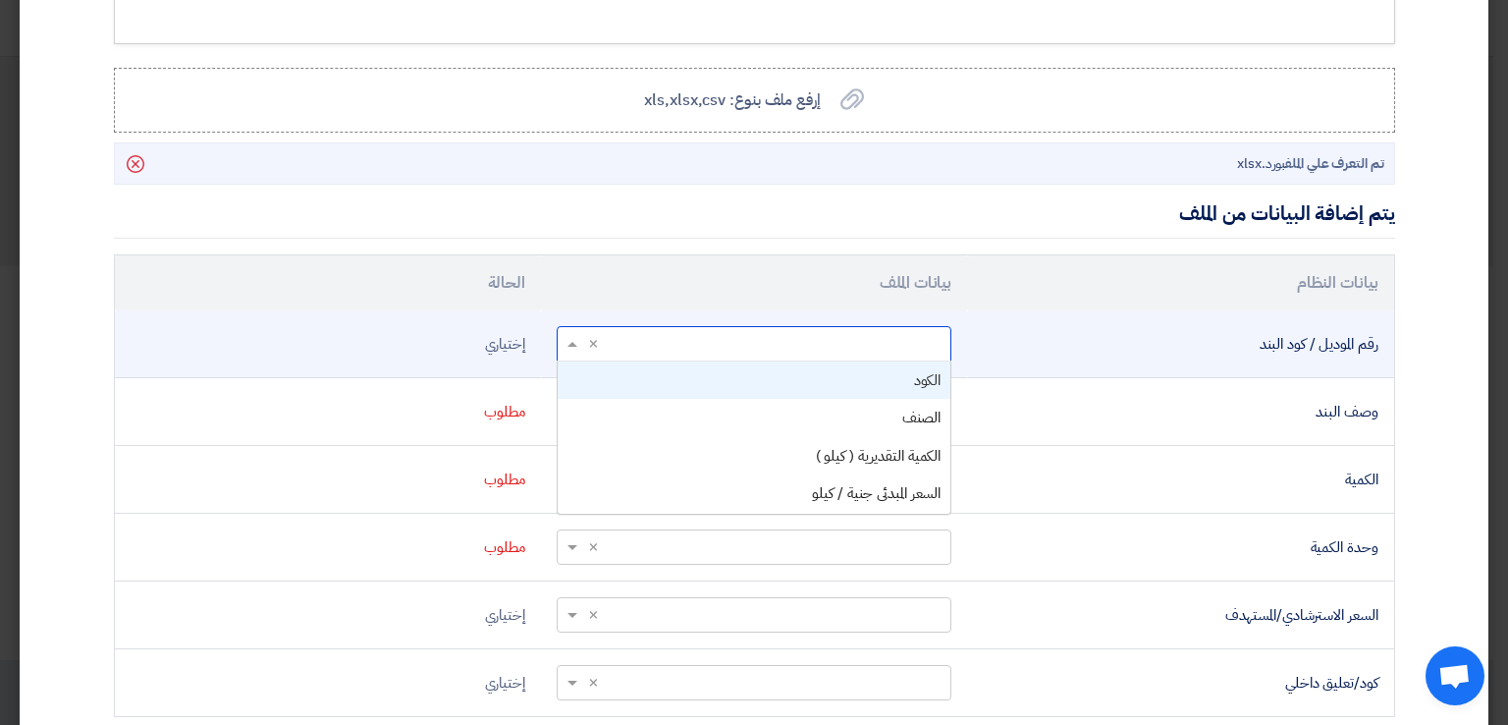
click at [644, 349] on input "text" at bounding box center [764, 343] width 355 height 32
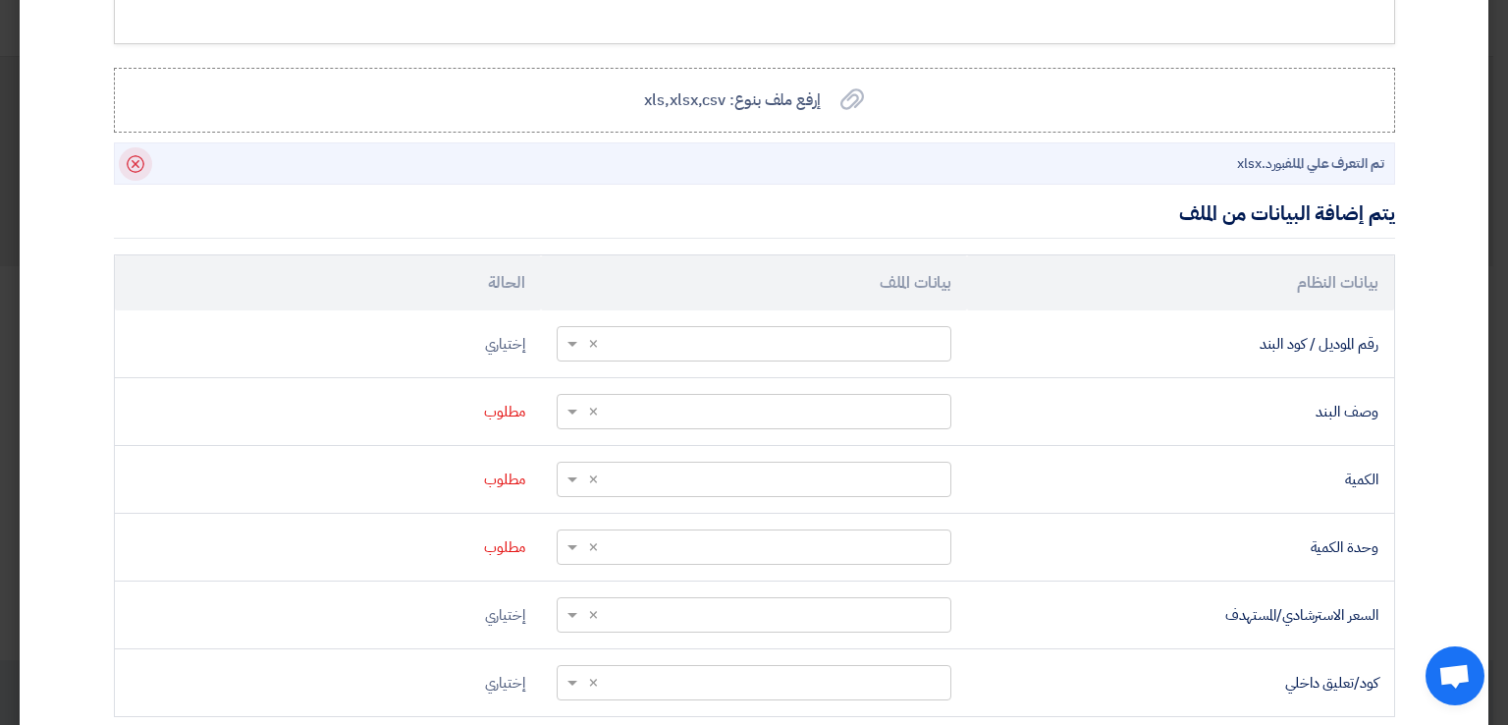
click at [140, 162] on use at bounding box center [136, 164] width 18 height 18
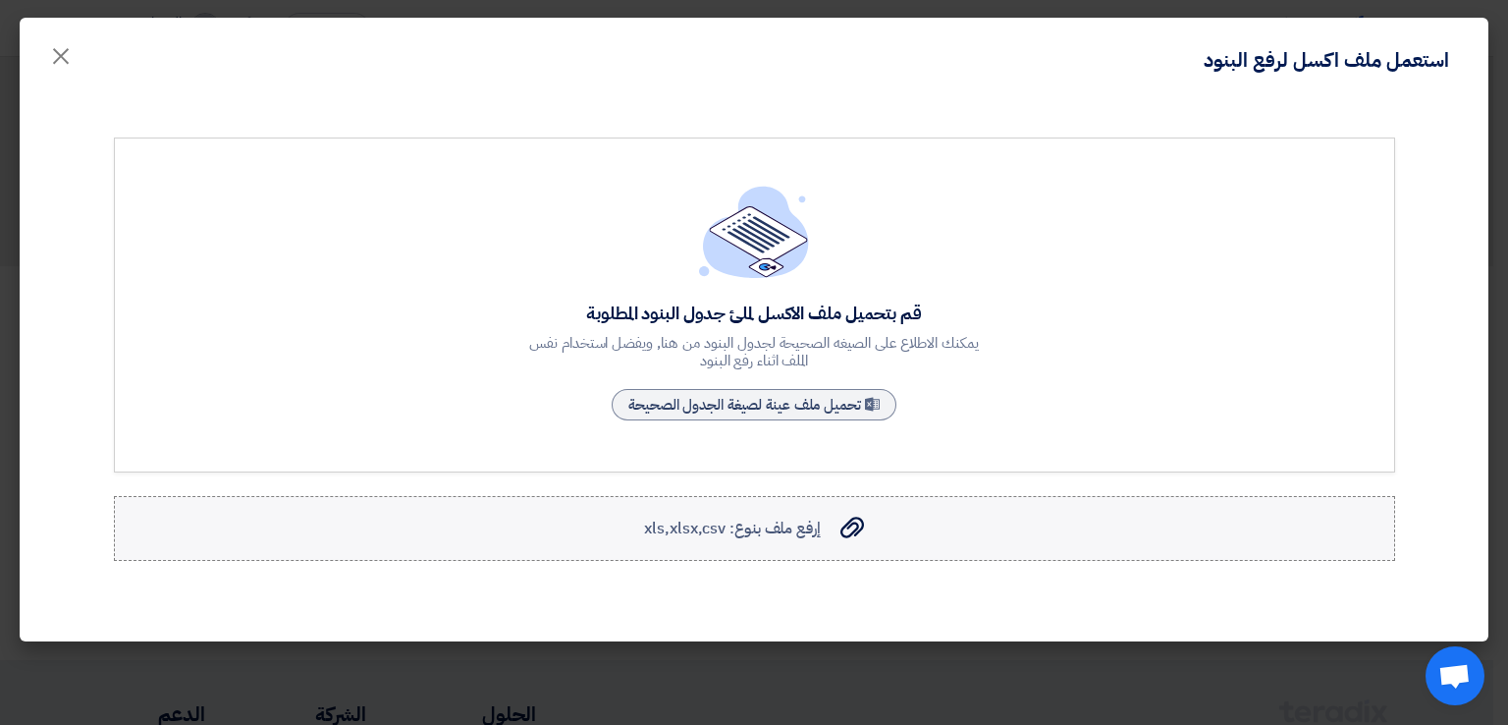
click at [773, 523] on span "إرفع ملف بنوع: xls,xlsx,csv" at bounding box center [732, 528] width 176 height 24
click at [0, 0] on input "إرفع ملف بنوع: xls,xlsx,csv إرفع ملف بنوع: xls,xlsx,csv" at bounding box center [0, 0] width 0 height 0
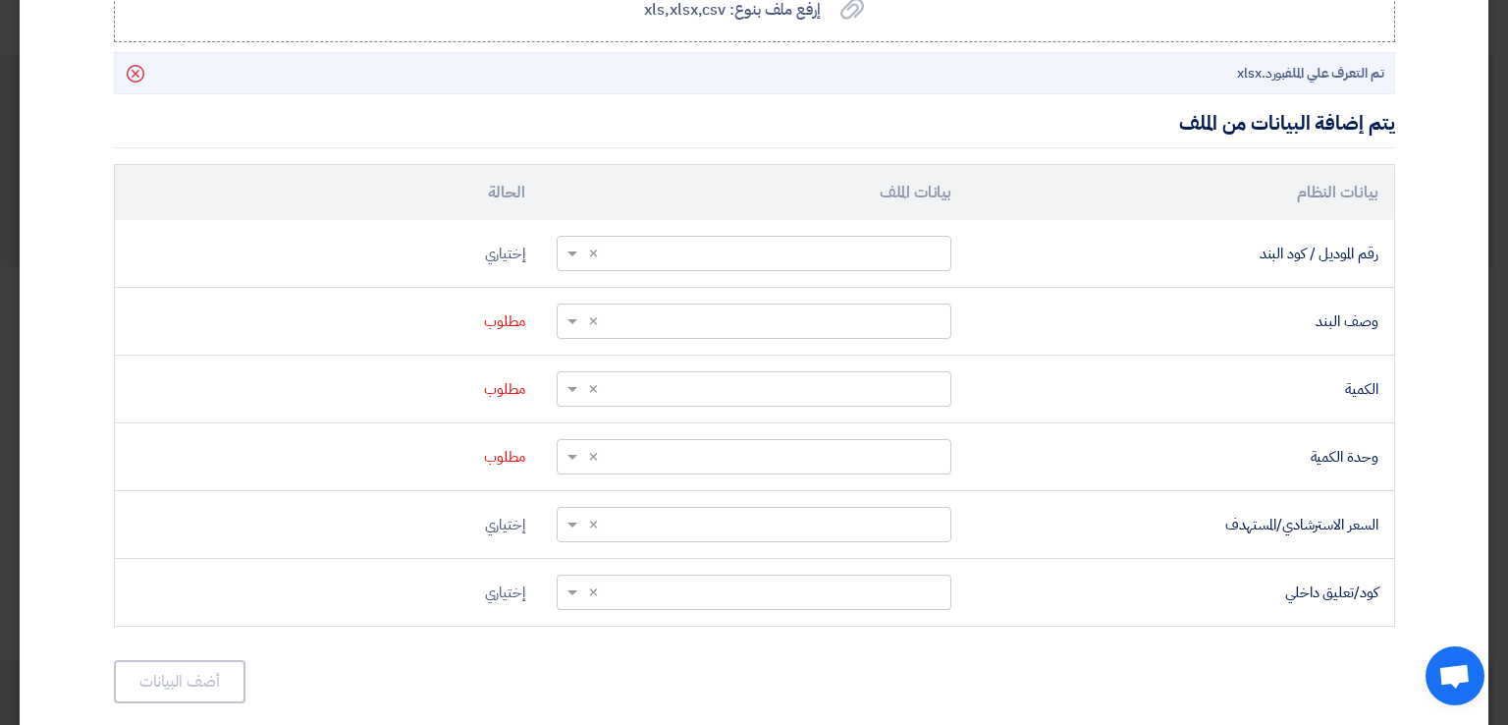
scroll to position [522, 0]
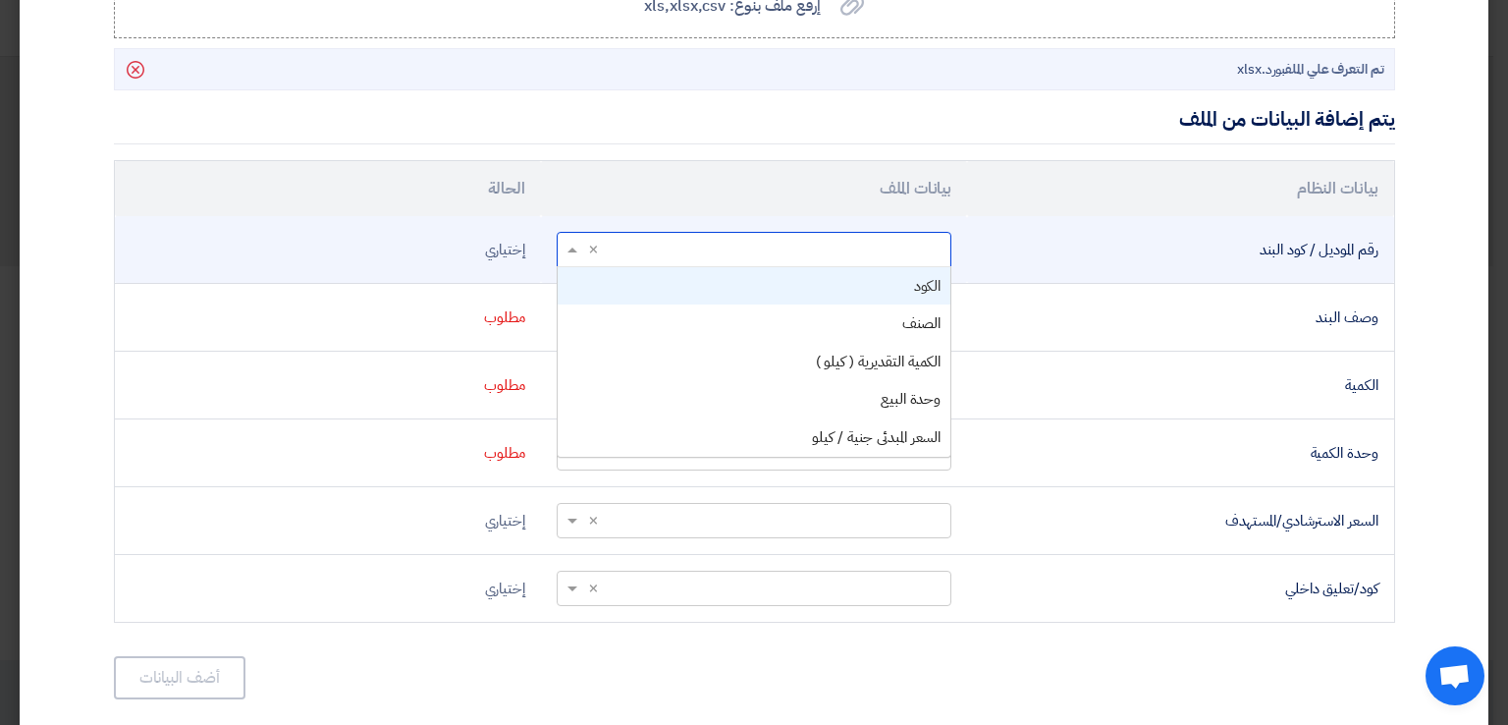
click at [706, 238] on input "text" at bounding box center [764, 249] width 355 height 32
click at [754, 276] on div "الكود" at bounding box center [754, 286] width 393 height 38
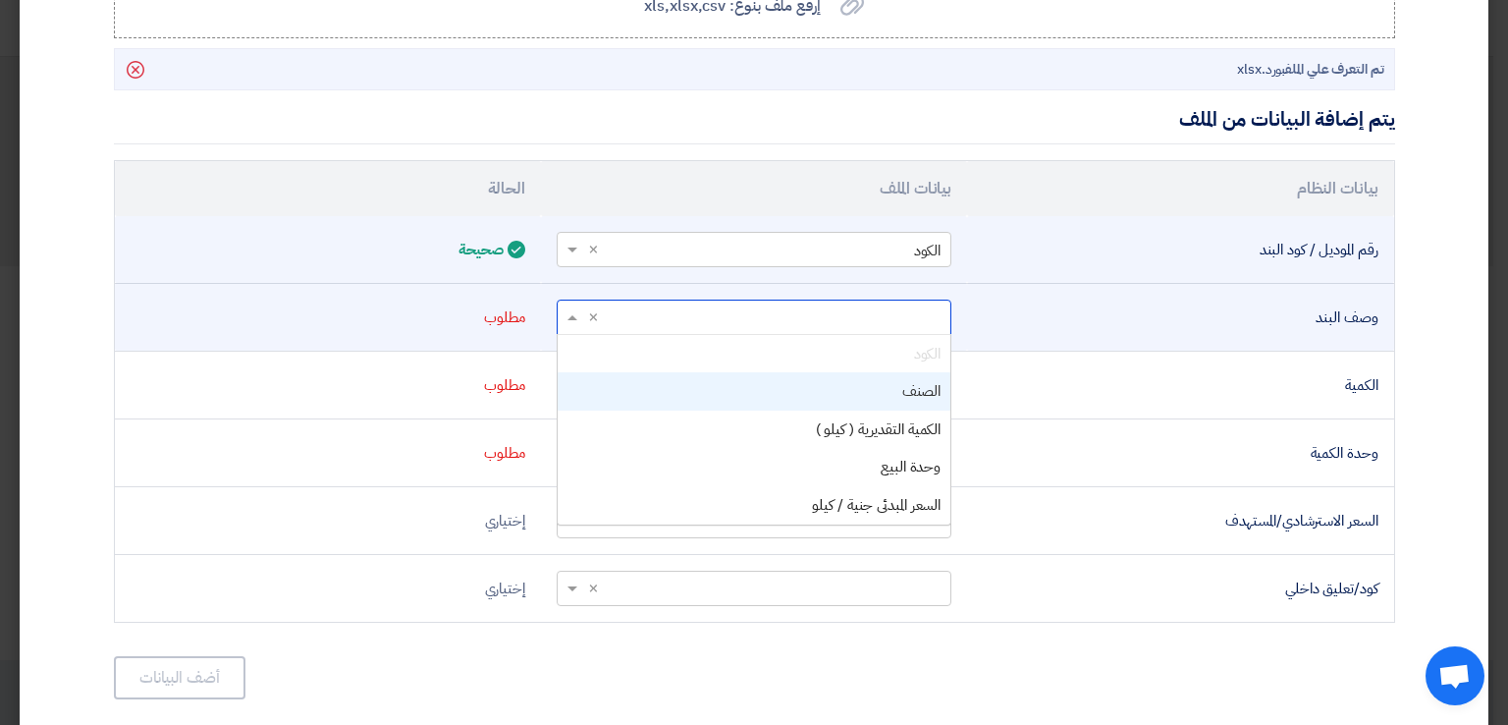
click at [766, 300] on input "text" at bounding box center [764, 316] width 355 height 32
click at [783, 383] on div "الصنف" at bounding box center [754, 391] width 393 height 38
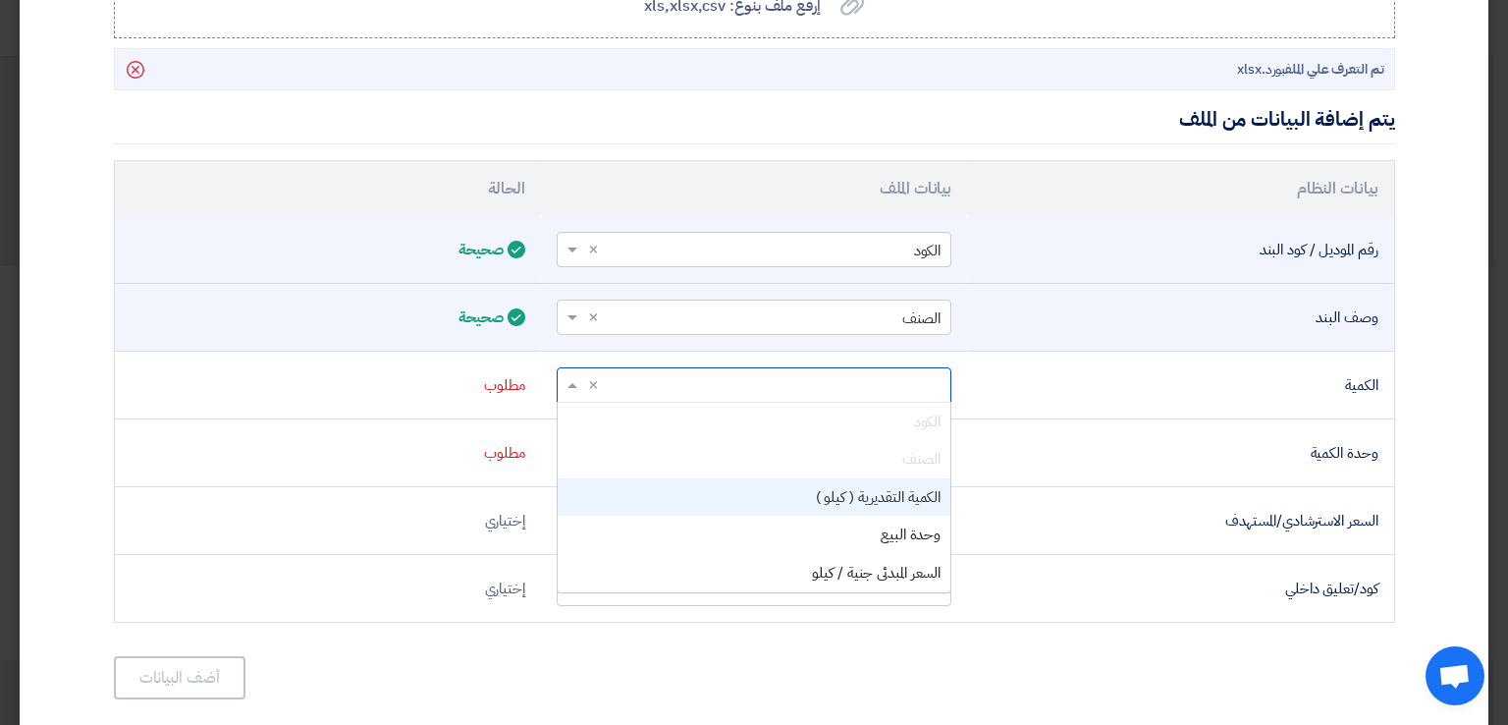
click at [783, 383] on input "text" at bounding box center [764, 384] width 355 height 32
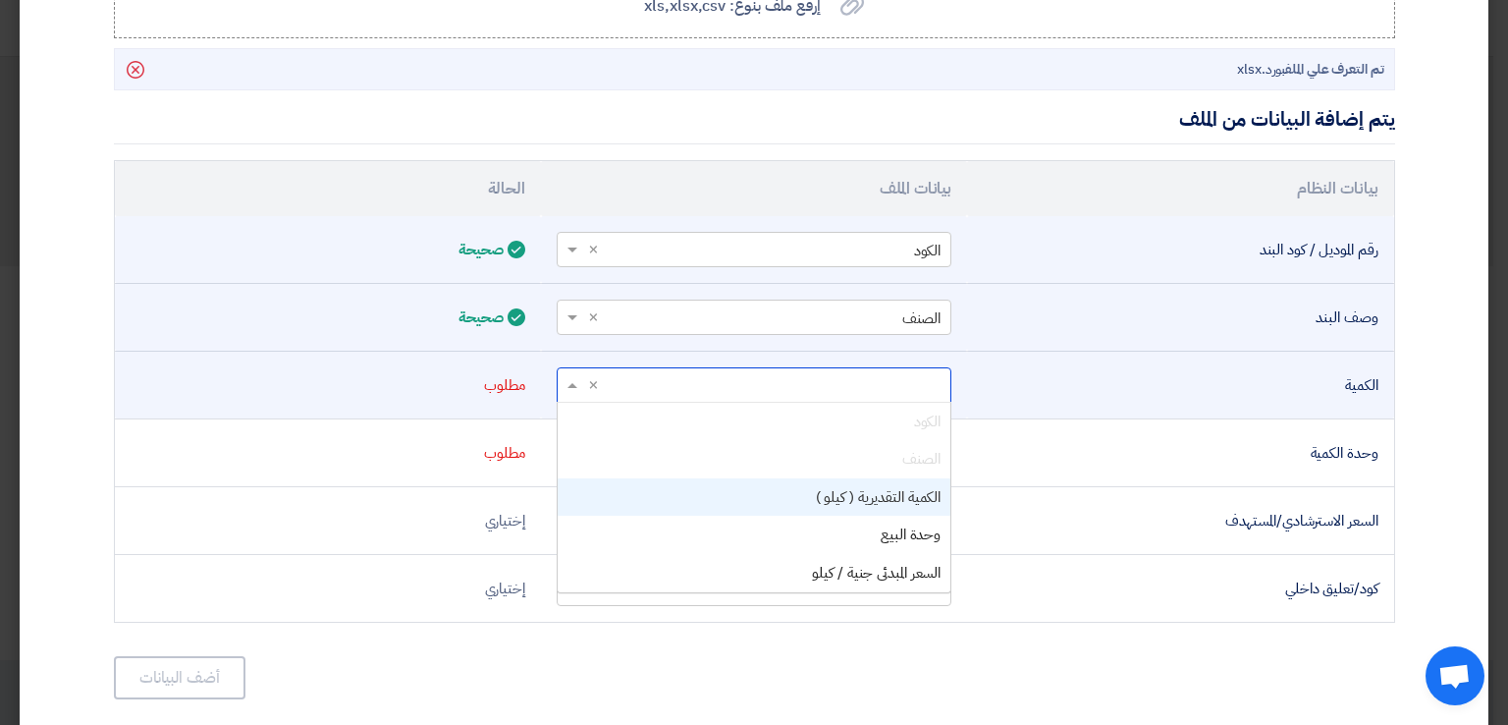
click at [801, 488] on div "الكمية التقديرية ( كيلو )" at bounding box center [754, 497] width 393 height 38
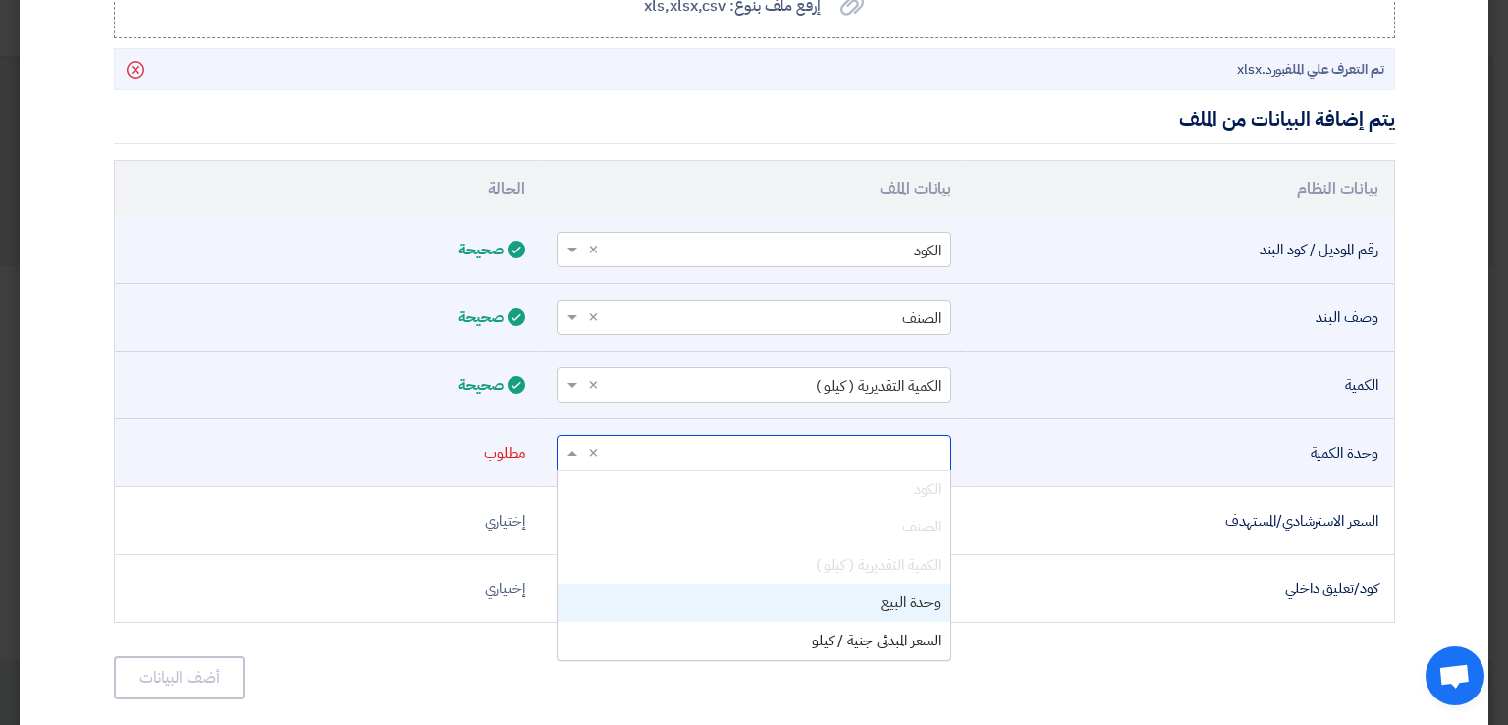
click at [864, 439] on input "text" at bounding box center [764, 452] width 355 height 32
click at [862, 594] on div "وحدة البيع" at bounding box center [754, 602] width 393 height 38
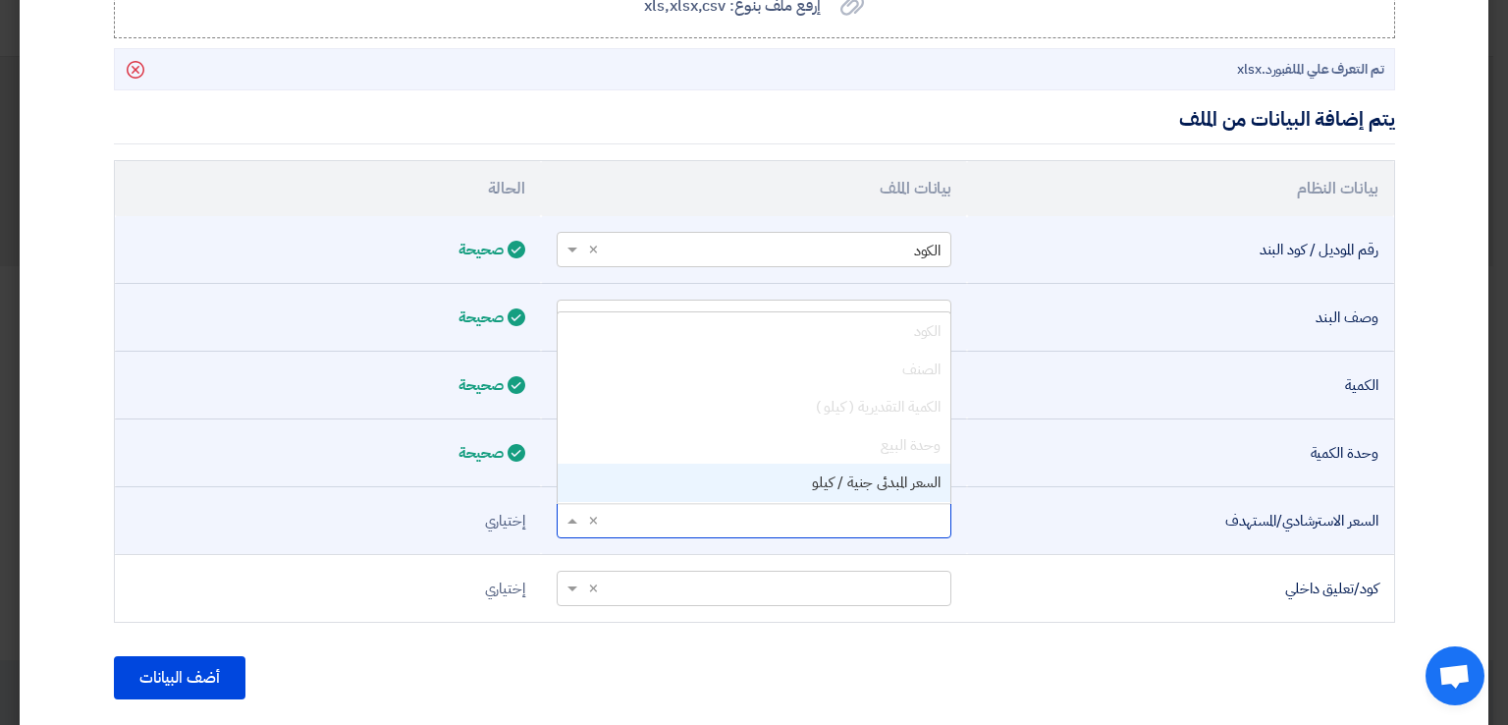
click at [872, 513] on input "text" at bounding box center [764, 520] width 355 height 32
click at [890, 479] on span "السعر المبدئى جنية / كيلو" at bounding box center [876, 482] width 129 height 22
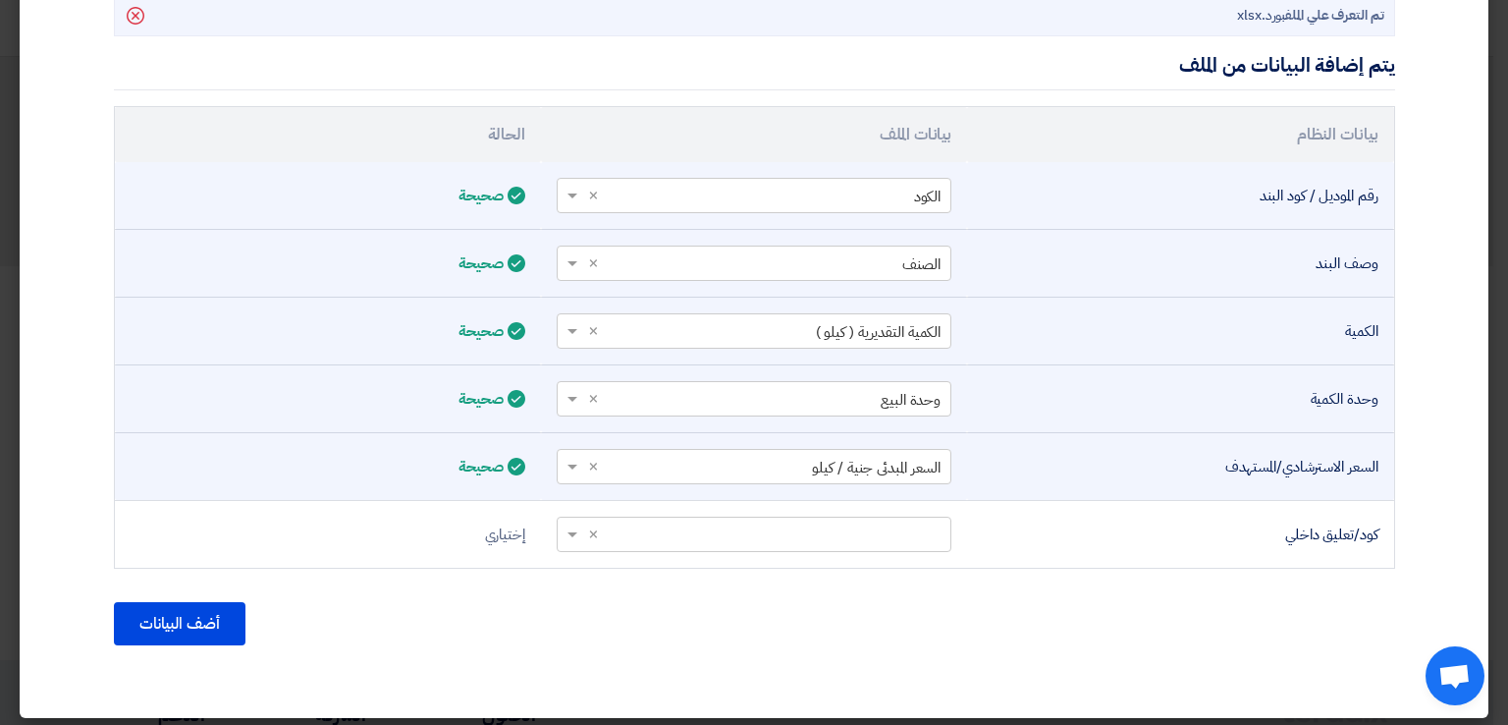
scroll to position [581, 0]
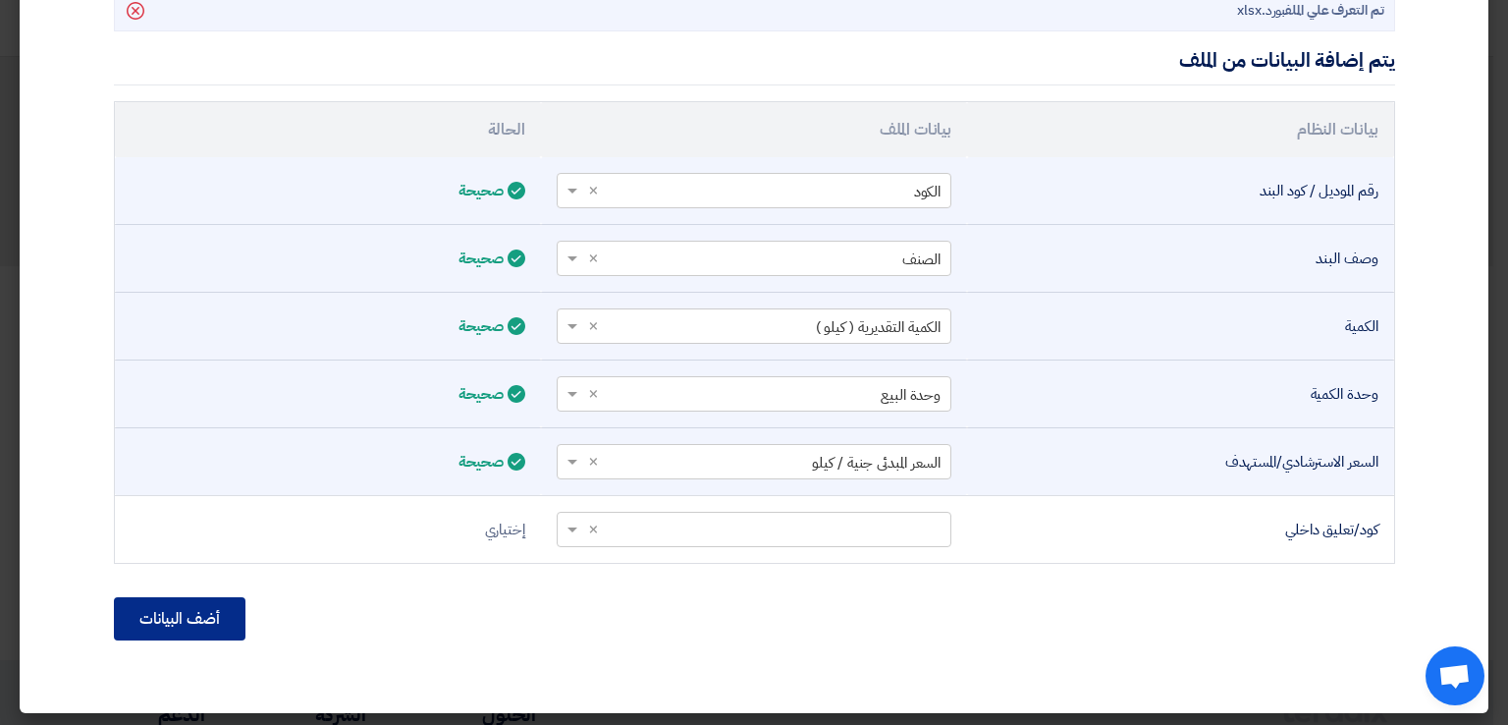
click at [229, 617] on button "أضف البيانات" at bounding box center [180, 618] width 132 height 43
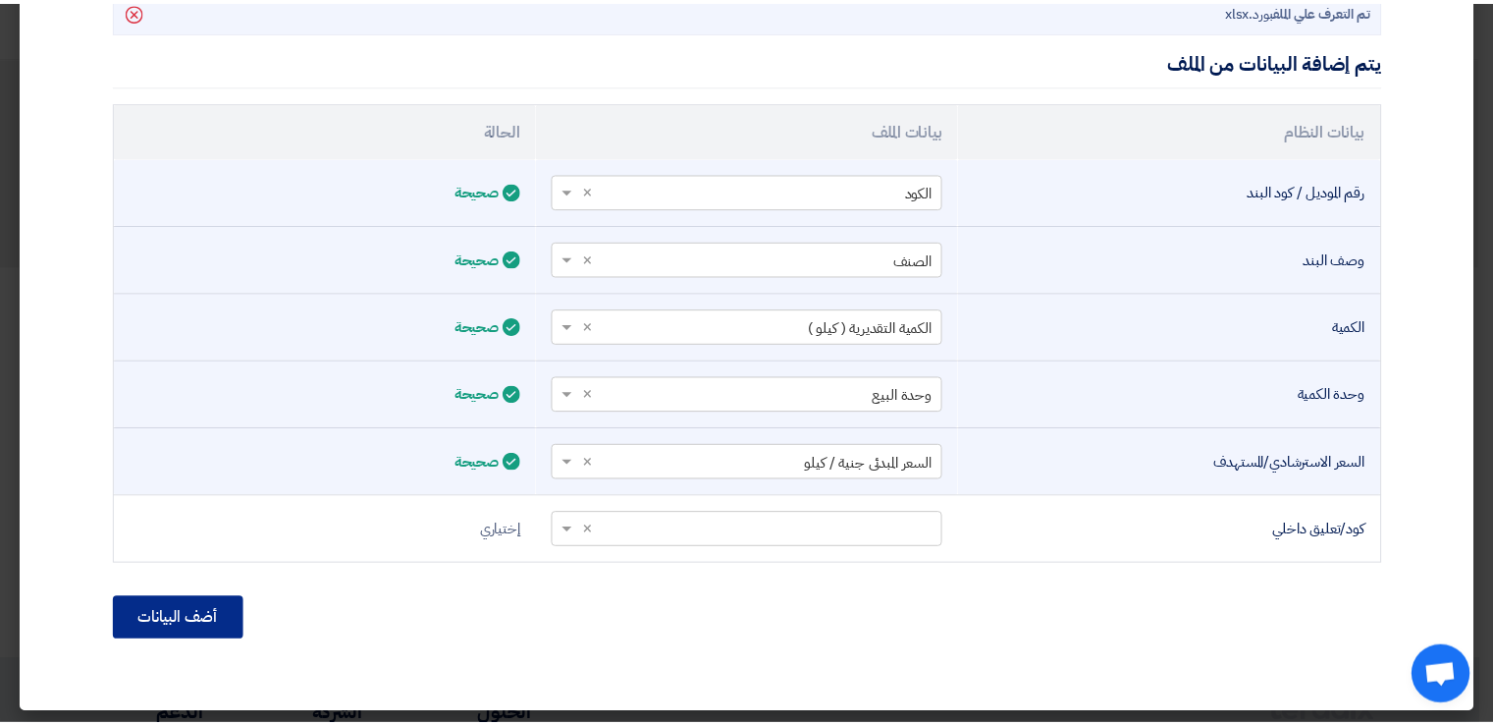
scroll to position [375, 0]
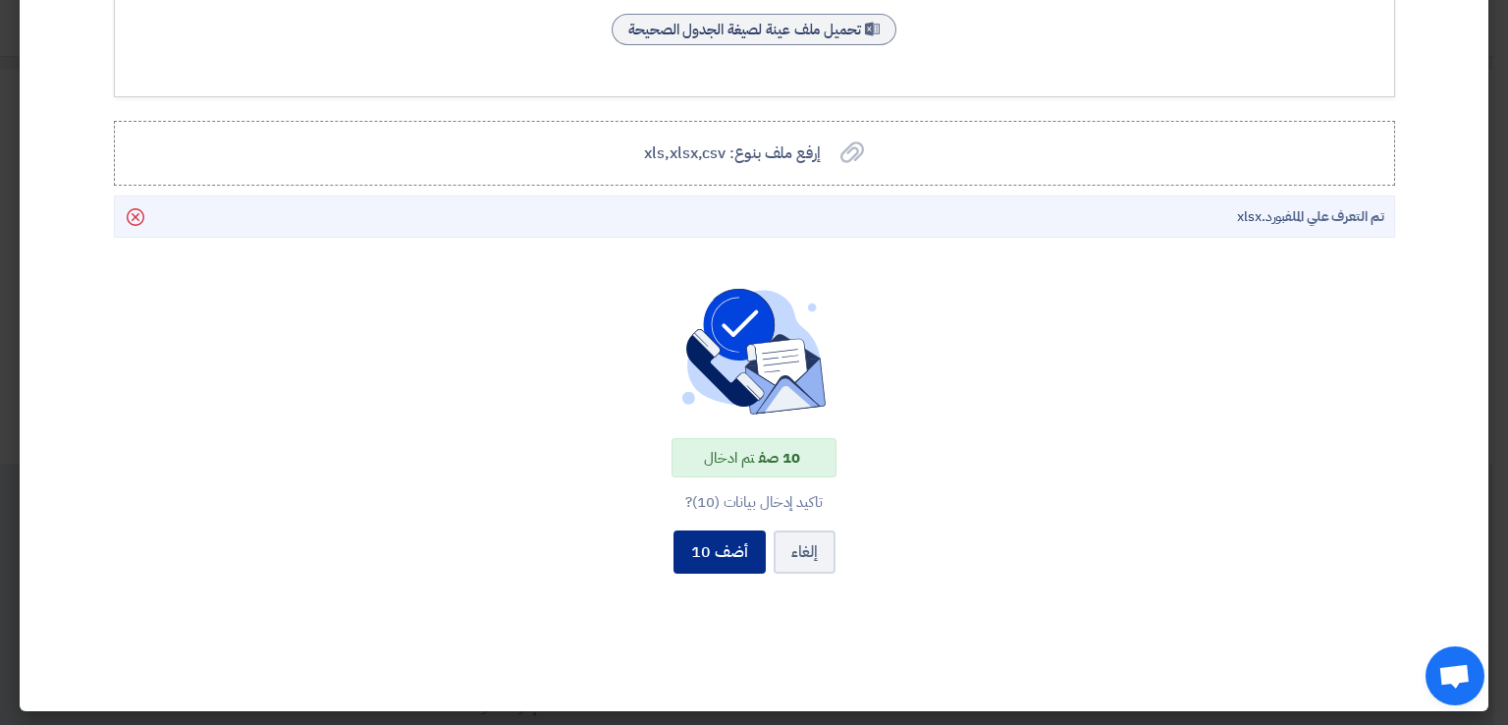
click at [733, 555] on button "أضف 10" at bounding box center [720, 551] width 92 height 43
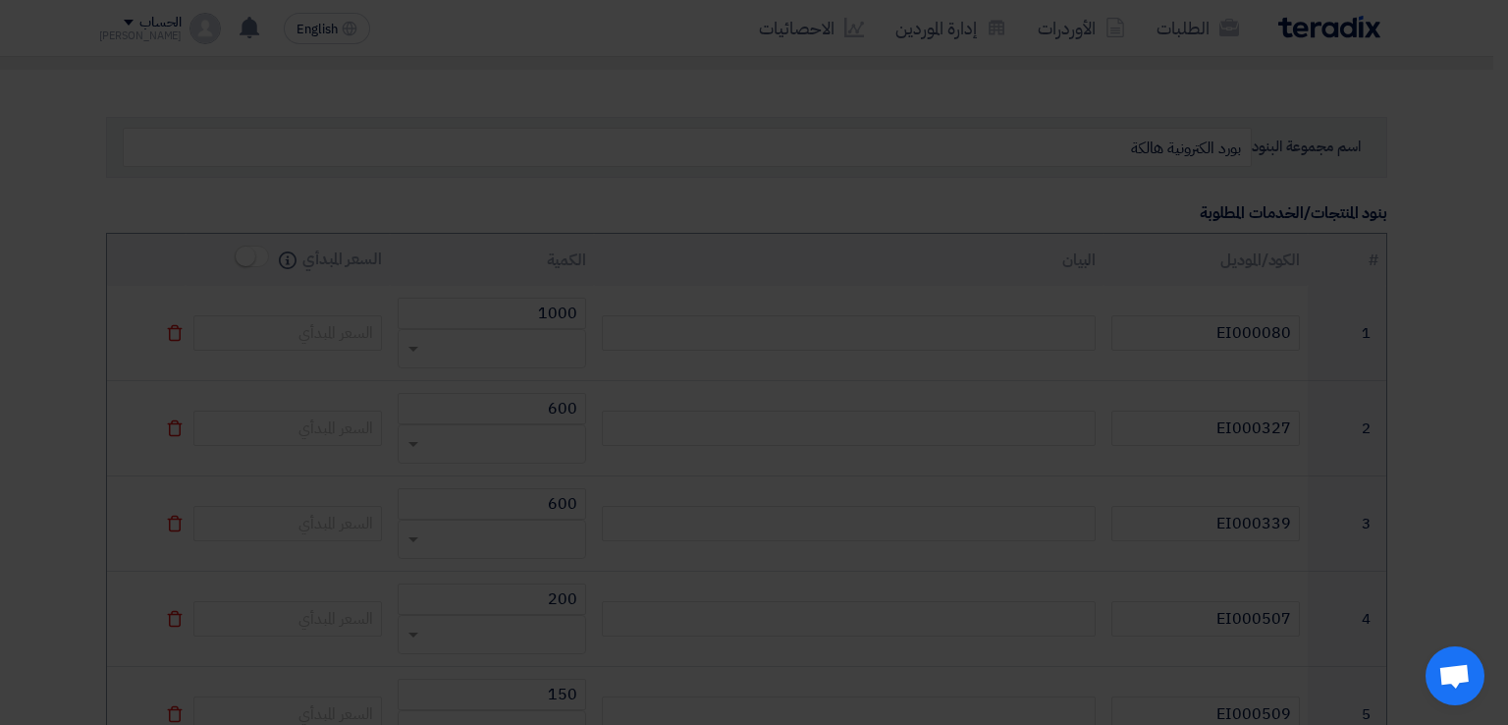
type input "EI000512"
type input "350"
type input "EI000084"
type input "50"
type input "EI000517"
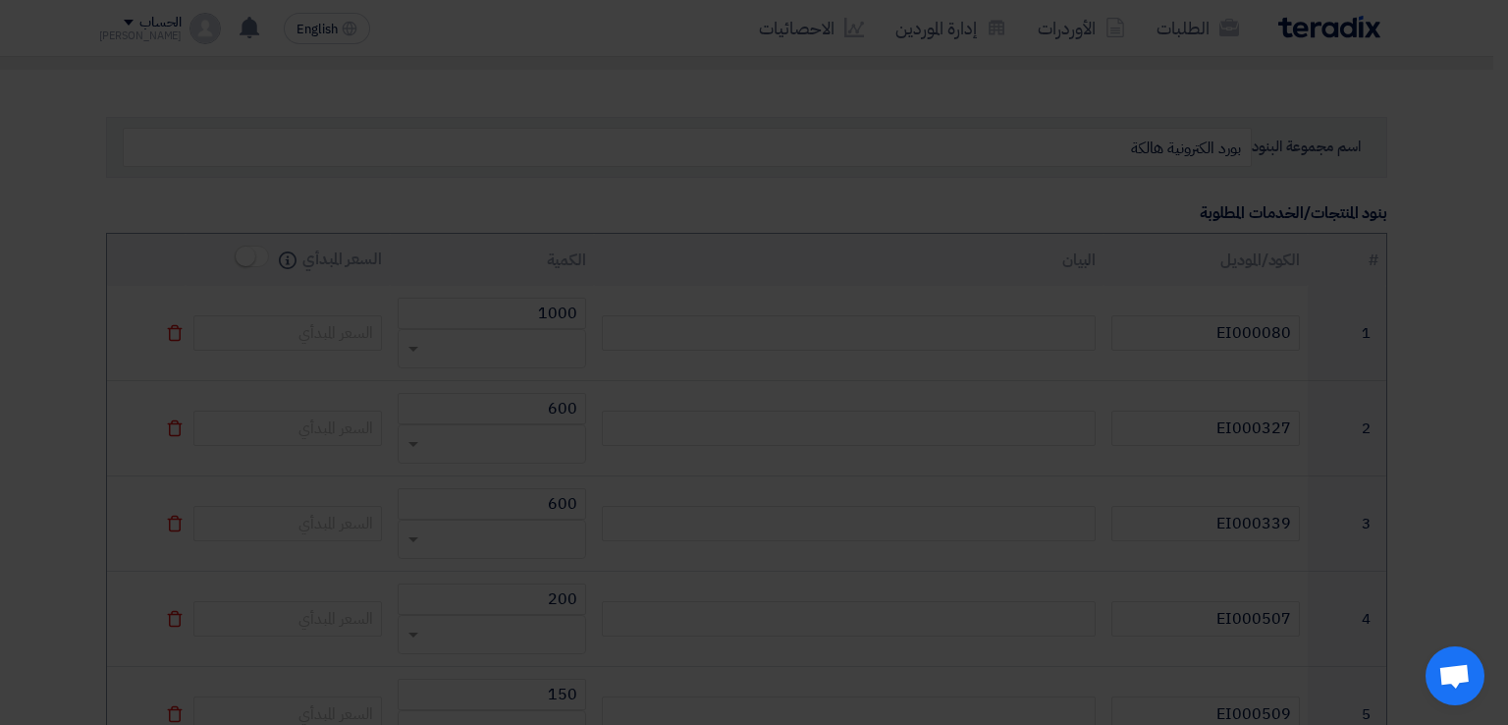
type input "300"
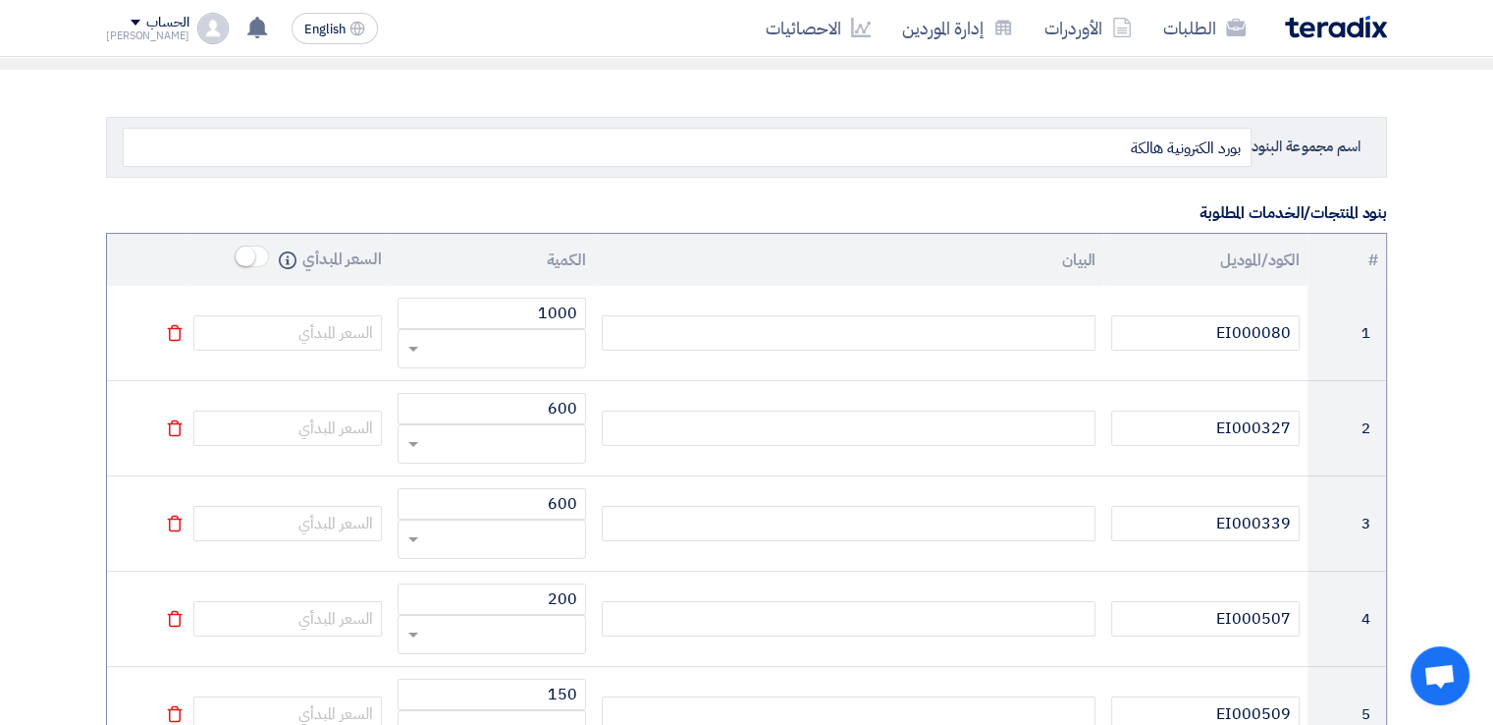
type input "EI000514"
type input "550"
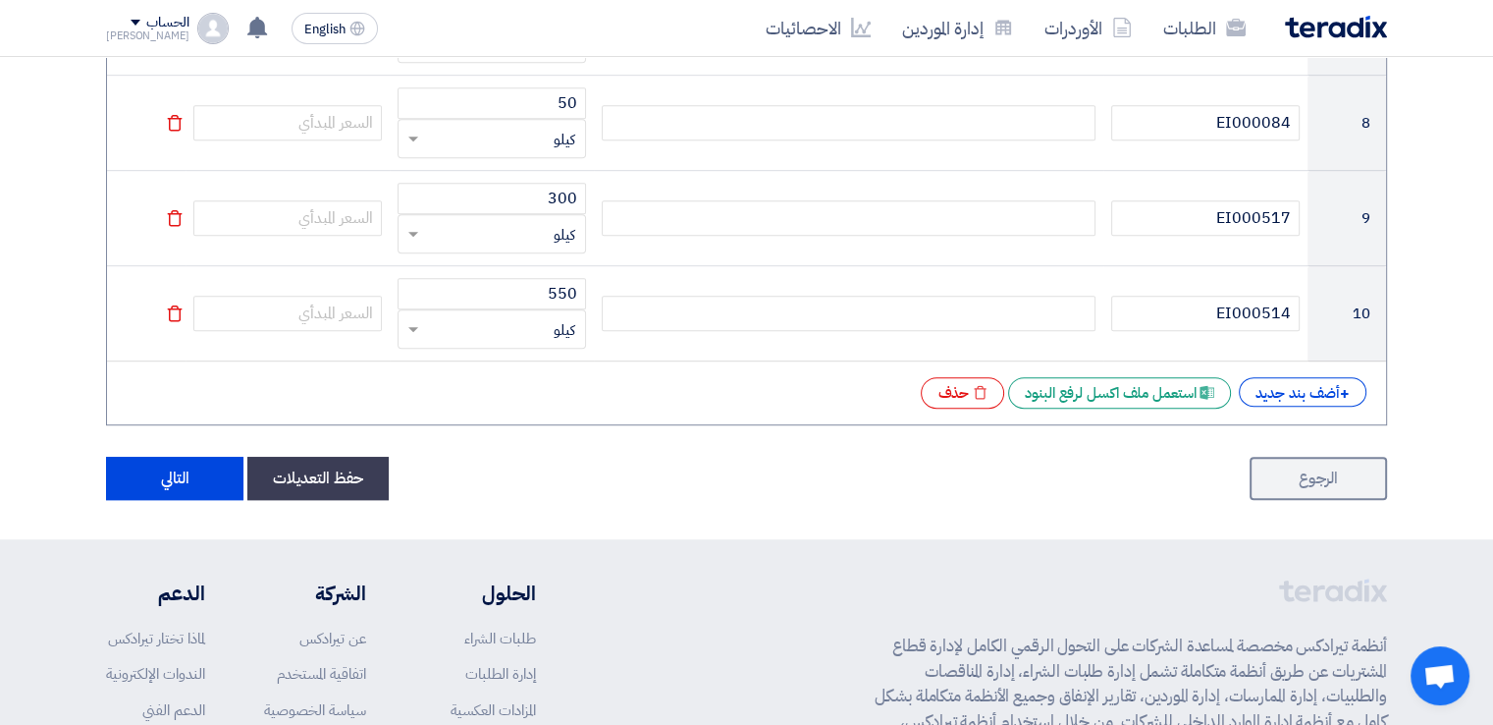
scroll to position [1066, 0]
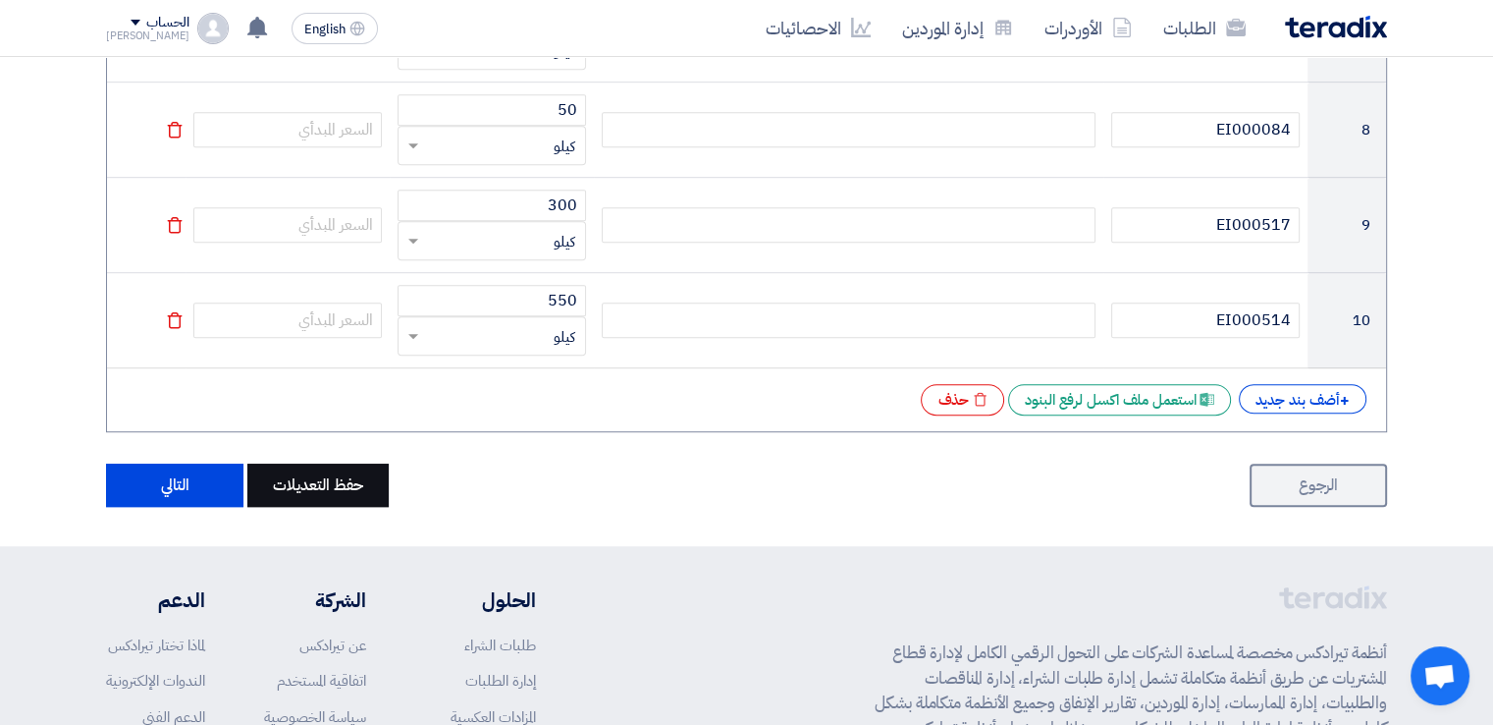
click at [340, 479] on button "حفظ التعديلات" at bounding box center [317, 484] width 141 height 43
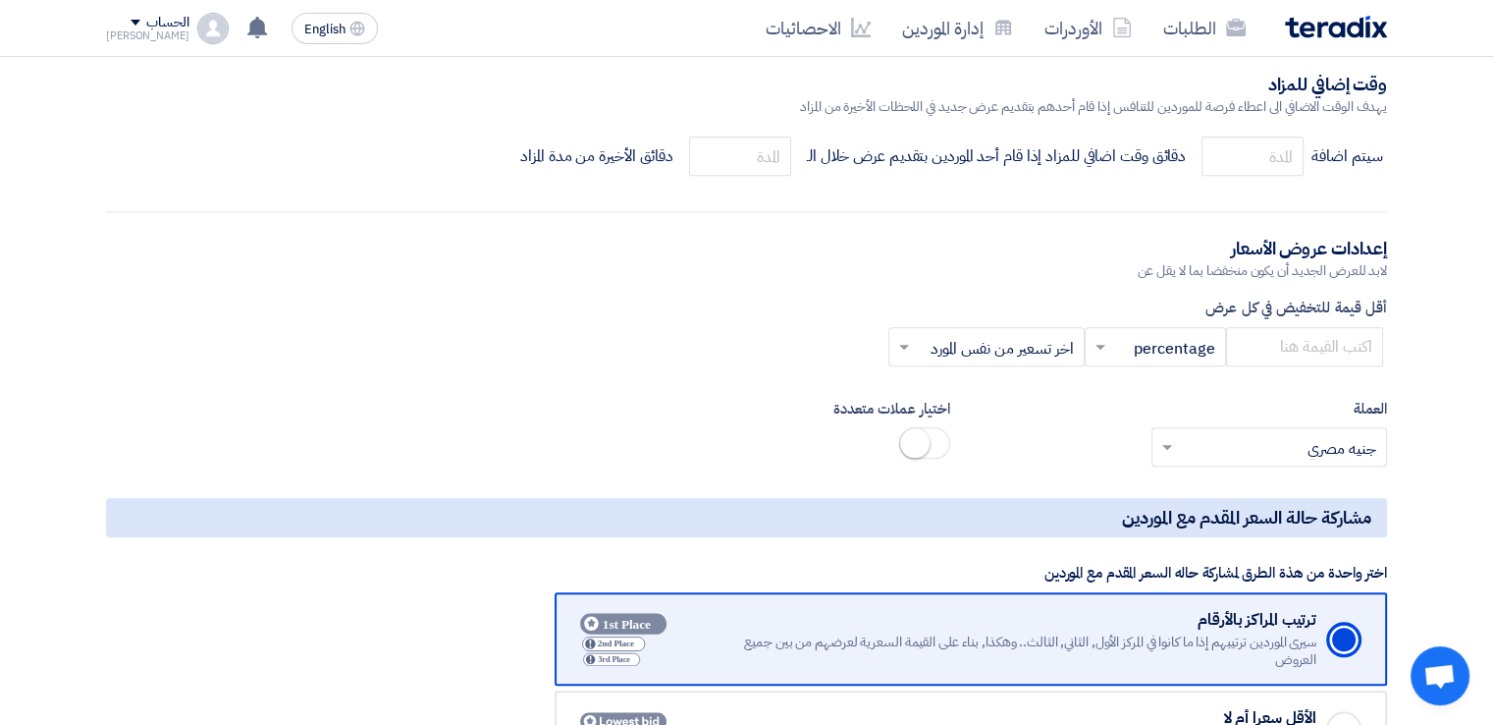
scroll to position [1979, 0]
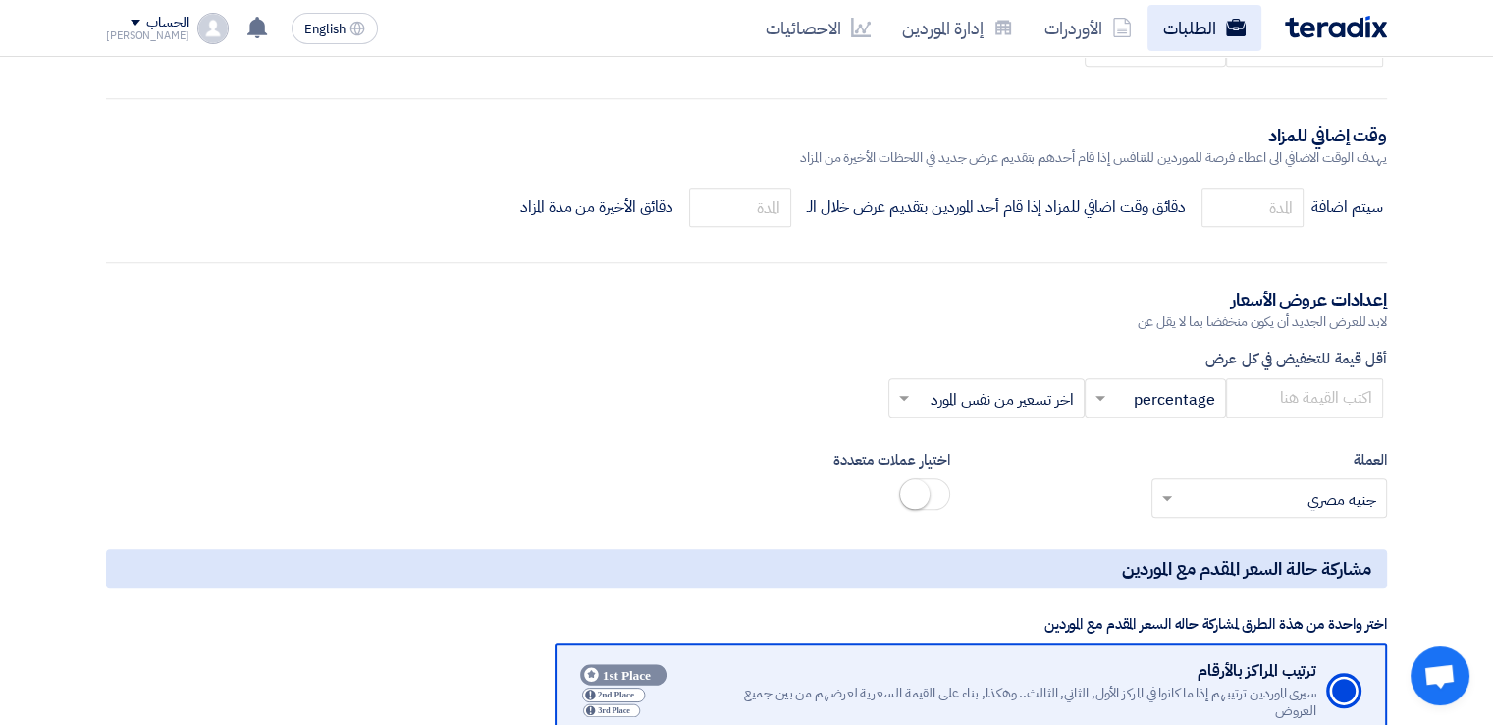
click at [1181, 21] on link "الطلبات" at bounding box center [1205, 28] width 114 height 46
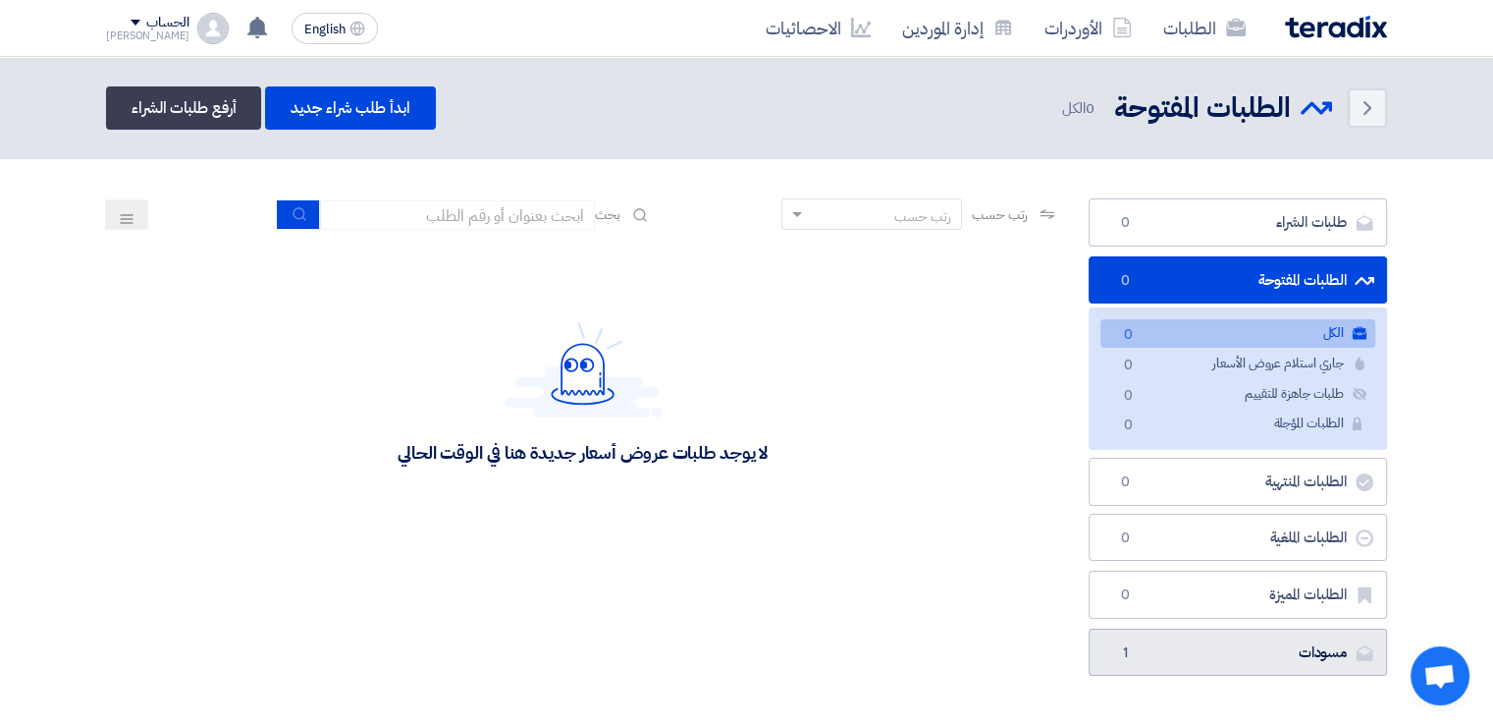
click at [1323, 644] on link "مسودات [GEOGRAPHIC_DATA] 1" at bounding box center [1238, 652] width 298 height 48
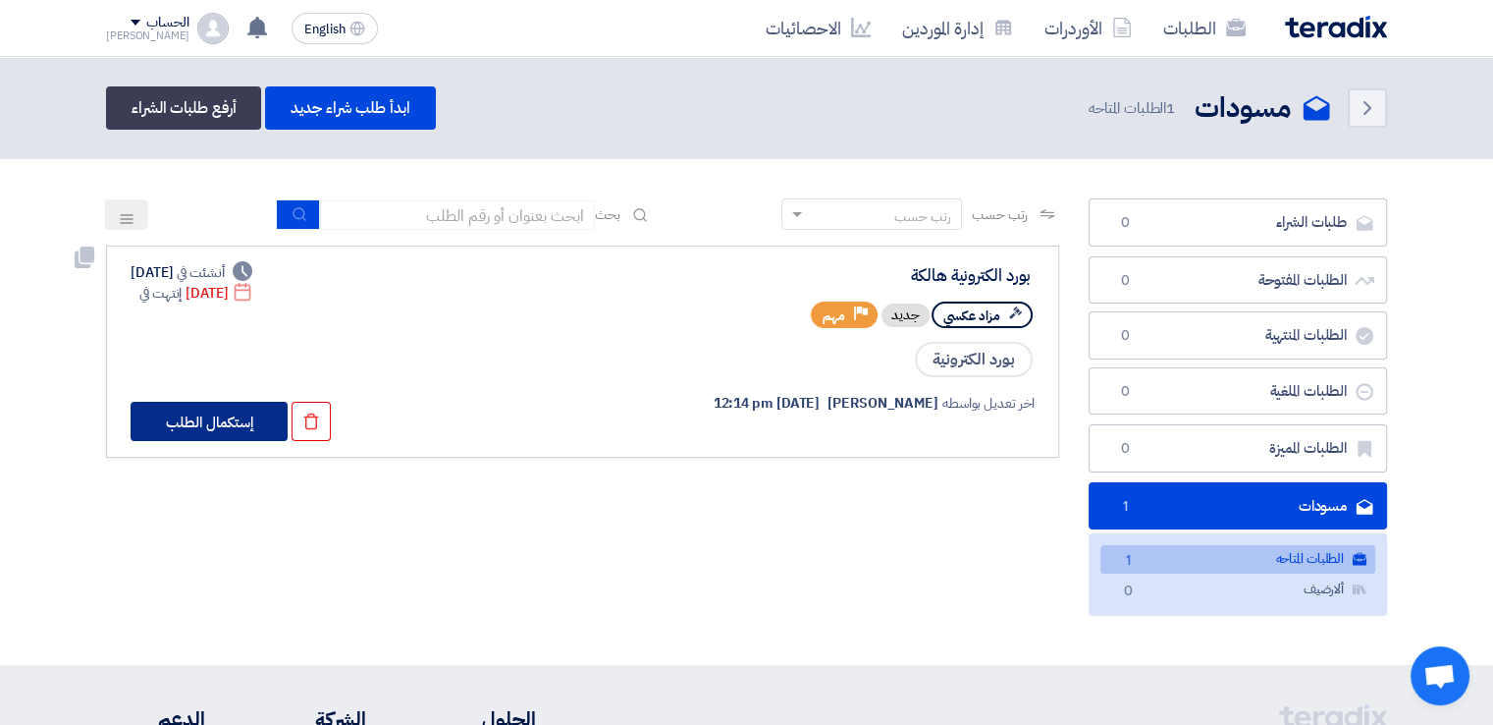
click at [228, 425] on button "إستكمال الطلب" at bounding box center [209, 421] width 157 height 39
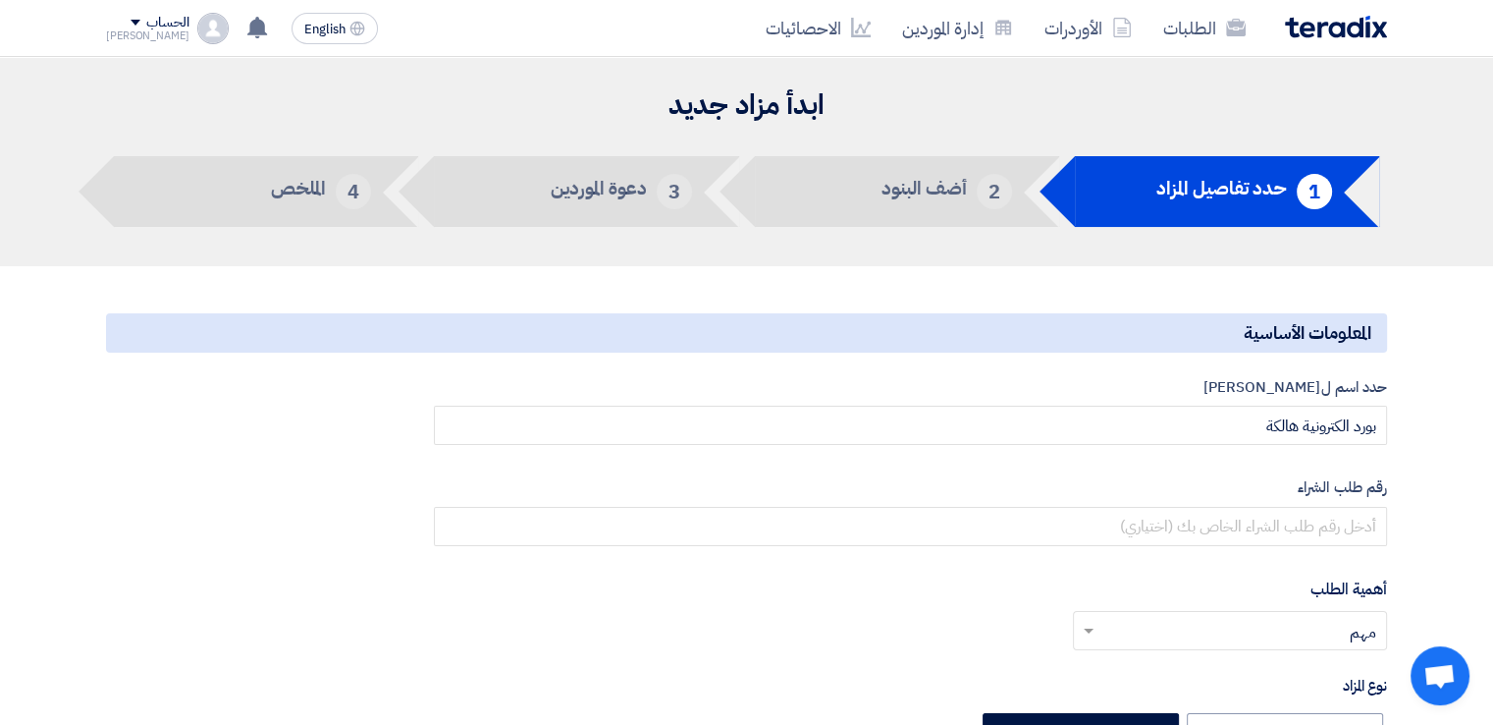
type input "[DATE]"
type input "11"
type input "00"
click at [890, 180] on h5 "أضف البنود" at bounding box center [924, 189] width 85 height 18
click at [919, 188] on h5 "أضف البنود" at bounding box center [924, 189] width 85 height 18
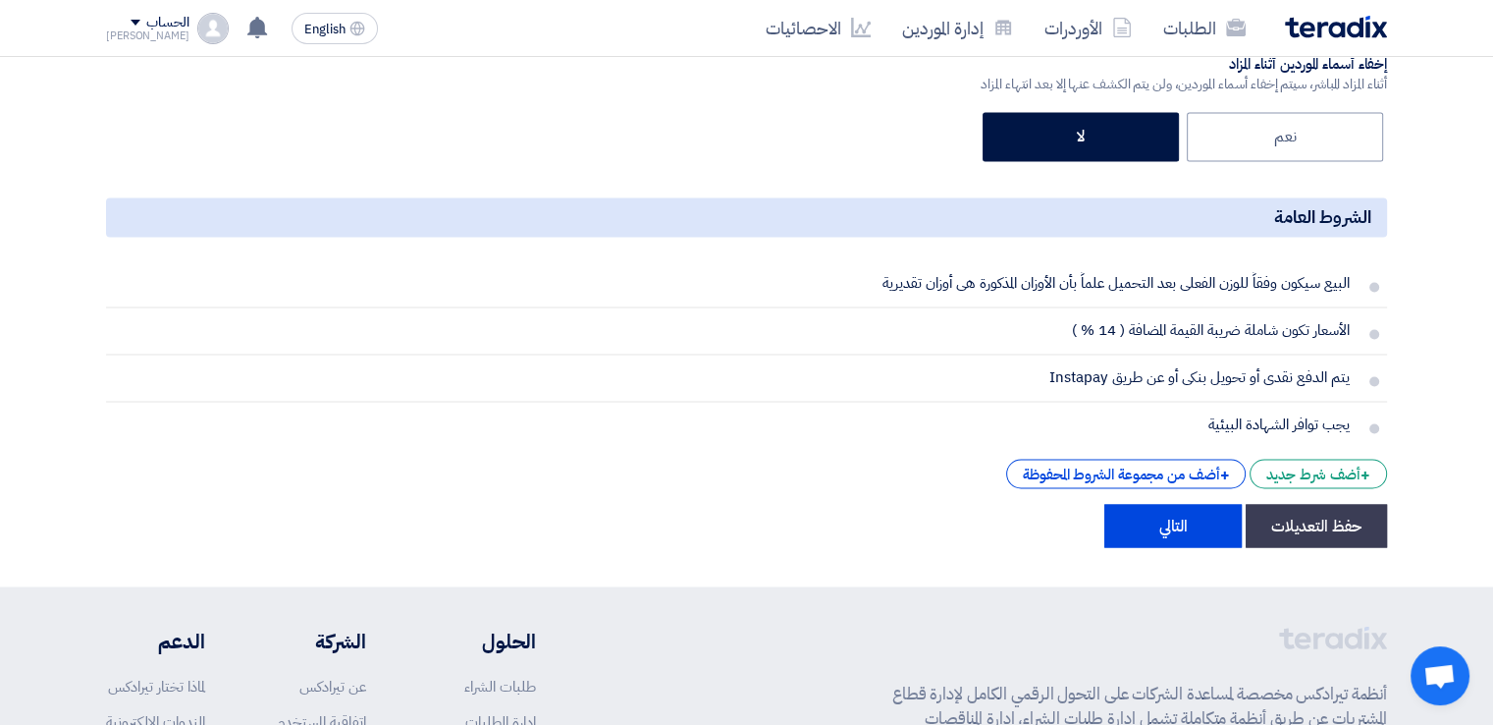
scroll to position [3259, 0]
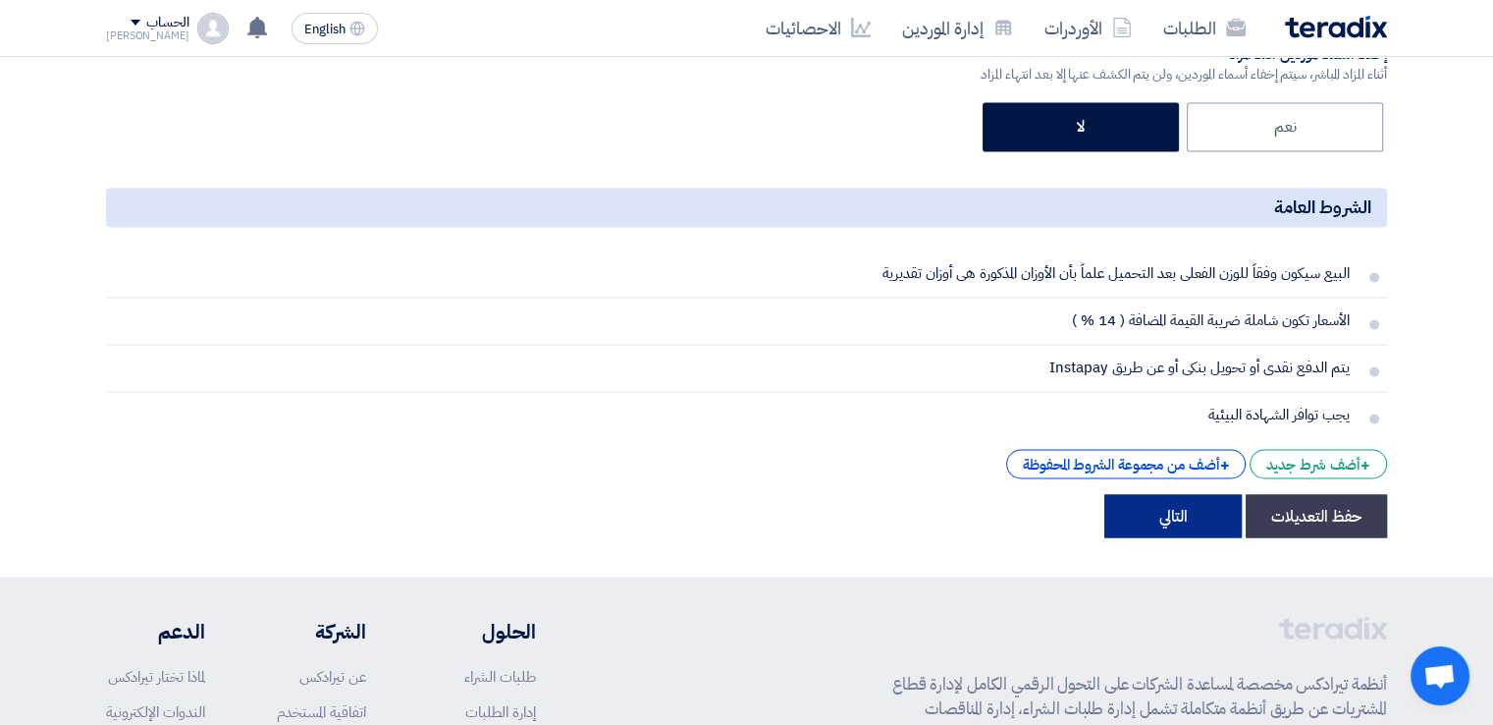
click at [1215, 523] on button "التالي" at bounding box center [1173, 515] width 137 height 43
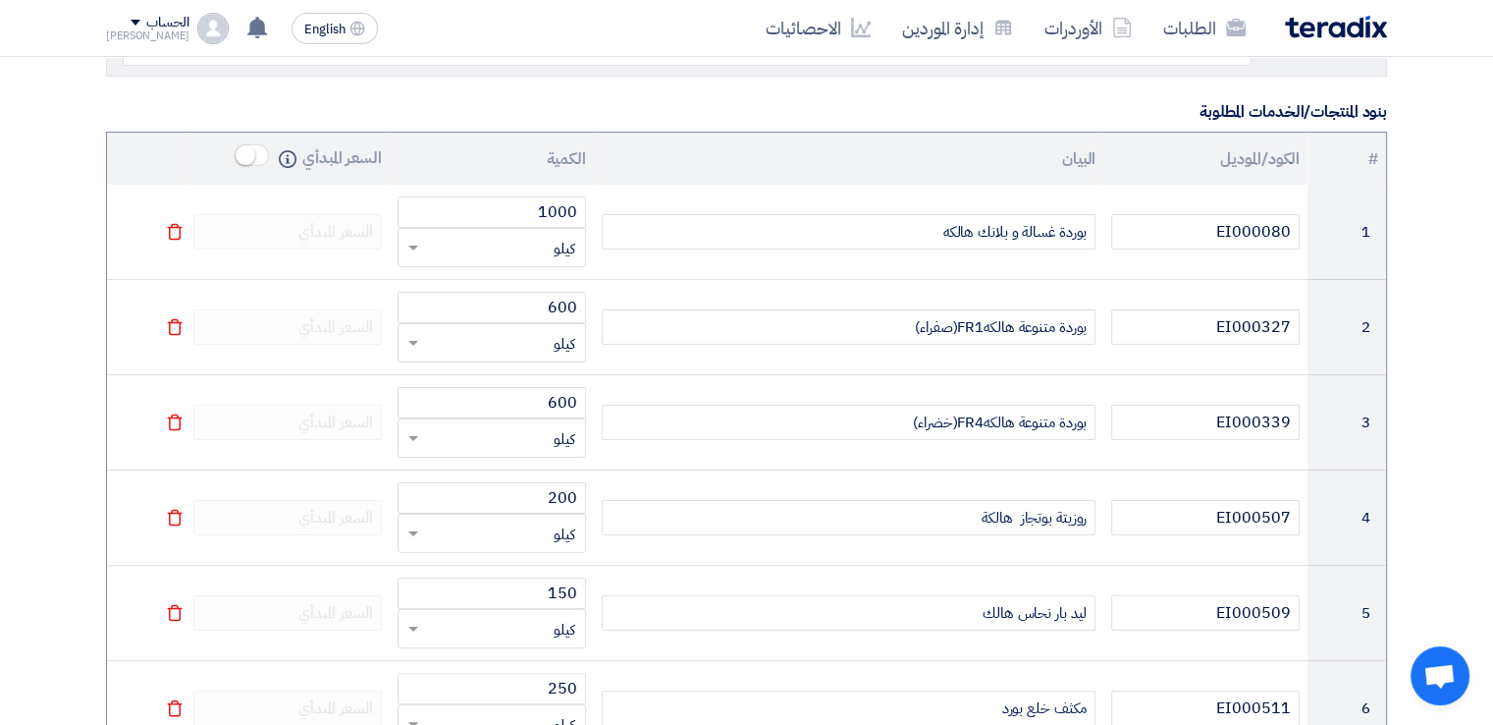
scroll to position [279, 0]
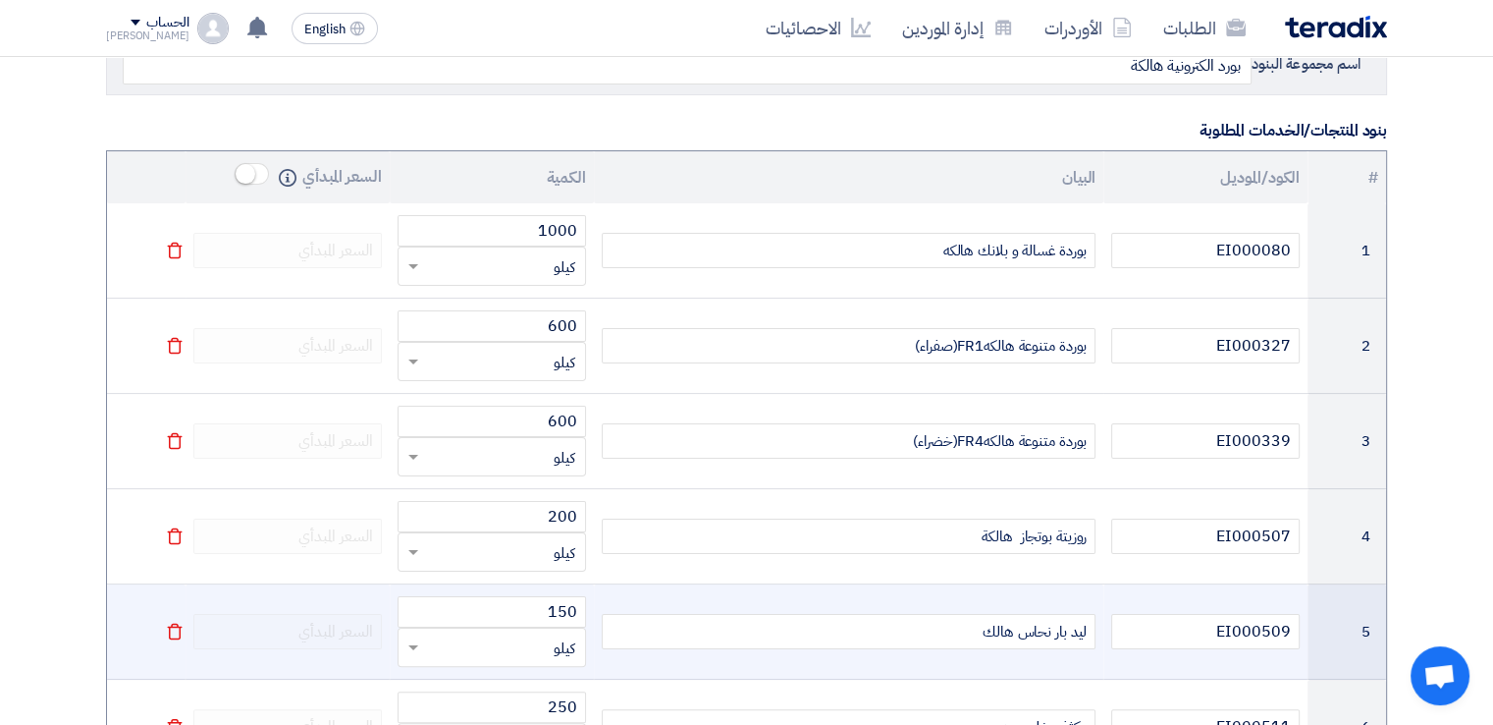
click at [1060, 629] on div "ليد بار نحاس هالك" at bounding box center [849, 631] width 495 height 35
click at [1087, 627] on div "ليد بار نحاس هالك" at bounding box center [849, 631] width 495 height 35
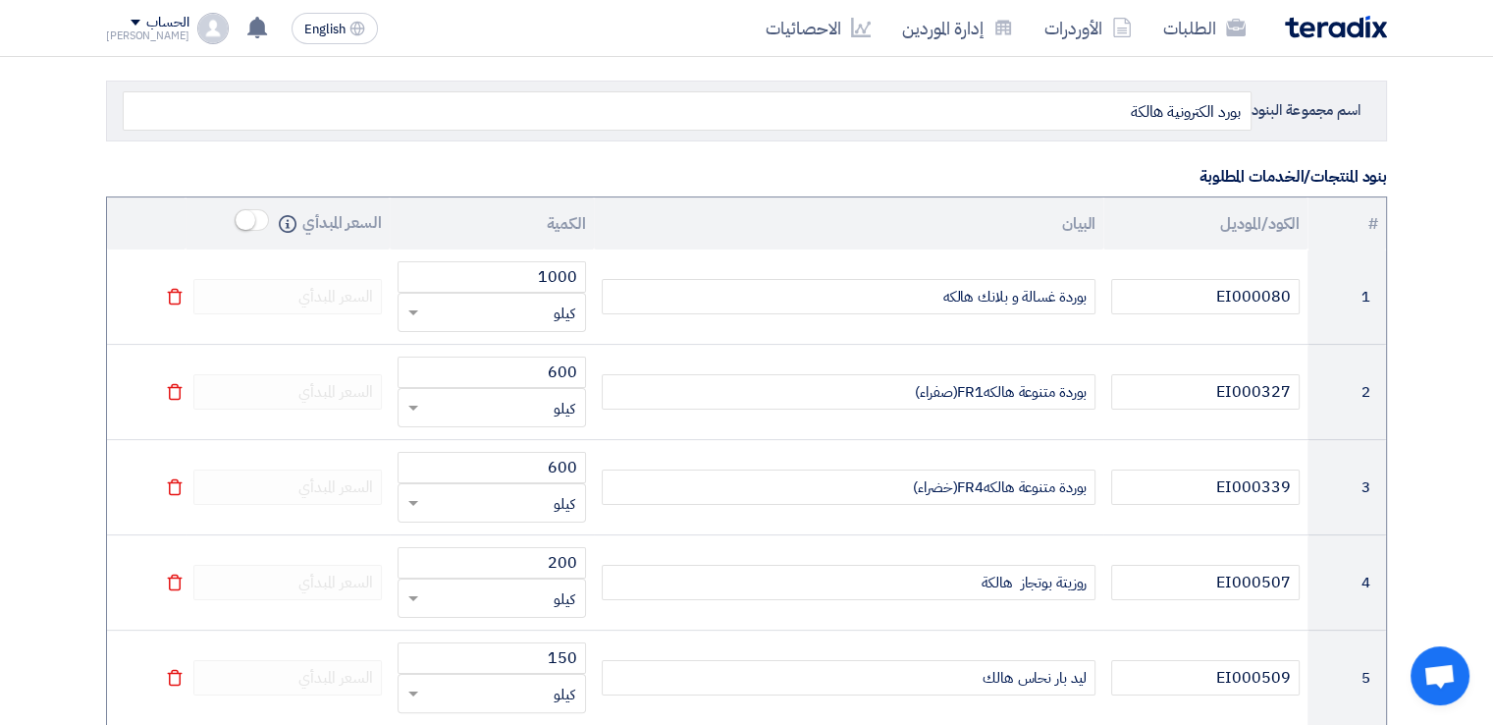
scroll to position [0, 0]
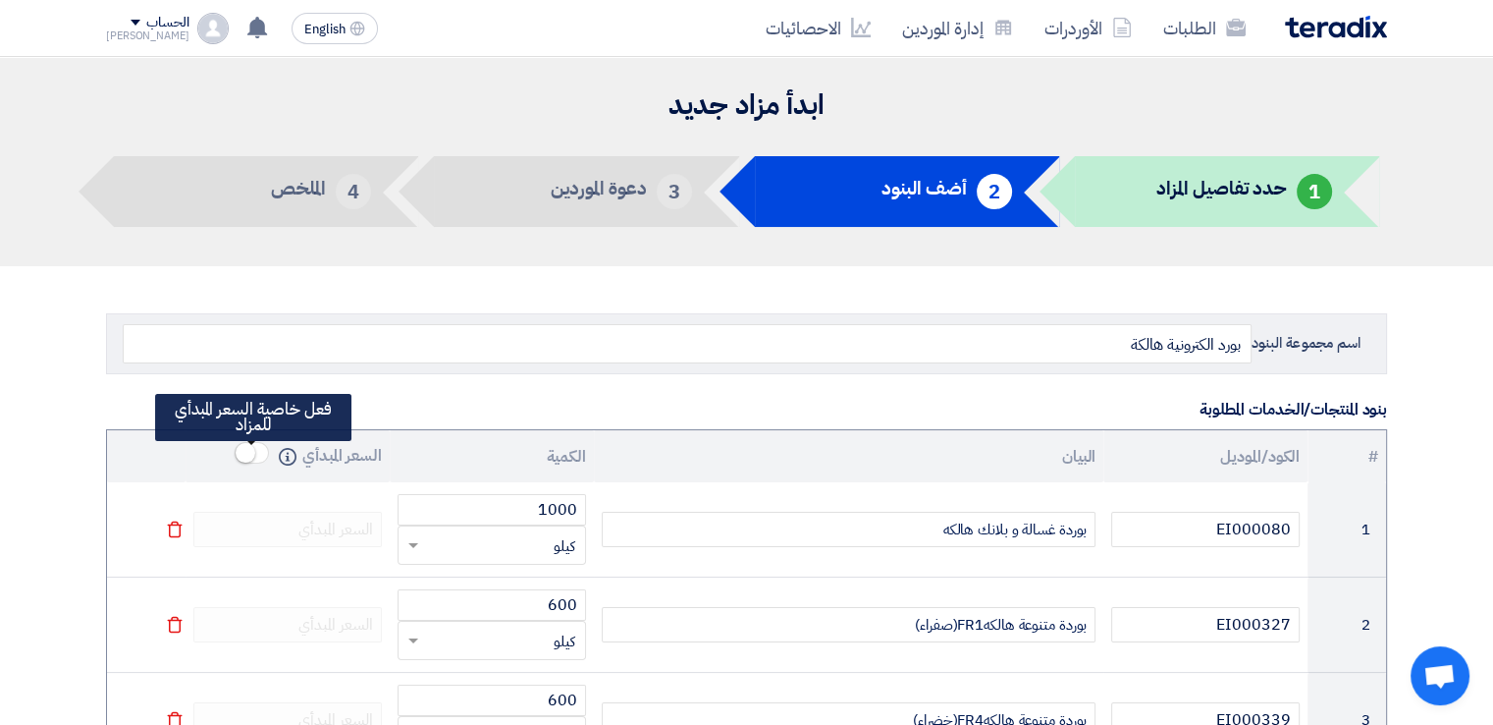
click at [253, 457] on small at bounding box center [246, 453] width 20 height 20
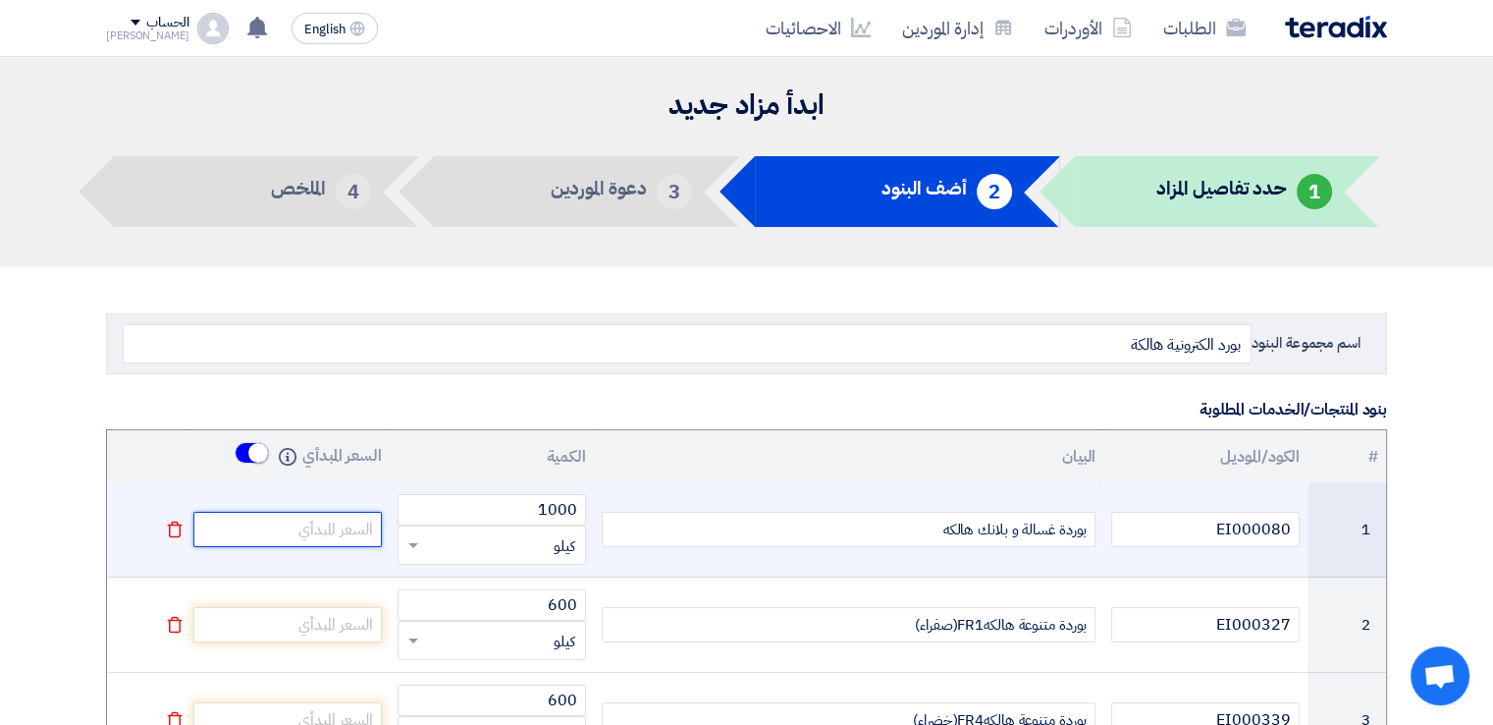
click at [289, 543] on input "number" at bounding box center [287, 529] width 189 height 35
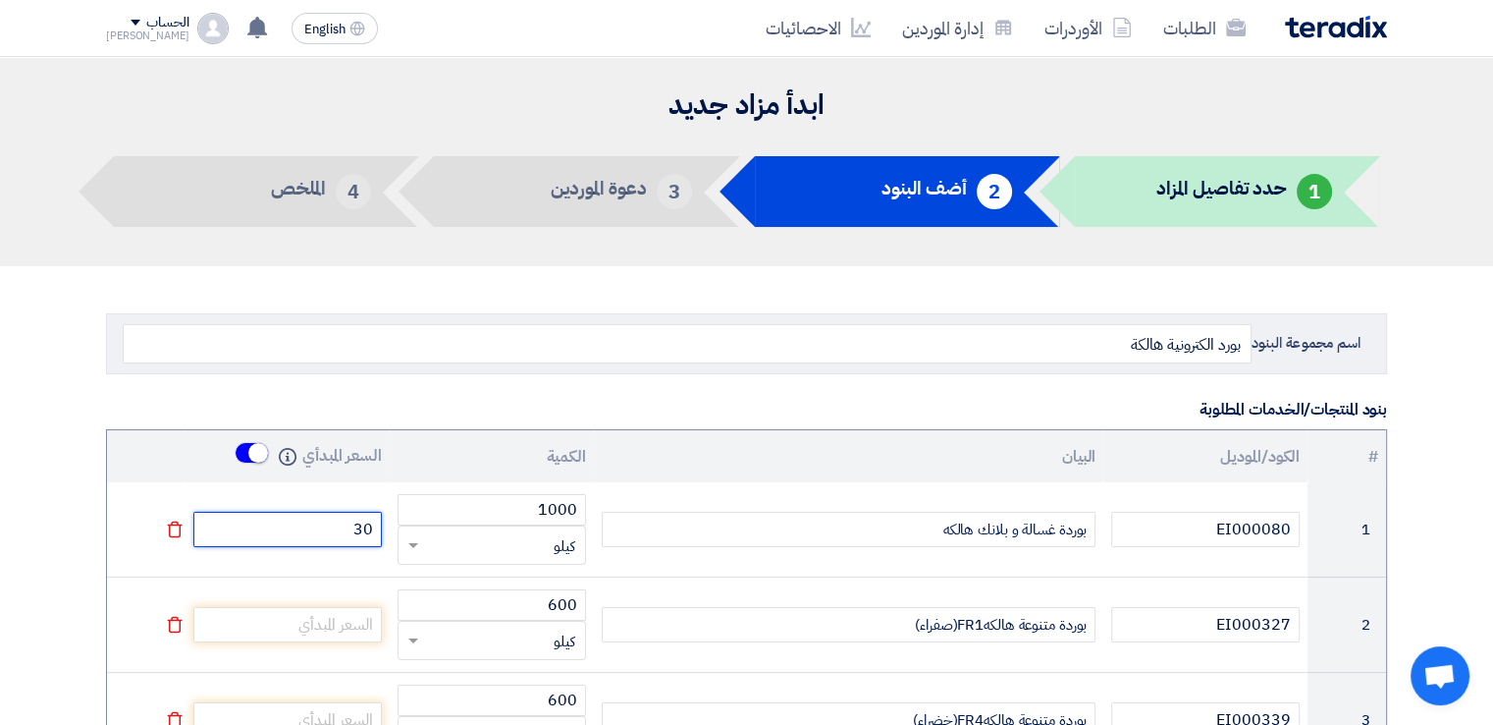
type input "30"
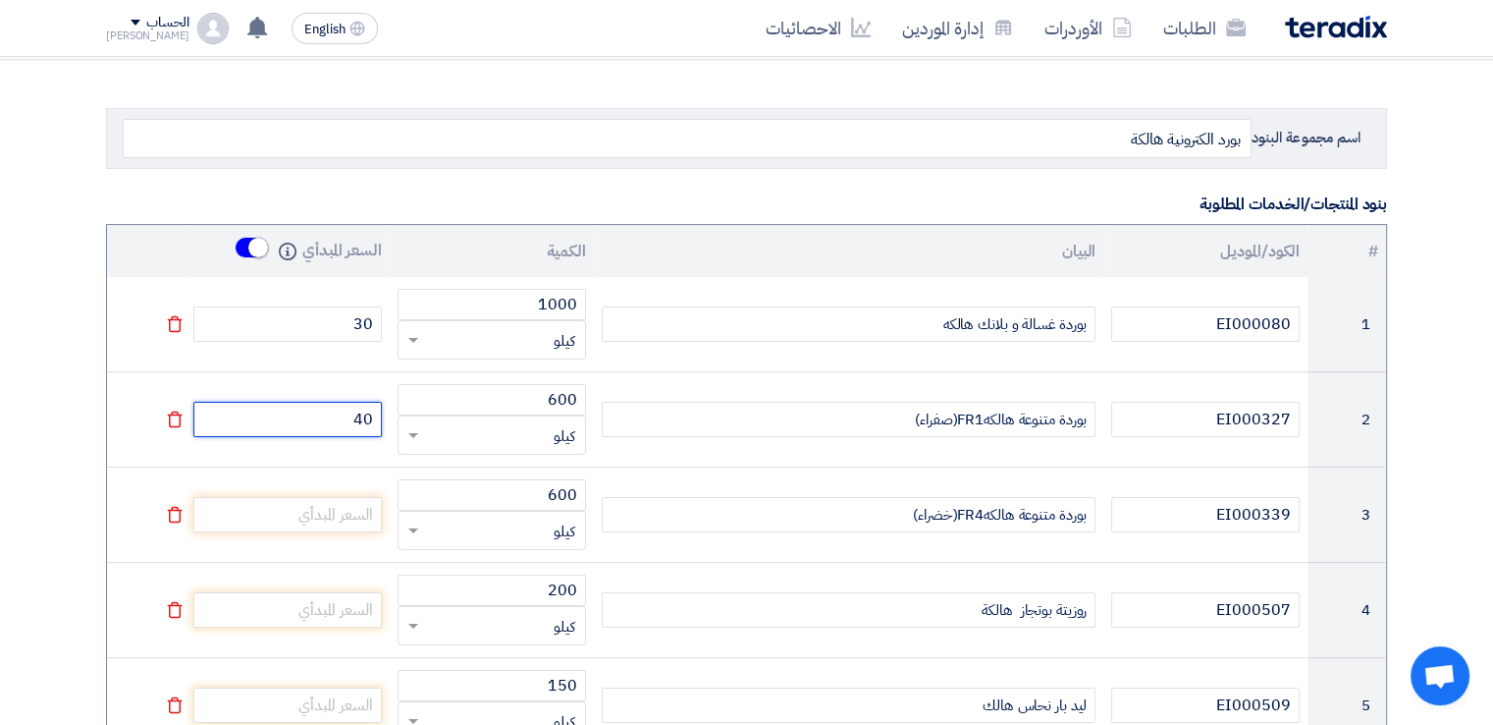
scroll to position [222, 0]
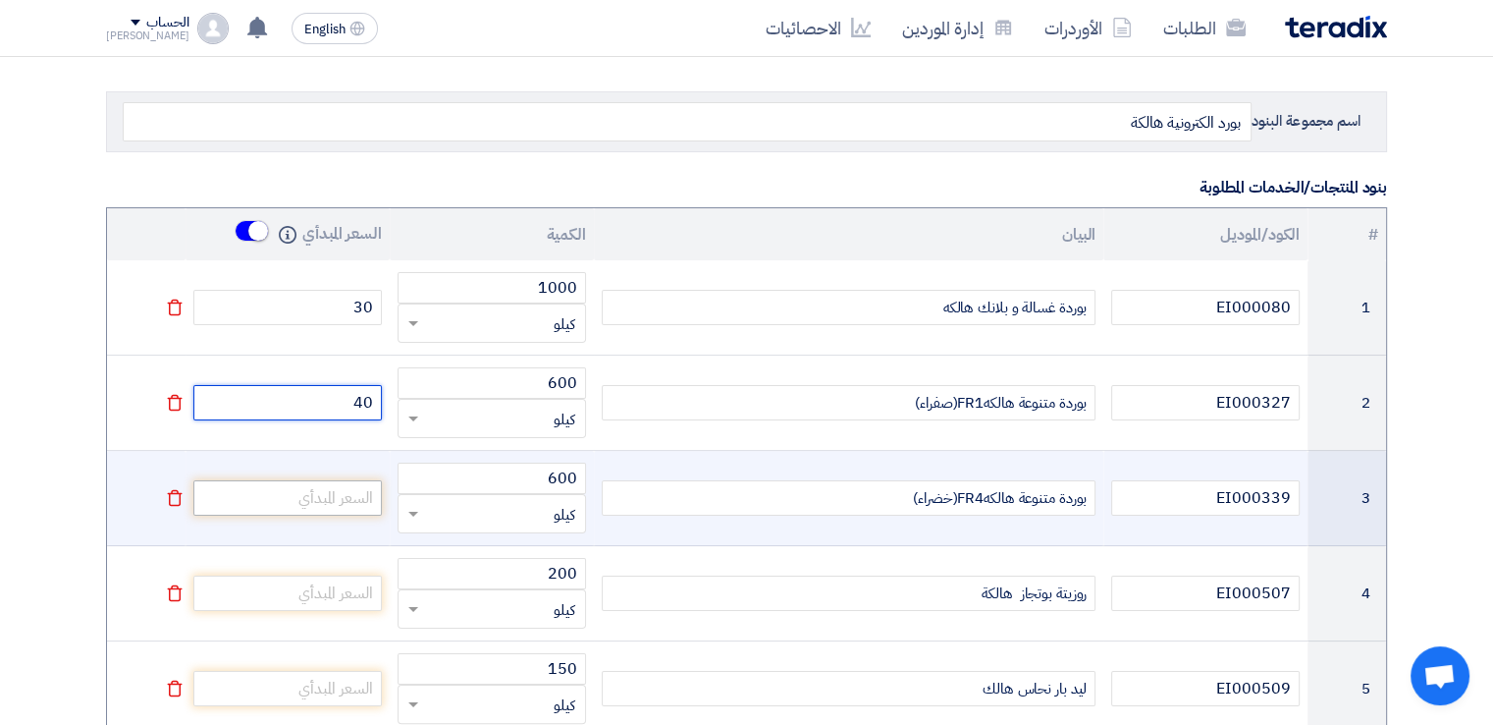
type input "40"
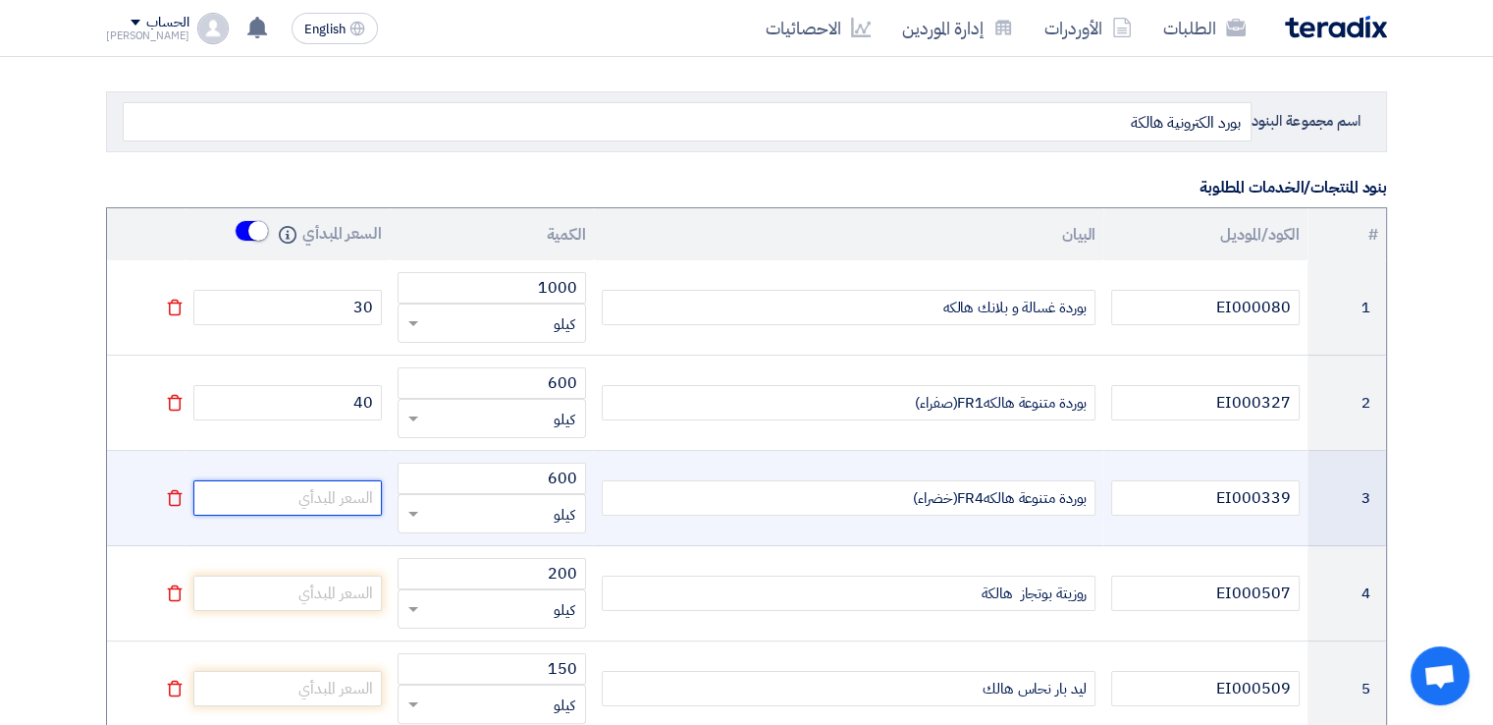
click at [271, 488] on input "number" at bounding box center [287, 497] width 189 height 35
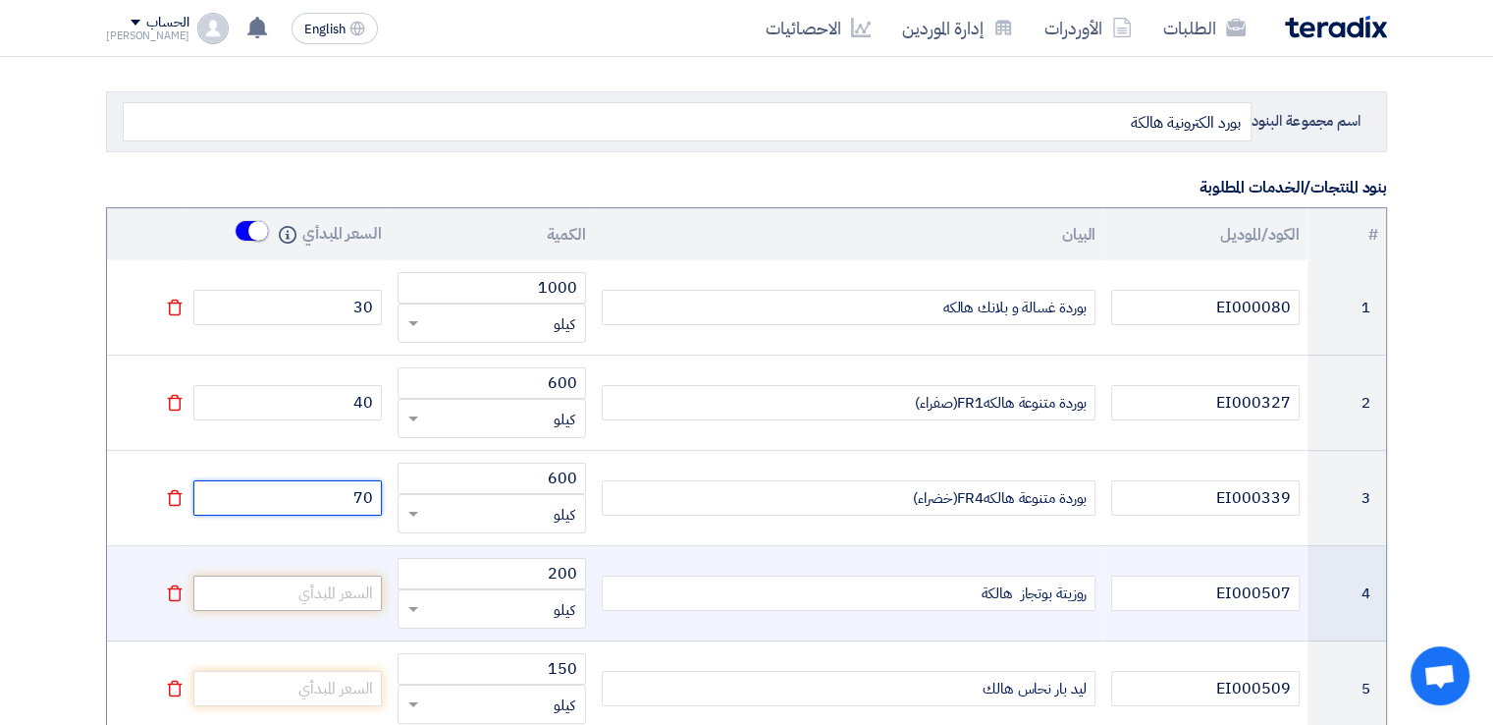
type input "70"
click at [333, 594] on input "number" at bounding box center [287, 592] width 189 height 35
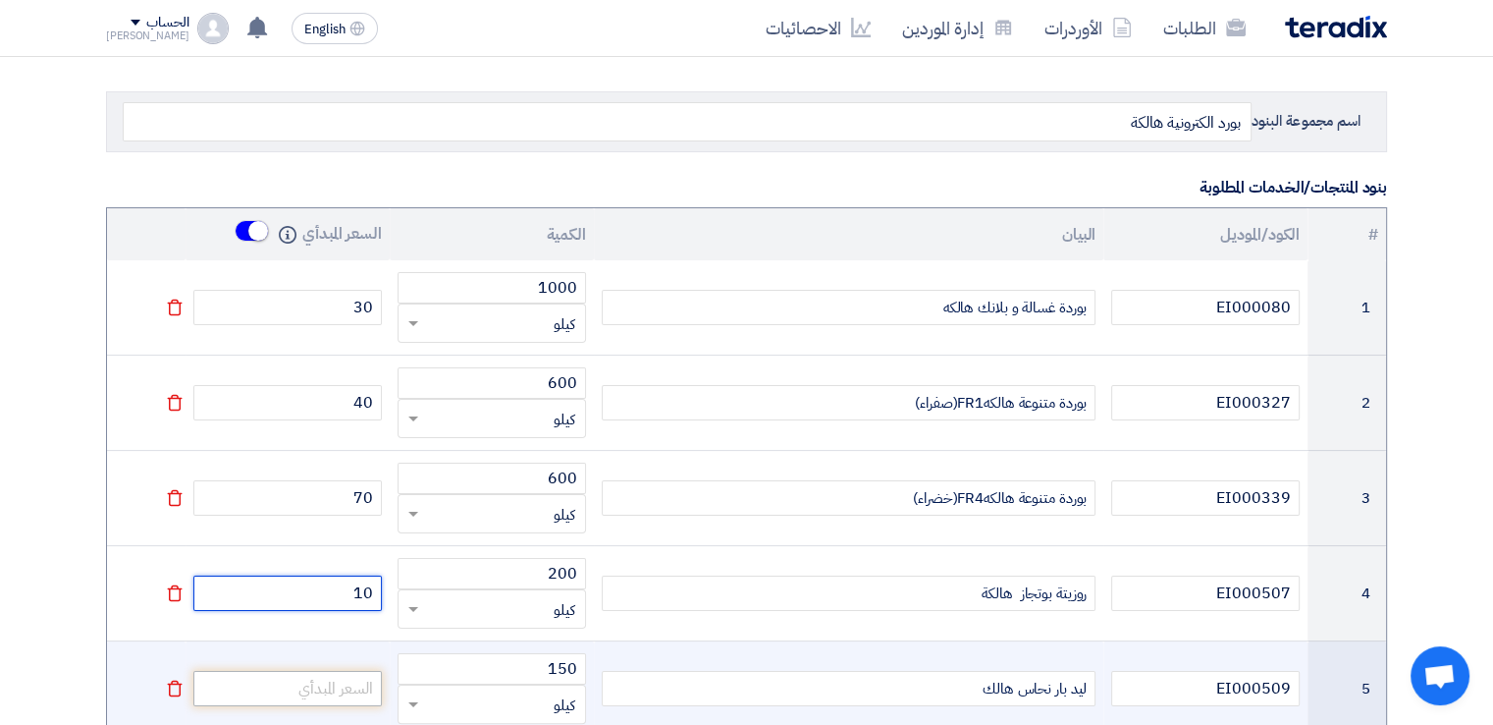
type input "10"
click at [357, 687] on input "number" at bounding box center [287, 688] width 189 height 35
type input "17"
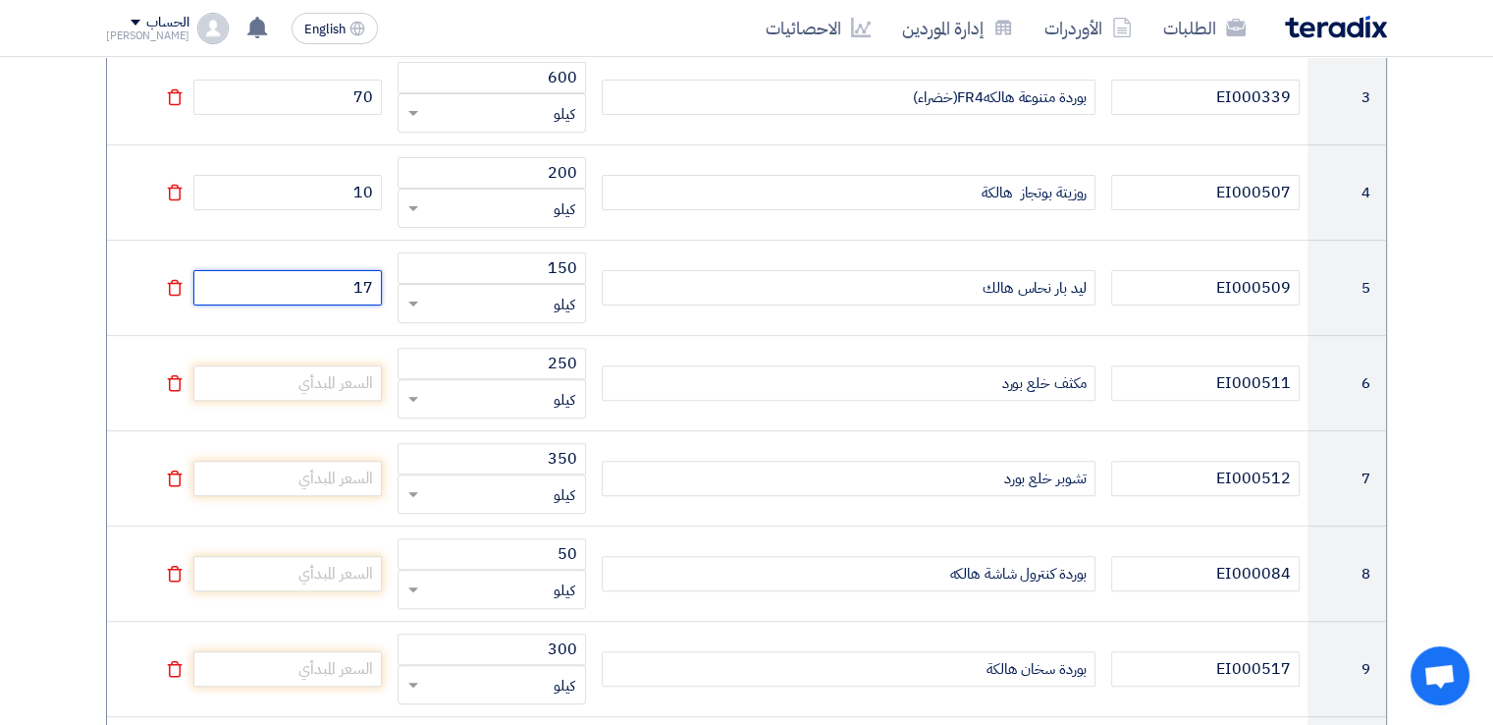
scroll to position [656, 0]
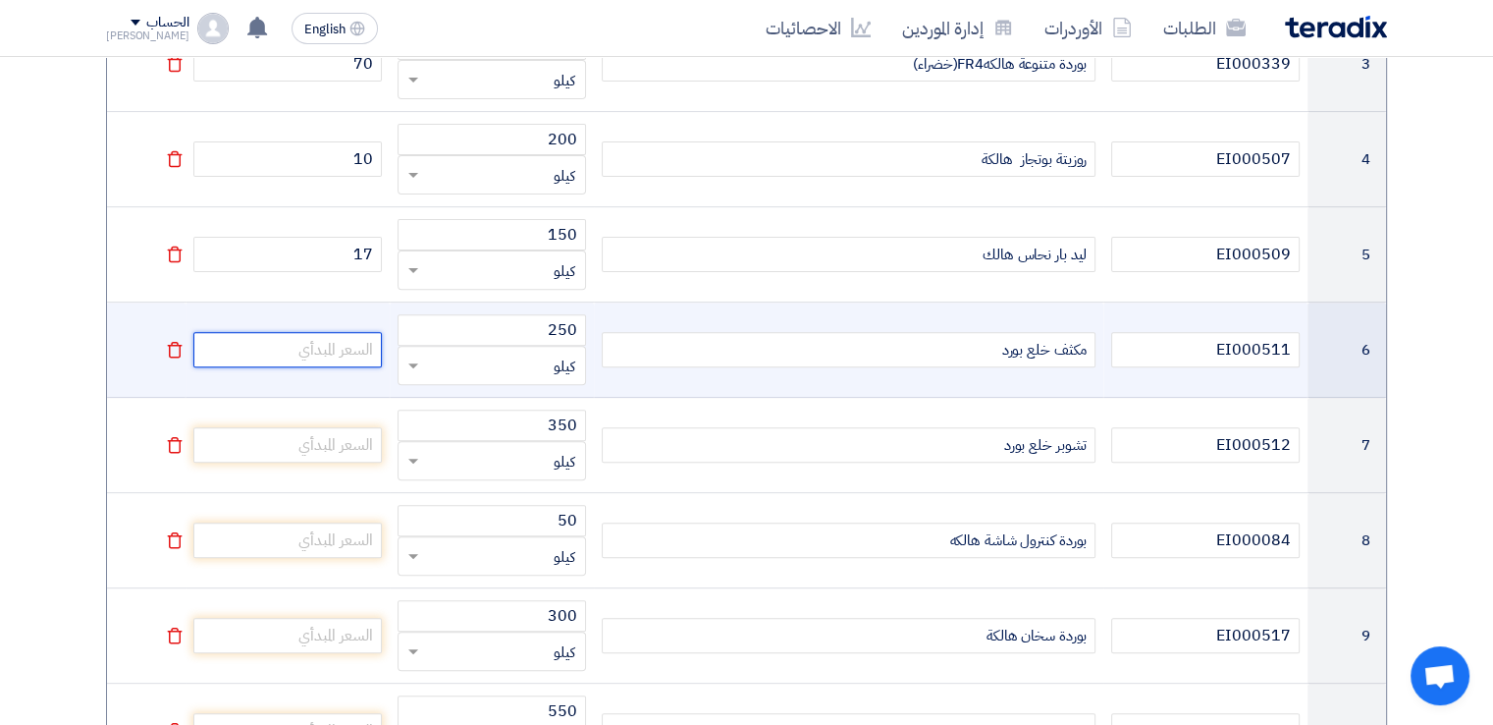
click at [355, 342] on input "number" at bounding box center [287, 349] width 189 height 35
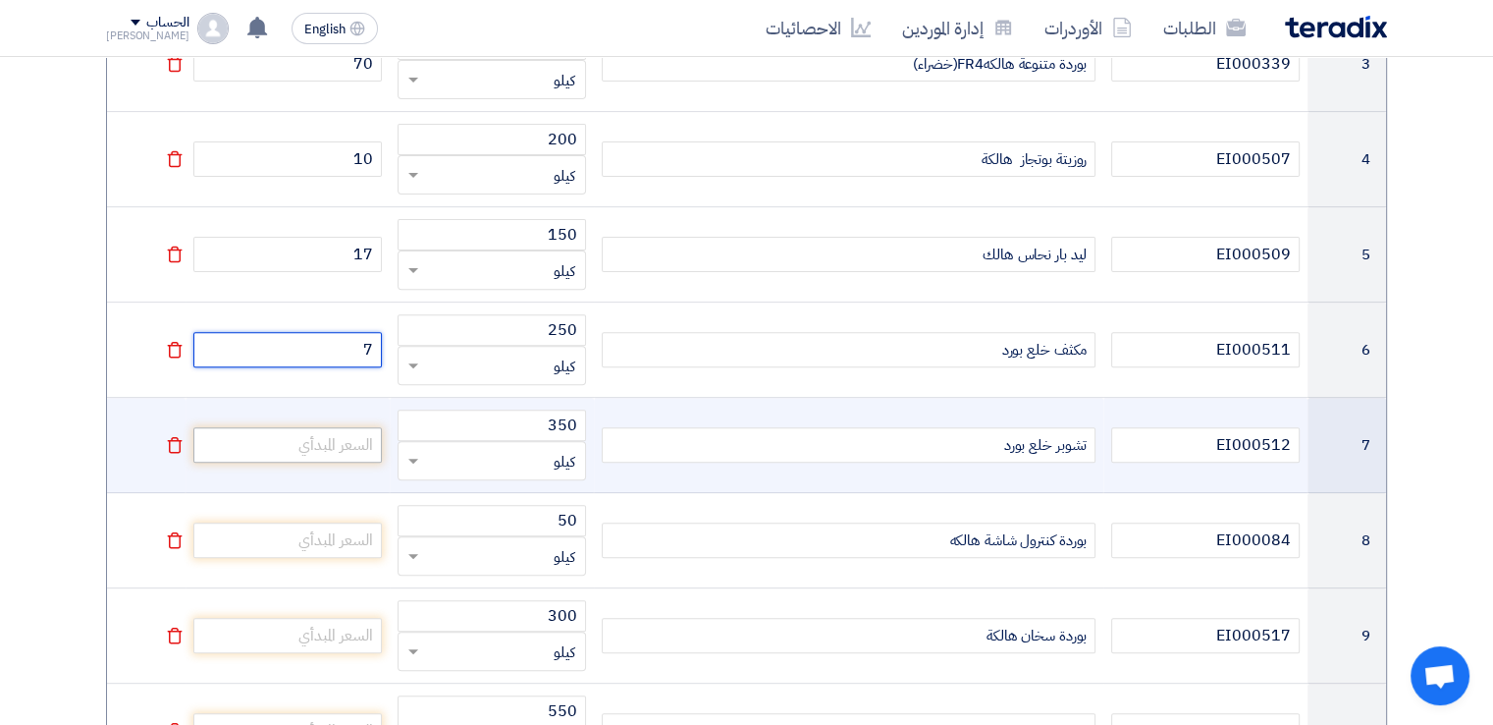
type input "7"
click at [361, 436] on input "number" at bounding box center [287, 444] width 189 height 35
type input "35"
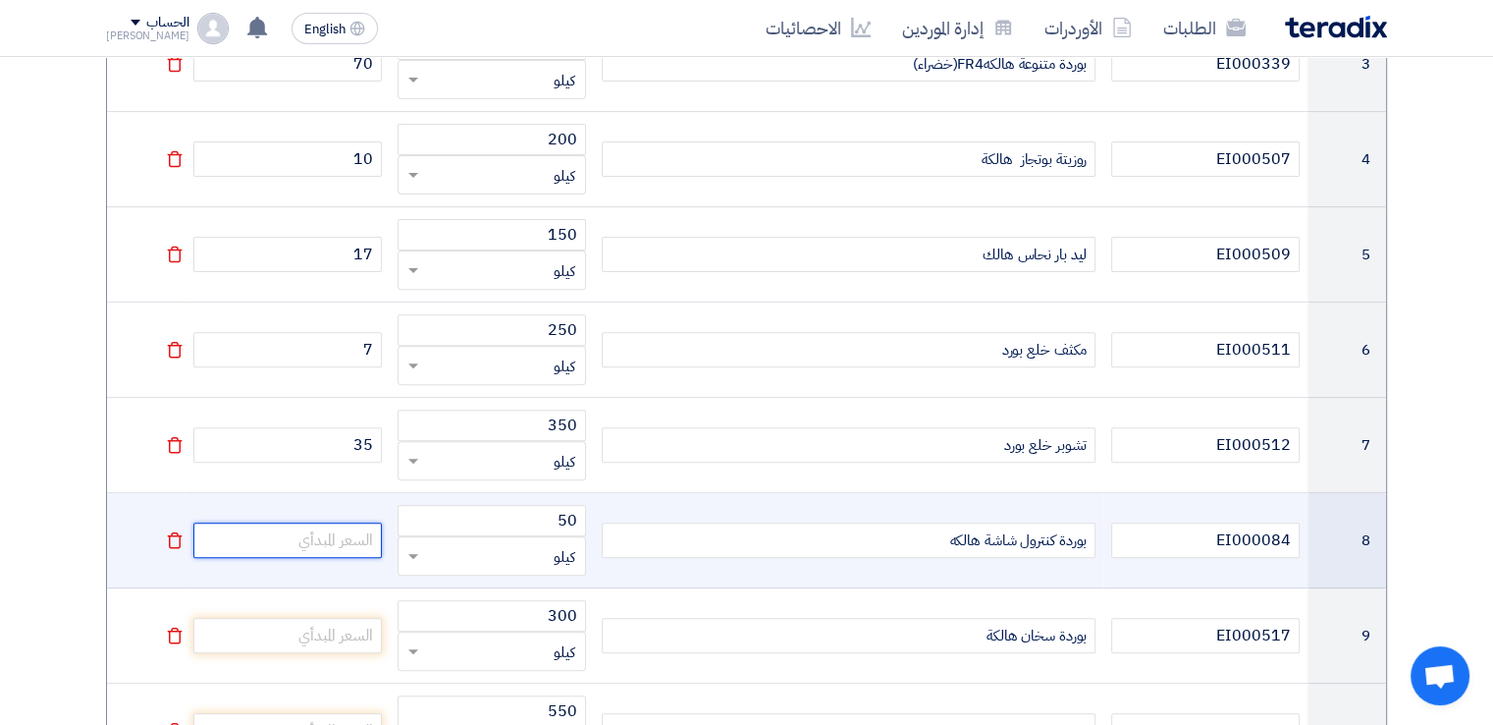
click at [348, 549] on input "number" at bounding box center [287, 539] width 189 height 35
type input "475"
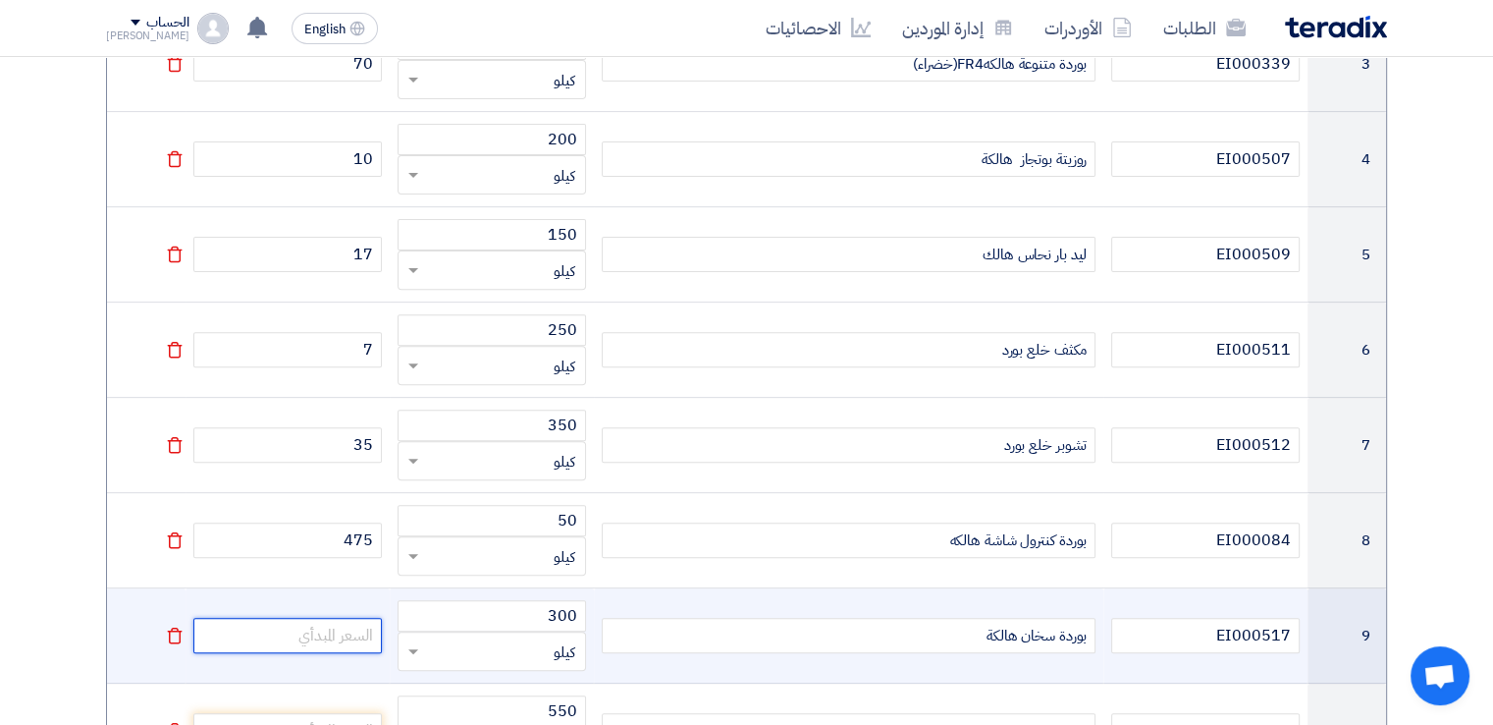
click at [339, 624] on input "number" at bounding box center [287, 635] width 189 height 35
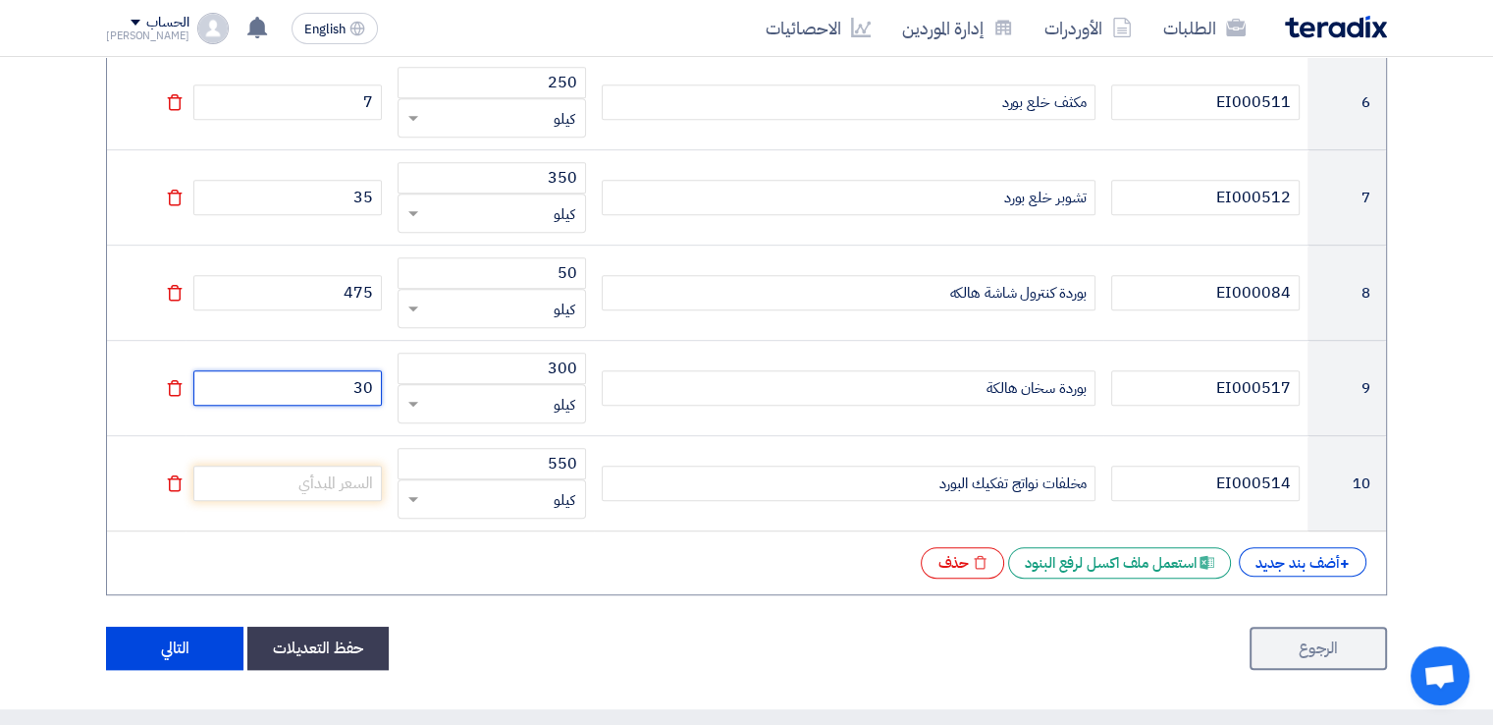
scroll to position [906, 0]
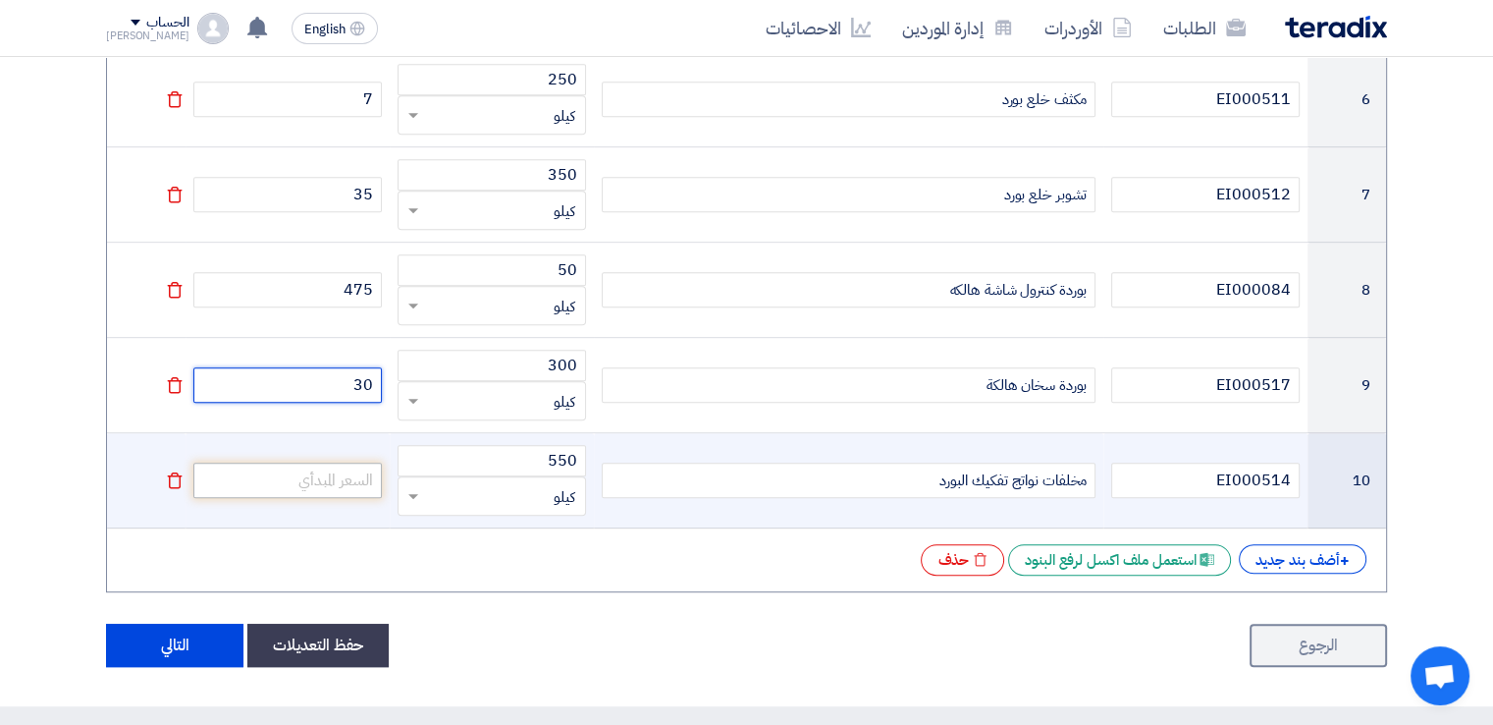
type input "30"
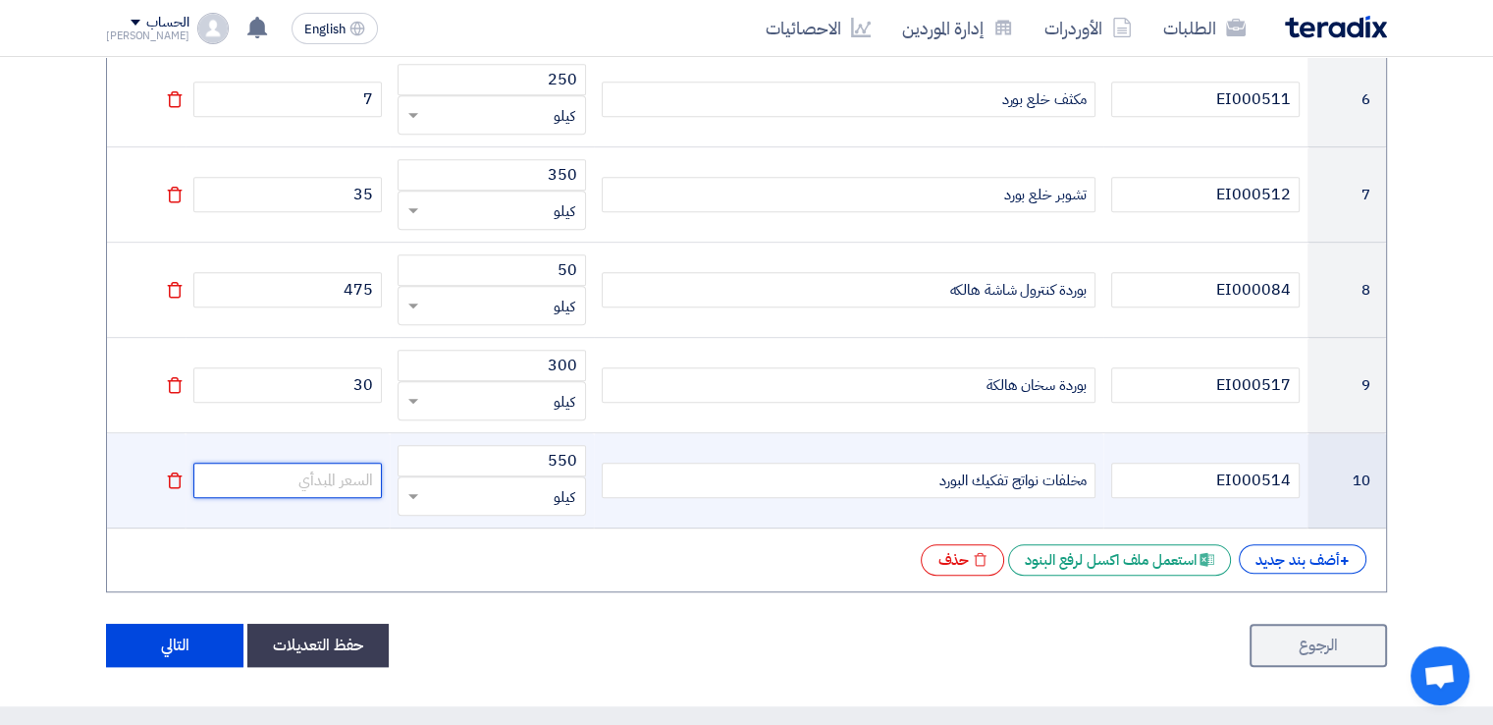
click at [344, 476] on input "number" at bounding box center [287, 479] width 189 height 35
type input "5"
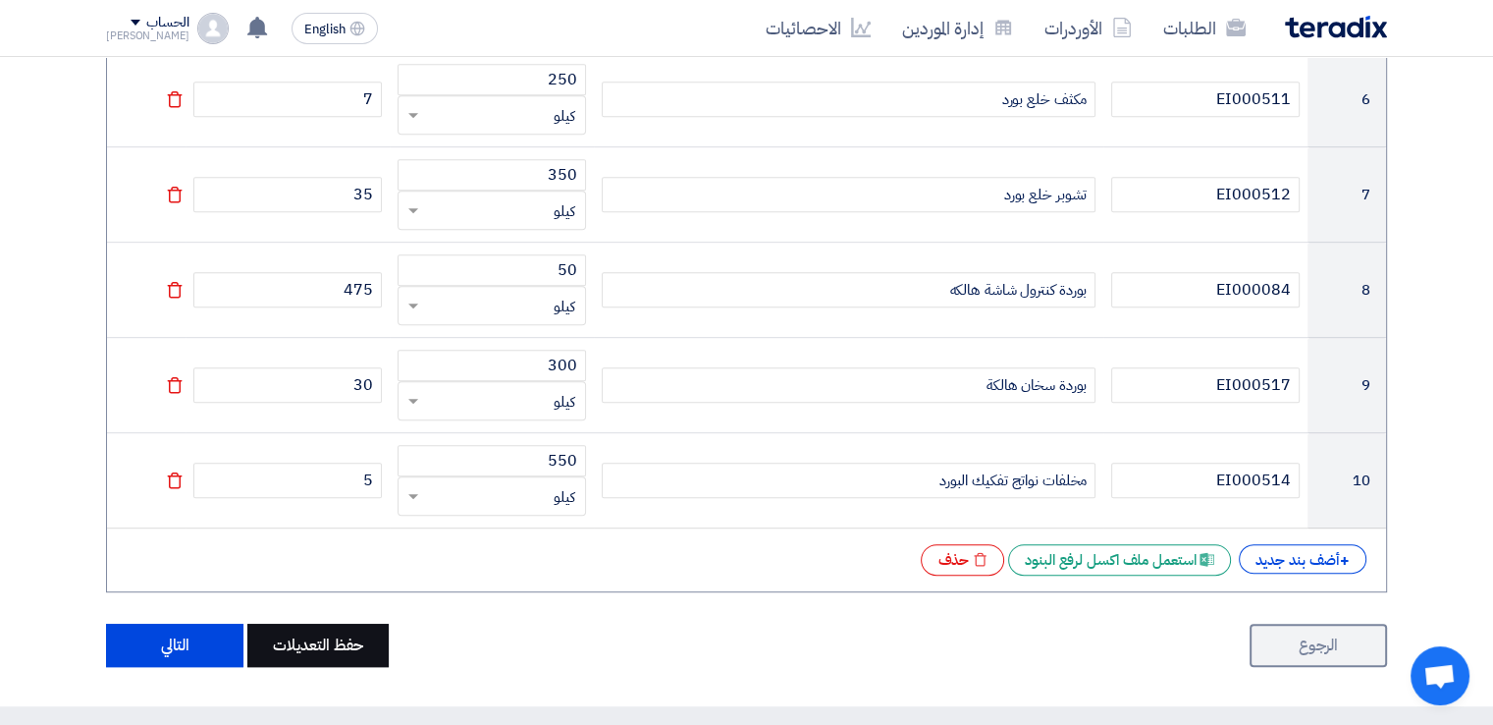
click at [323, 640] on button "حفظ التعديلات" at bounding box center [317, 644] width 141 height 43
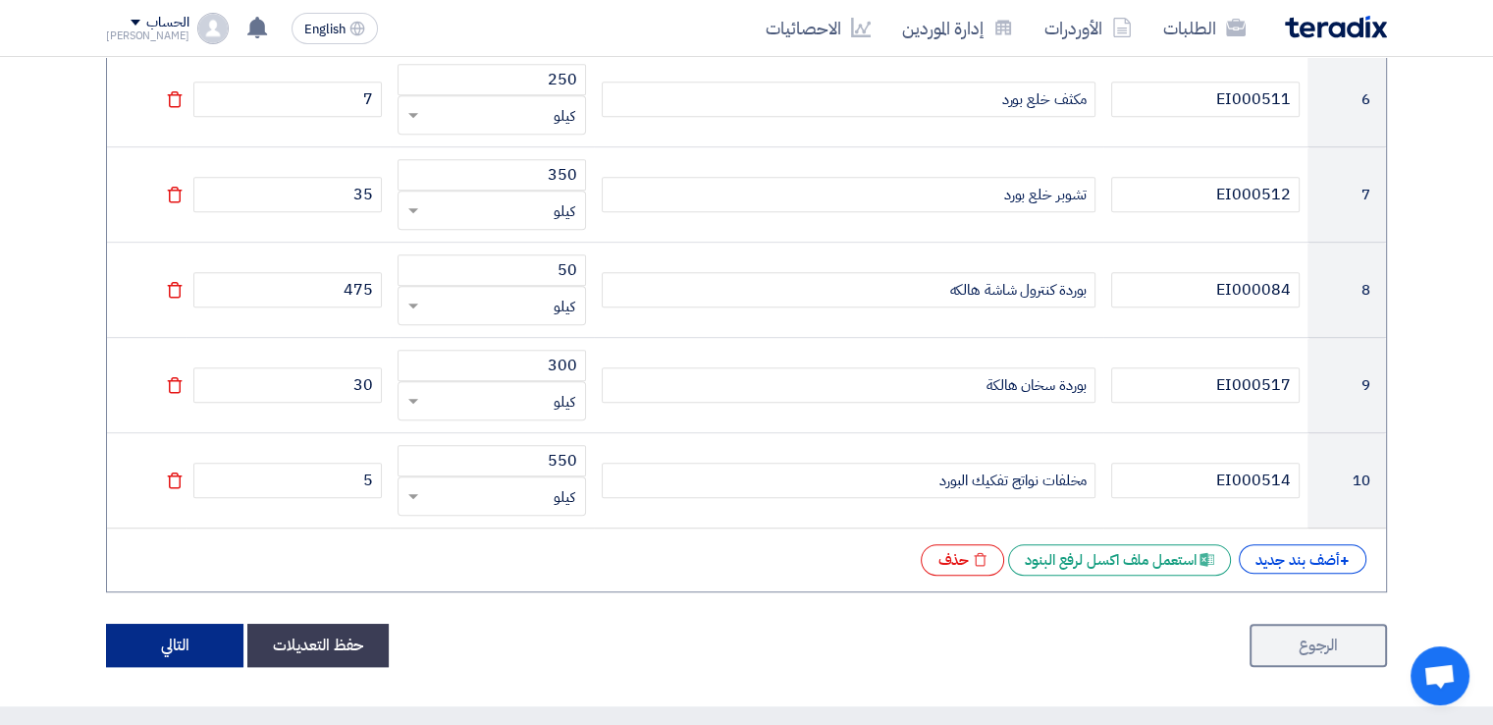
click at [195, 649] on button "التالي" at bounding box center [174, 644] width 137 height 43
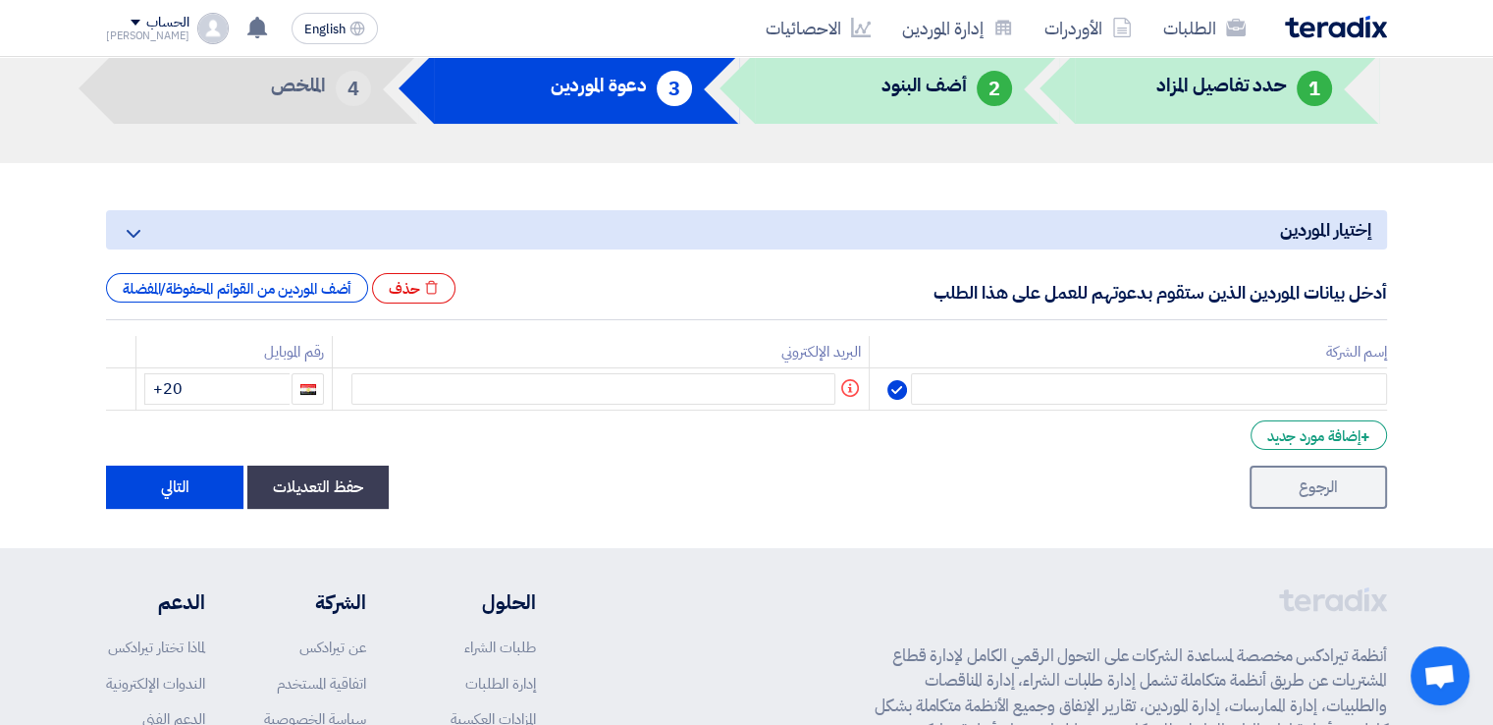
scroll to position [107, 0]
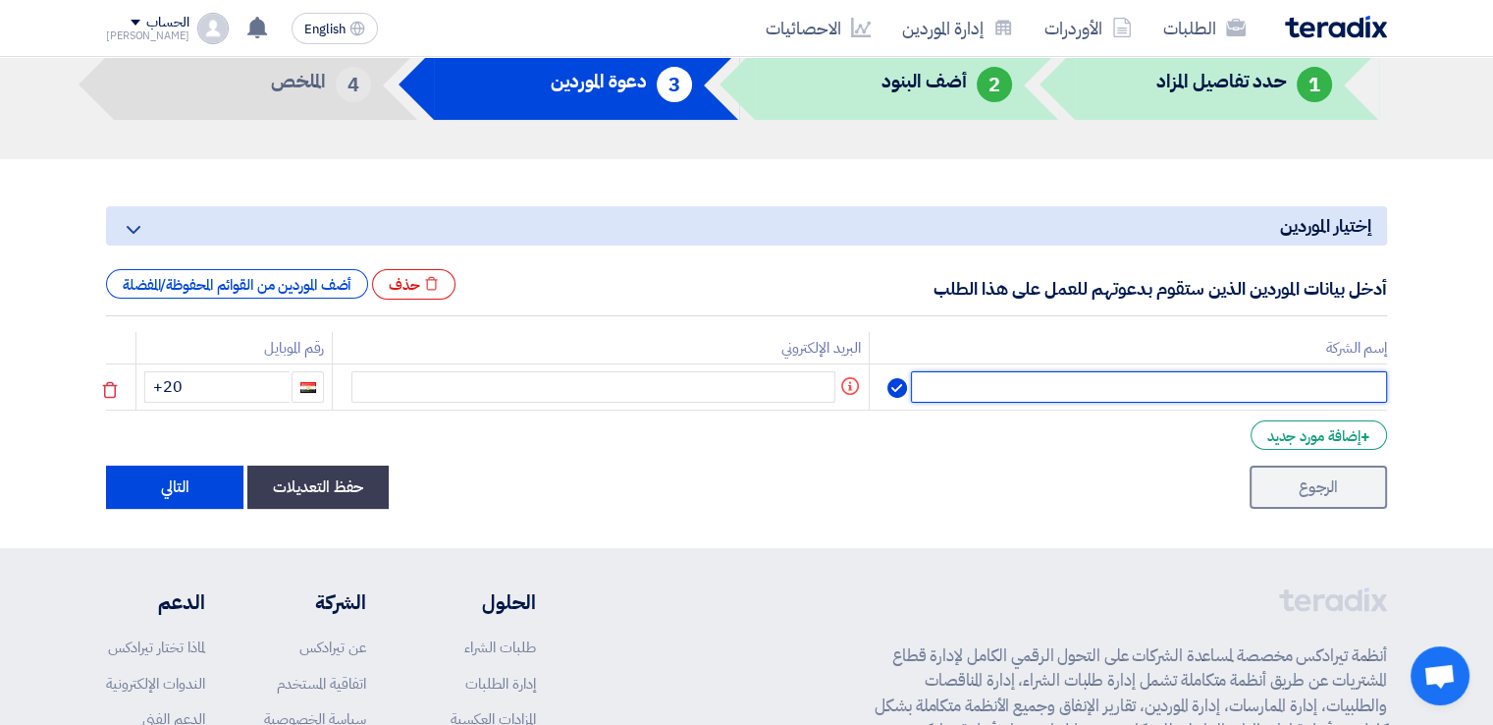
click at [1206, 383] on input "text" at bounding box center [1149, 386] width 476 height 31
paste input "ريسيكل كي"
type input "ريسيكل كي"
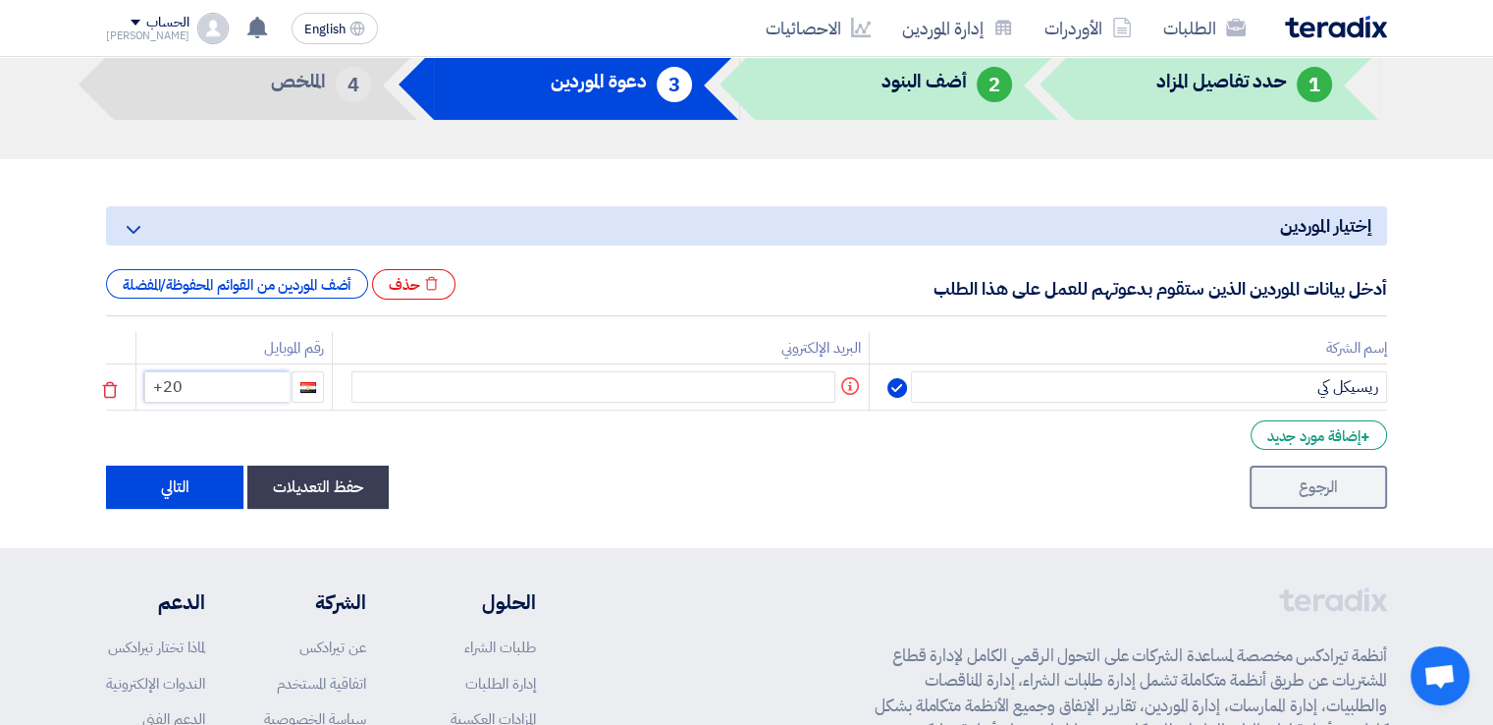
click at [206, 382] on input "+20" at bounding box center [216, 386] width 145 height 31
click at [1285, 435] on div "+ إضافة مورد جديد" at bounding box center [1319, 434] width 136 height 29
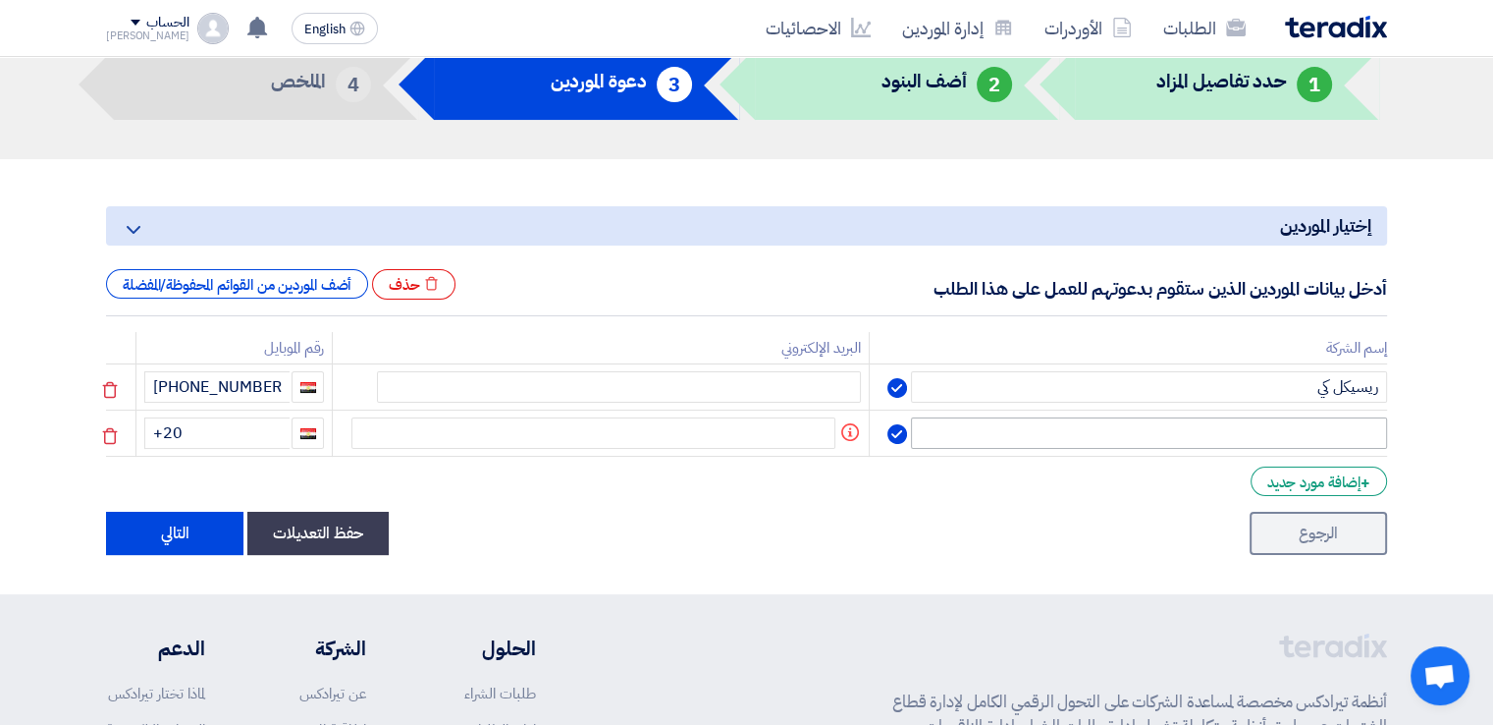
click at [1285, 435] on input "text" at bounding box center [1149, 432] width 476 height 31
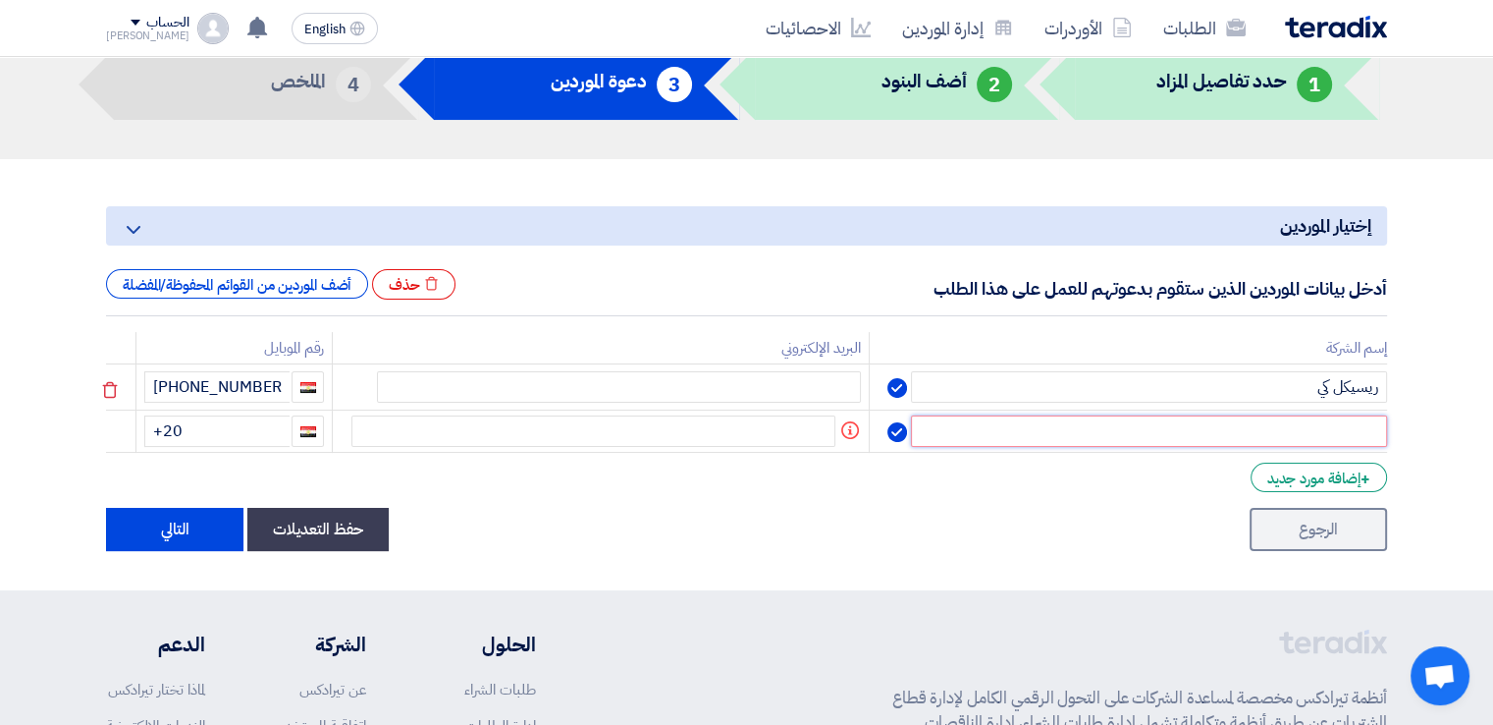
paste input "مؤسسة خاطر"
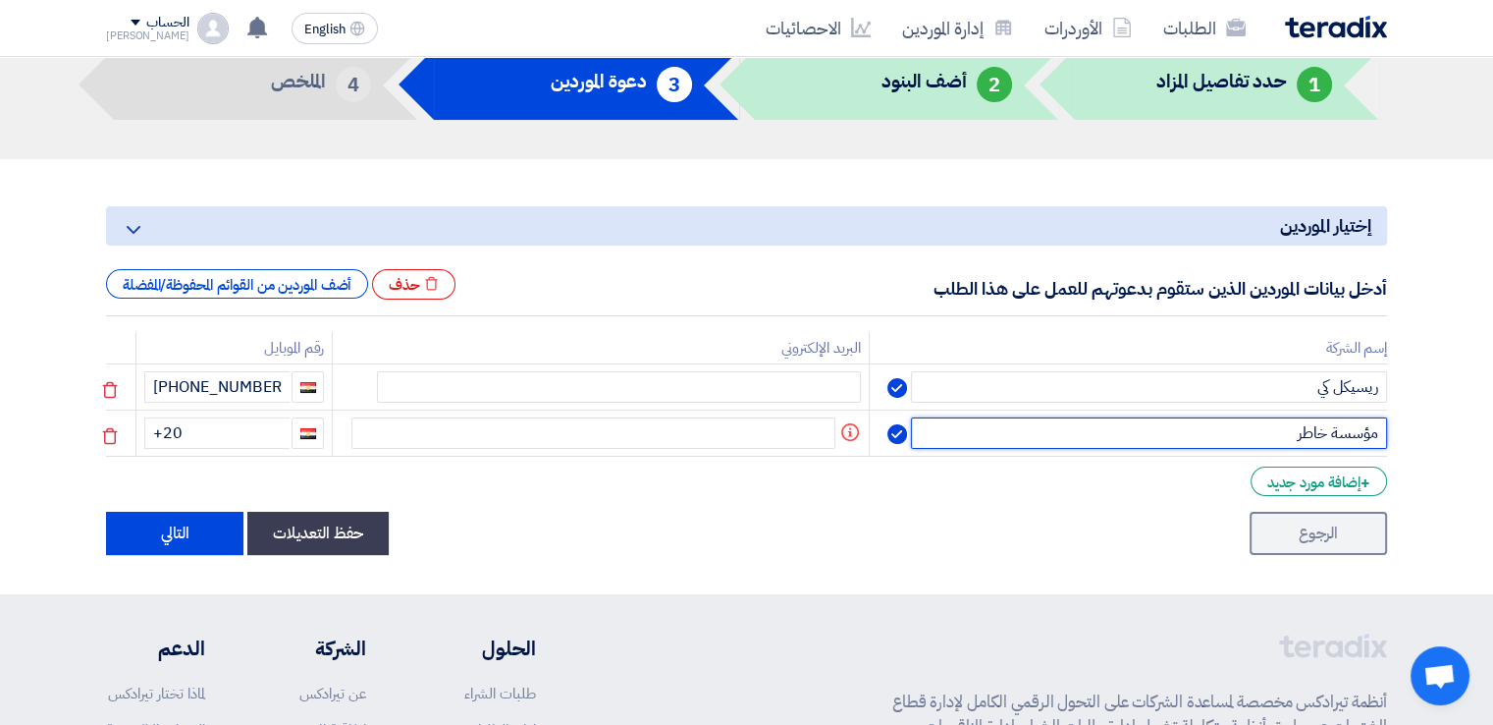
type input "مؤسسة خاطر"
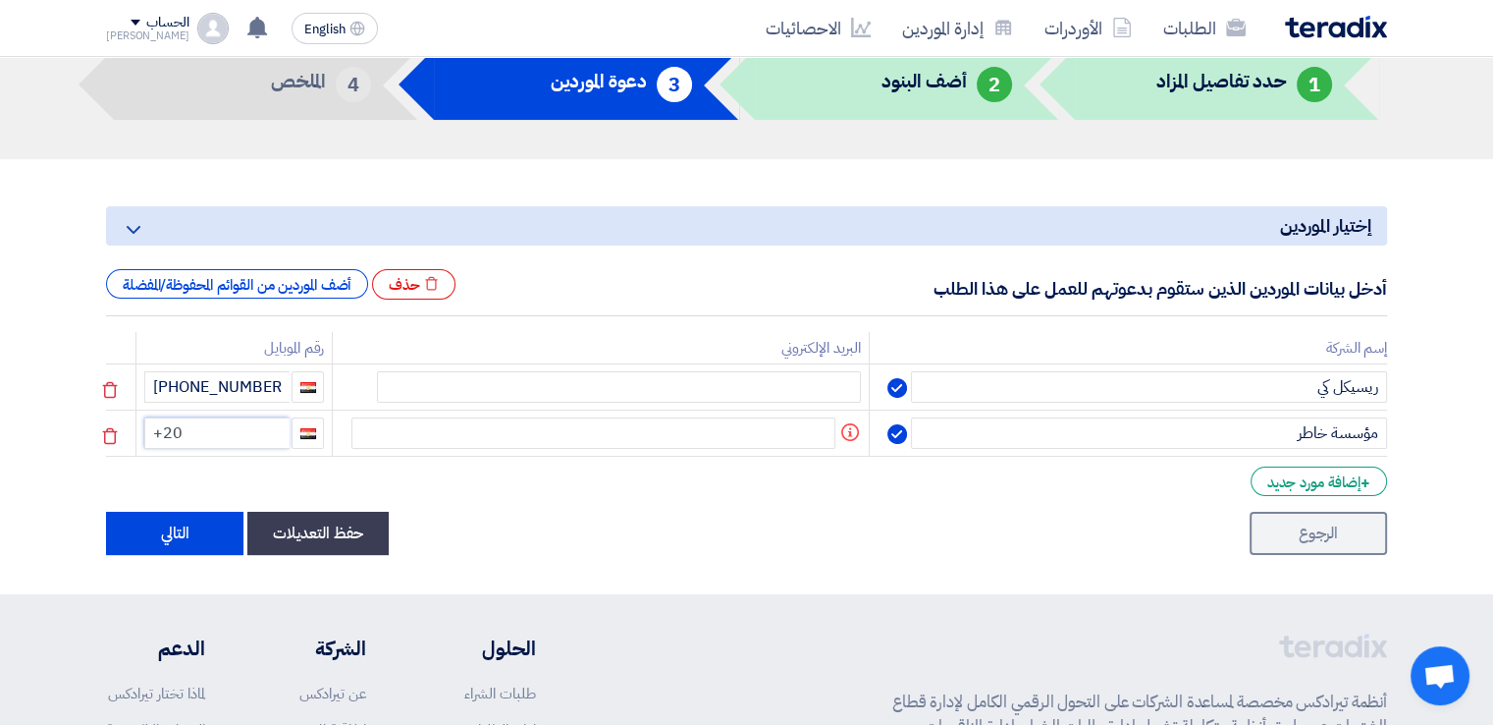
click at [231, 419] on input "+20" at bounding box center [216, 432] width 145 height 31
paste input "مؤسسة خاطر"
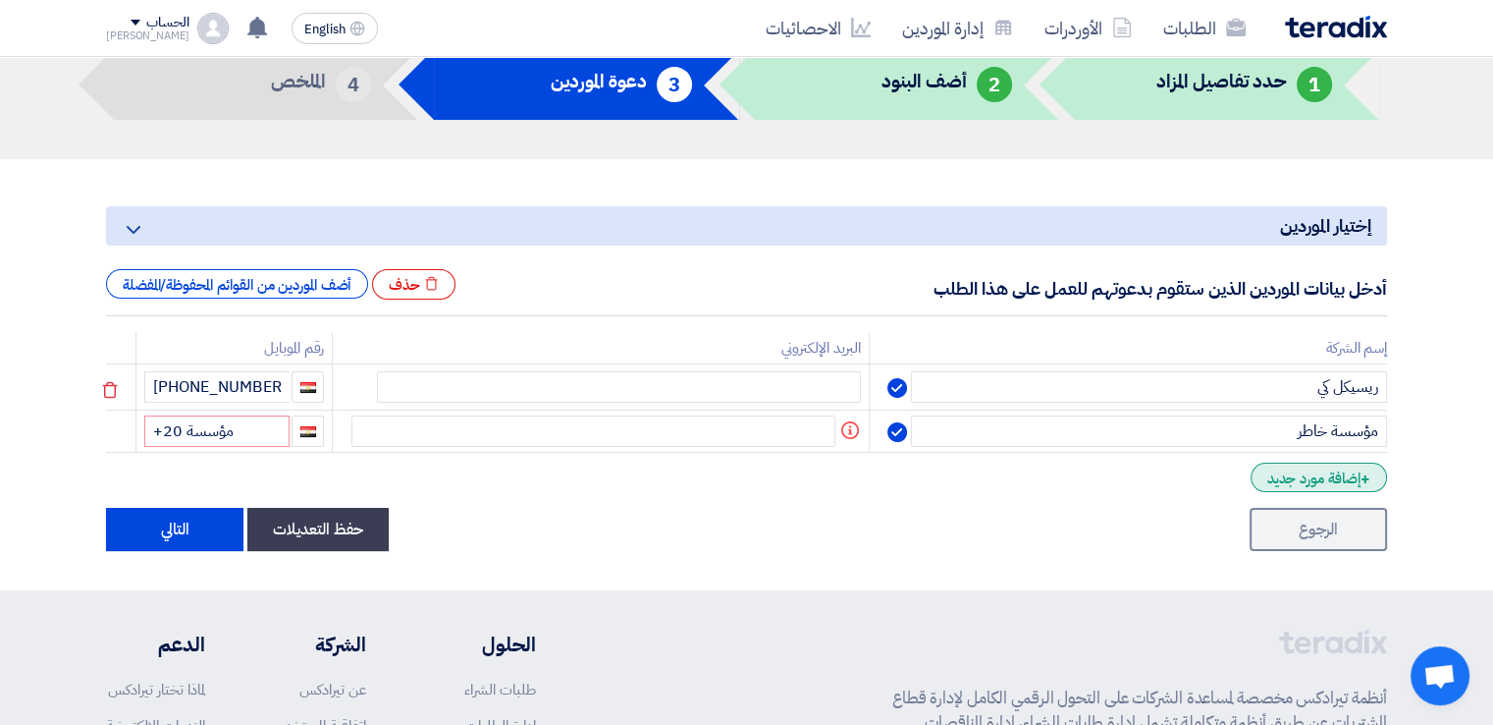
click at [1265, 468] on div "+ إضافة مورد جديد" at bounding box center [1319, 476] width 136 height 29
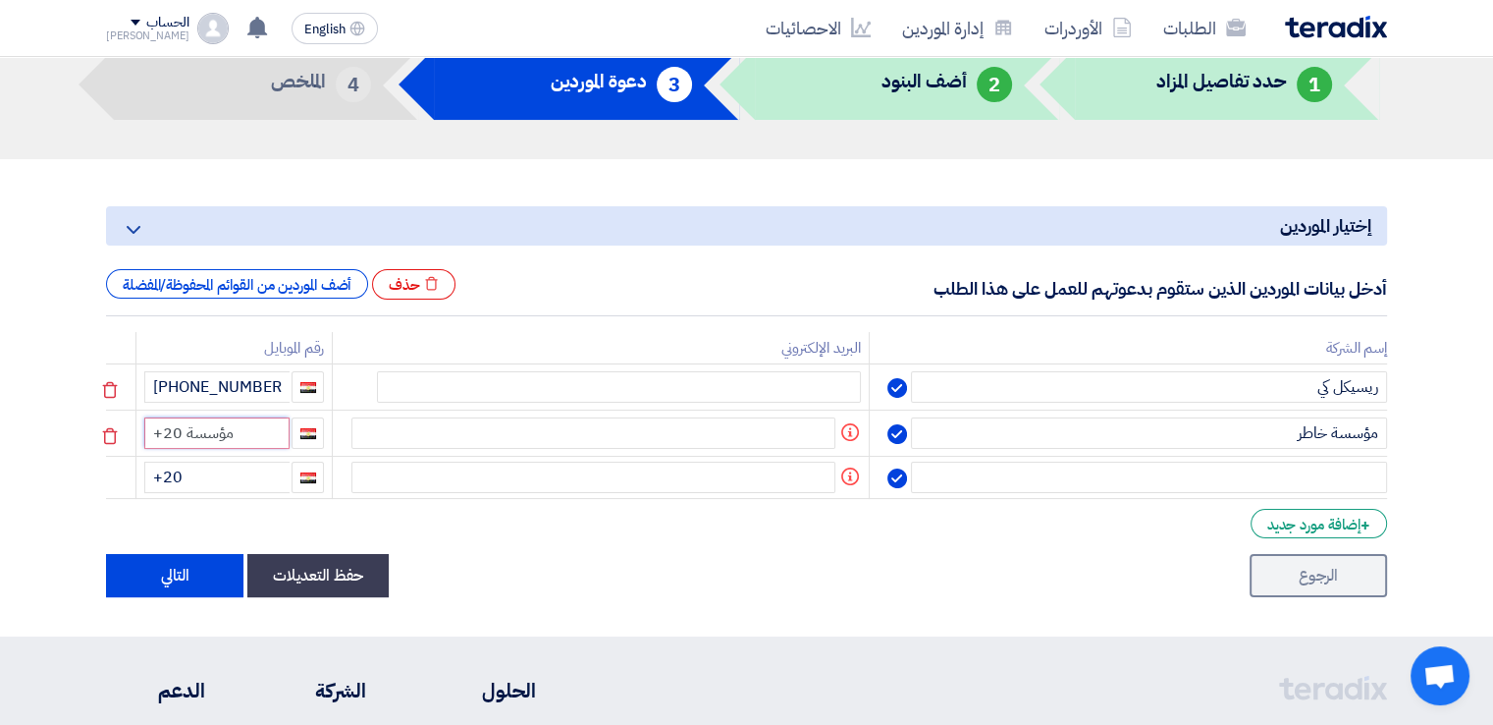
drag, startPoint x: 240, startPoint y: 427, endPoint x: 183, endPoint y: 425, distance: 57.0
click at [183, 425] on input "+20 مؤسسة" at bounding box center [216, 432] width 145 height 31
type input "+20"
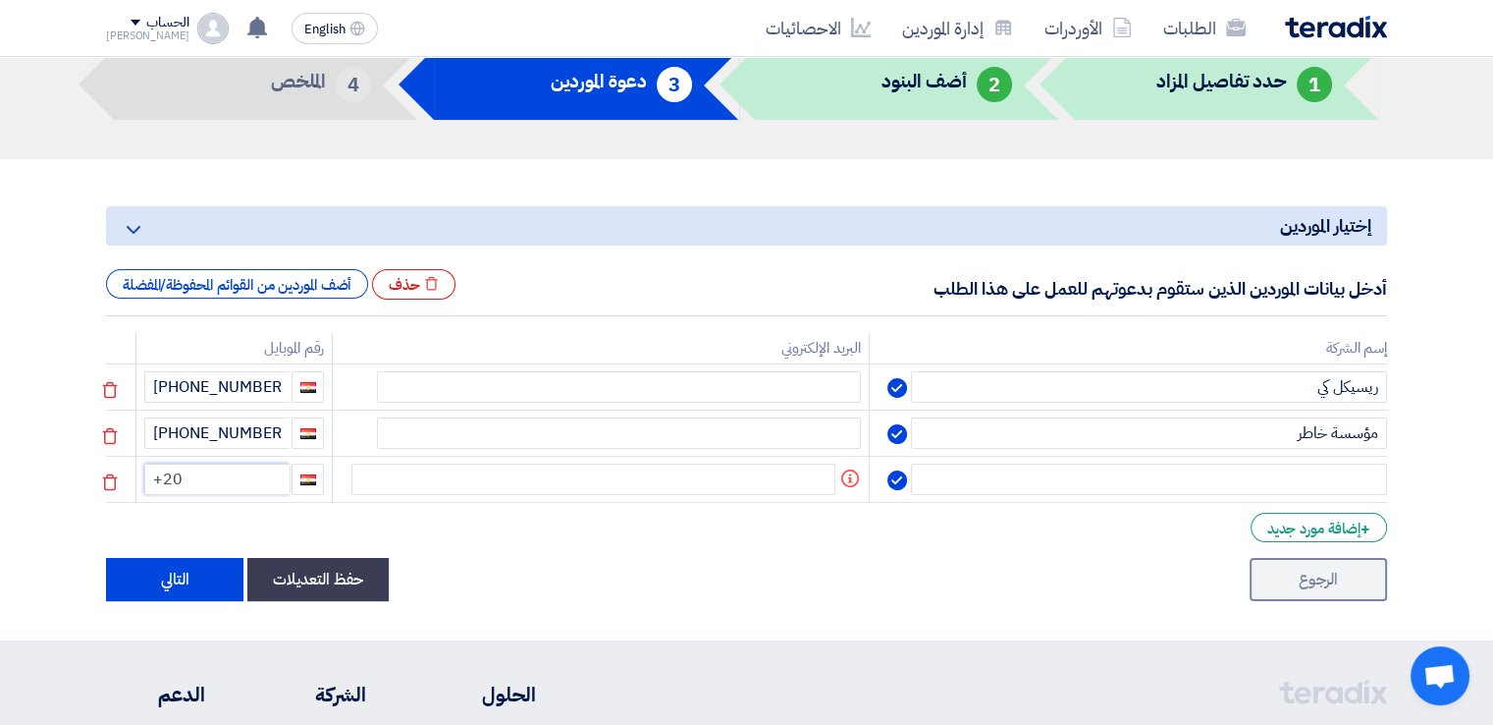
click at [232, 470] on input "+20" at bounding box center [216, 478] width 145 height 31
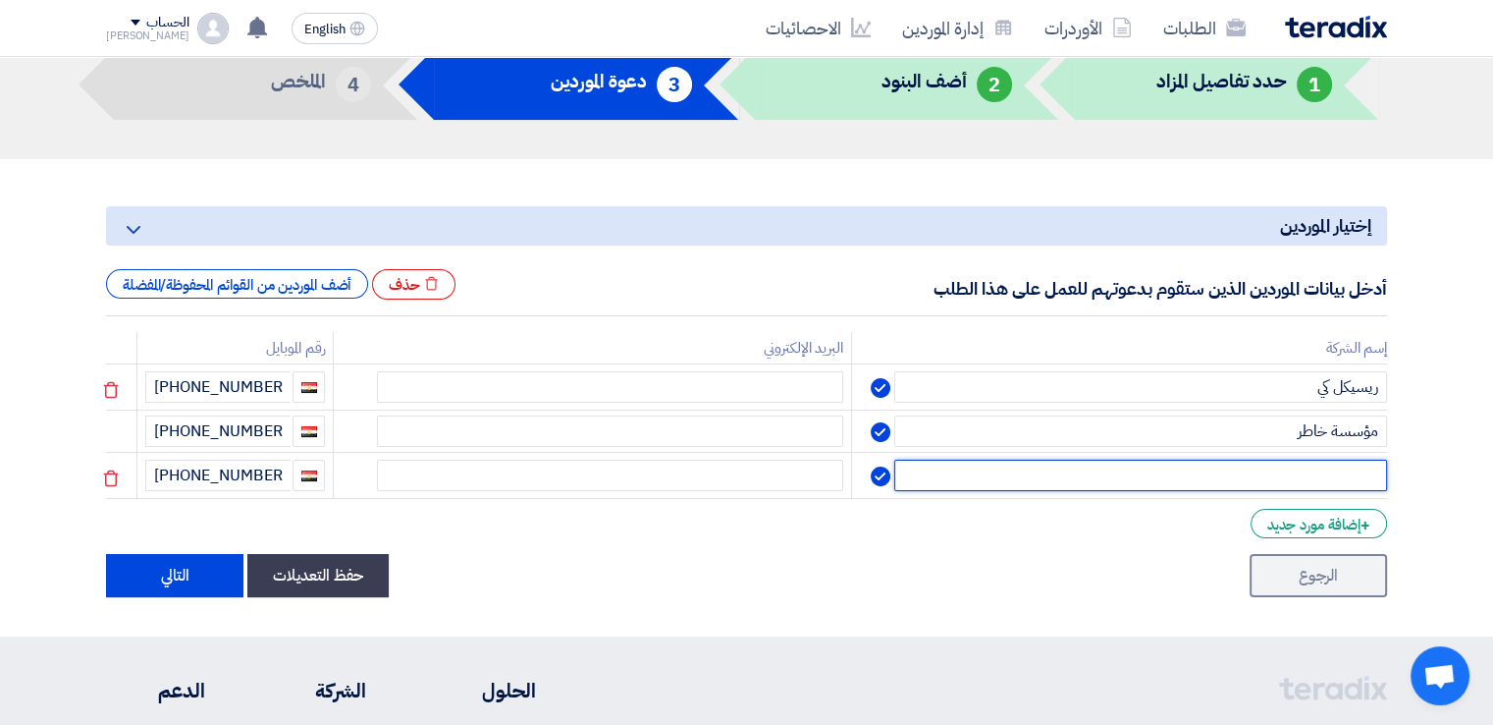
click at [1241, 463] on input "text" at bounding box center [1140, 475] width 493 height 31
paste input "الهندسية"
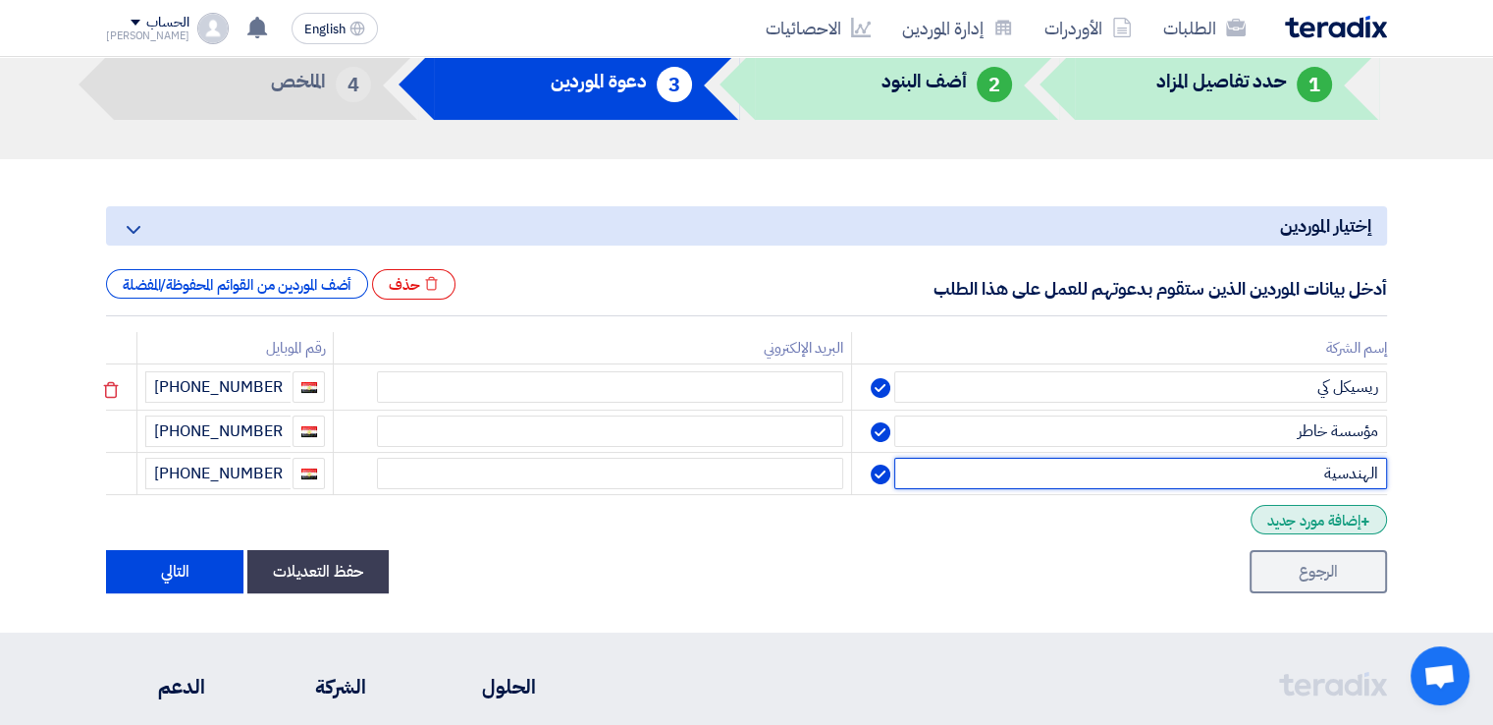
type input "الهندسية"
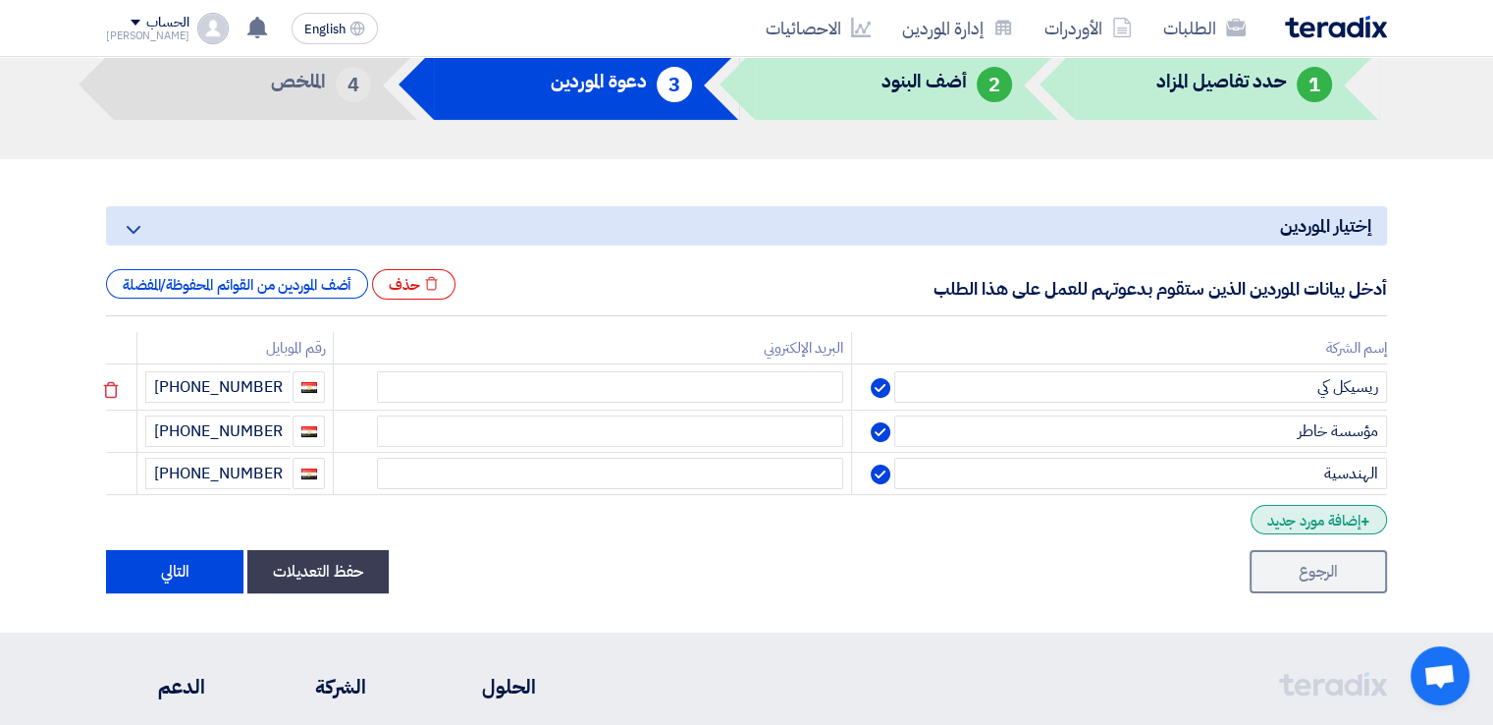
click at [1265, 507] on div "+ إضافة مورد جديد" at bounding box center [1319, 519] width 136 height 29
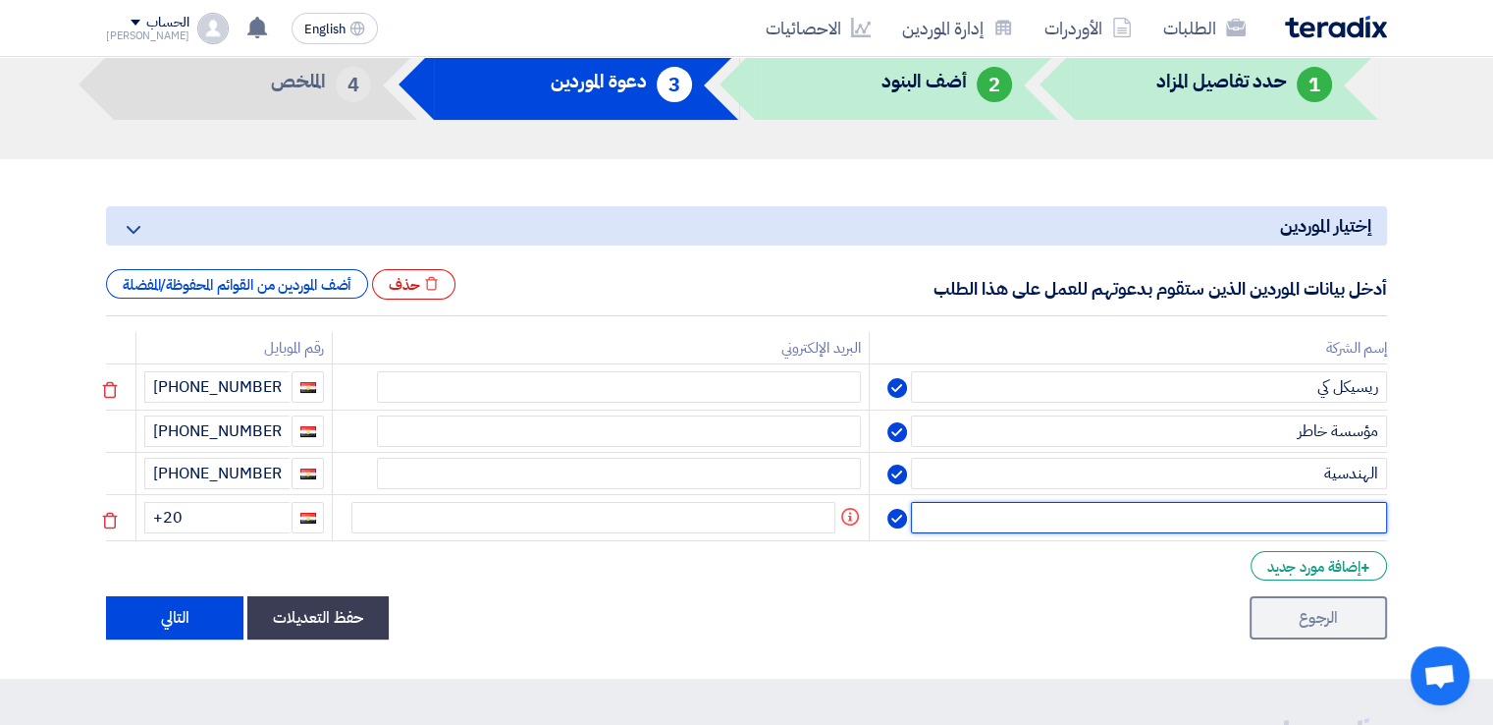
paste input "انر جي"
click at [1290, 513] on input "text" at bounding box center [1149, 517] width 476 height 31
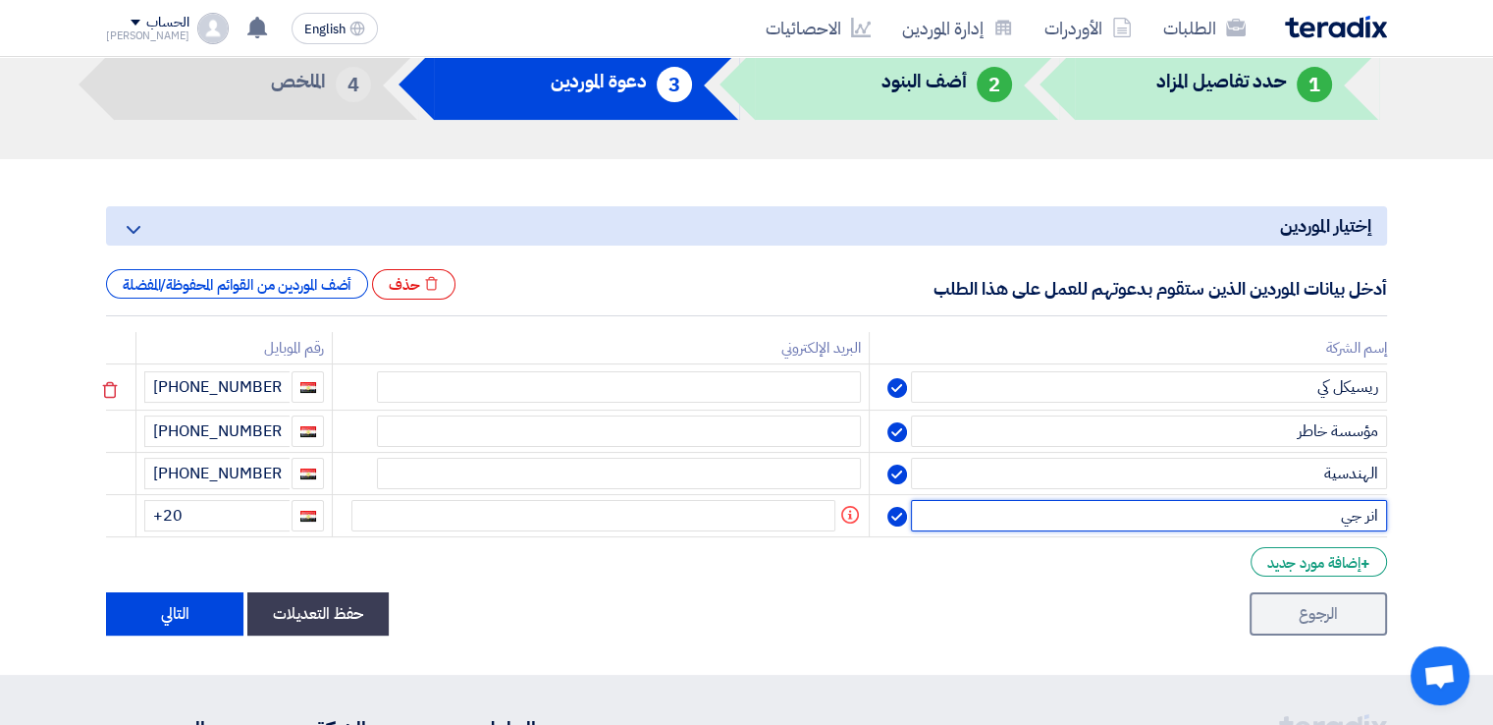
type input "انر جي"
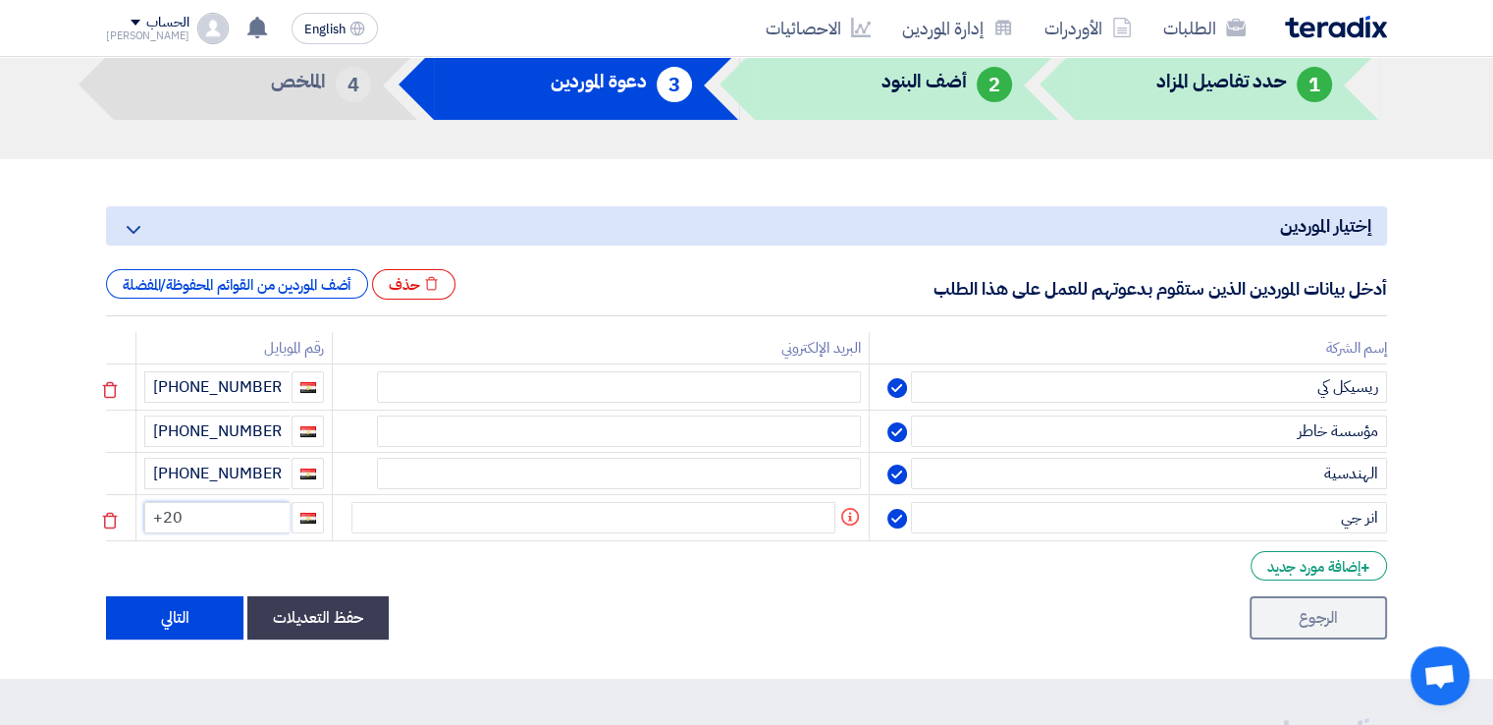
click at [226, 515] on input "+20" at bounding box center [216, 517] width 145 height 31
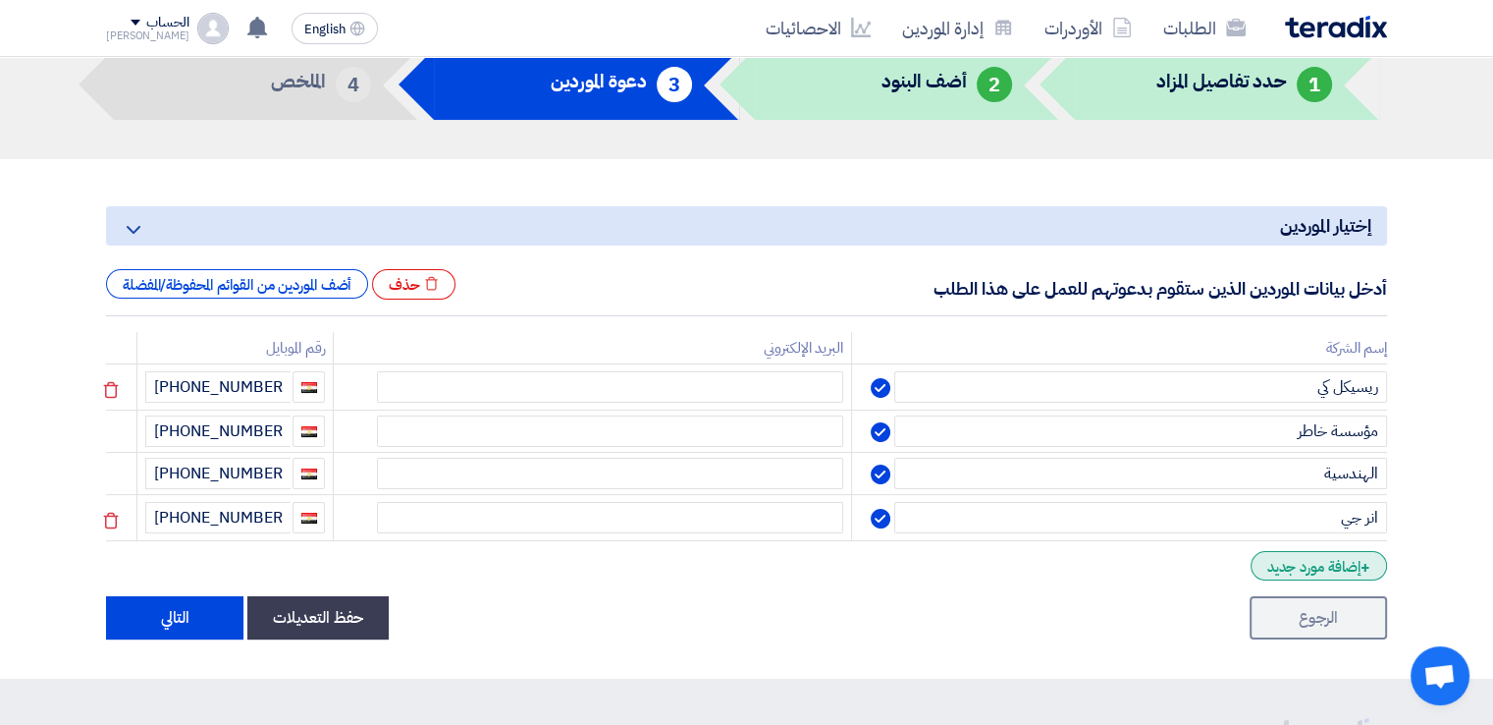
click at [1303, 559] on div "+ إضافة مورد جديد" at bounding box center [1319, 565] width 136 height 29
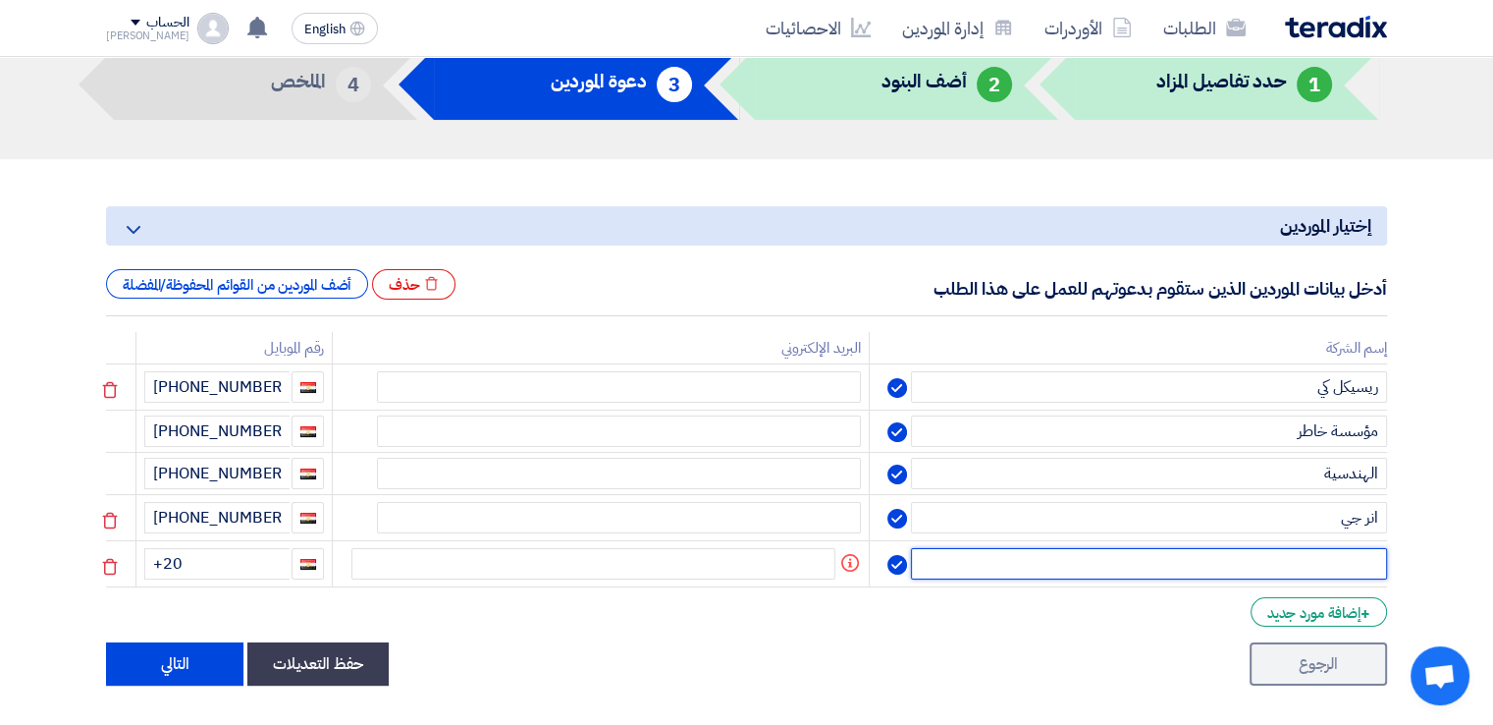
click at [1303, 559] on input "text" at bounding box center [1149, 563] width 476 height 31
paste input "حمادة المغاوري"
type input "حمادة المغاوري"
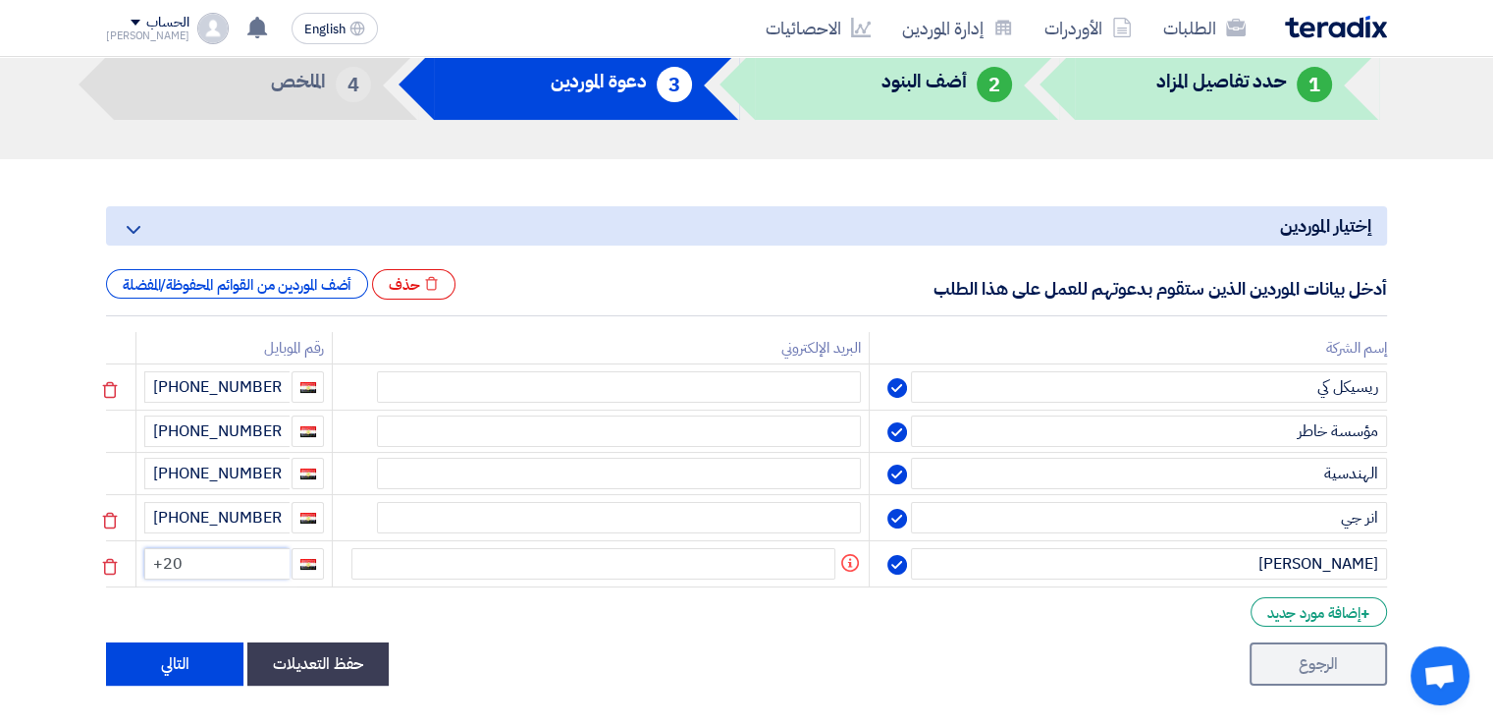
click at [232, 561] on input "+20" at bounding box center [216, 563] width 145 height 31
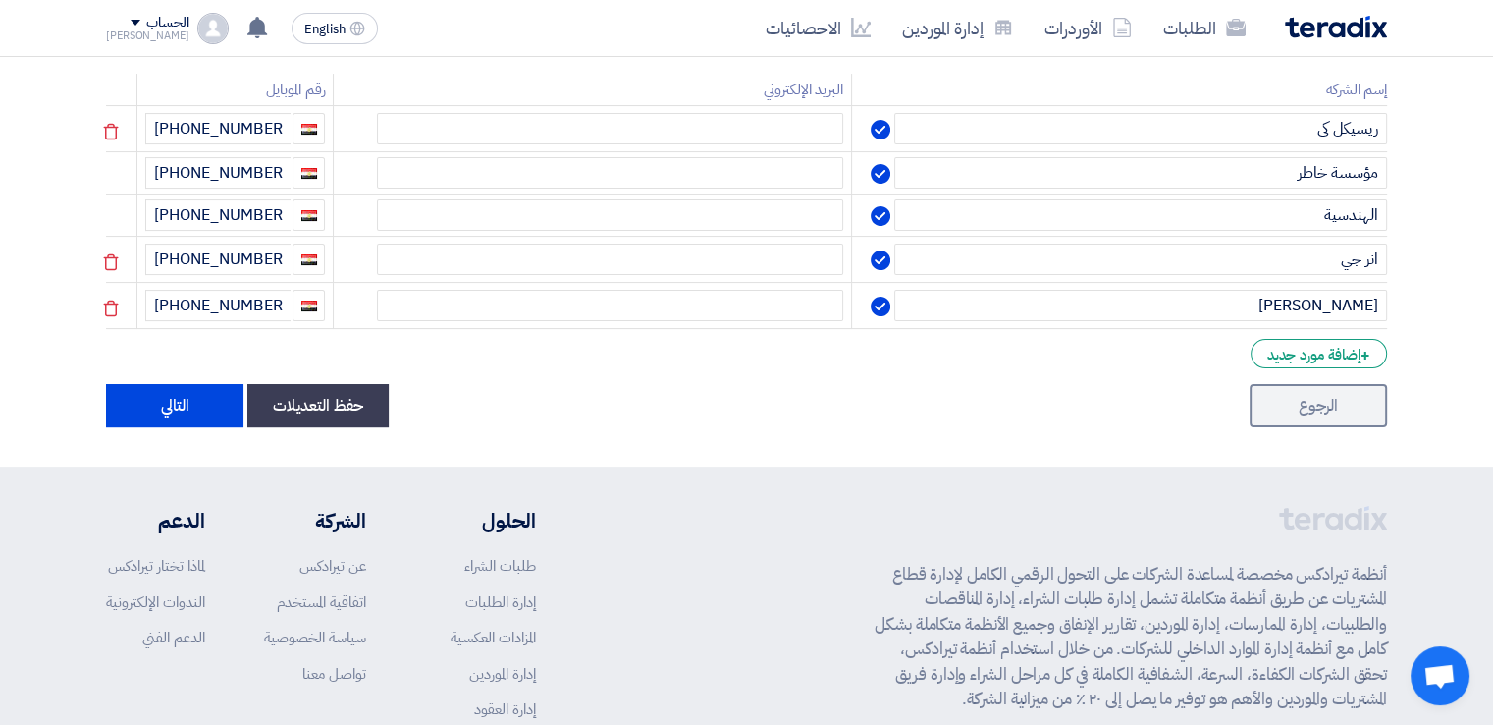
scroll to position [383, 0]
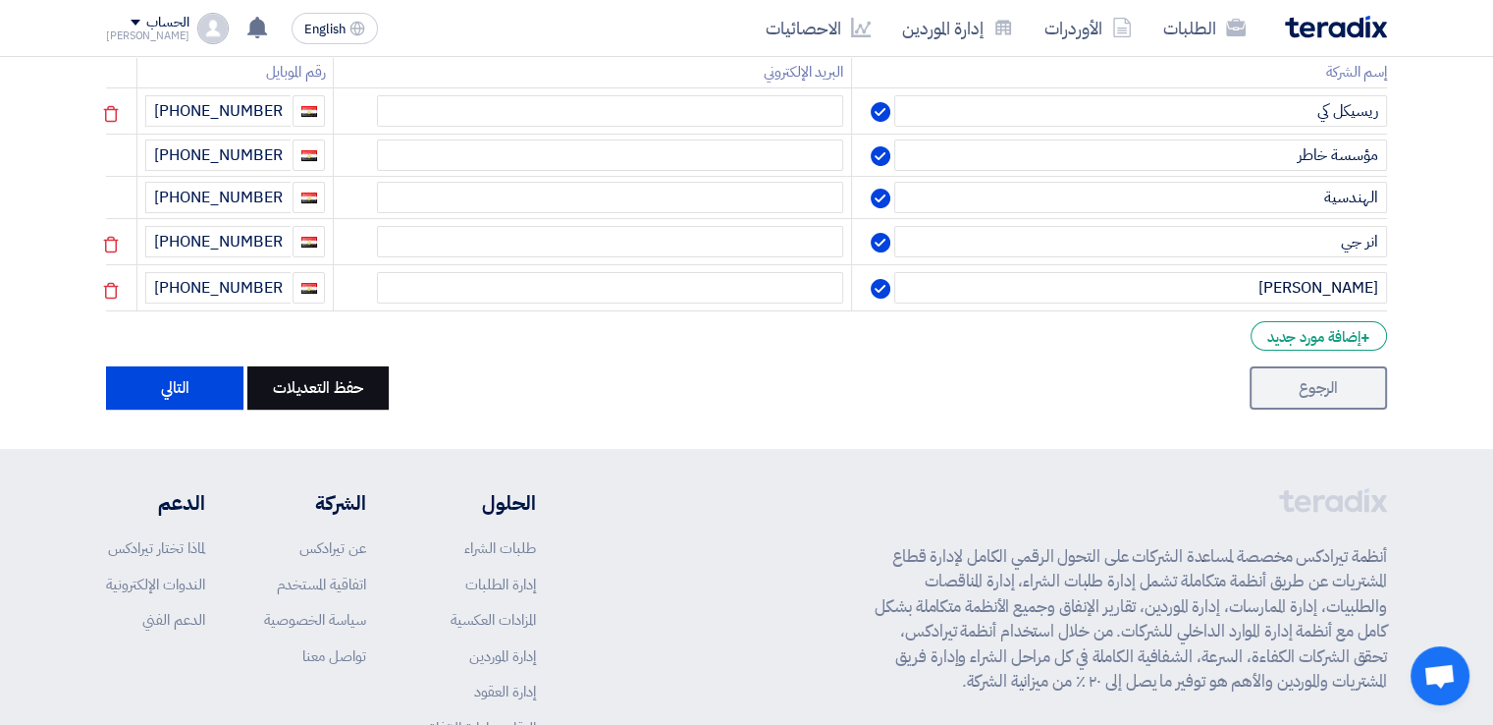
click at [338, 383] on button "حفظ التعديلات" at bounding box center [317, 387] width 141 height 43
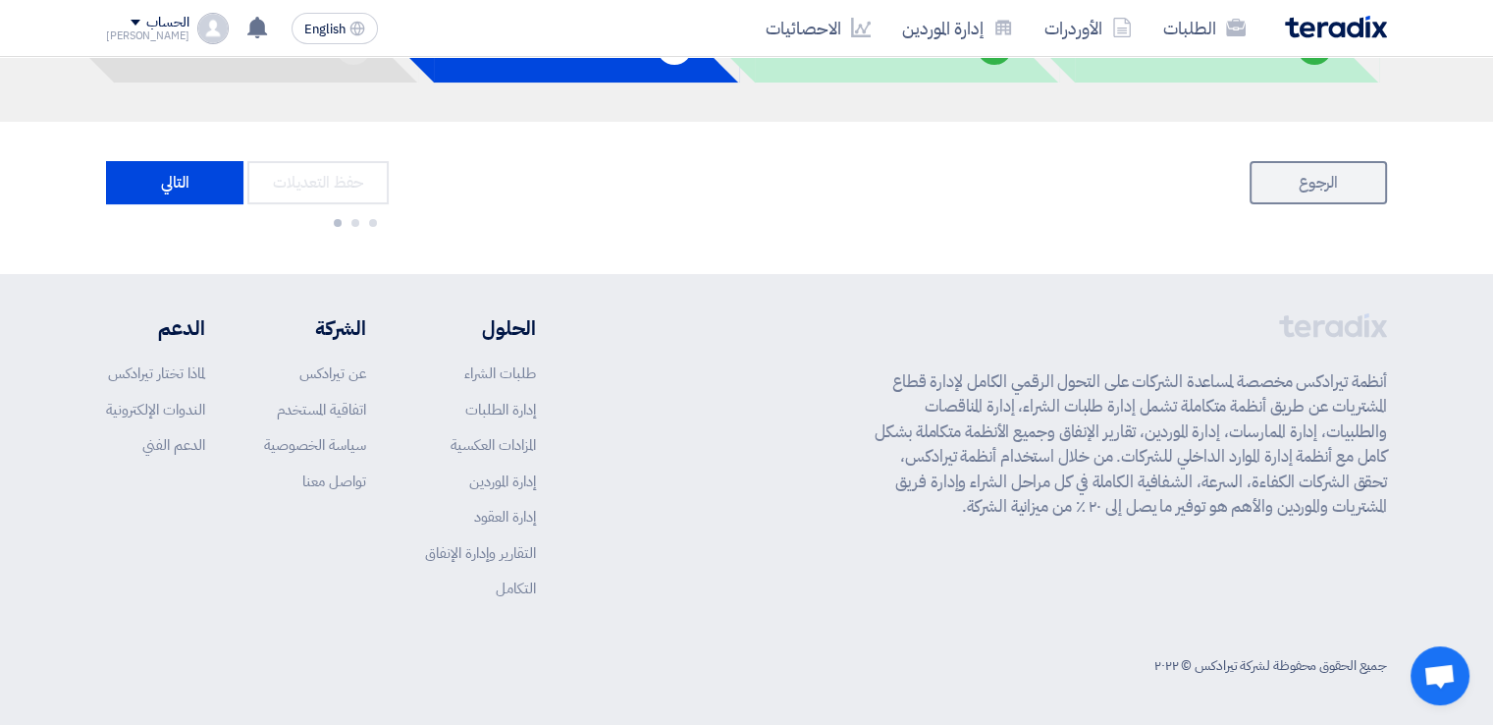
scroll to position [0, 0]
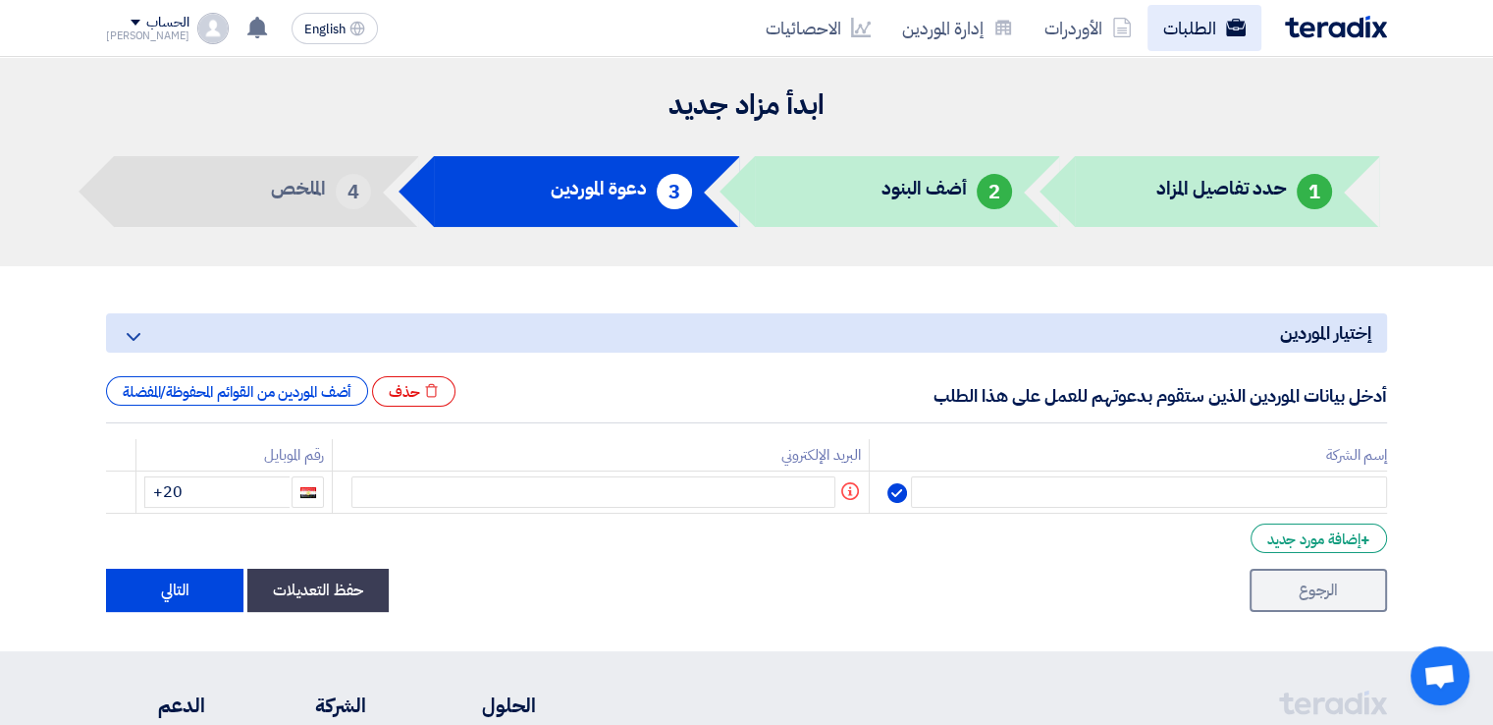
click at [1201, 17] on link "الطلبات" at bounding box center [1205, 28] width 114 height 46
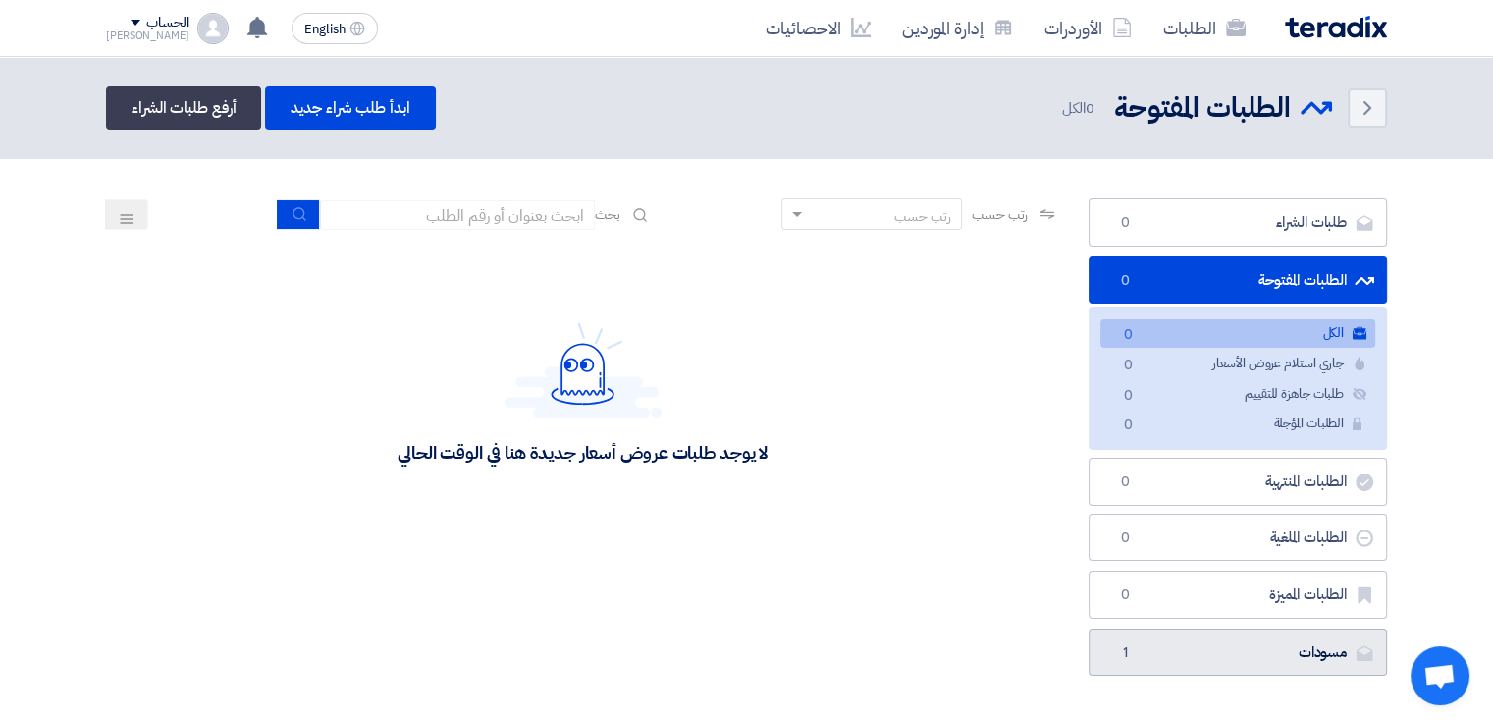
click at [1288, 653] on link "مسودات [GEOGRAPHIC_DATA] 1" at bounding box center [1238, 652] width 298 height 48
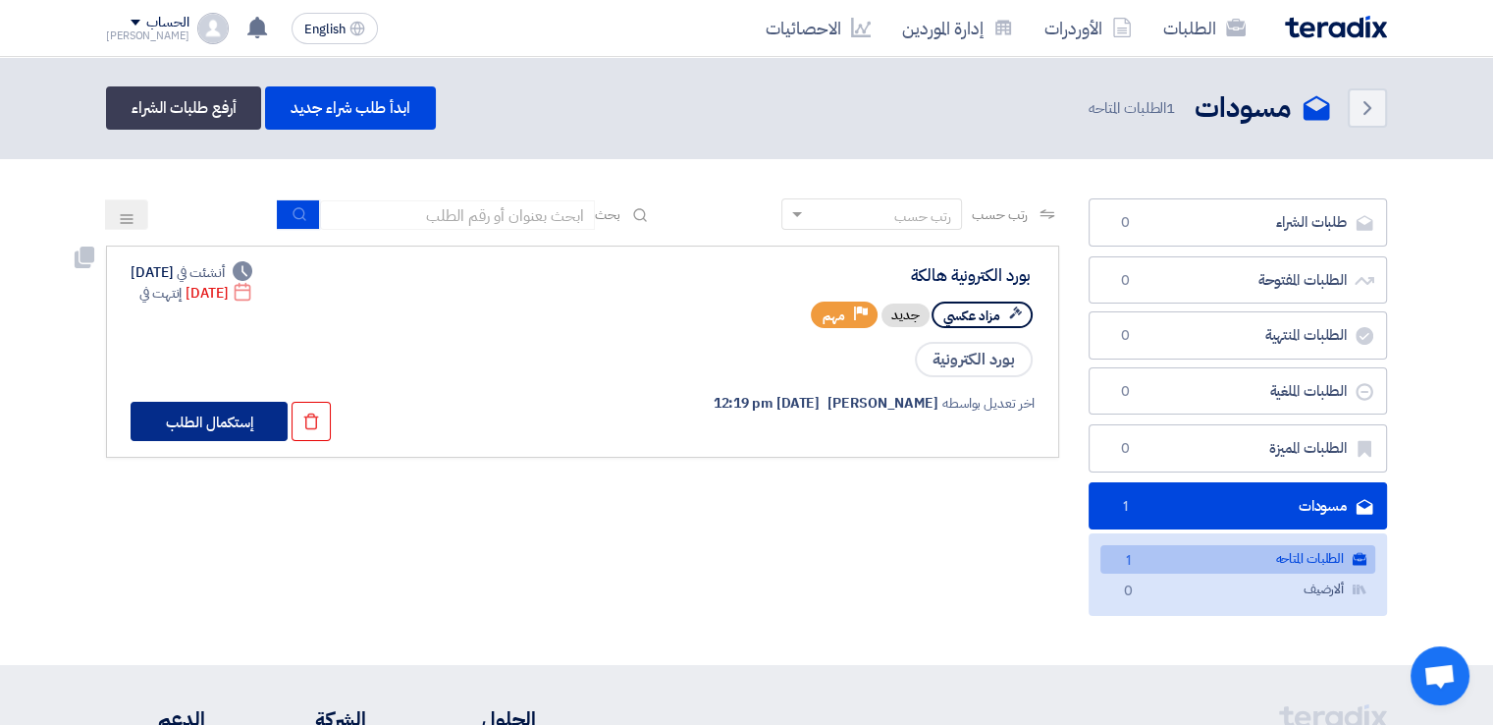
click at [223, 426] on button "إستكمال الطلب" at bounding box center [209, 421] width 157 height 39
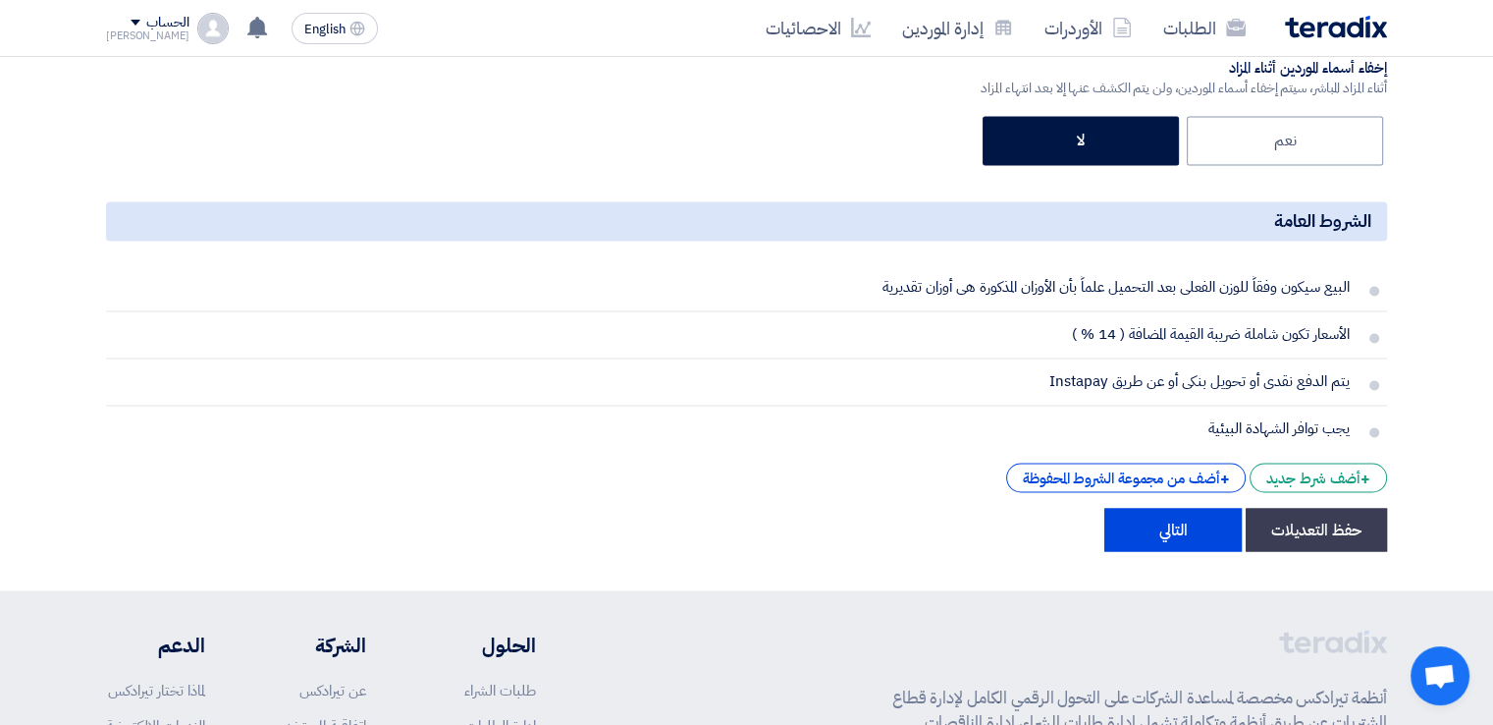
scroll to position [3270, 0]
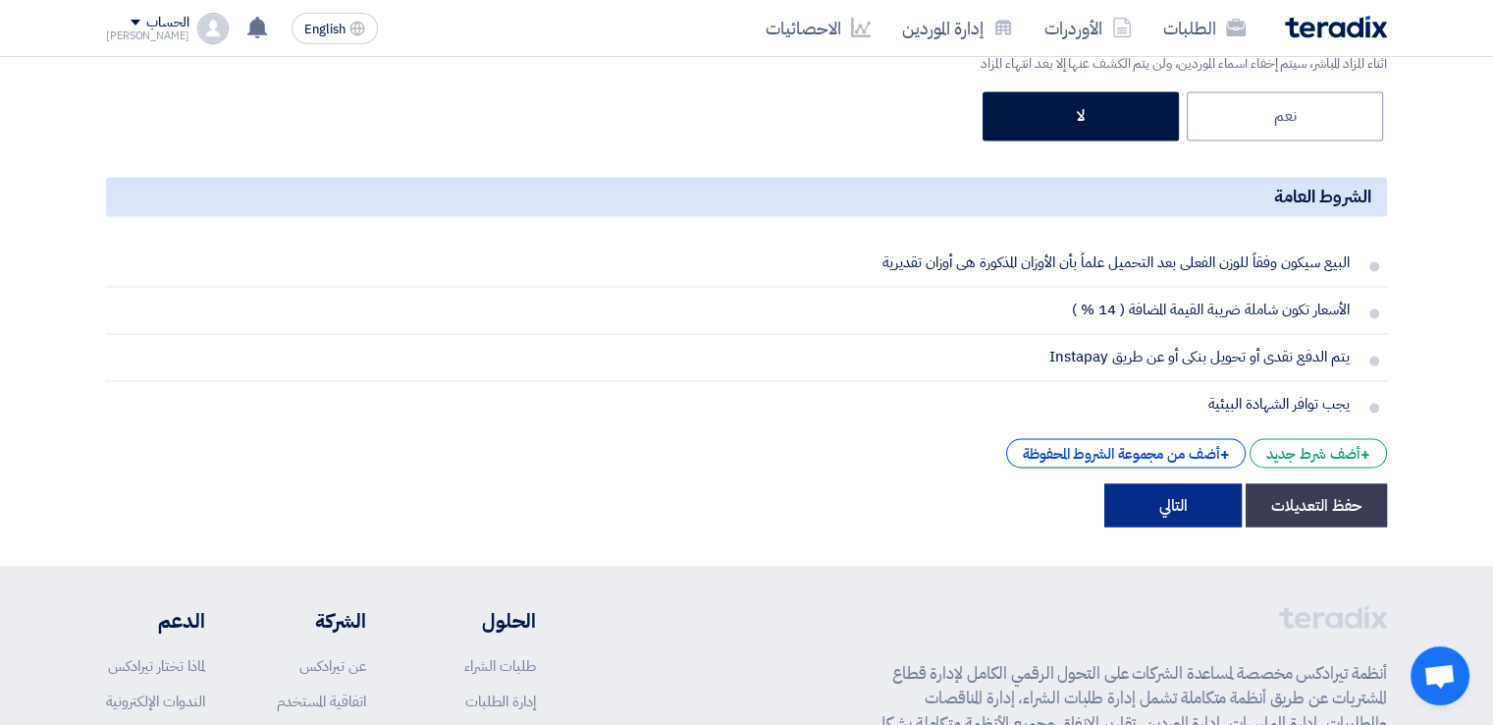
click at [1195, 508] on button "التالي" at bounding box center [1173, 504] width 137 height 43
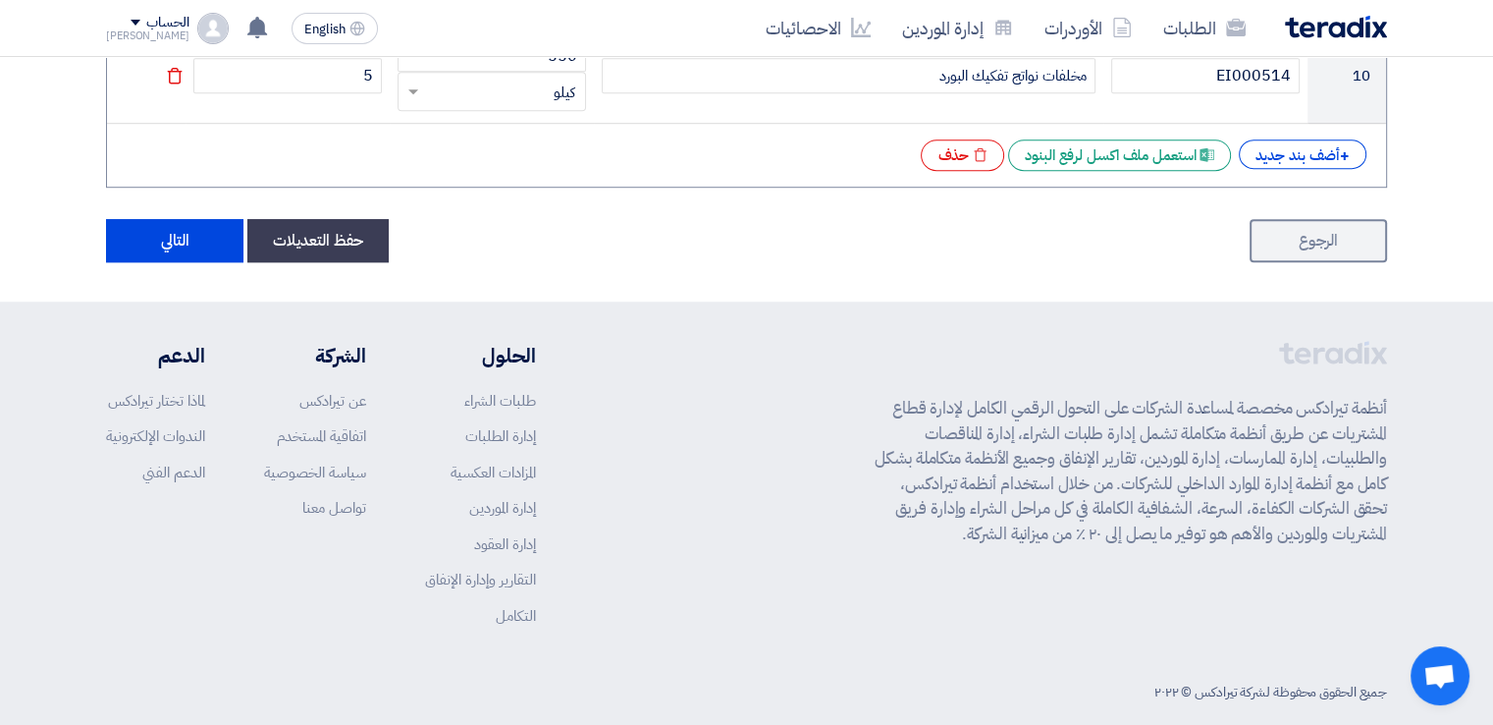
scroll to position [1332, 0]
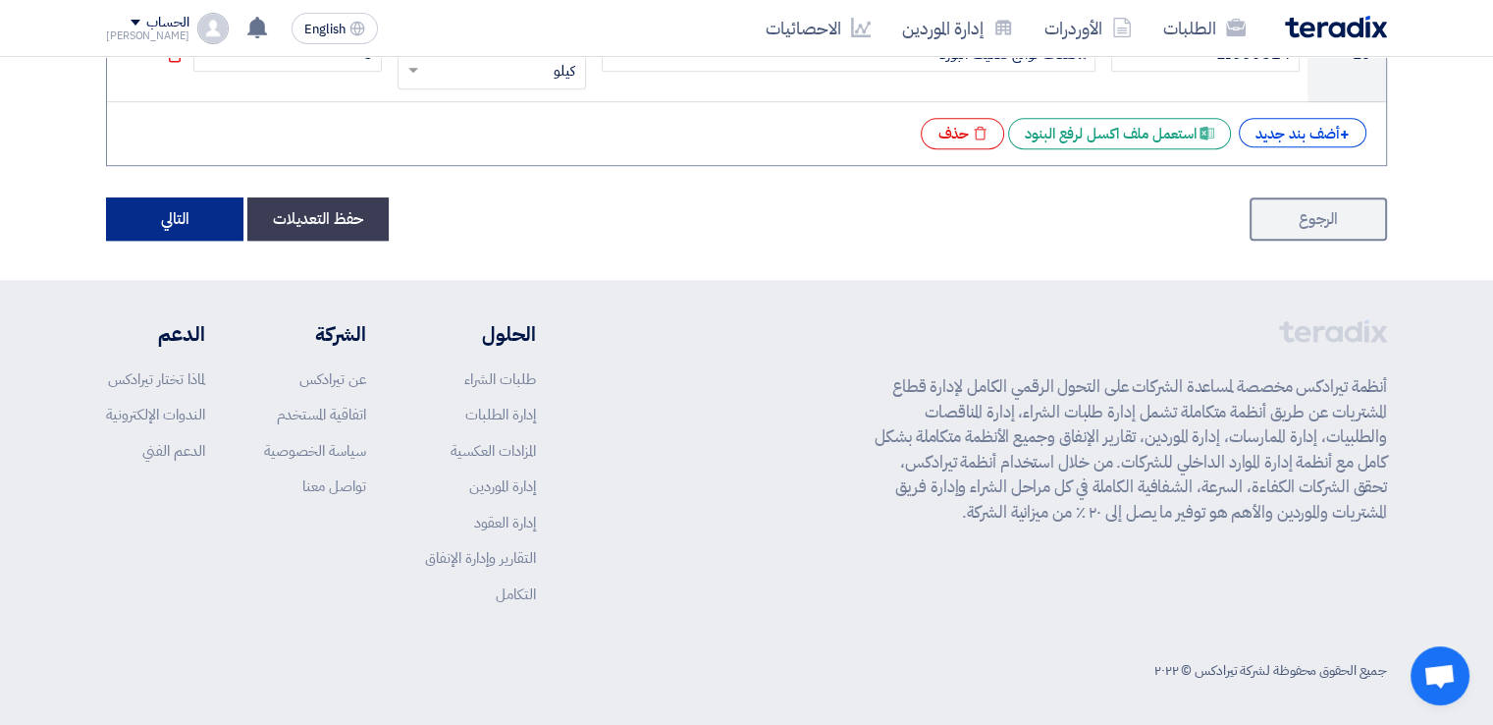
click at [220, 203] on button "التالي" at bounding box center [174, 218] width 137 height 43
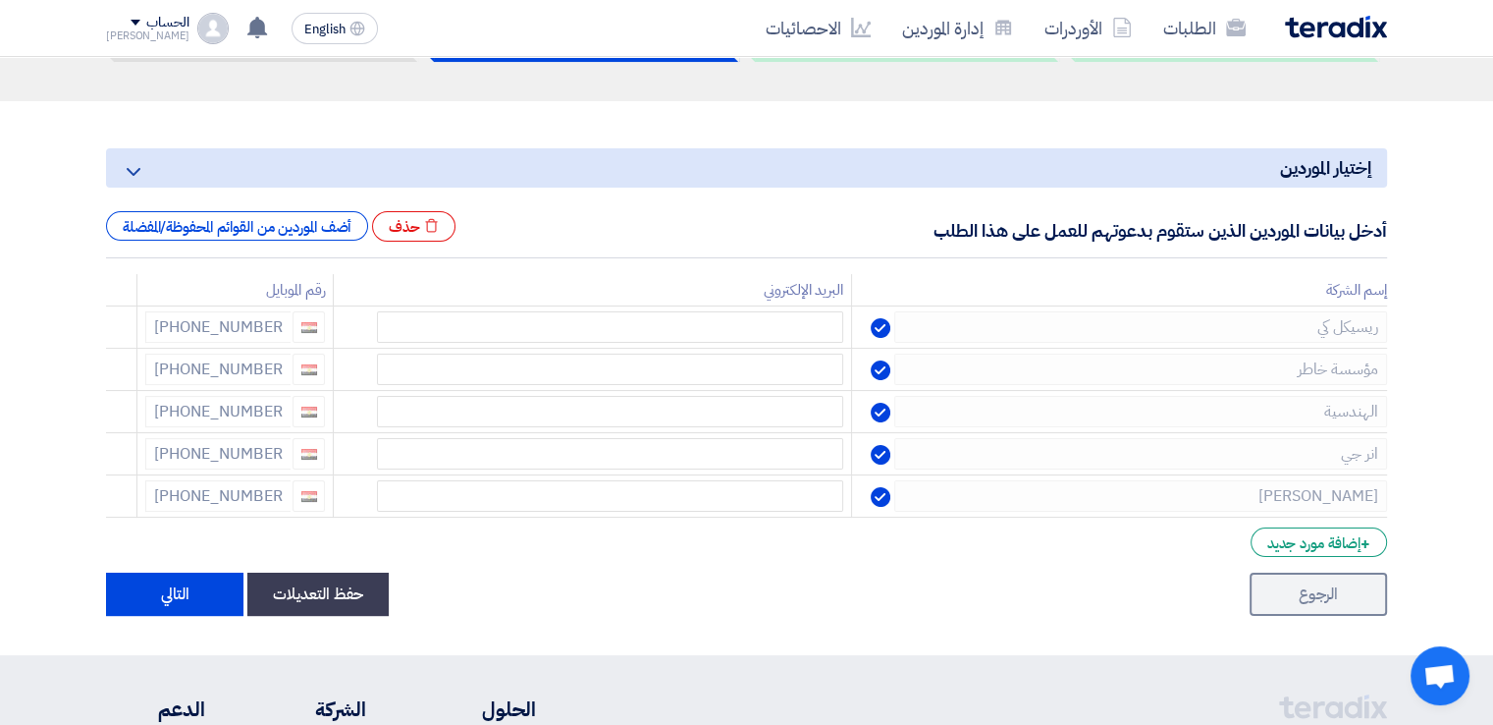
scroll to position [165, 0]
click at [206, 601] on button "التالي" at bounding box center [174, 593] width 137 height 43
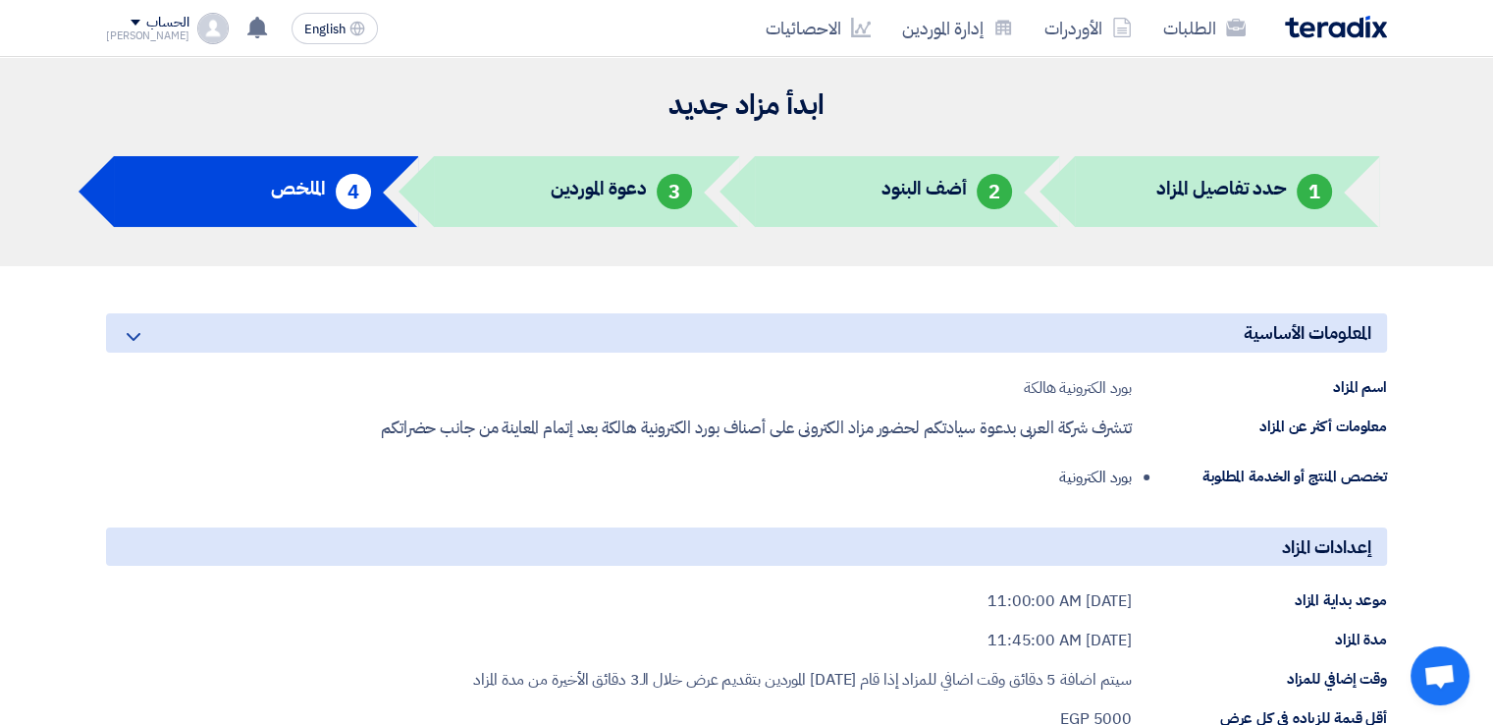
click at [1441, 666] on span "Open chat" at bounding box center [1440, 677] width 32 height 27
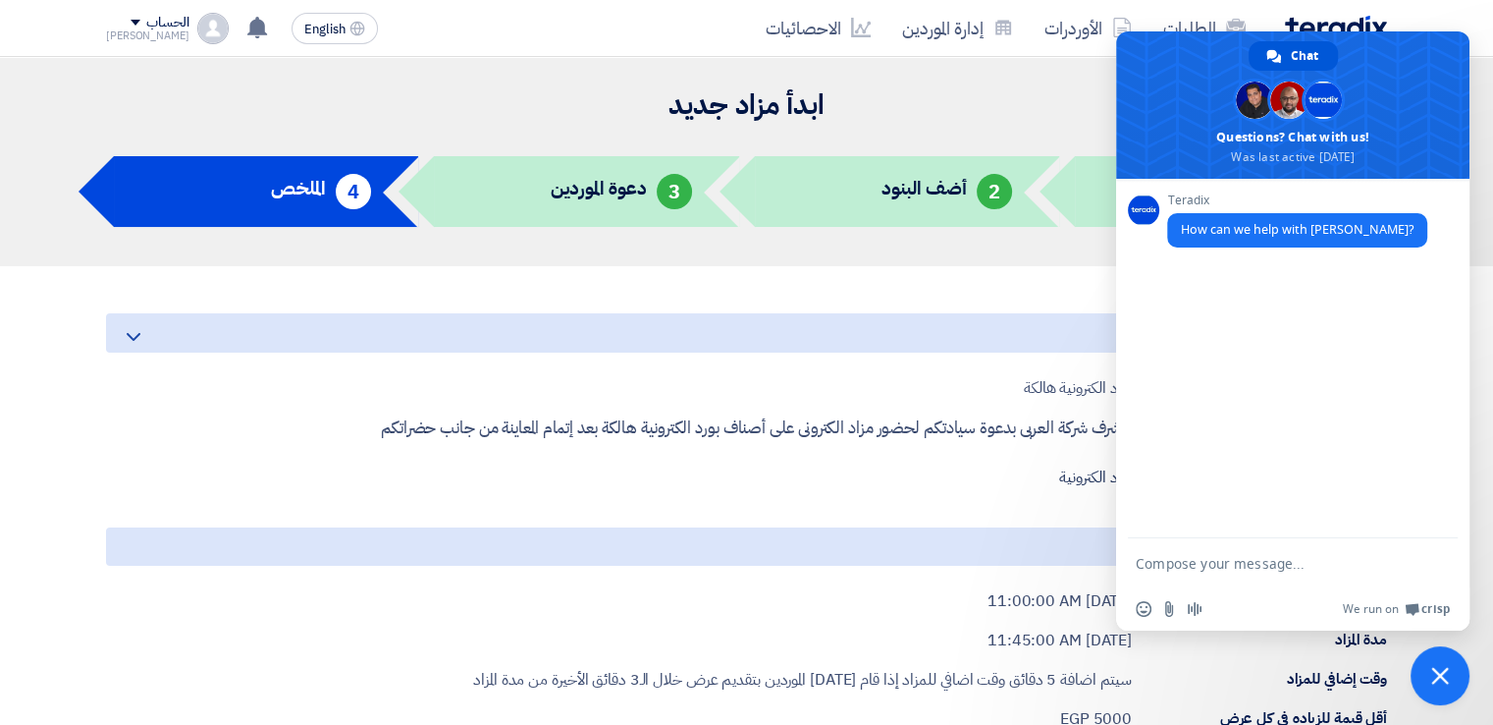
click at [1443, 691] on span "Close chat" at bounding box center [1440, 675] width 59 height 59
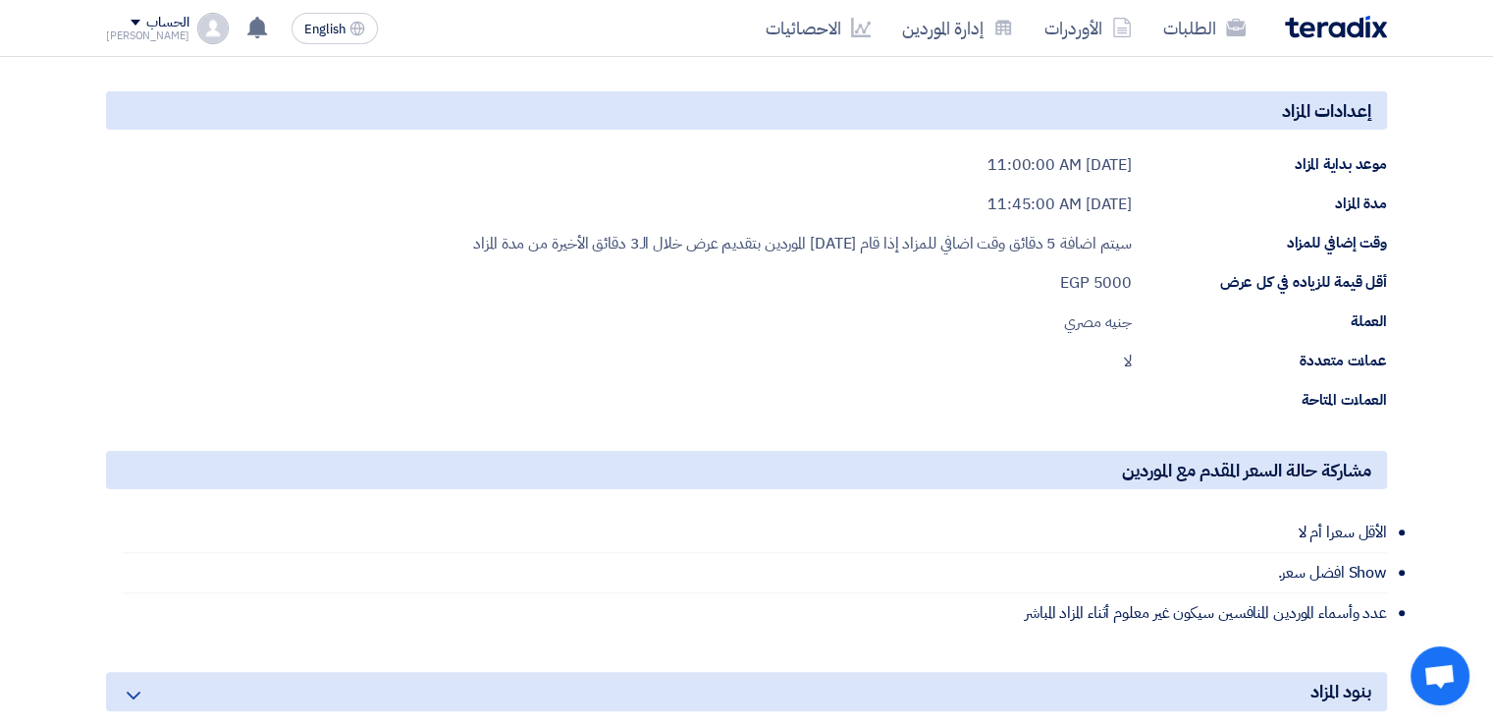
scroll to position [446, 0]
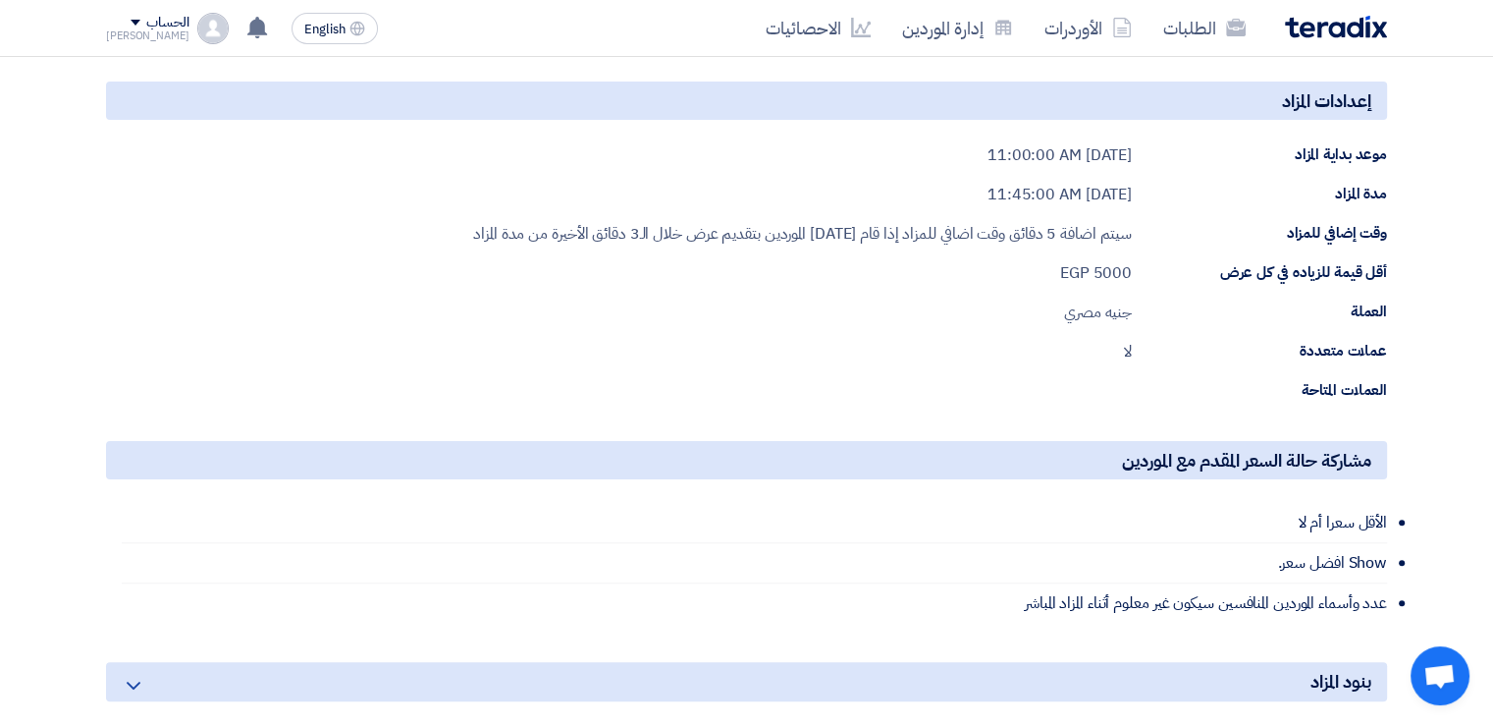
click at [1354, 261] on div "أقل قيمة للزياده في كل عرض" at bounding box center [1259, 272] width 255 height 23
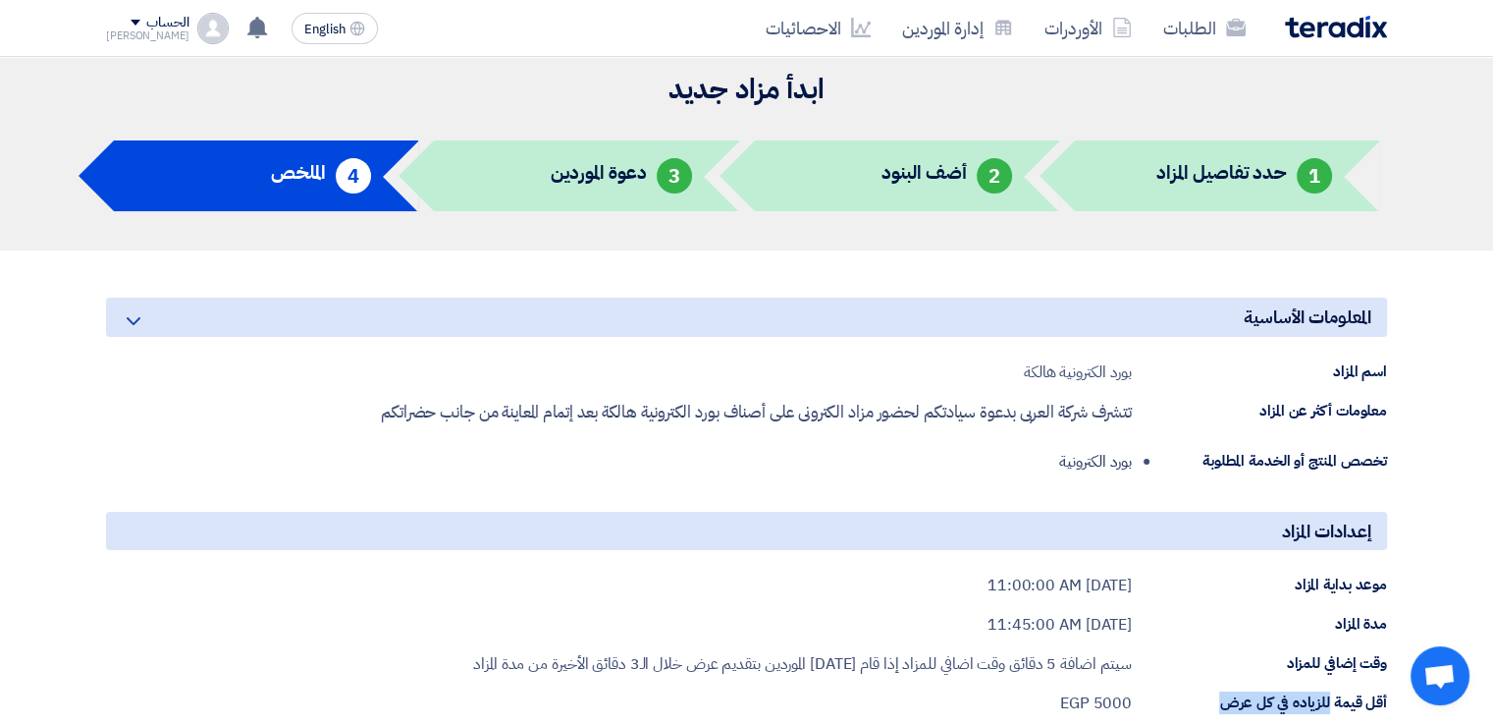
scroll to position [11, 0]
